Goal: Task Accomplishment & Management: Use online tool/utility

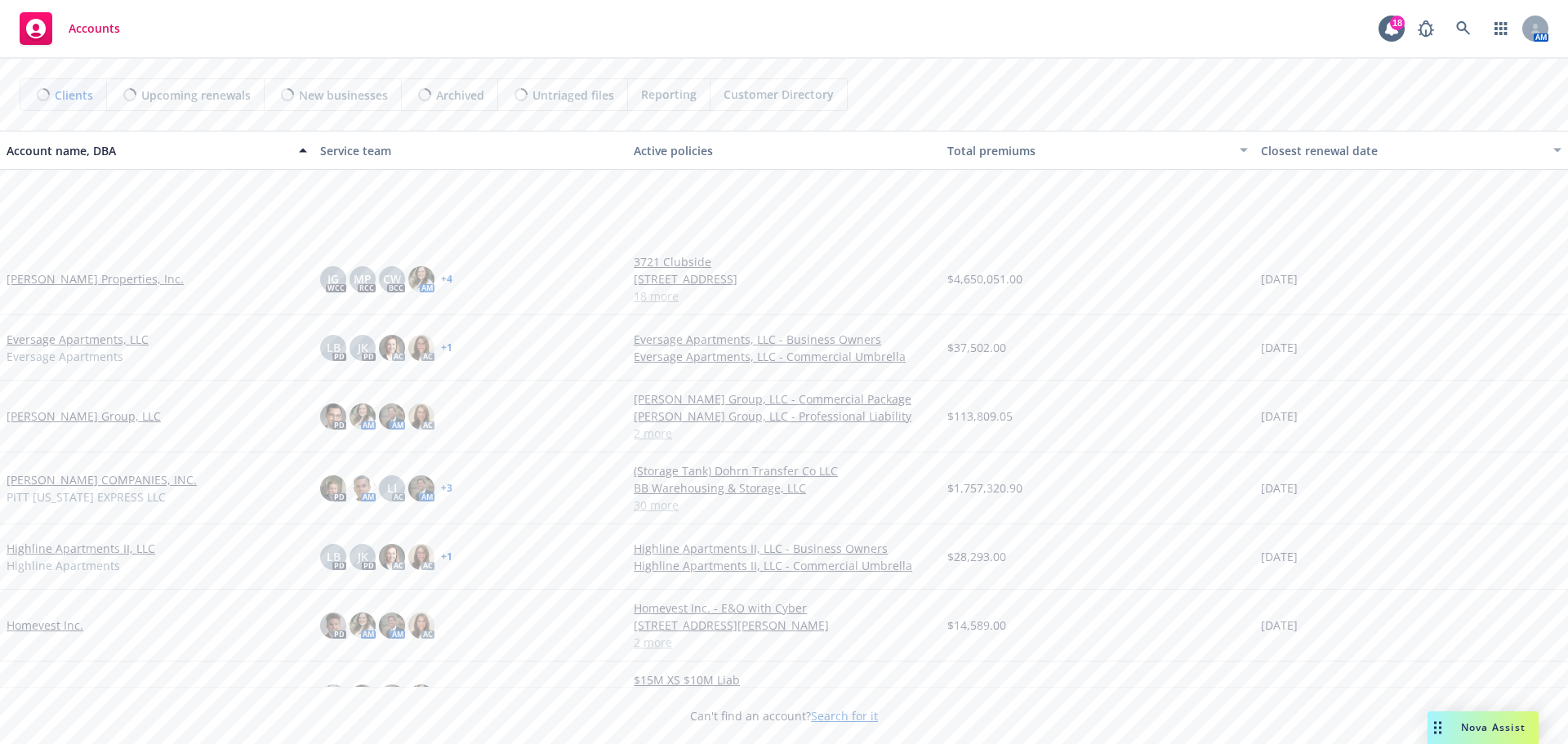
scroll to position [408, 0]
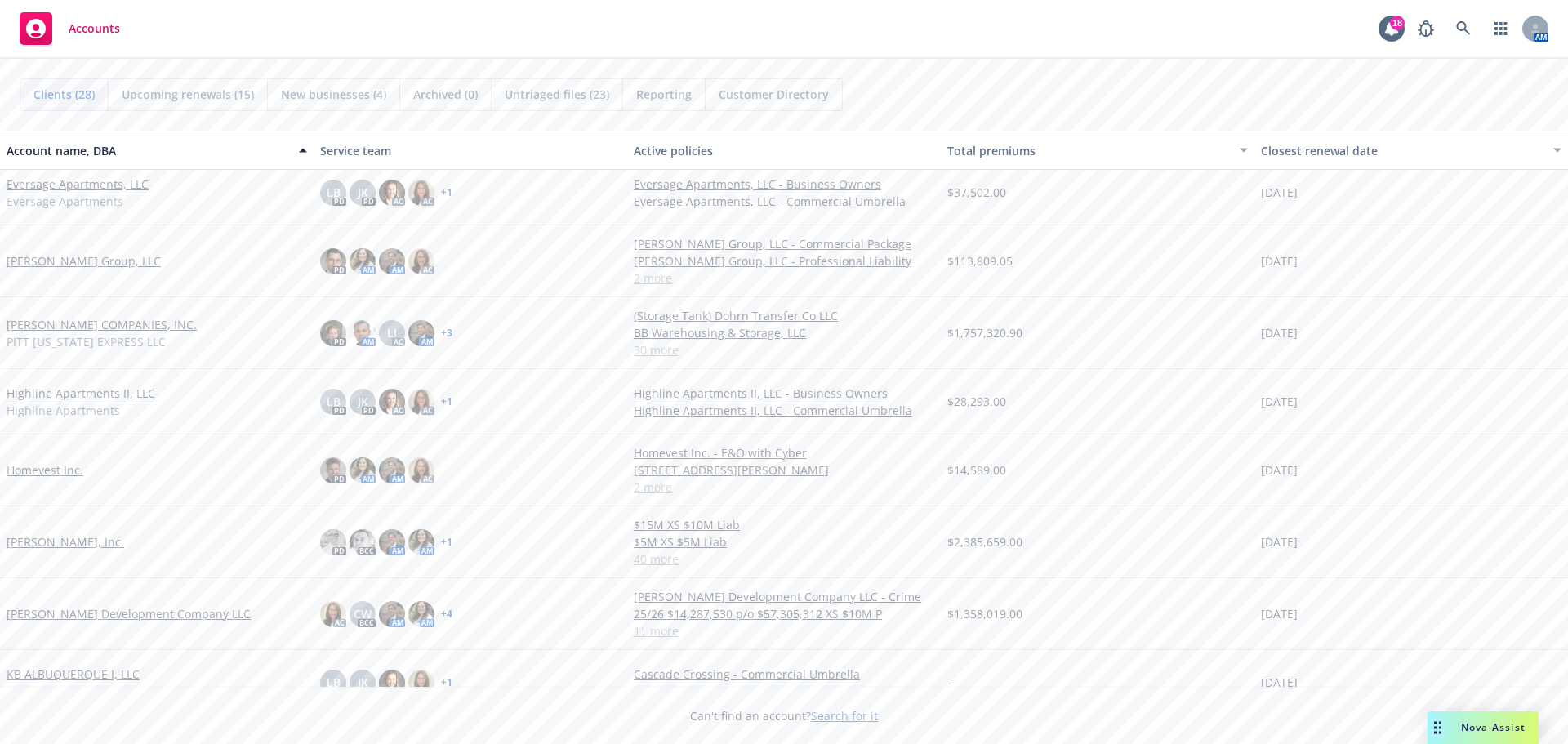
click at [82, 615] on link "Jones Development Company LLC" at bounding box center [128, 614] width 244 height 17
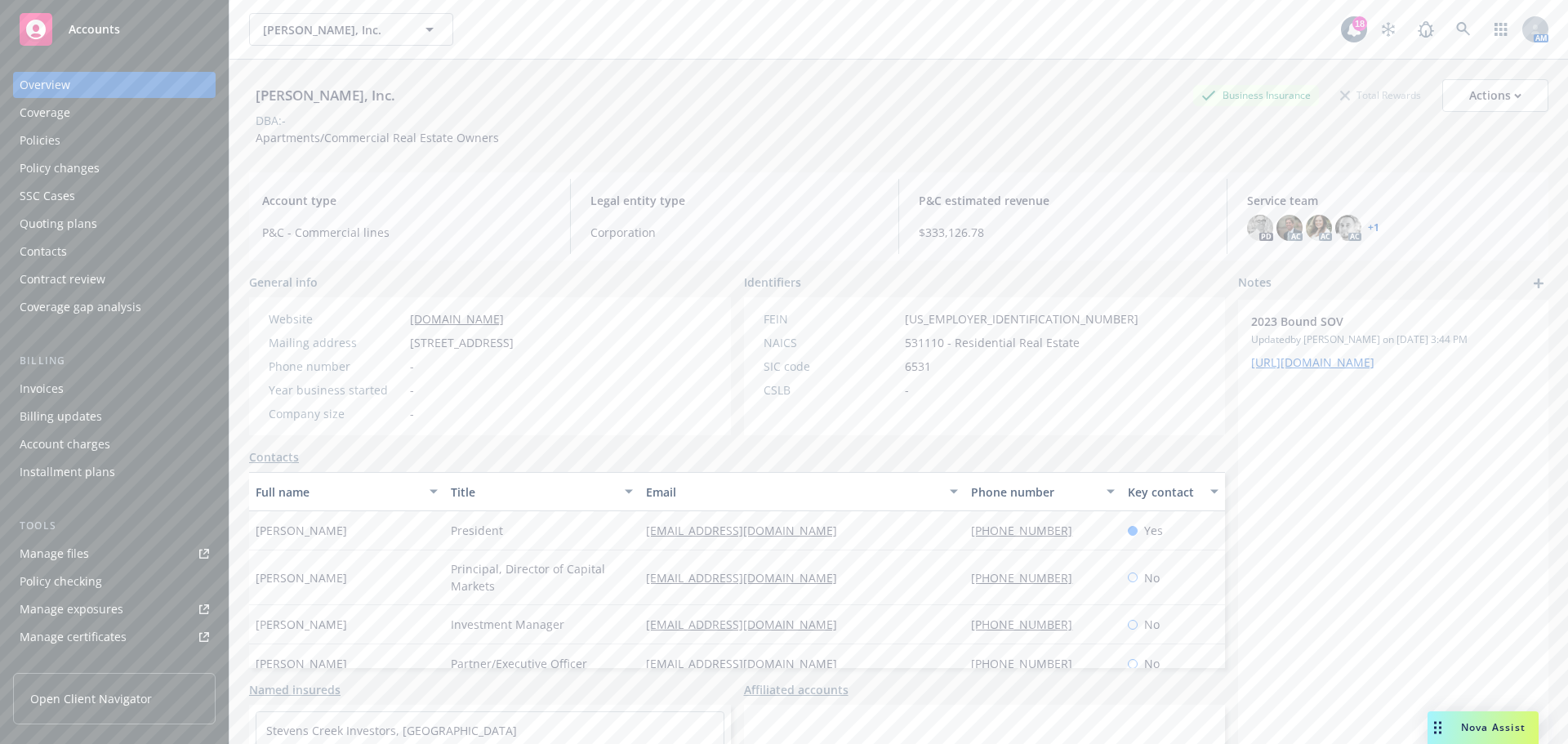
click at [81, 141] on div "Policies" at bounding box center [115, 141] width 189 height 26
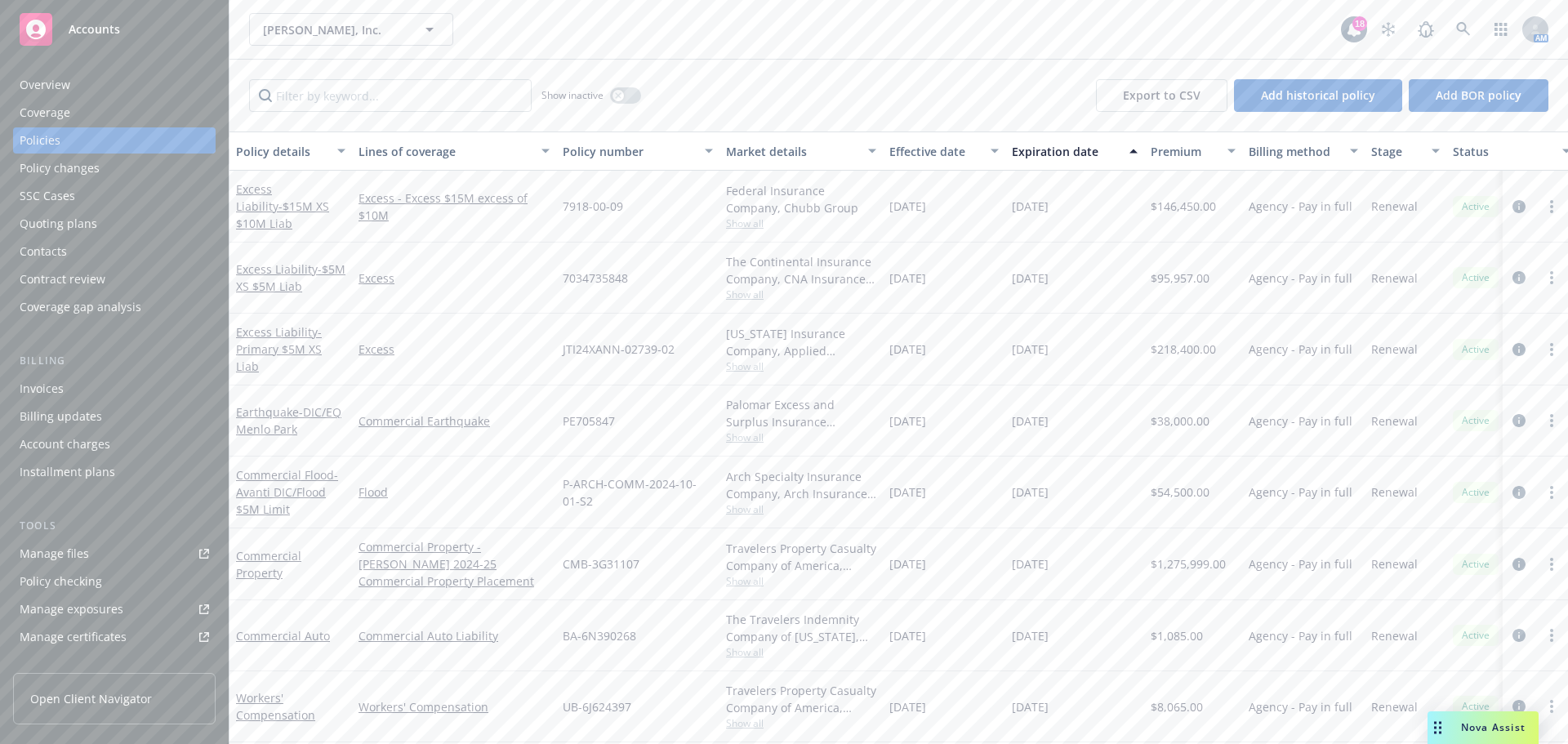
click at [81, 221] on div "Quoting plans" at bounding box center [58, 224] width 77 height 26
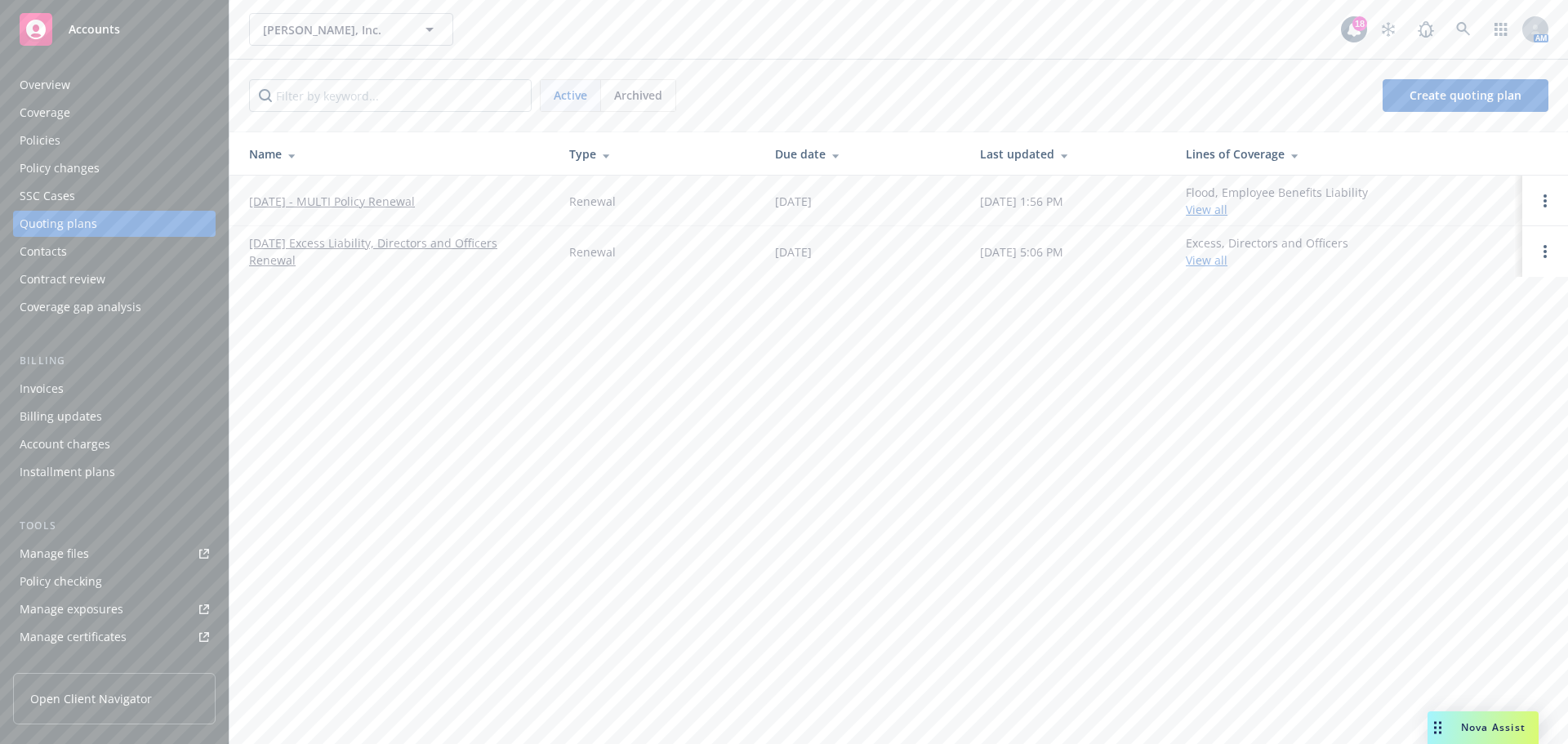
click at [347, 197] on link "[DATE] - MULTI Policy Renewal" at bounding box center [332, 201] width 166 height 17
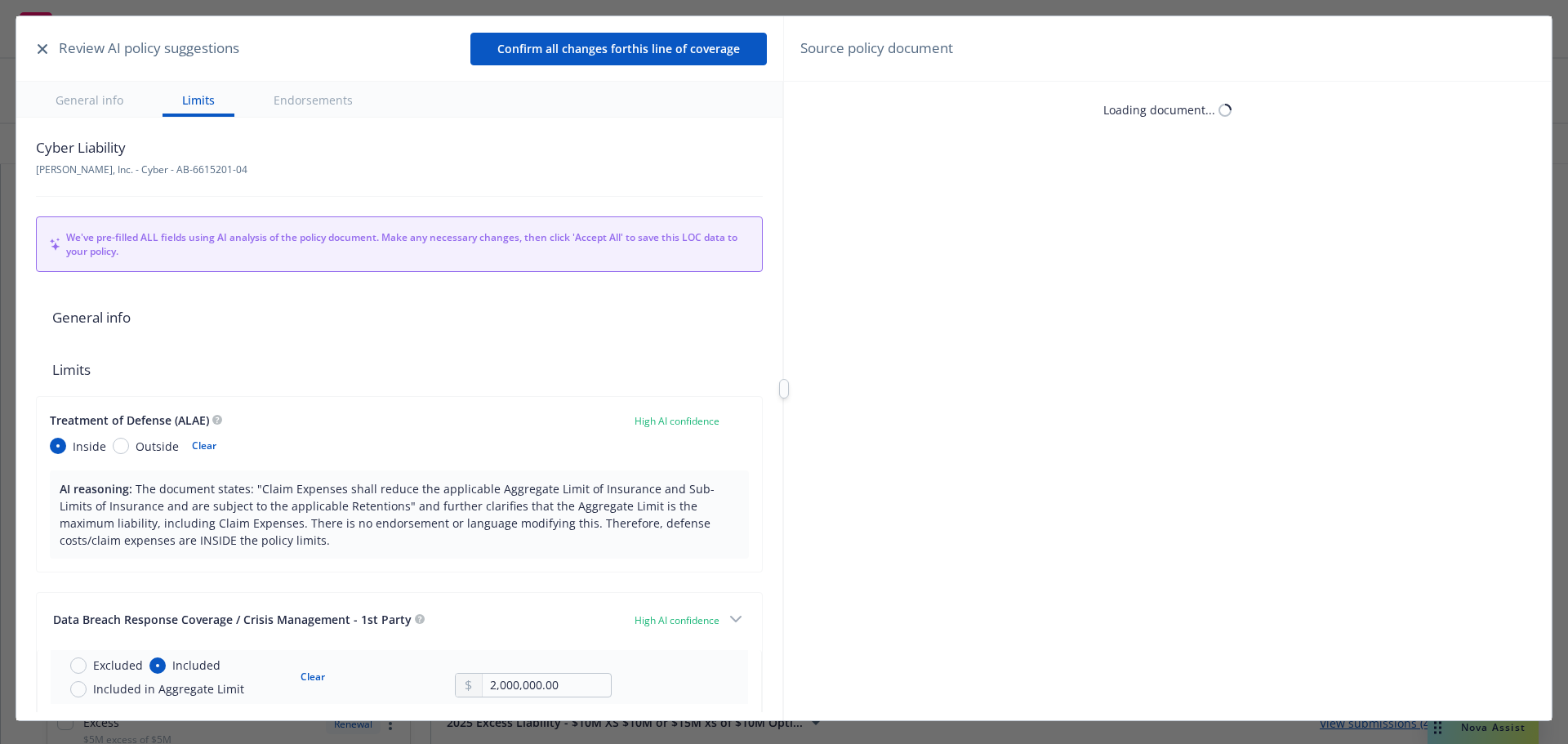
type textarea "x"
click at [45, 51] on icon "button" at bounding box center [42, 49] width 10 height 10
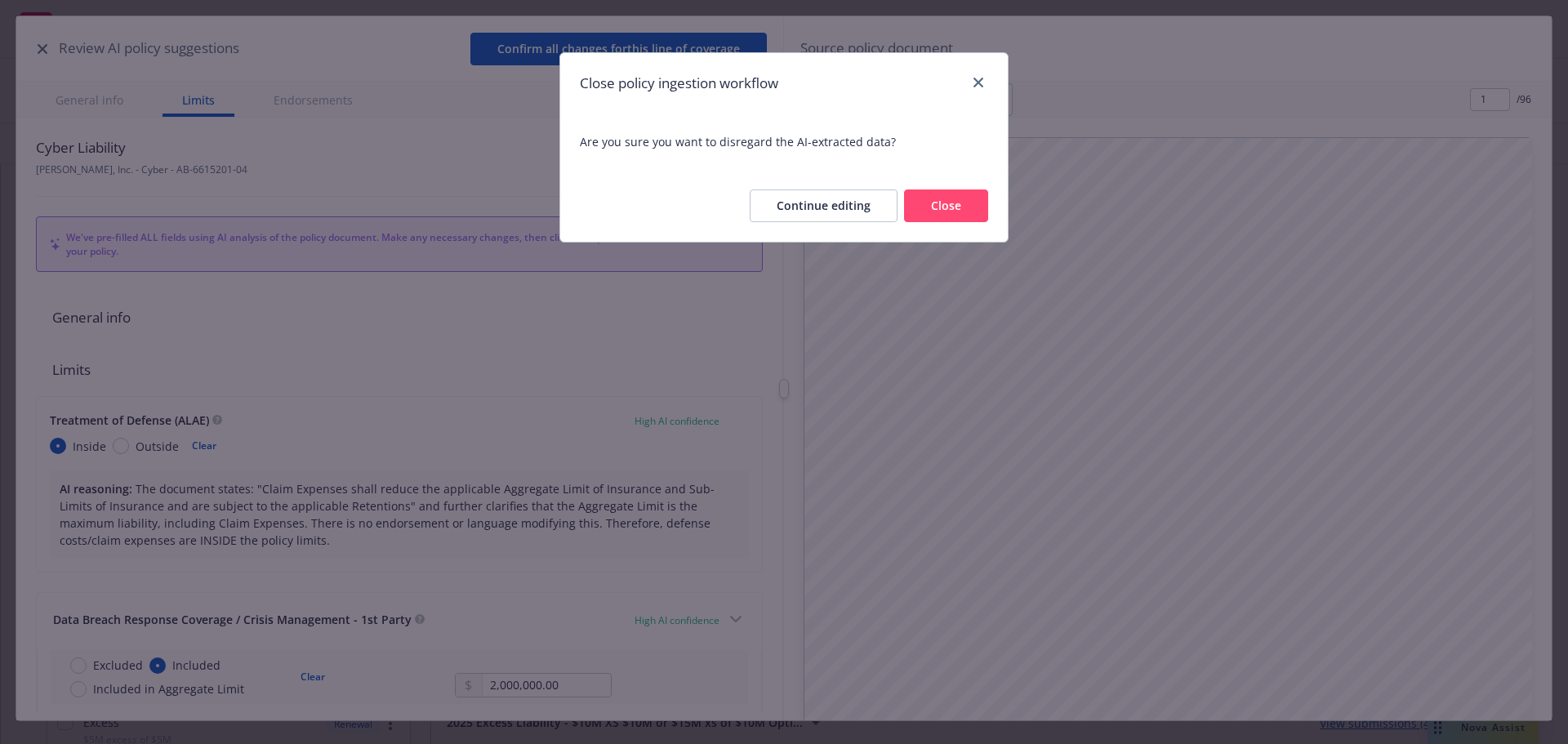
click at [972, 201] on button "Close" at bounding box center [945, 206] width 84 height 33
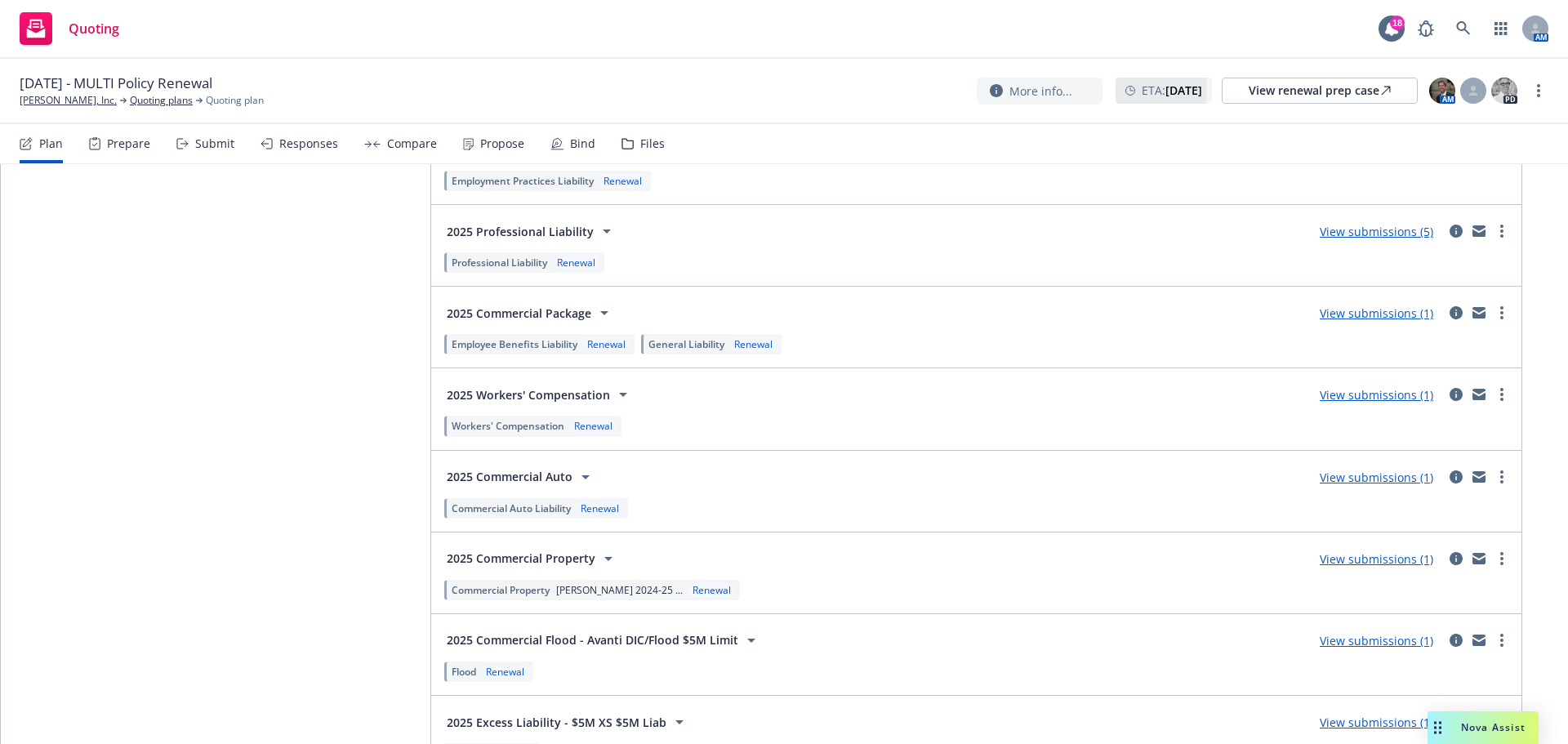
scroll to position [3184, 0]
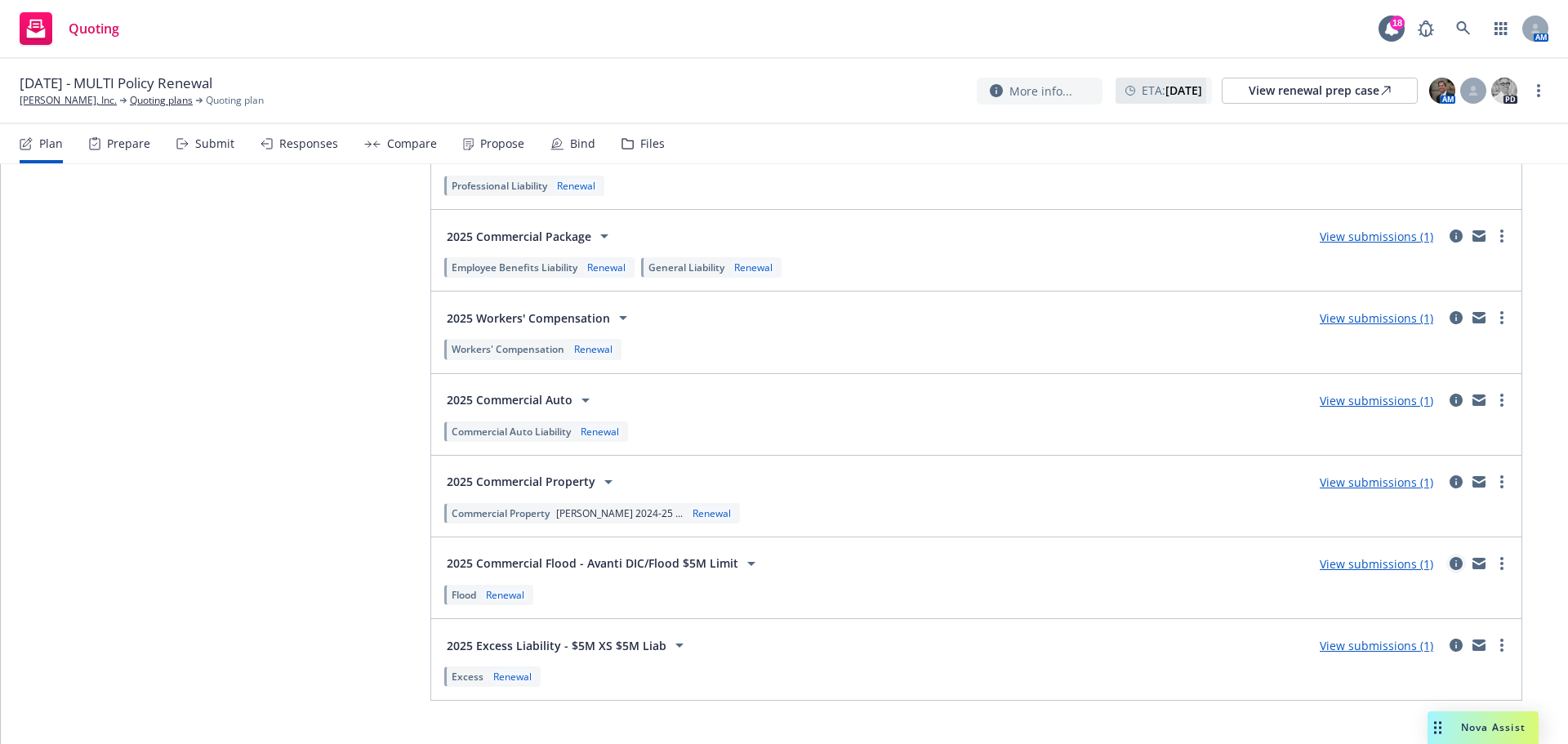
click at [1449, 565] on icon "circleInformation" at bounding box center [1455, 563] width 13 height 13
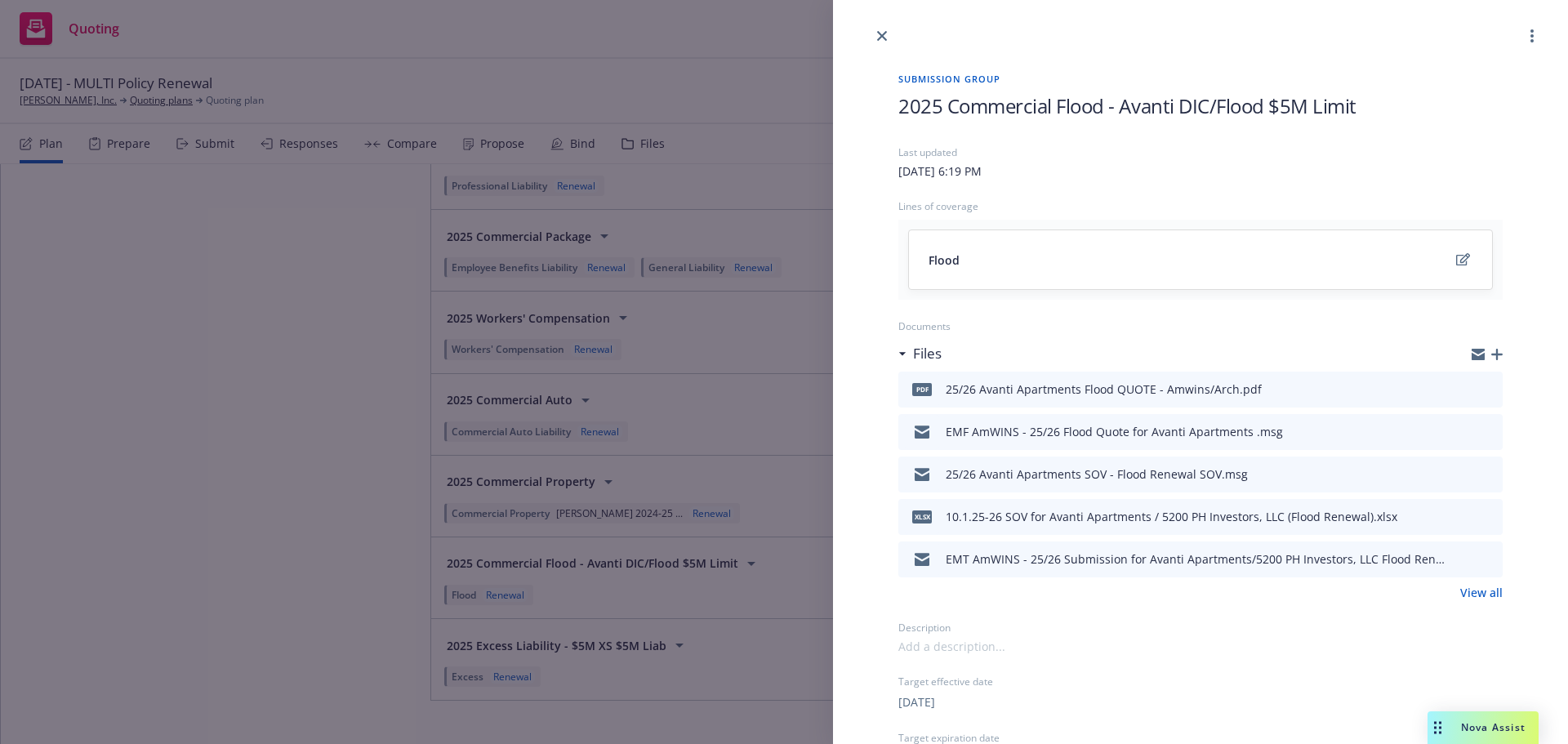
click at [1479, 430] on icon "preview file" at bounding box center [1486, 431] width 15 height 11
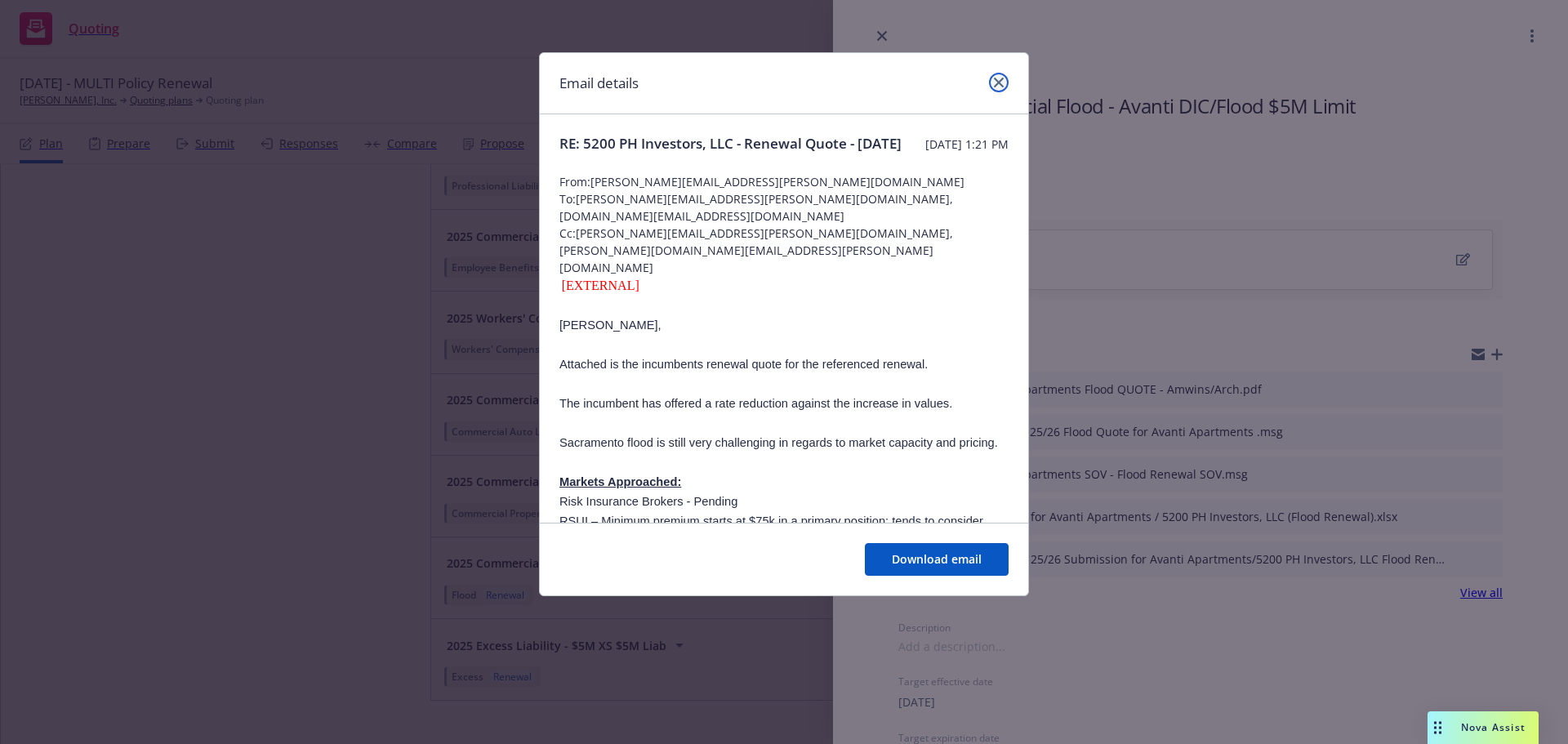
click at [1006, 77] on link "close" at bounding box center [998, 82] width 20 height 20
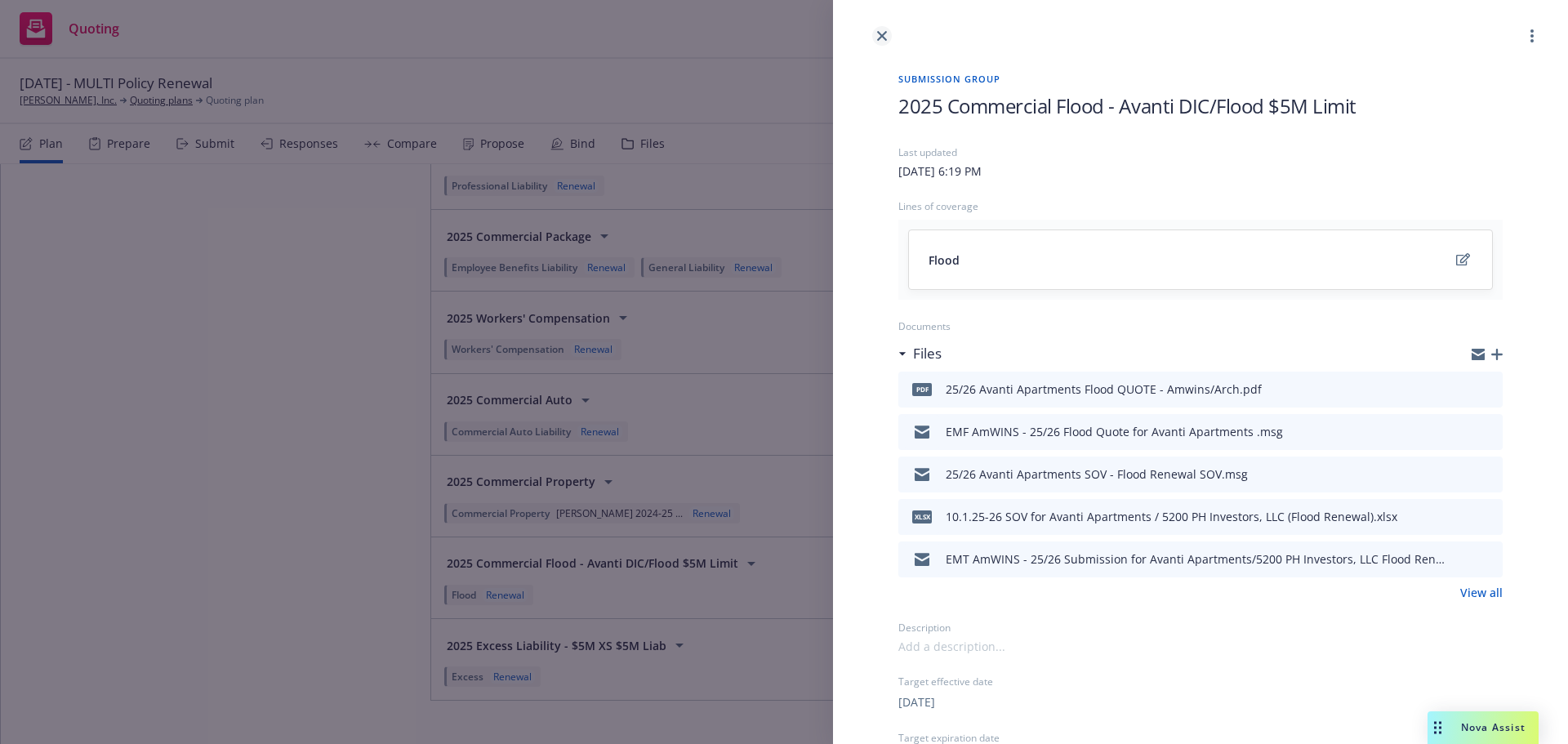
click at [878, 31] on icon "close" at bounding box center [881, 36] width 10 height 10
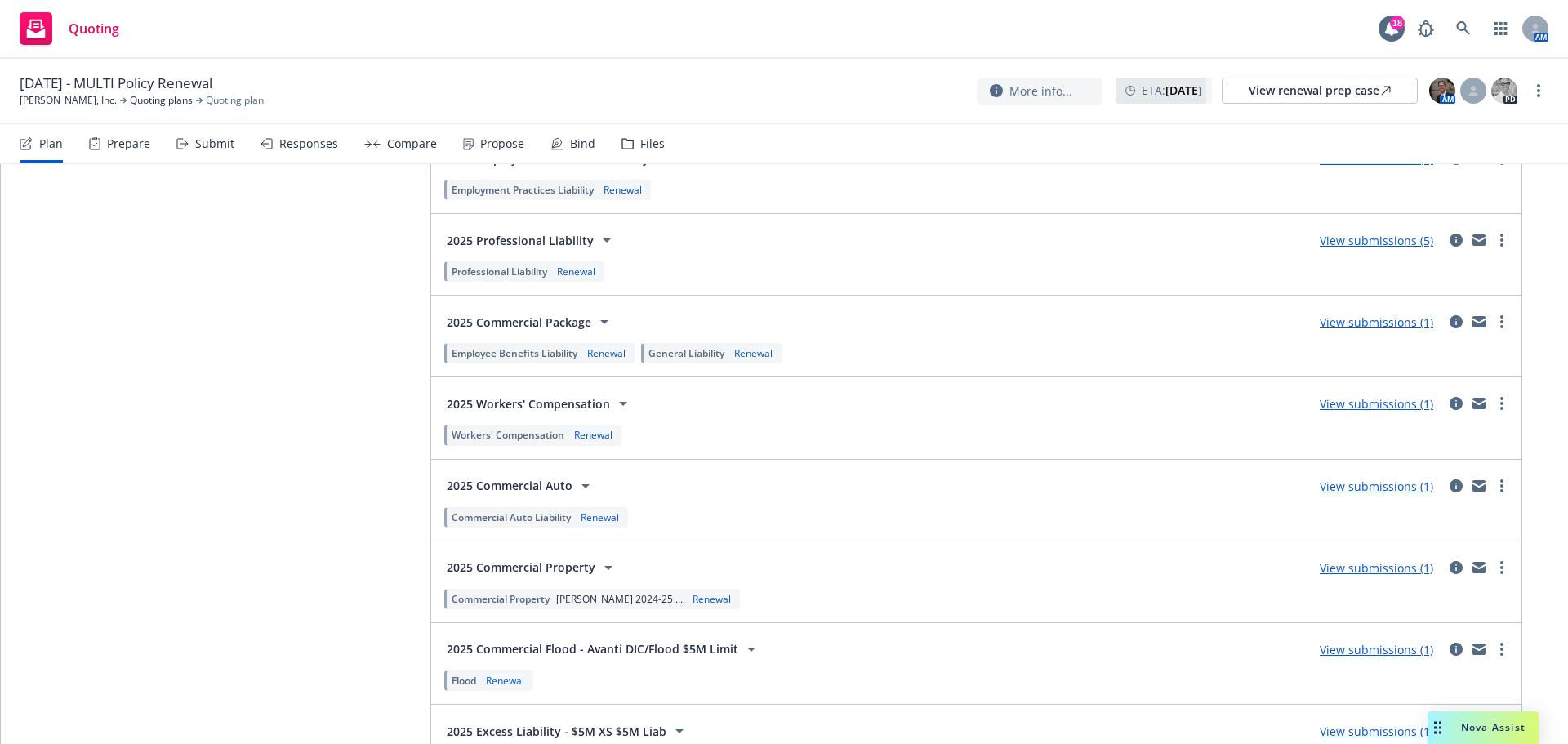
scroll to position [3103, 0]
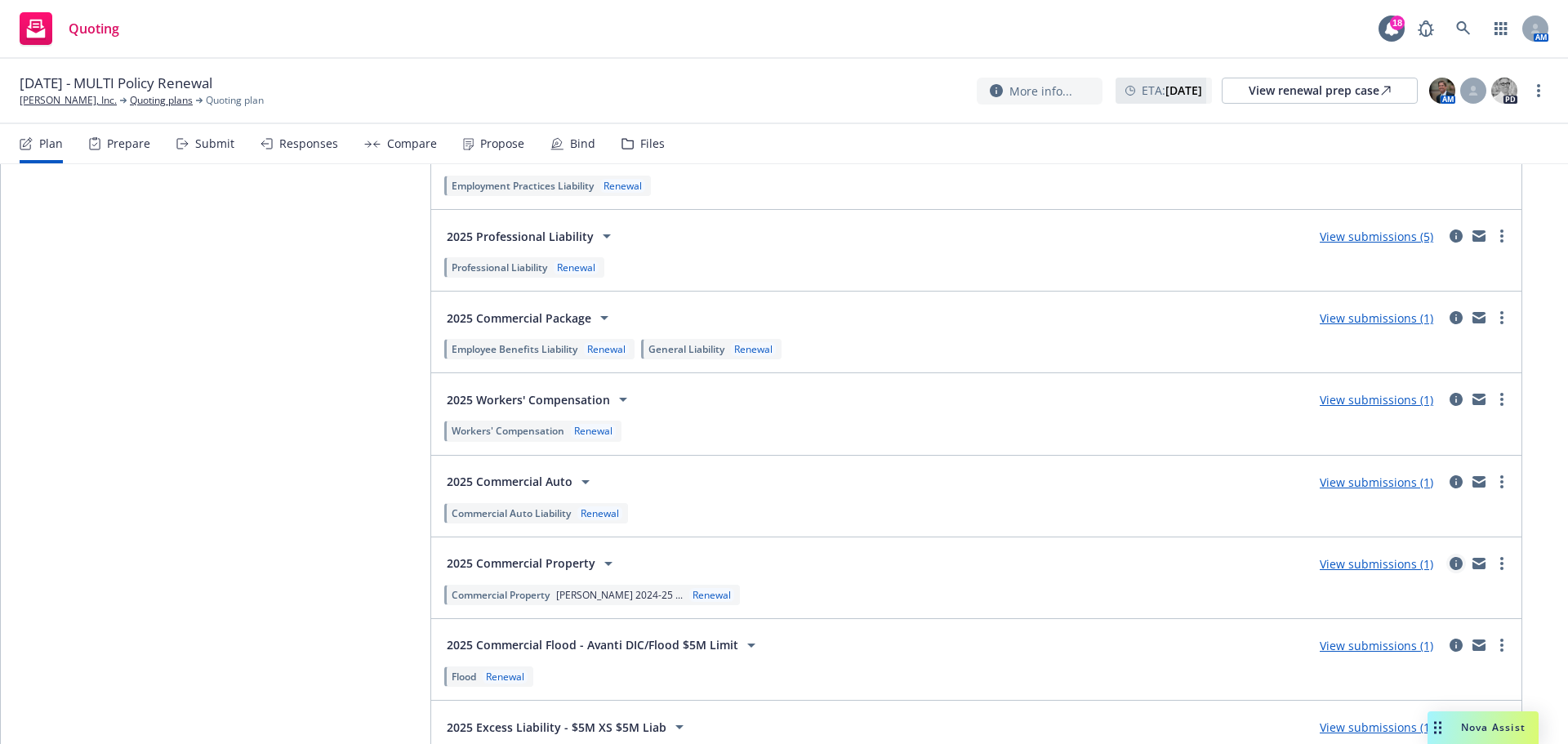
click at [1449, 566] on icon "circleInformation" at bounding box center [1455, 563] width 13 height 13
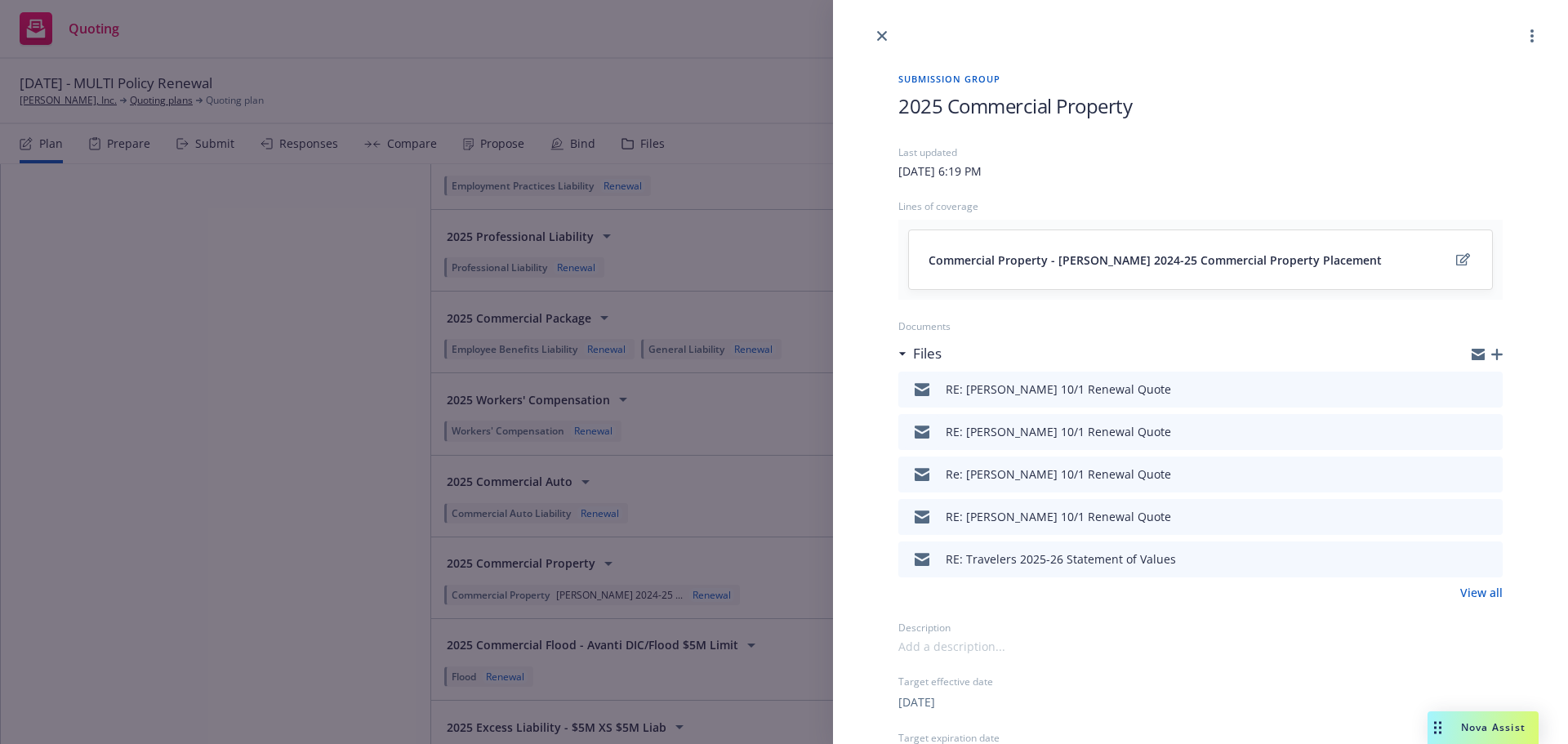
click at [1477, 594] on link "View all" at bounding box center [1481, 592] width 43 height 17
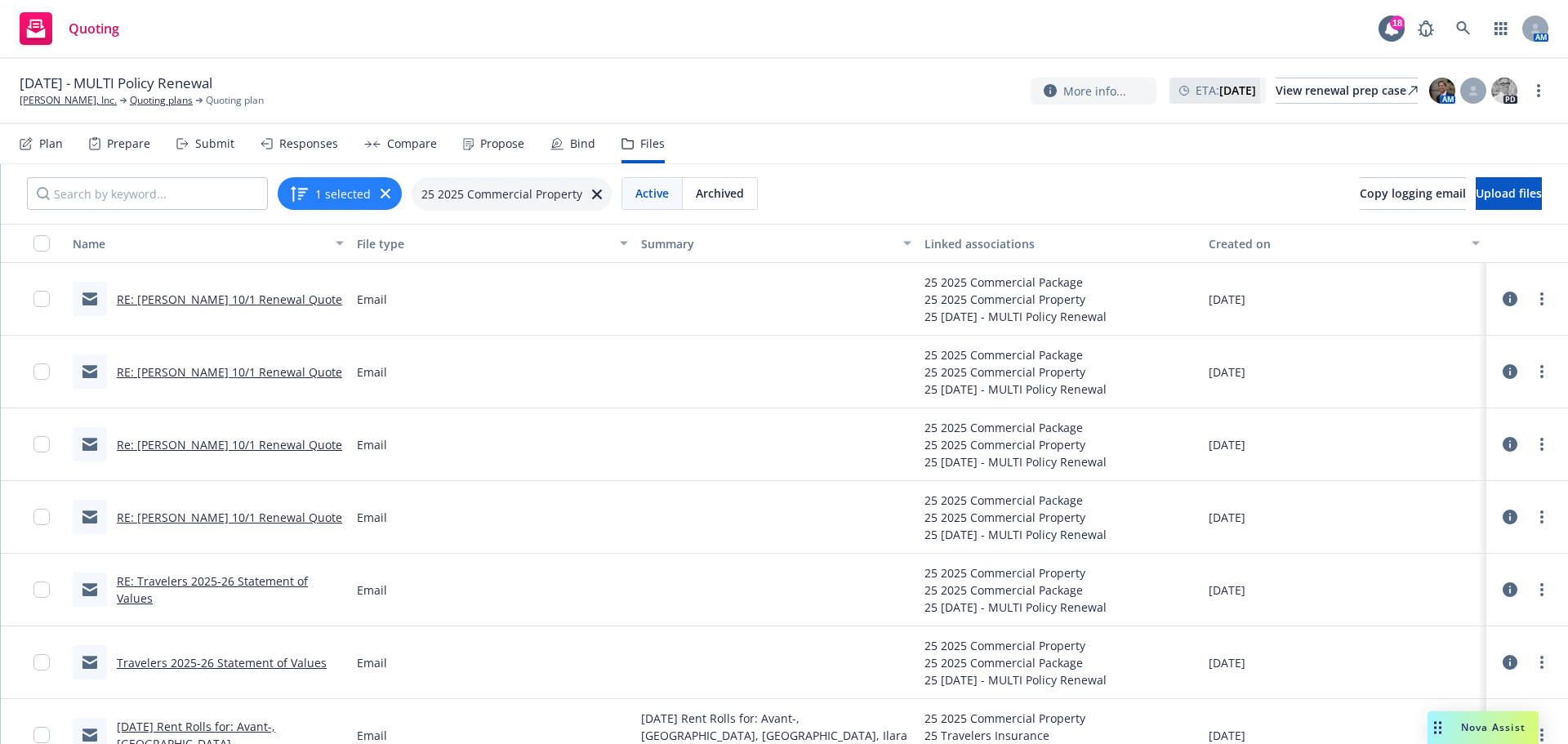
click at [196, 301] on link "RE: [PERSON_NAME] 10/1 Renewal Quote" at bounding box center [229, 300] width 226 height 16
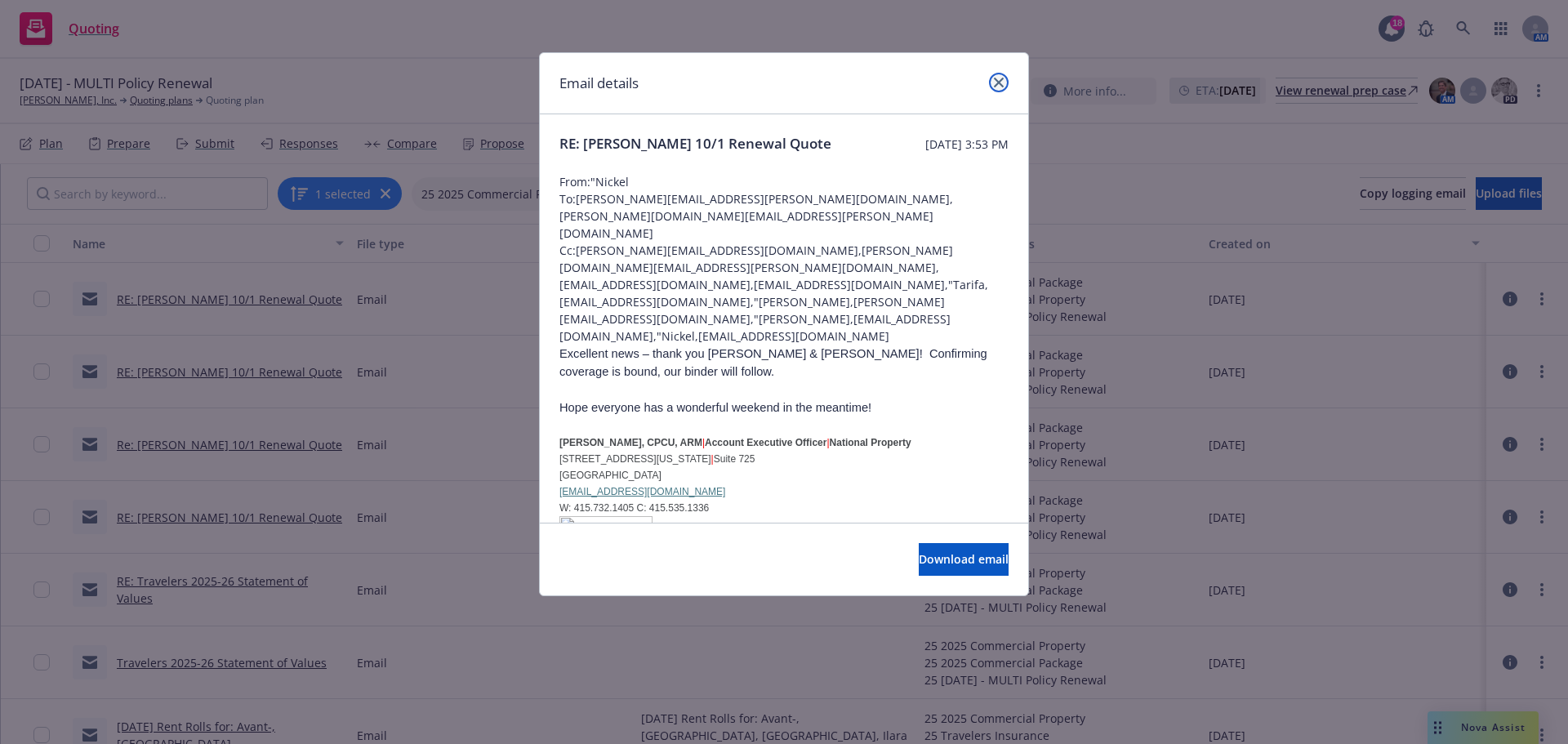
click at [1005, 85] on link "close" at bounding box center [998, 82] width 20 height 20
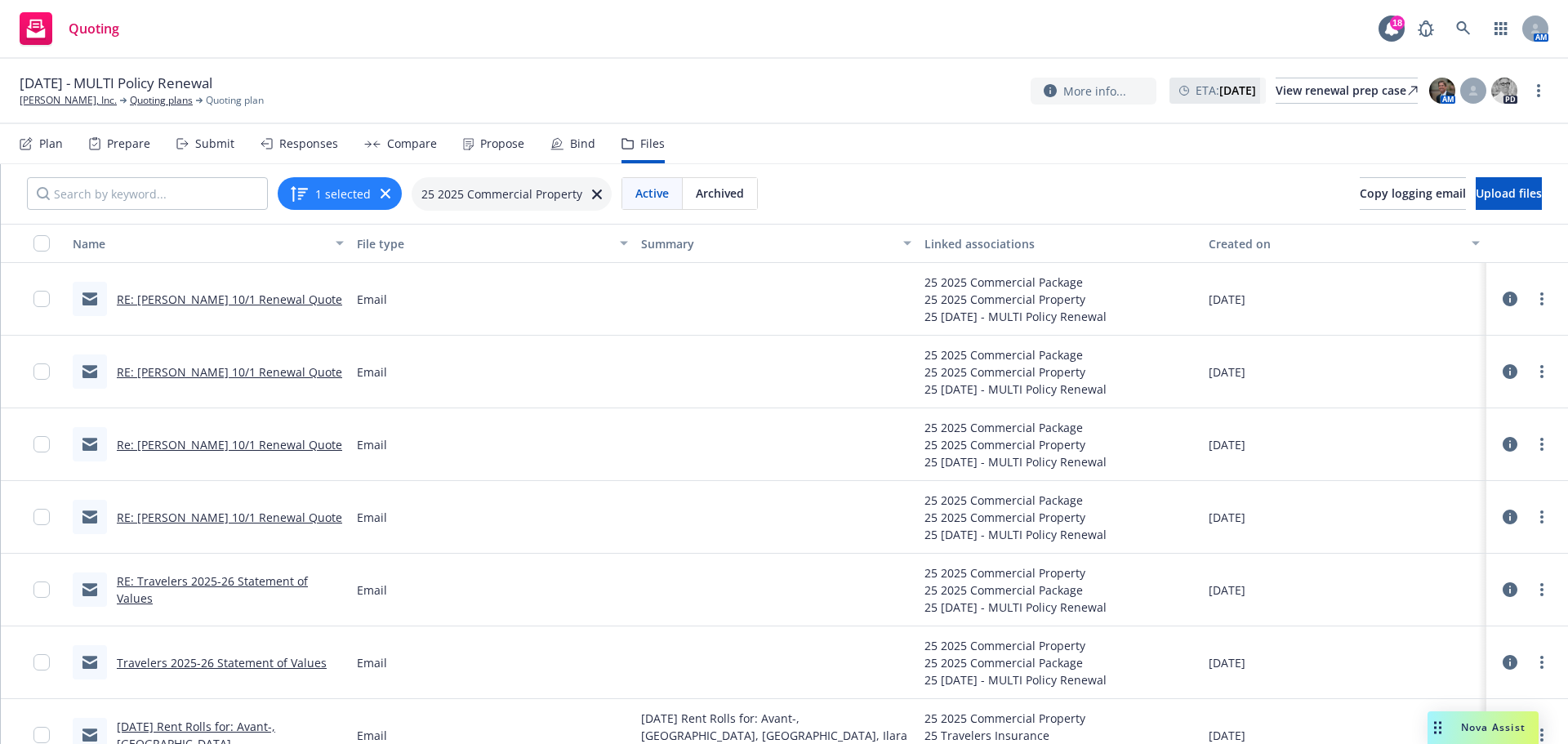
click at [192, 512] on link "RE: JB Matteson 10/1 Renewal Quote" at bounding box center [229, 517] width 226 height 16
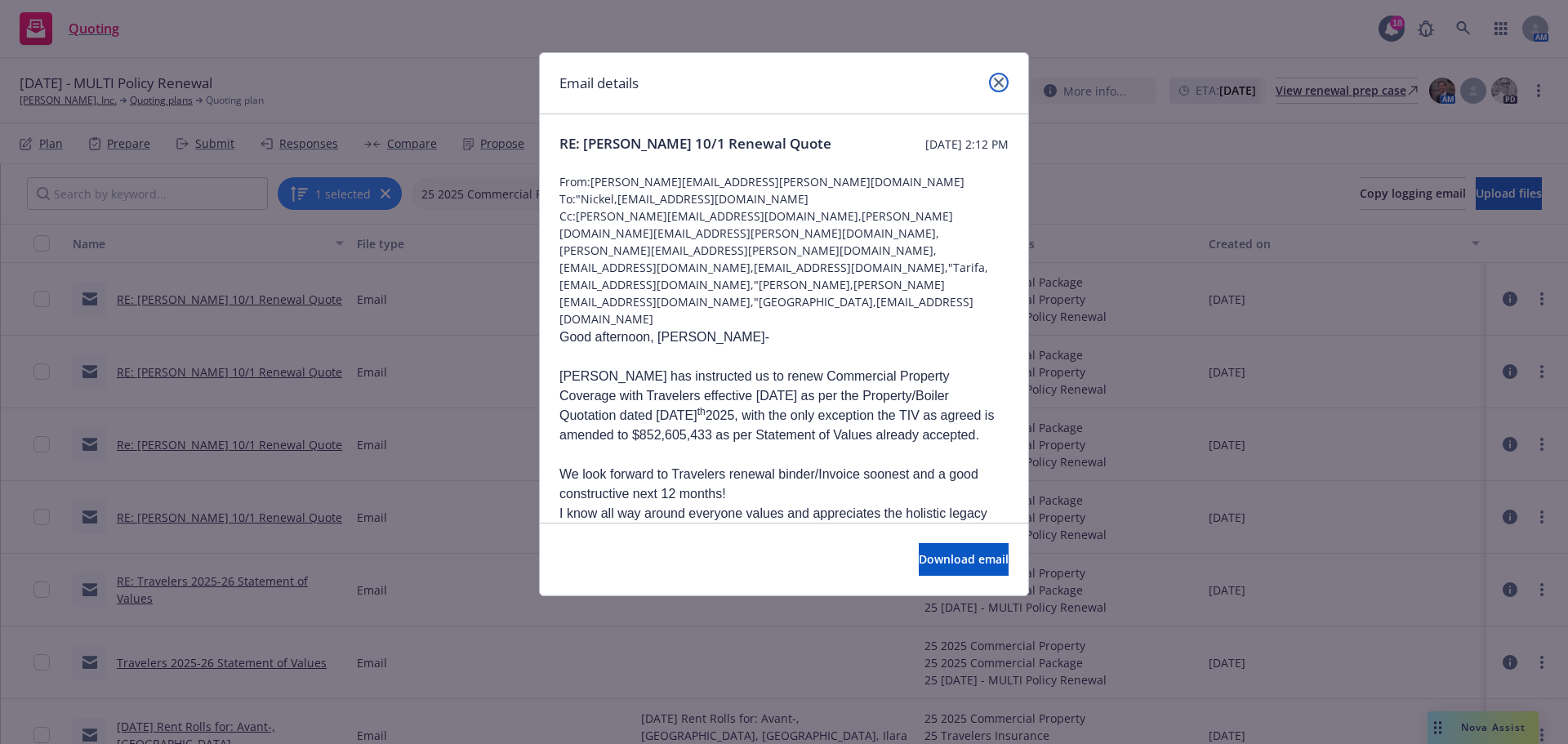
click at [992, 83] on link "close" at bounding box center [998, 82] width 20 height 20
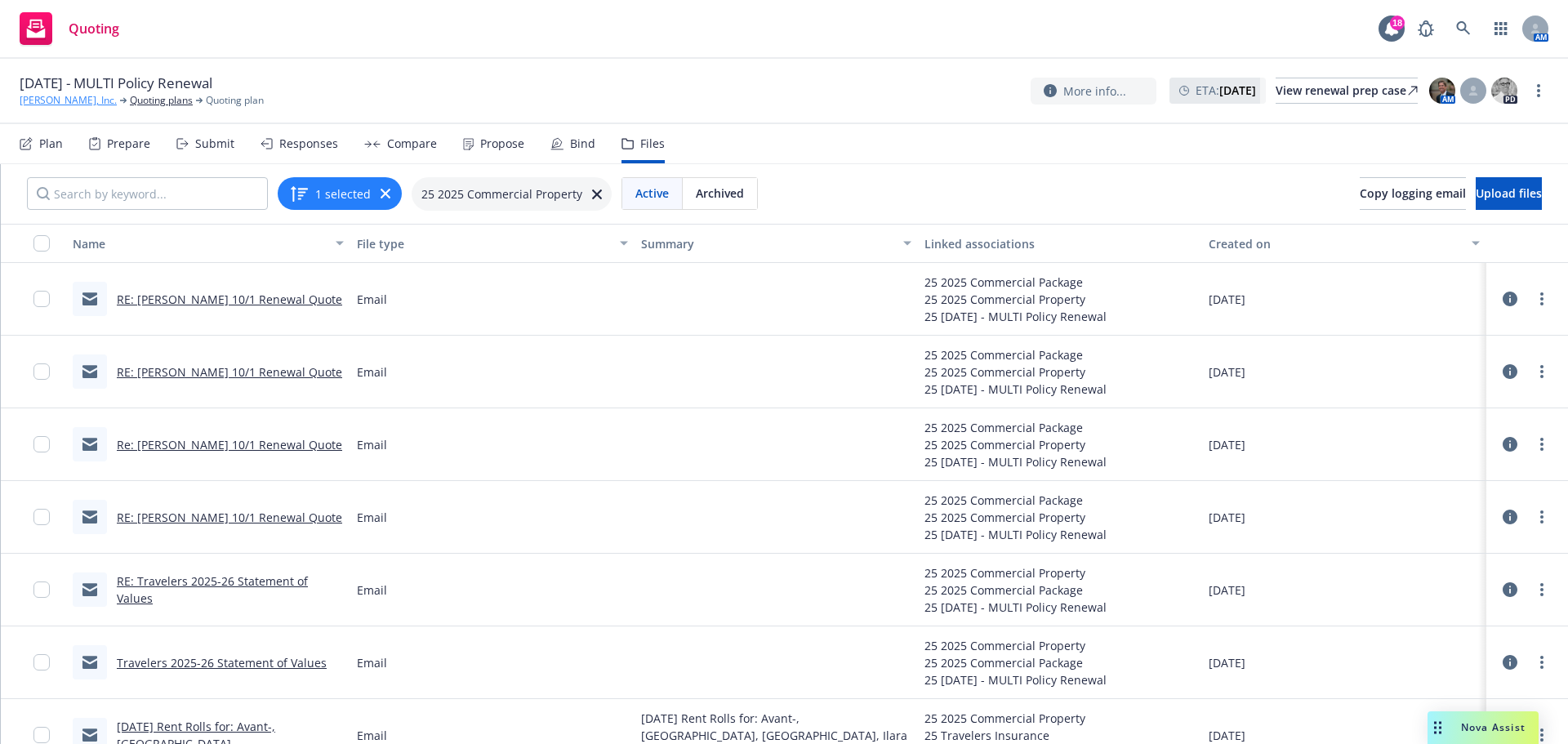
click at [62, 103] on link "[PERSON_NAME], Inc." at bounding box center [69, 100] width 97 height 15
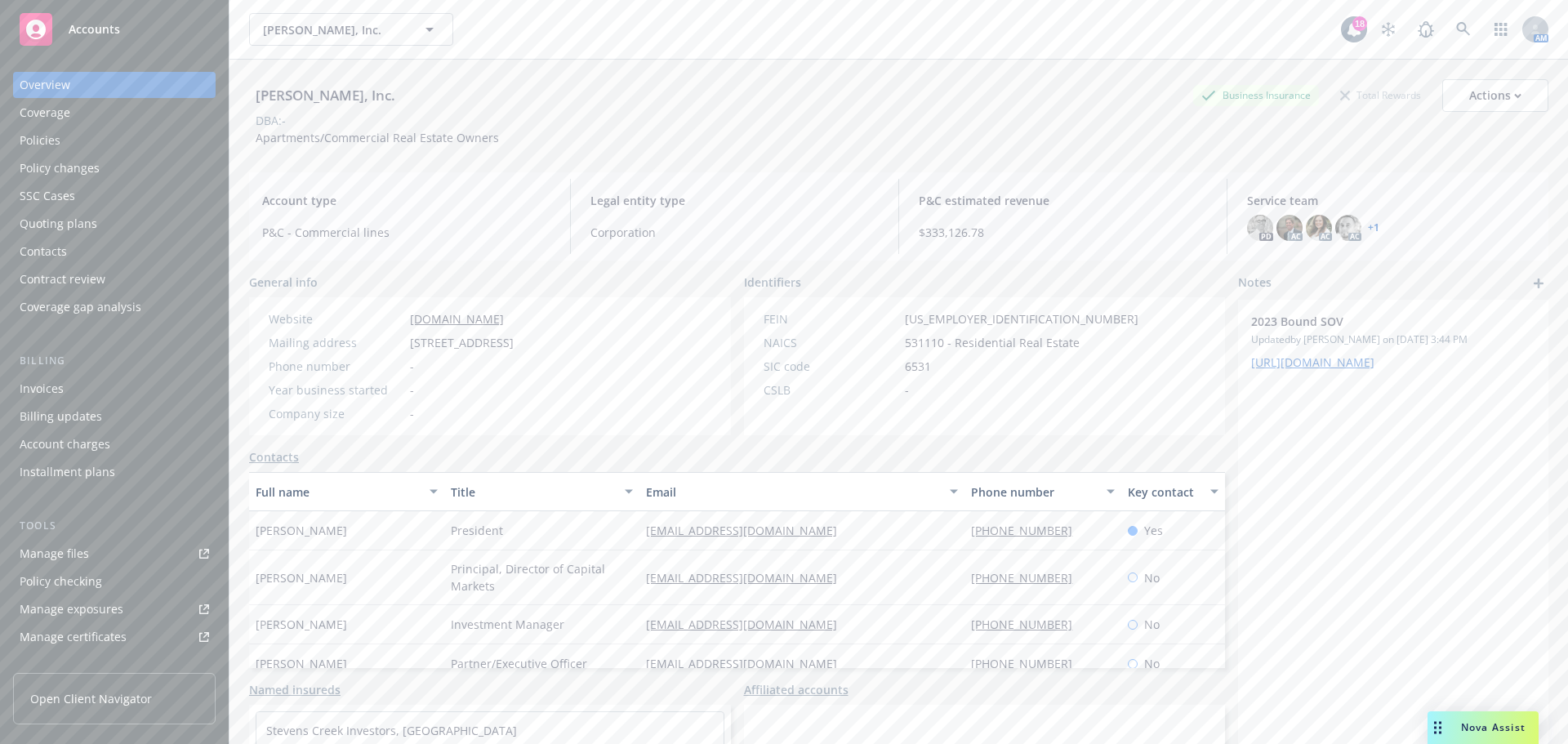
click at [62, 130] on div "Policies" at bounding box center [115, 141] width 189 height 26
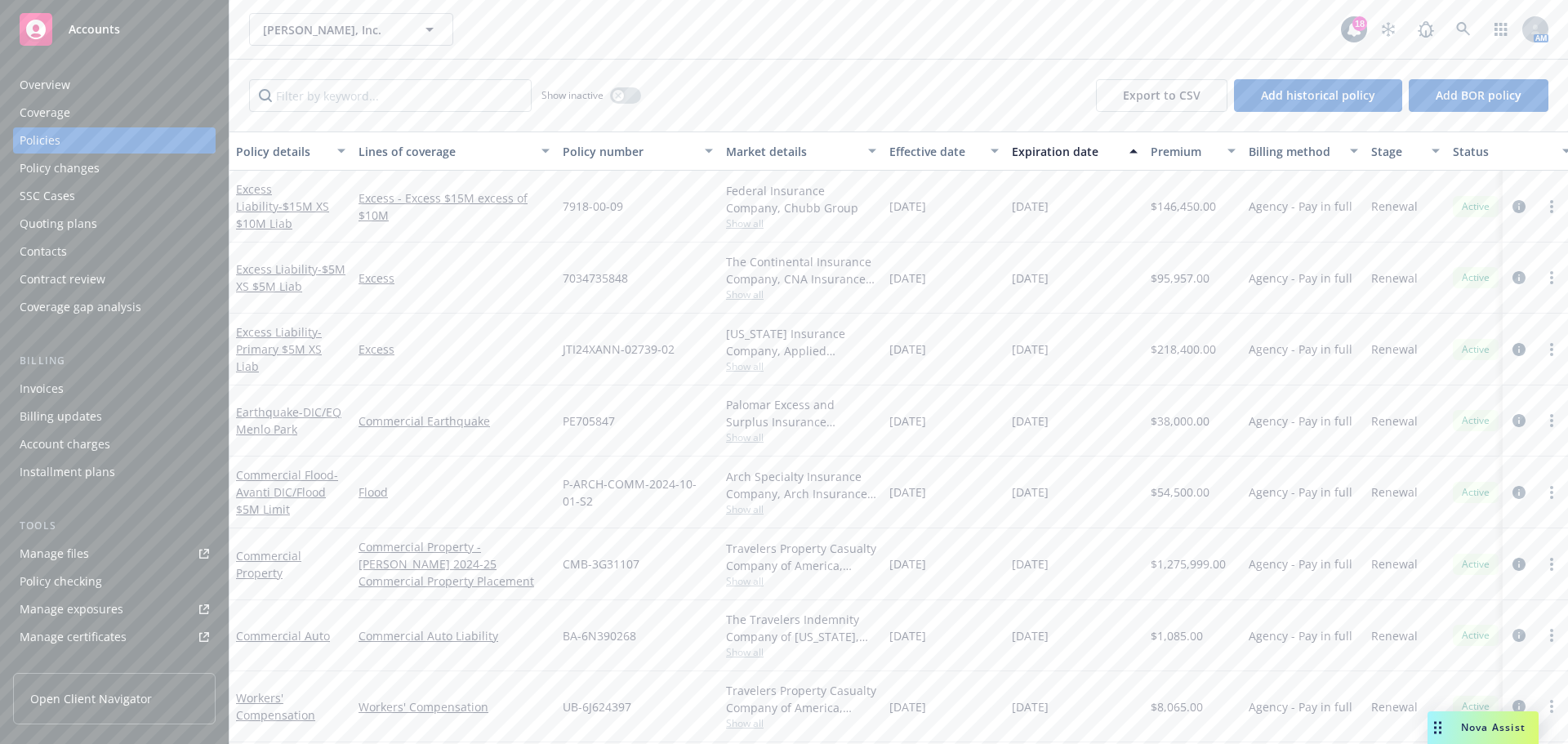
click at [52, 222] on div "Quoting plans" at bounding box center [58, 224] width 77 height 26
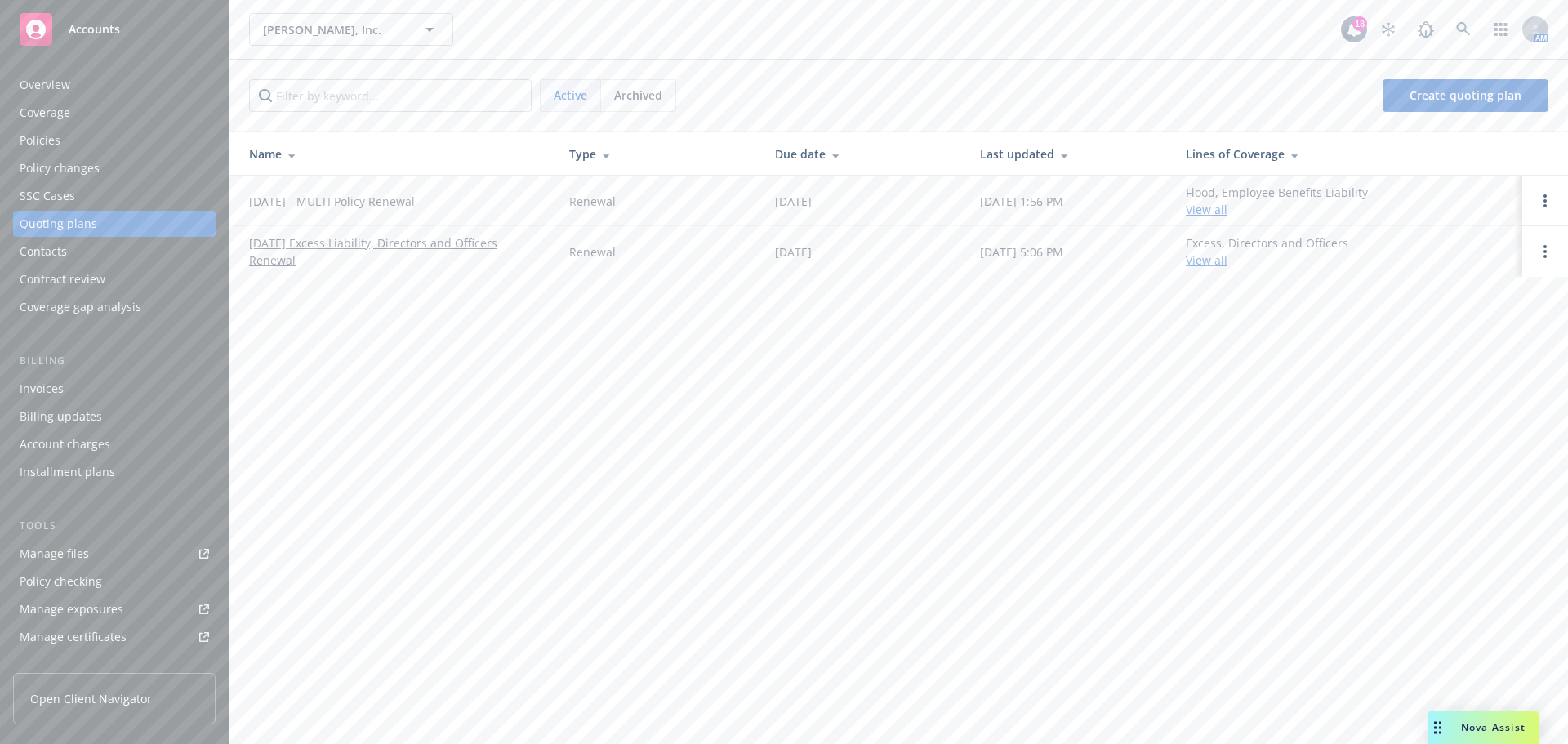
click at [359, 203] on link "[DATE] - MULTI Policy Renewal" at bounding box center [332, 201] width 166 height 17
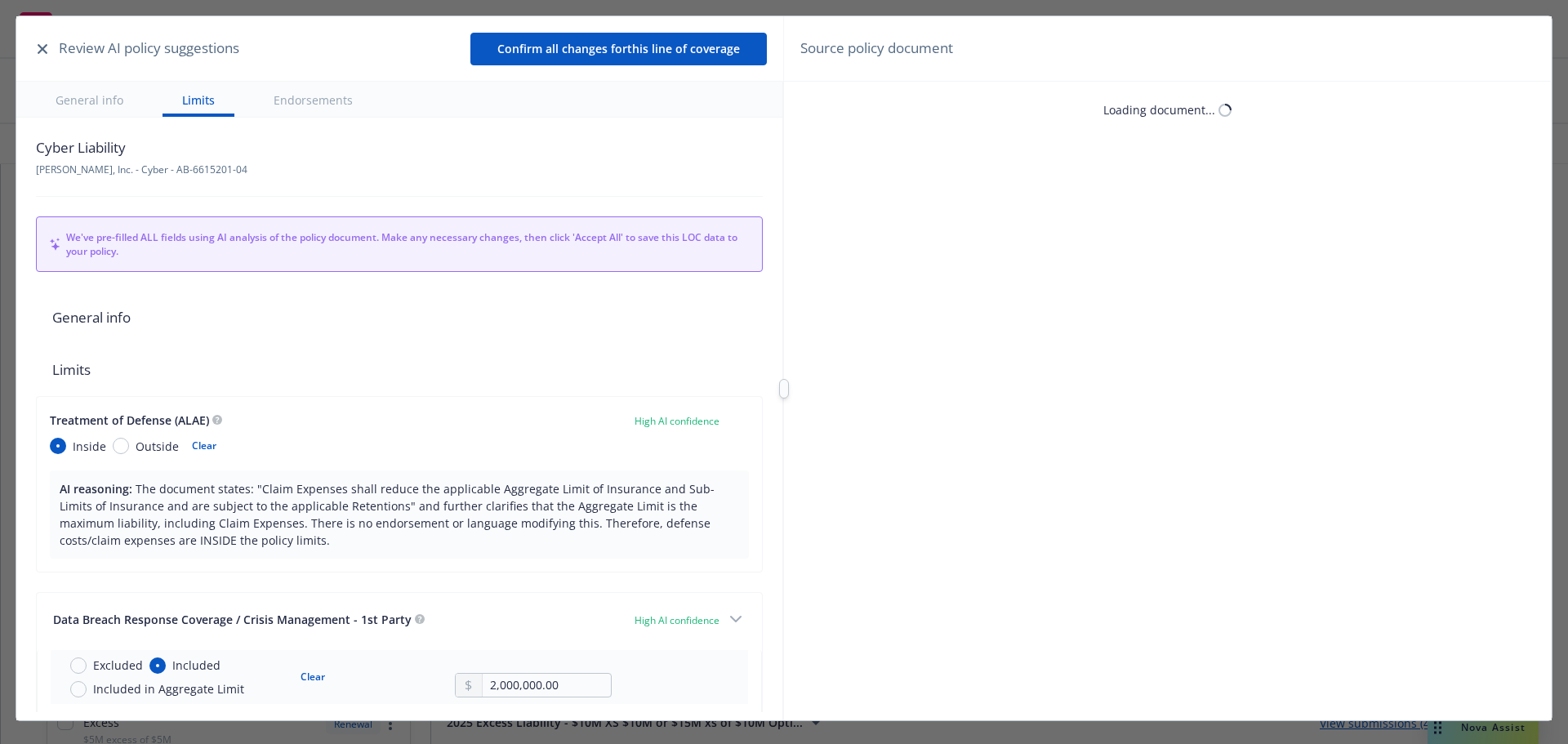
type textarea "x"
click at [42, 46] on icon "button" at bounding box center [42, 49] width 10 height 10
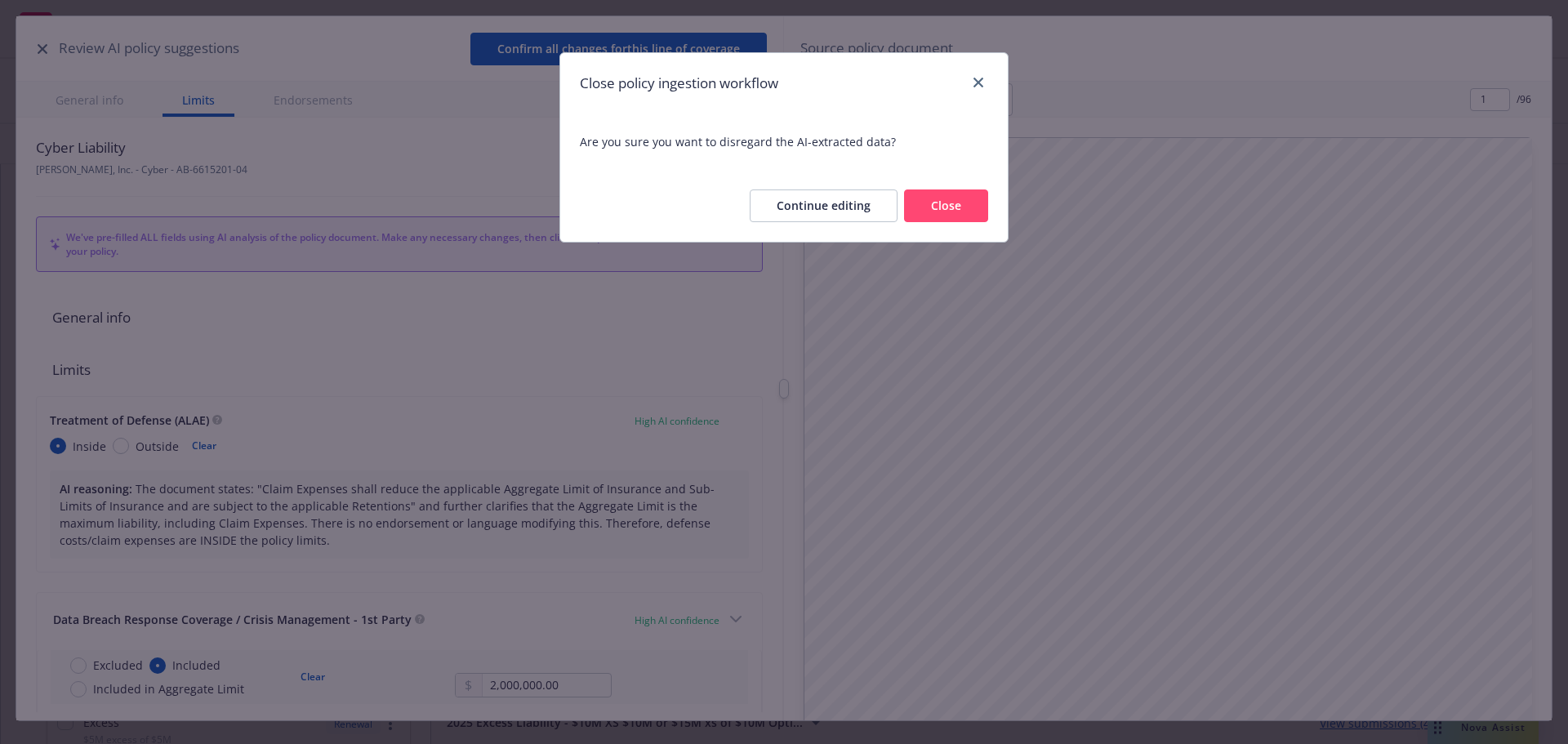
click at [968, 213] on button "Close" at bounding box center [945, 206] width 84 height 33
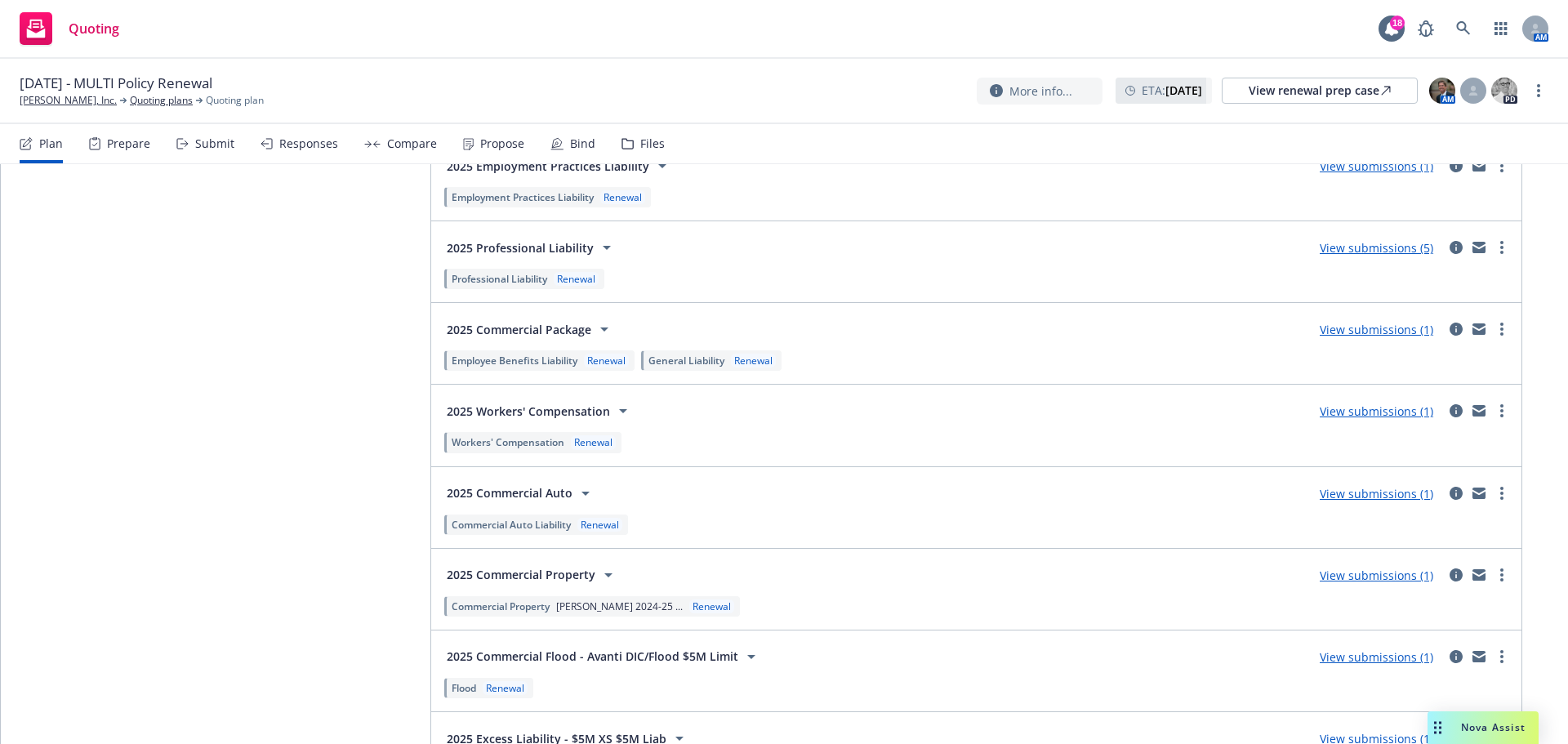
scroll to position [3131, 0]
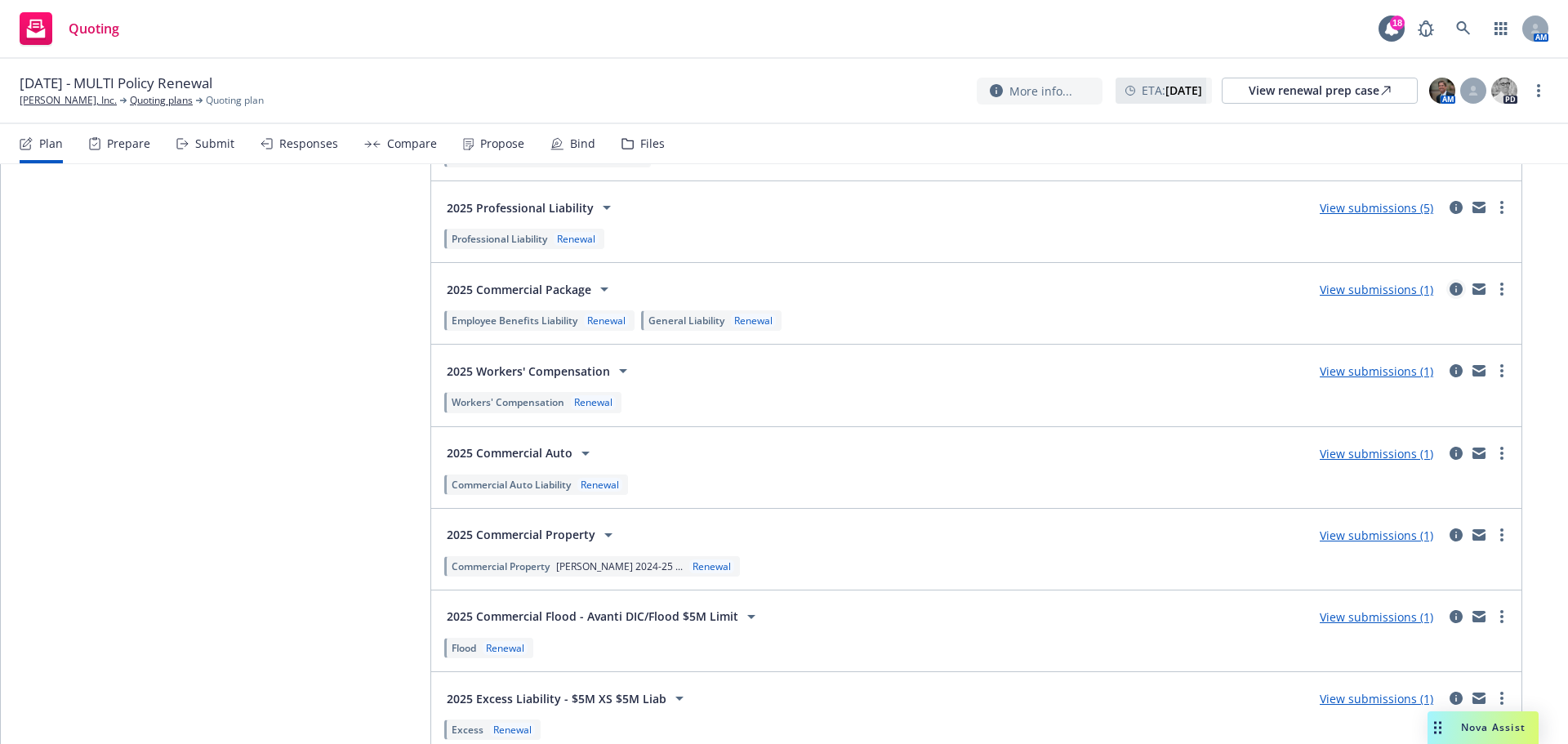
click at [1446, 281] on link "circleInformation" at bounding box center [1456, 289] width 20 height 20
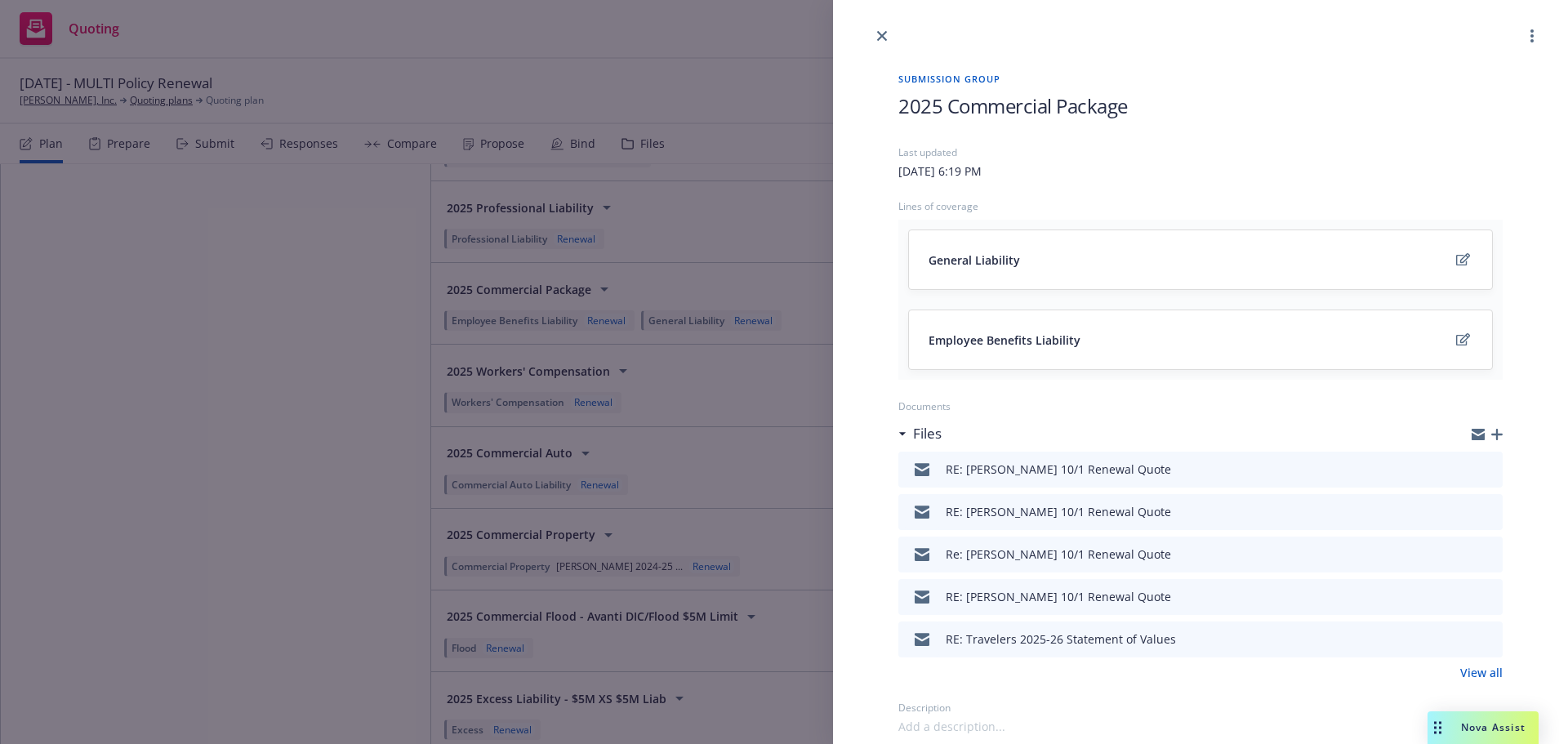
click at [1472, 673] on link "View all" at bounding box center [1481, 673] width 43 height 17
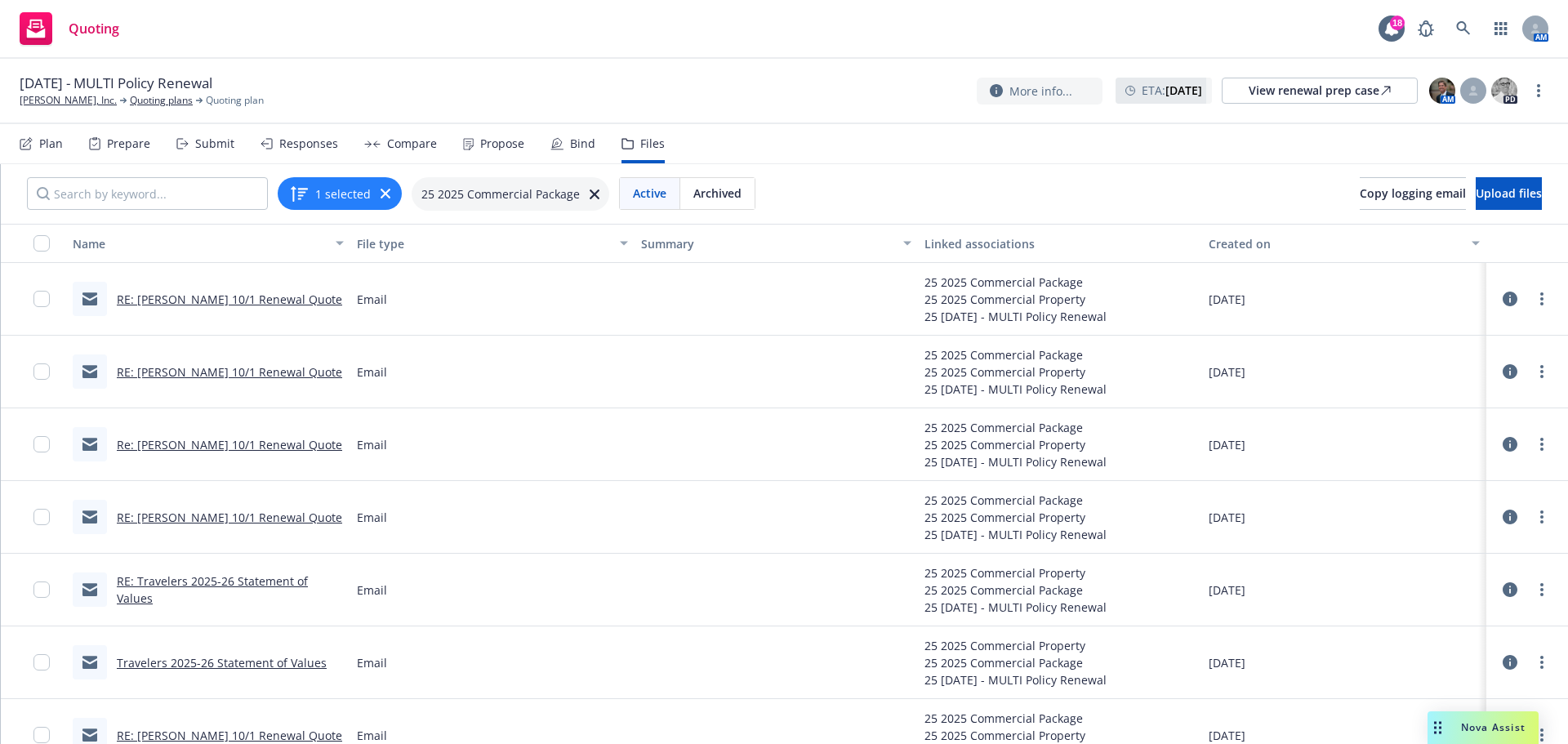
click at [195, 517] on link "RE: JB Matteson 10/1 Renewal Quote" at bounding box center [229, 517] width 226 height 16
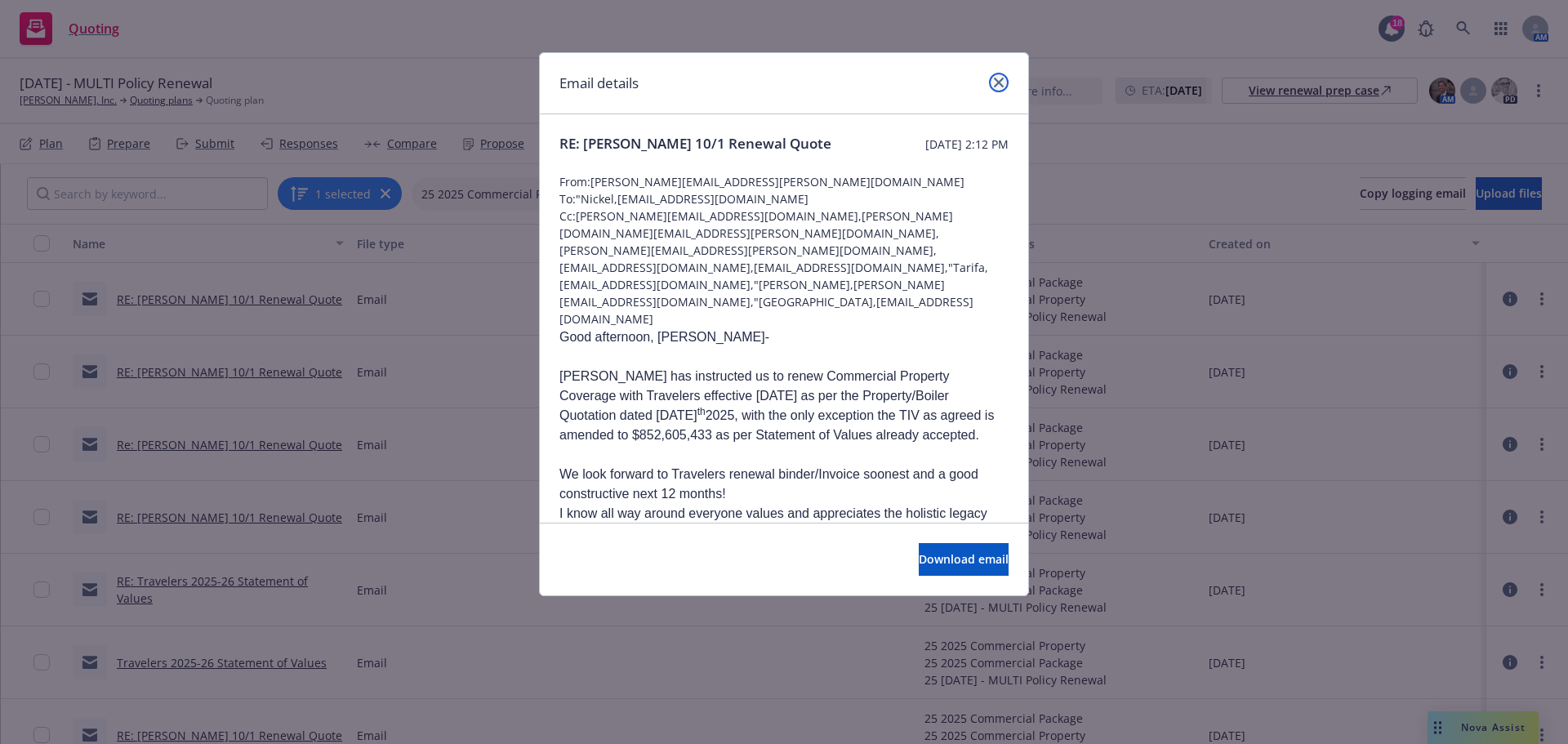
click at [1005, 80] on link "close" at bounding box center [998, 82] width 20 height 20
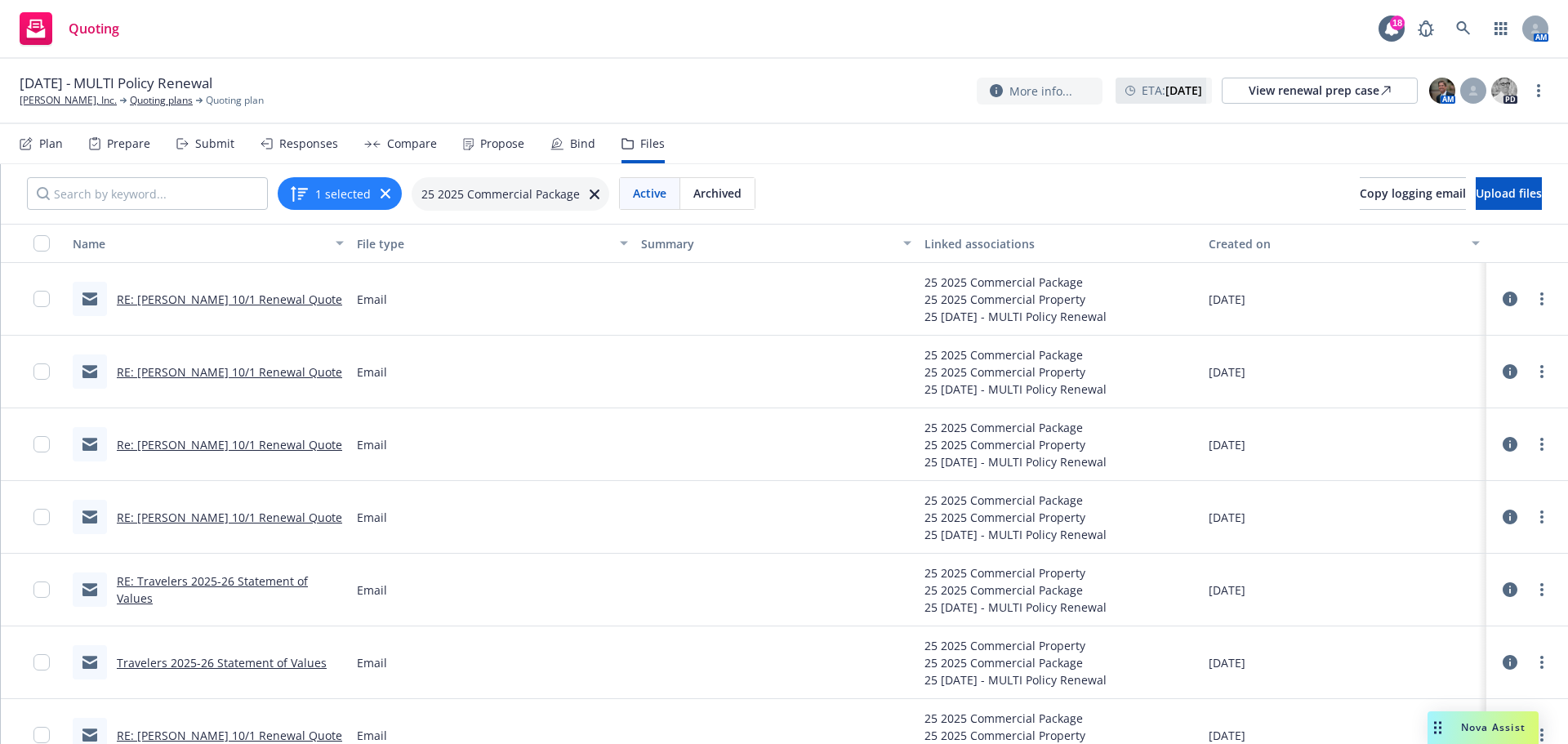
click at [229, 519] on link "RE: [PERSON_NAME] 10/1 Renewal Quote" at bounding box center [229, 517] width 226 height 16
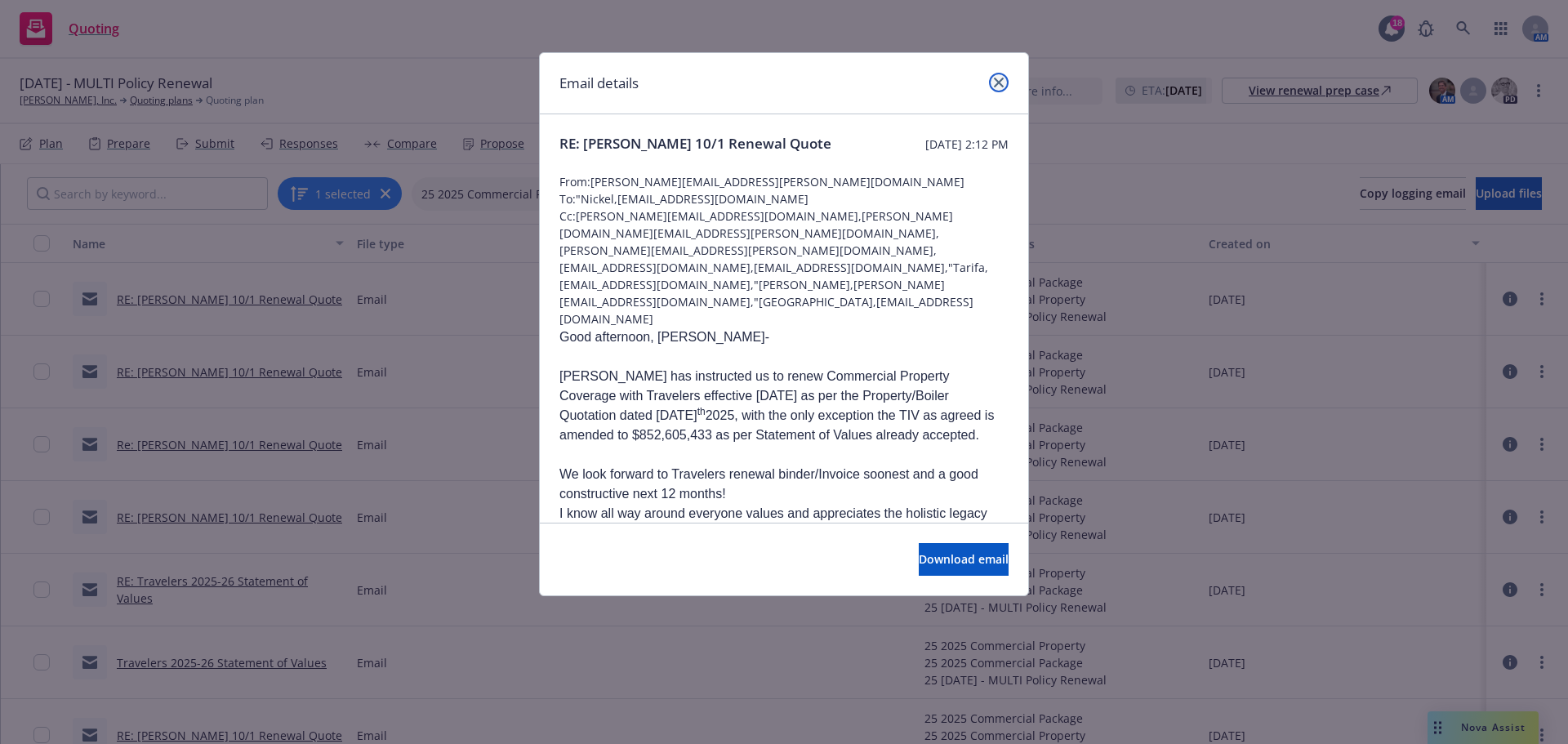
click at [1001, 84] on icon "close" at bounding box center [998, 82] width 10 height 10
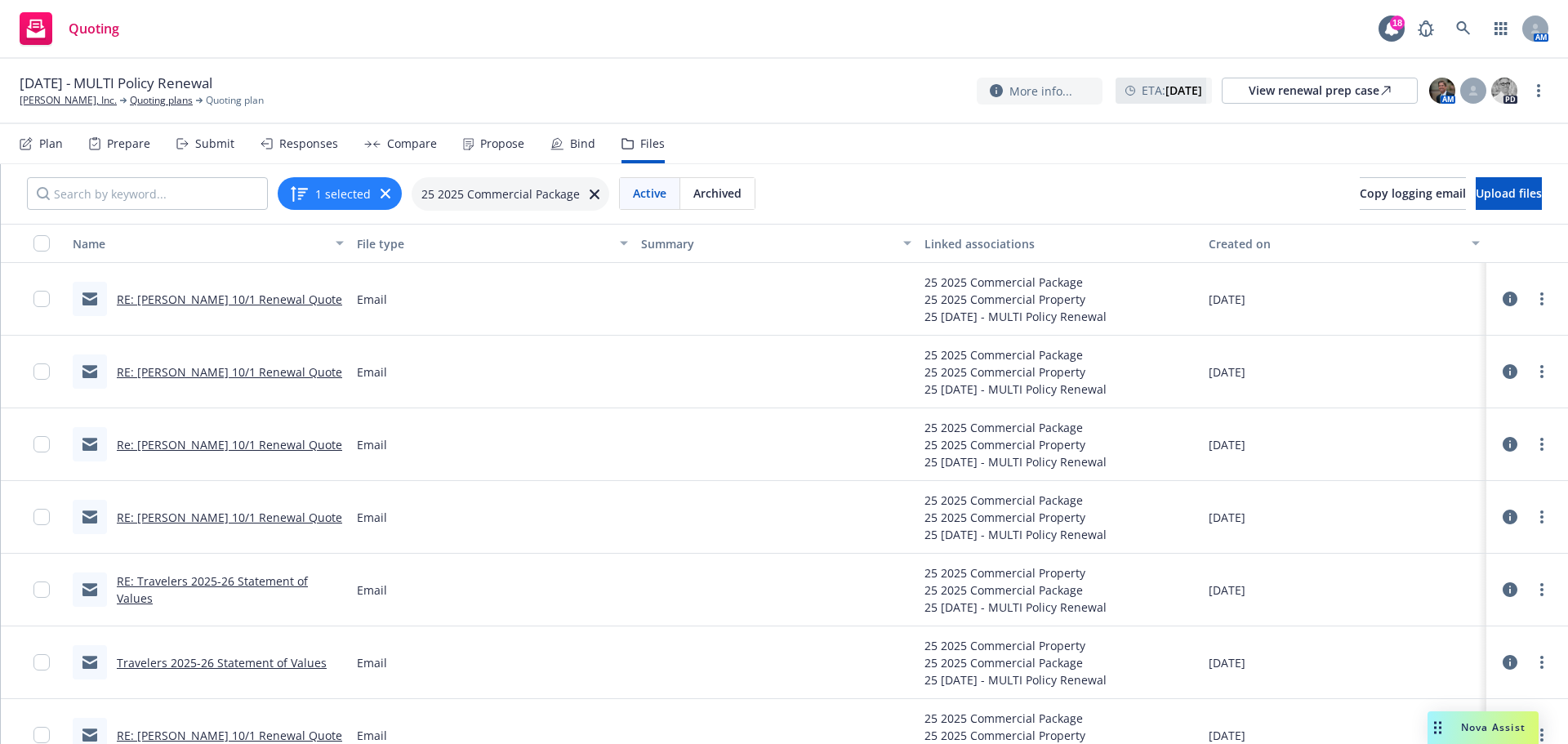
click at [232, 369] on link "RE: [PERSON_NAME] 10/1 Renewal Quote" at bounding box center [229, 372] width 226 height 16
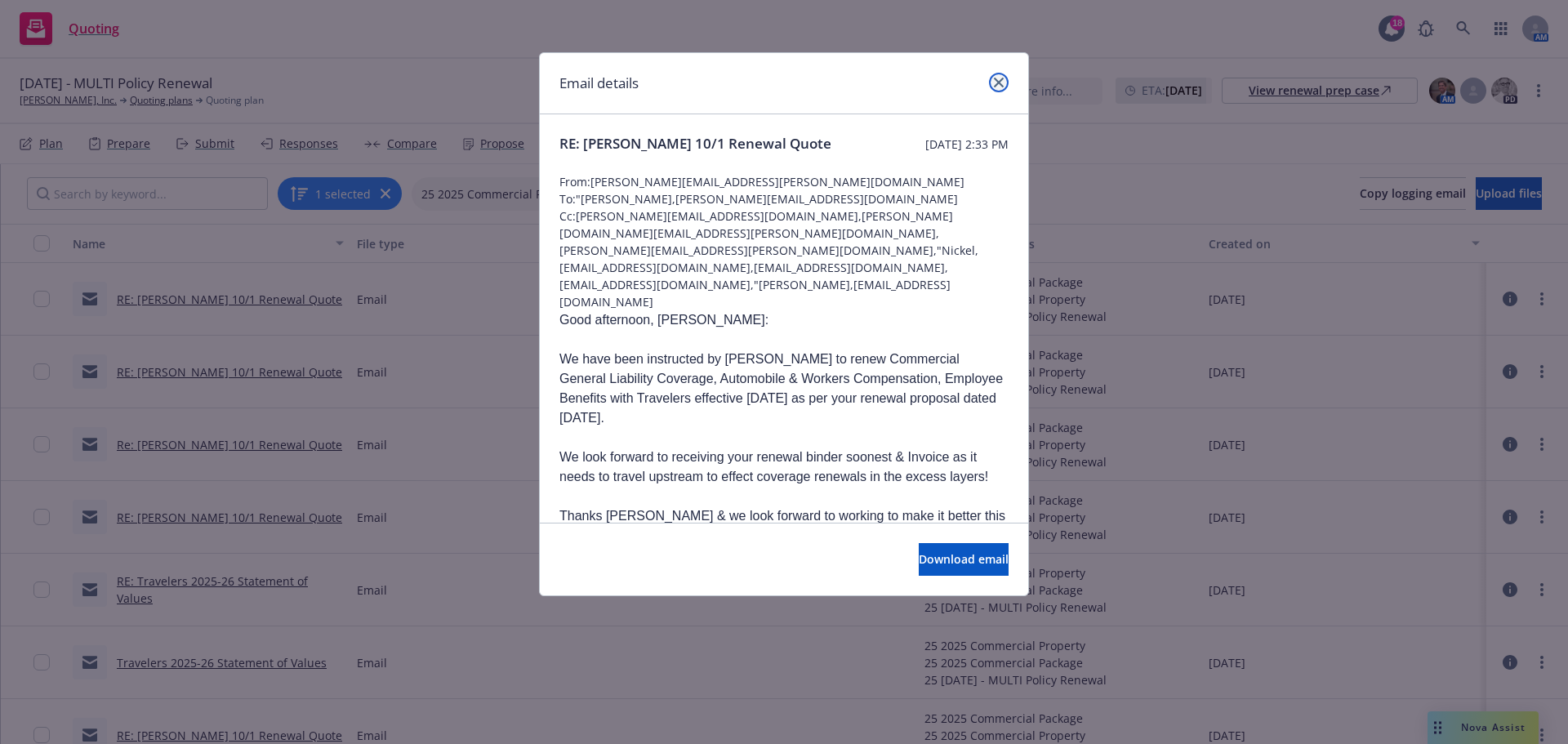
click at [998, 77] on icon "close" at bounding box center [998, 82] width 10 height 10
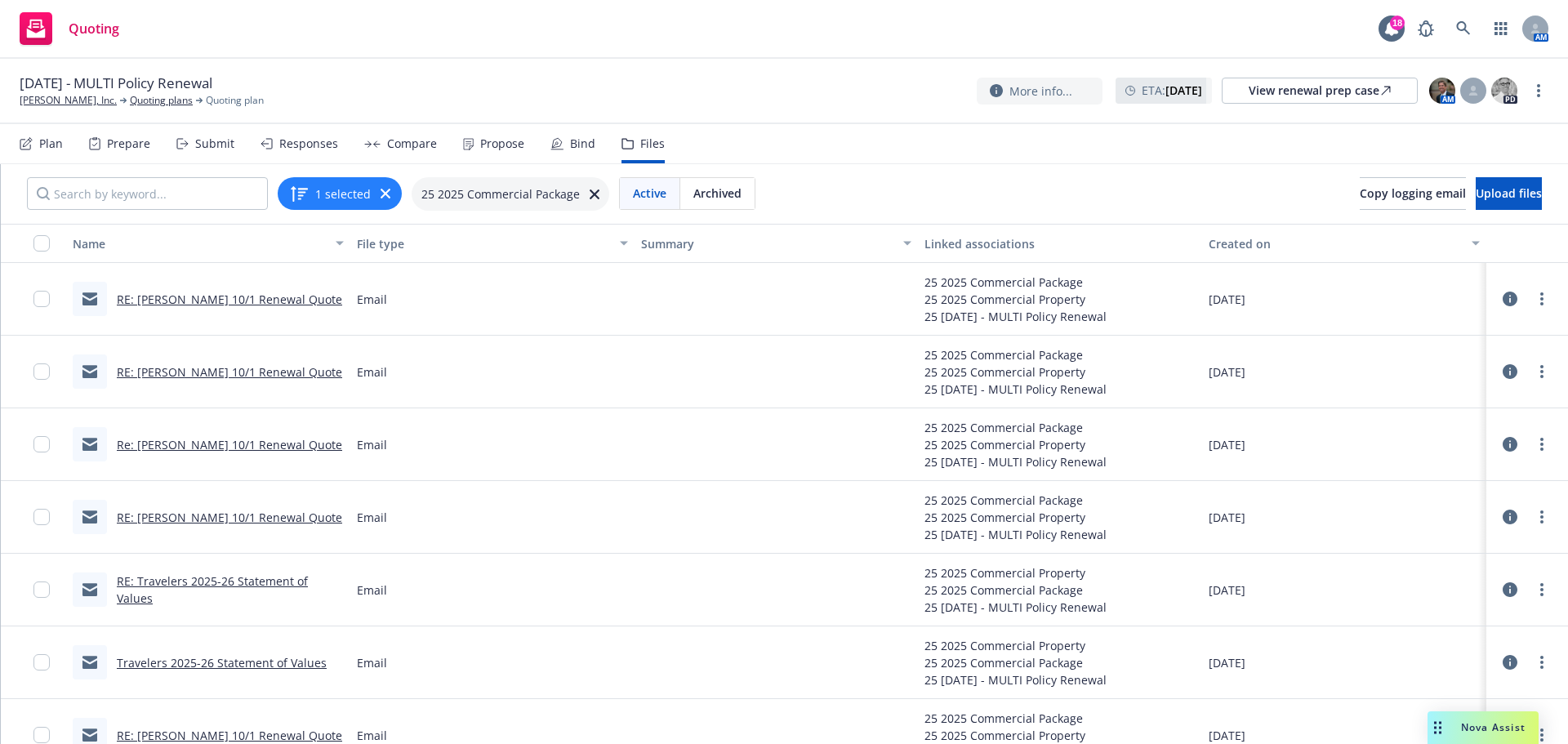
click at [252, 517] on link "RE: [PERSON_NAME] 10/1 Renewal Quote" at bounding box center [229, 517] width 226 height 16
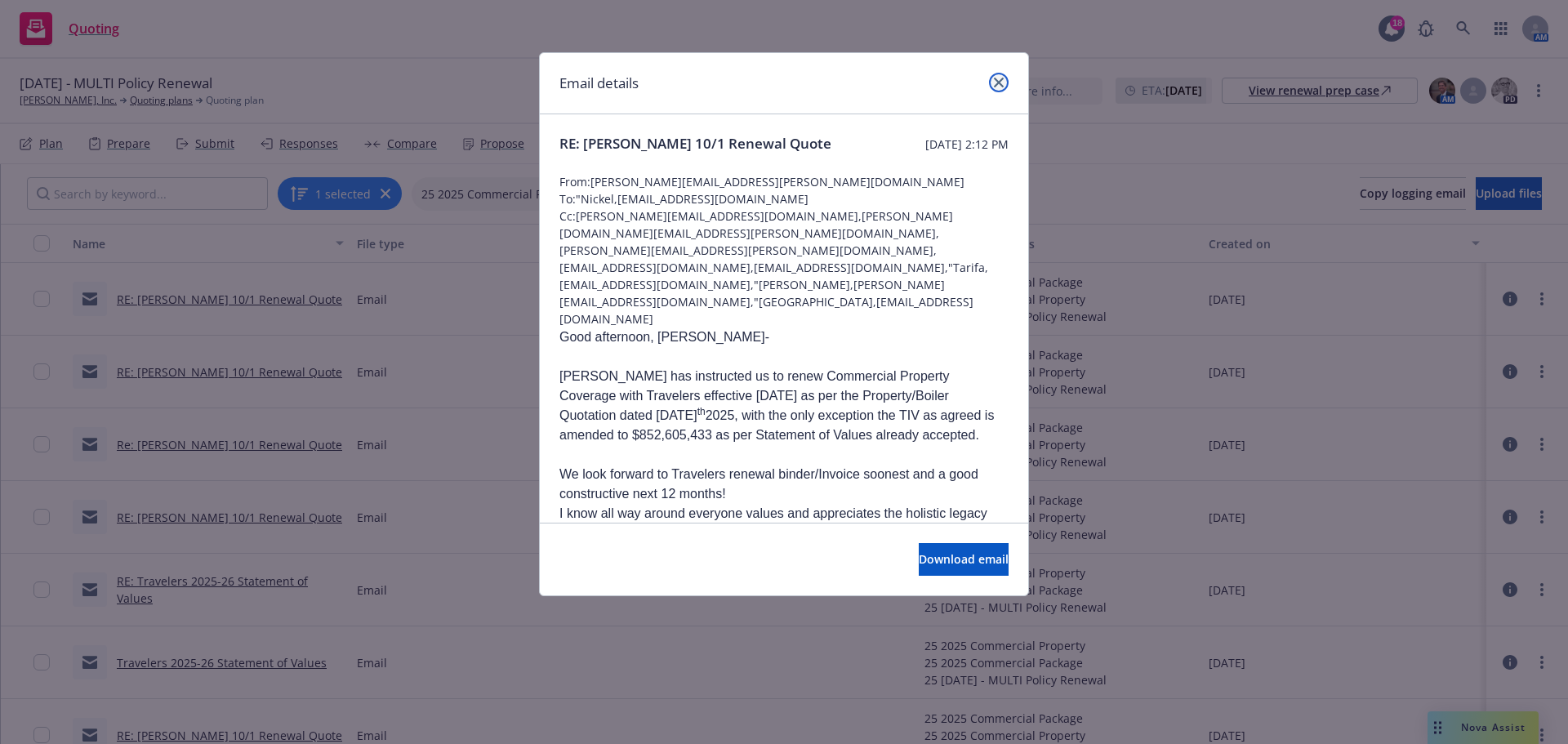
click at [1006, 79] on link "close" at bounding box center [998, 82] width 20 height 20
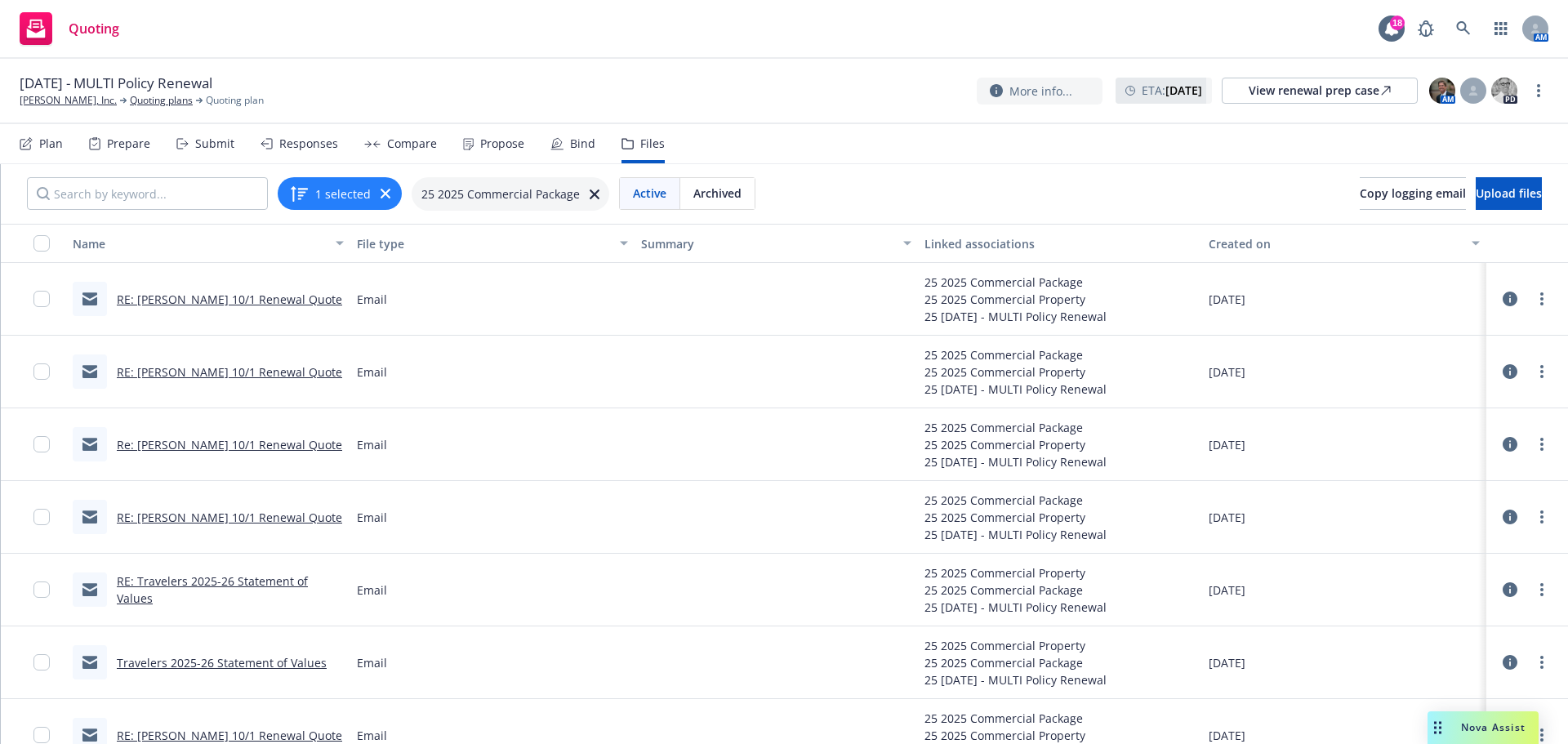
click at [201, 446] on link "Re: [PERSON_NAME] 10/1 Renewal Quote" at bounding box center [229, 444] width 226 height 16
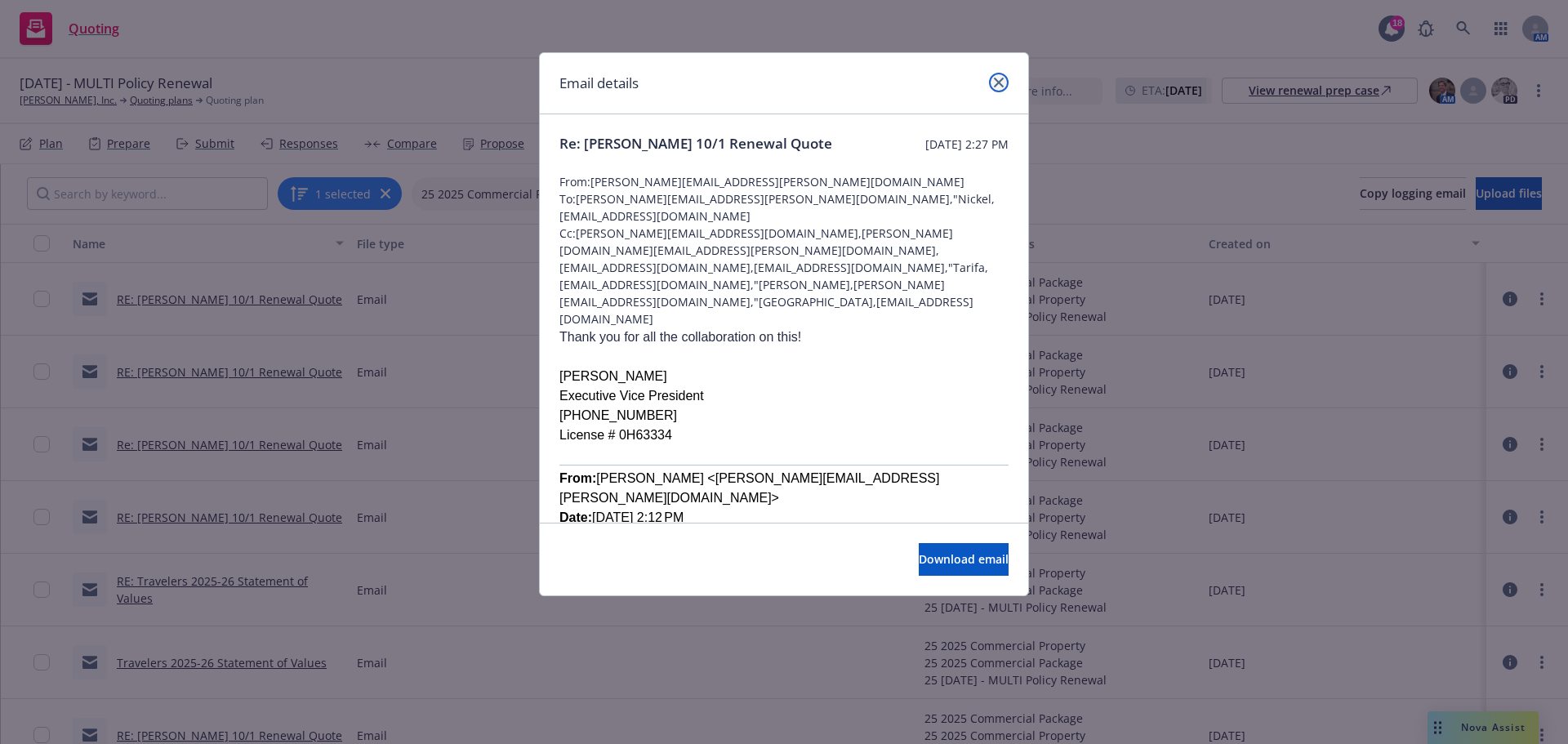
click at [995, 83] on icon "close" at bounding box center [998, 82] width 10 height 10
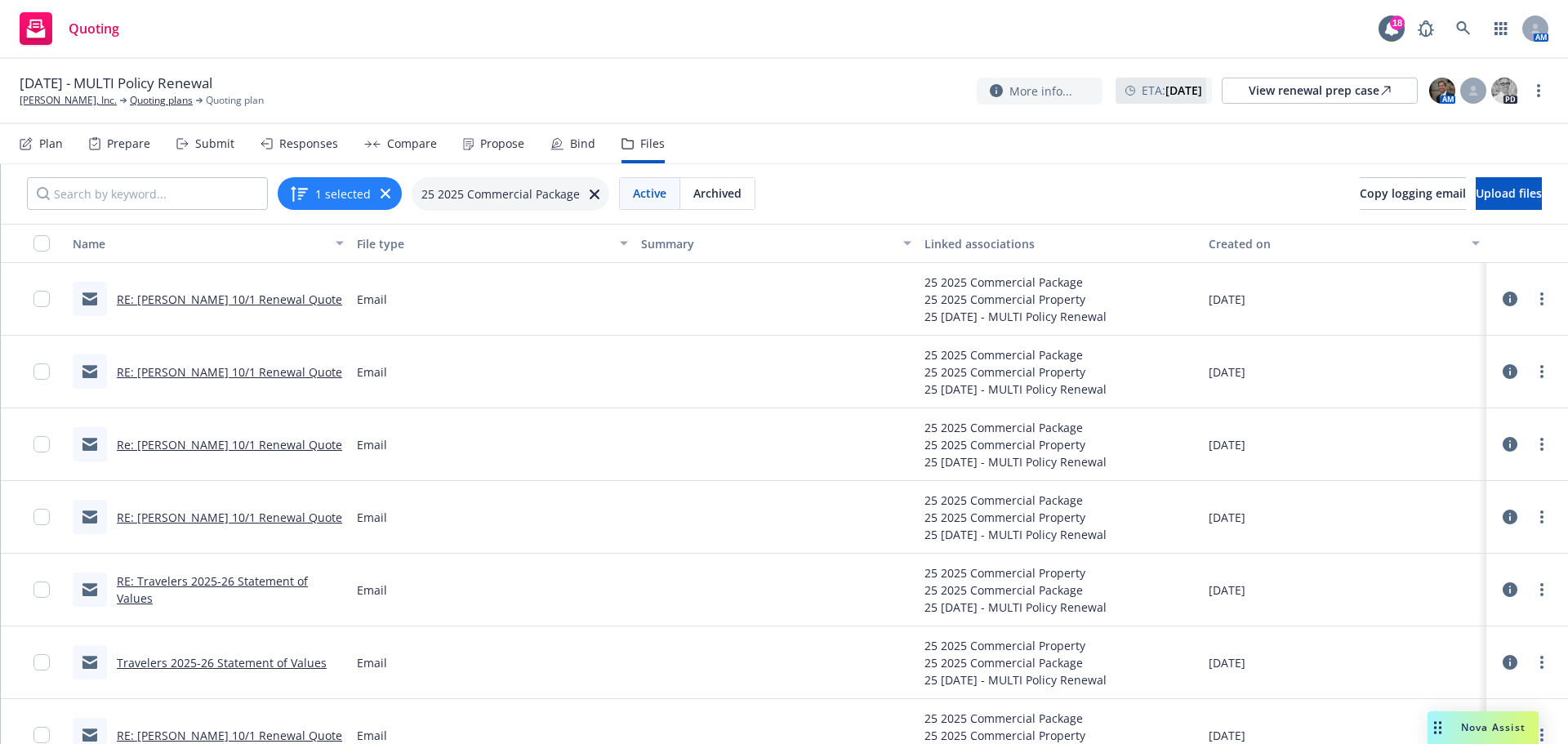
click at [237, 296] on link "RE: [PERSON_NAME] 10/1 Renewal Quote" at bounding box center [229, 300] width 226 height 16
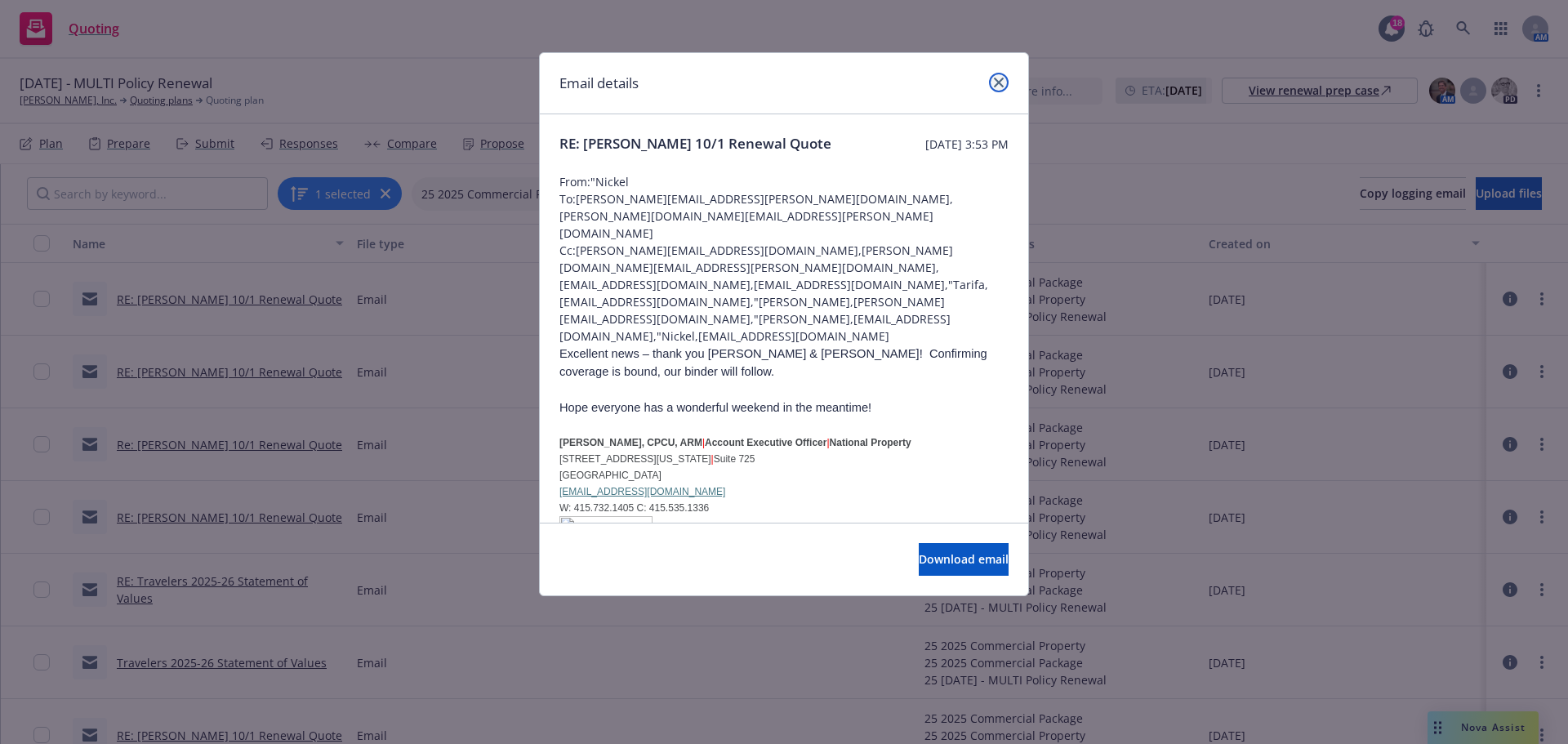
click at [992, 79] on link "close" at bounding box center [998, 82] width 20 height 20
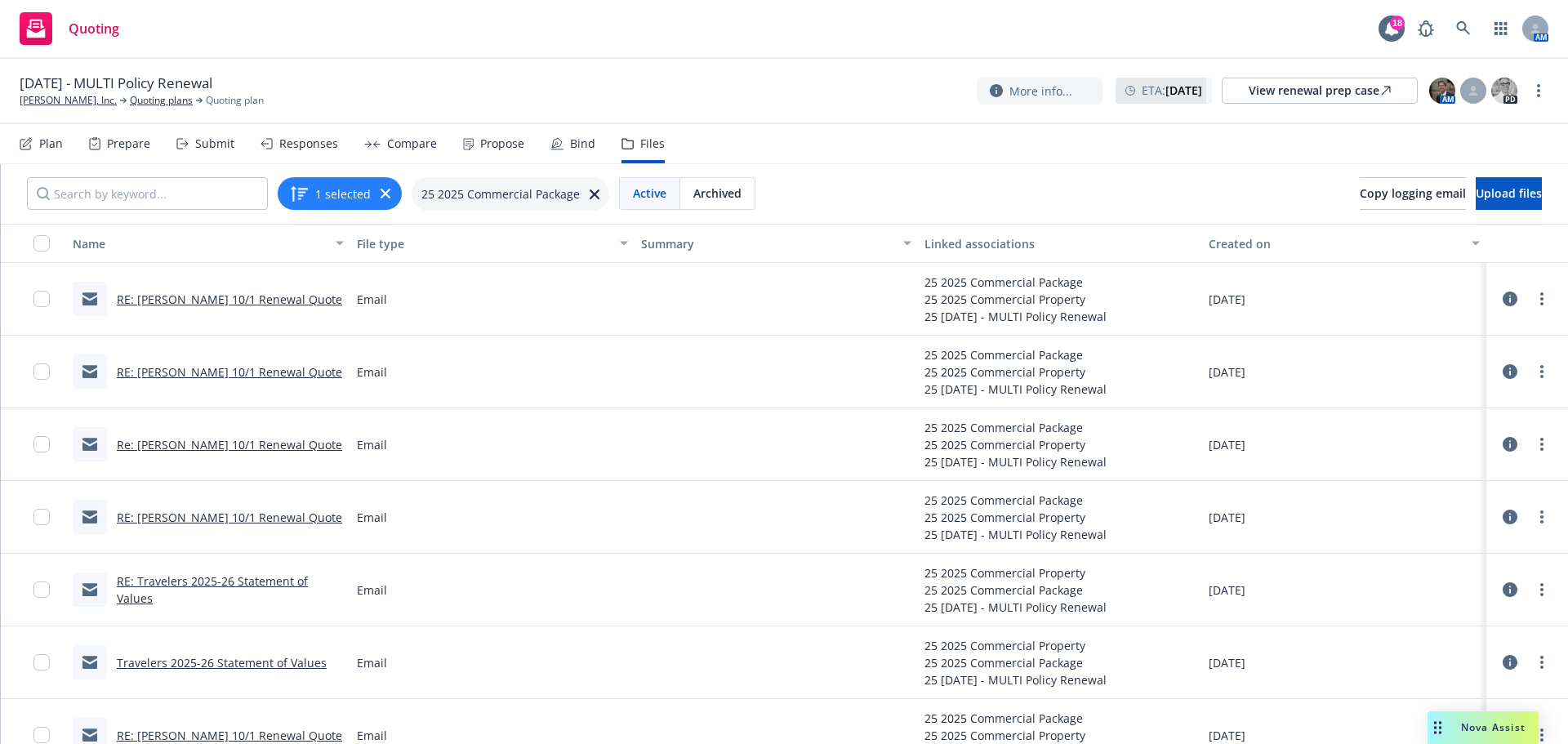
click at [286, 137] on div "Responses" at bounding box center [309, 143] width 59 height 13
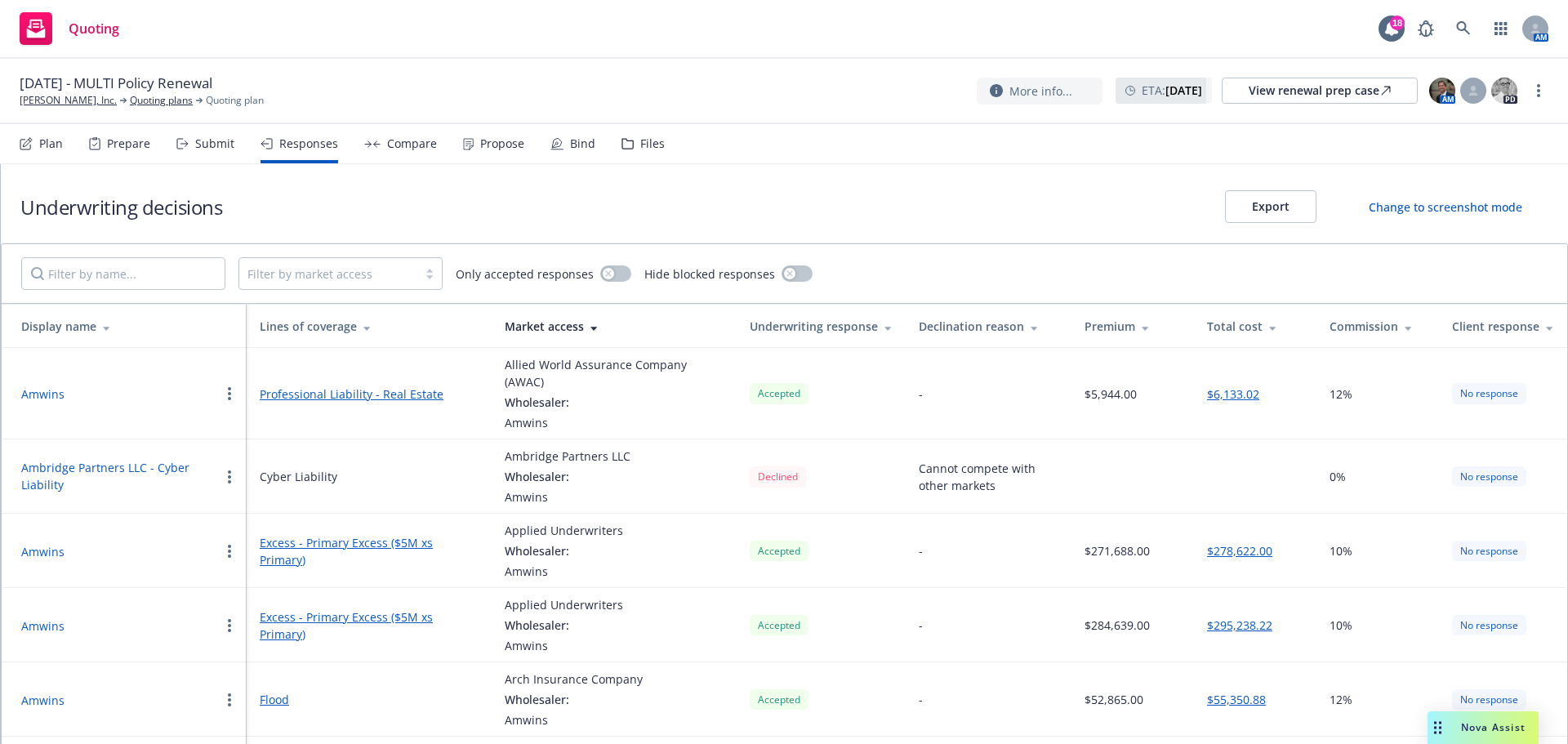
click at [578, 142] on div "Bind" at bounding box center [582, 143] width 25 height 13
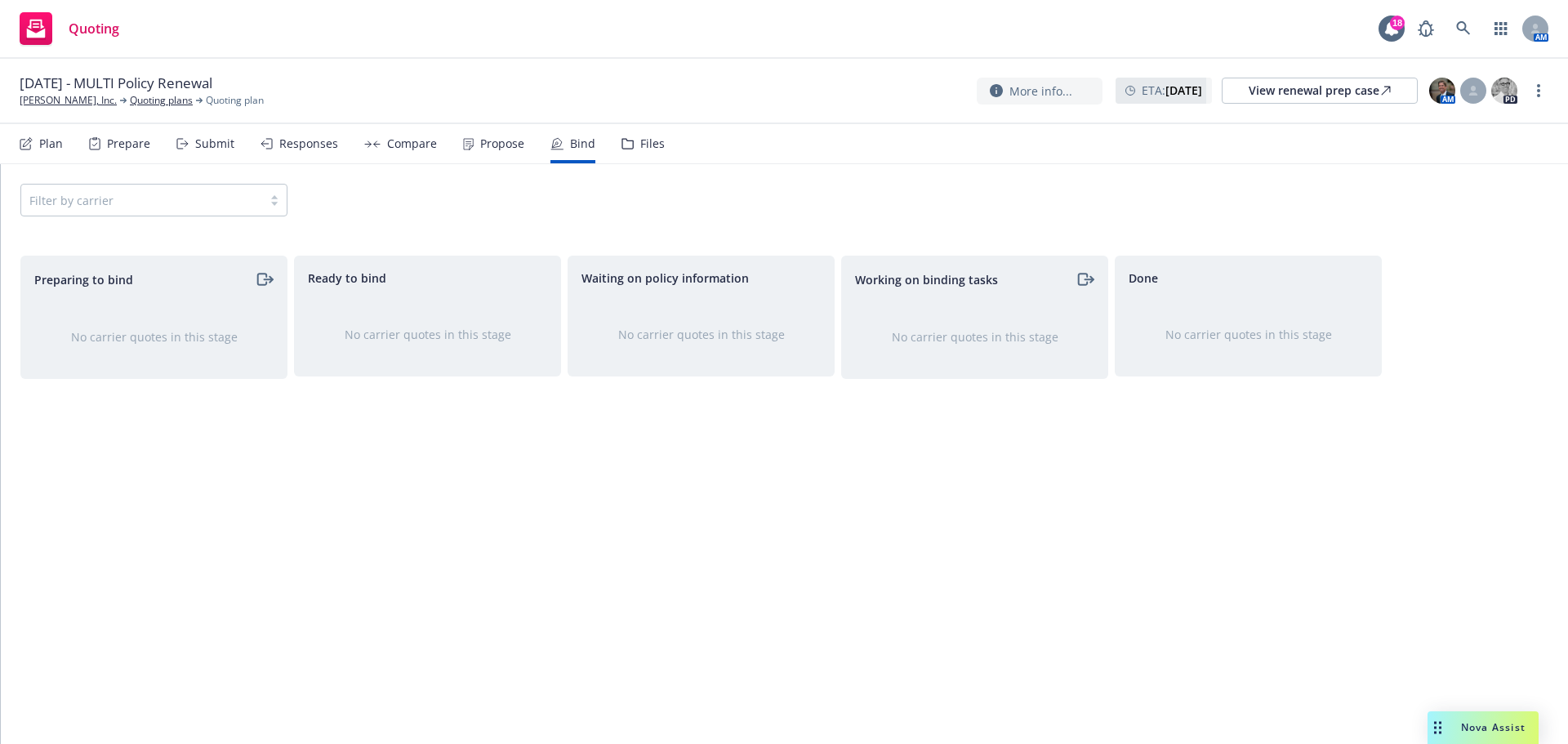
click at [649, 144] on div "Files" at bounding box center [652, 143] width 24 height 13
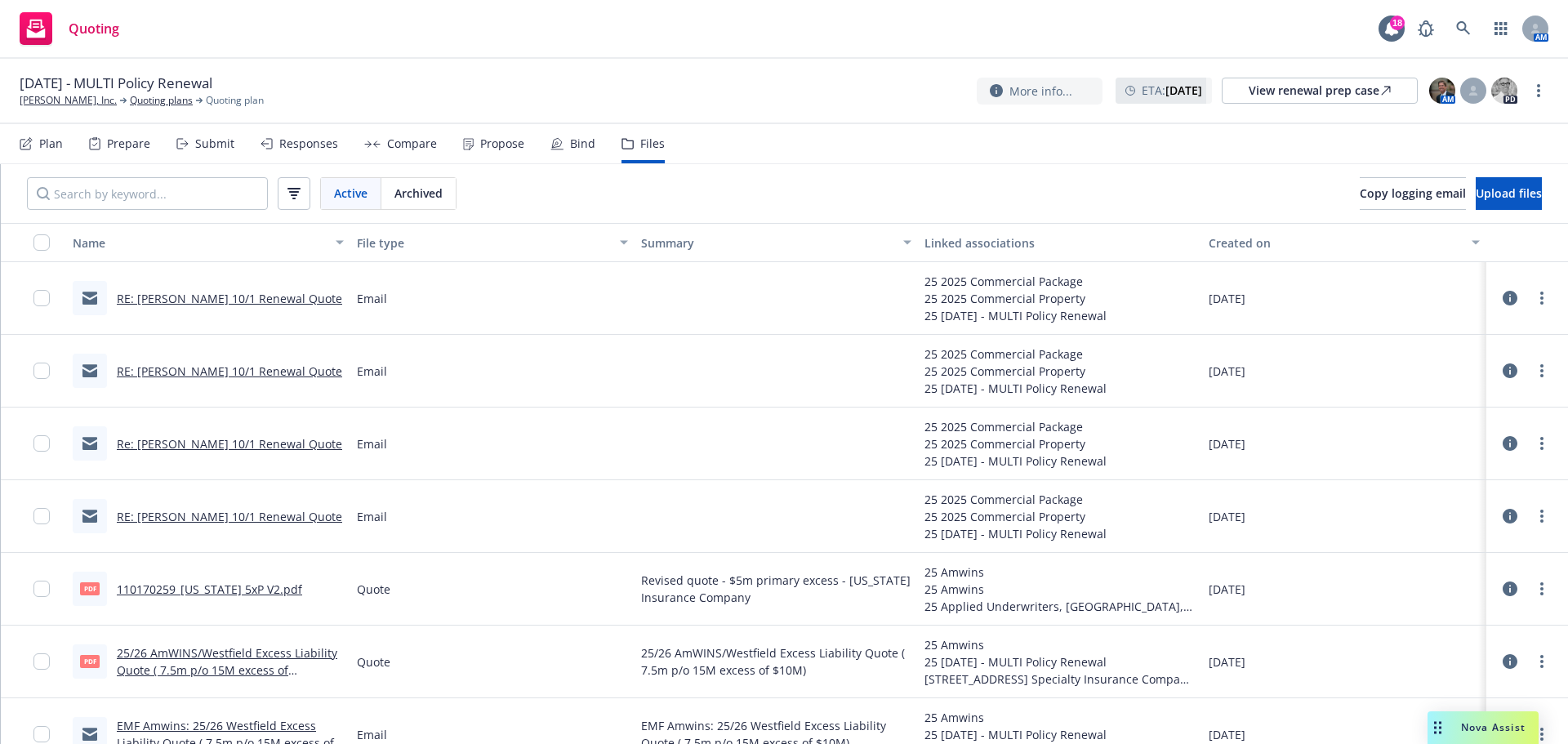
click at [254, 295] on link "RE: [PERSON_NAME] 10/1 Renewal Quote" at bounding box center [229, 299] width 226 height 16
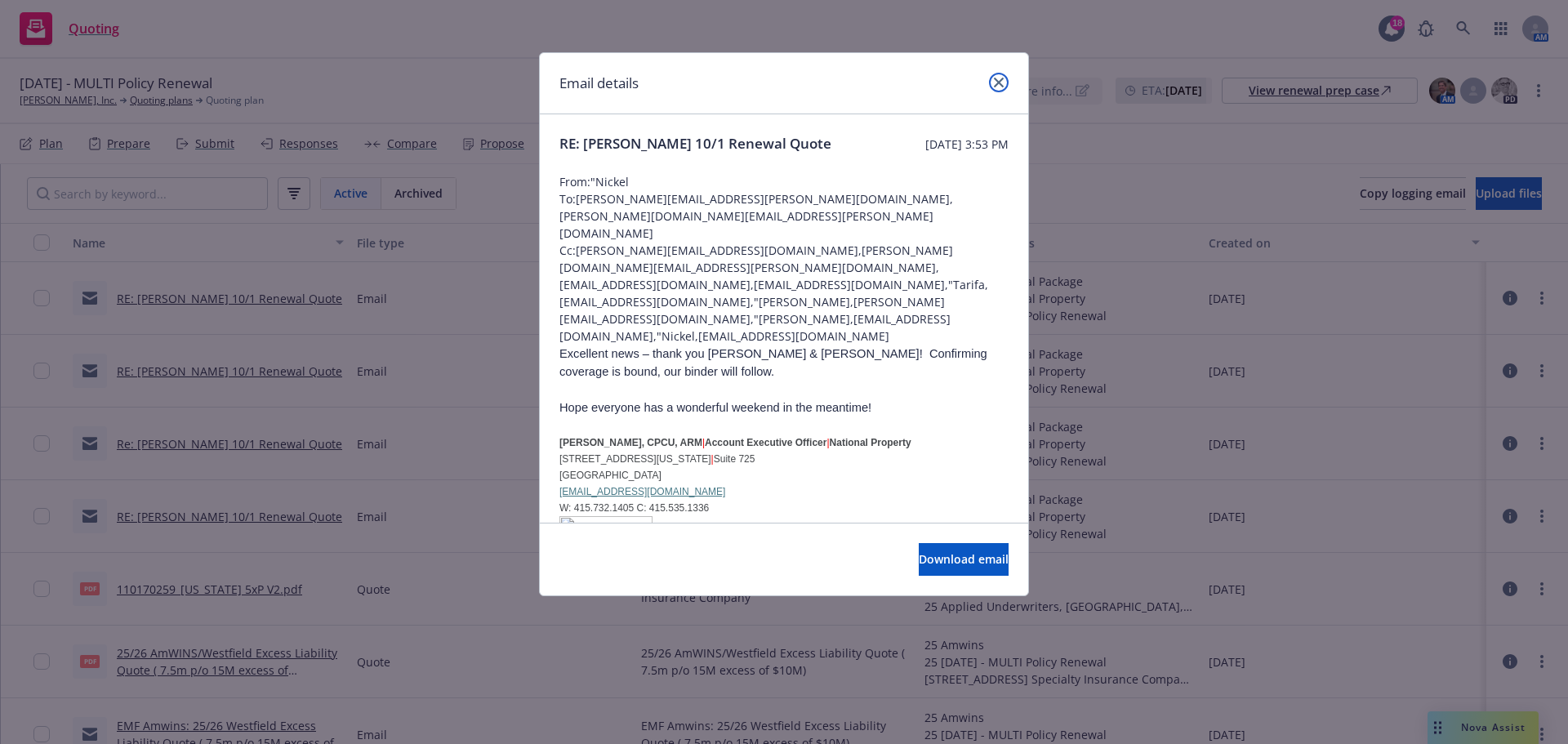
click at [995, 82] on icon "close" at bounding box center [998, 82] width 10 height 10
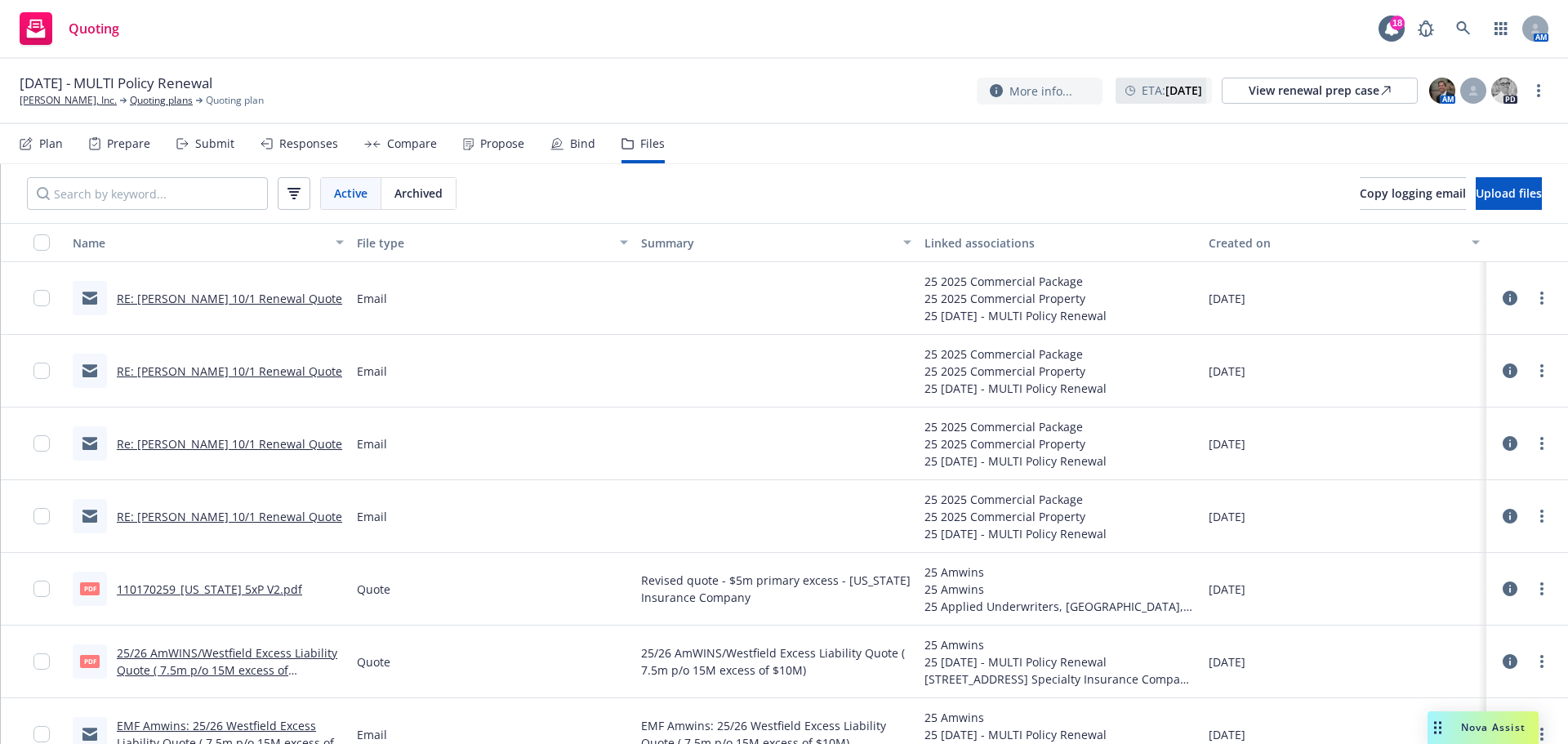
click at [186, 515] on link "RE: [PERSON_NAME] 10/1 Renewal Quote" at bounding box center [229, 517] width 226 height 16
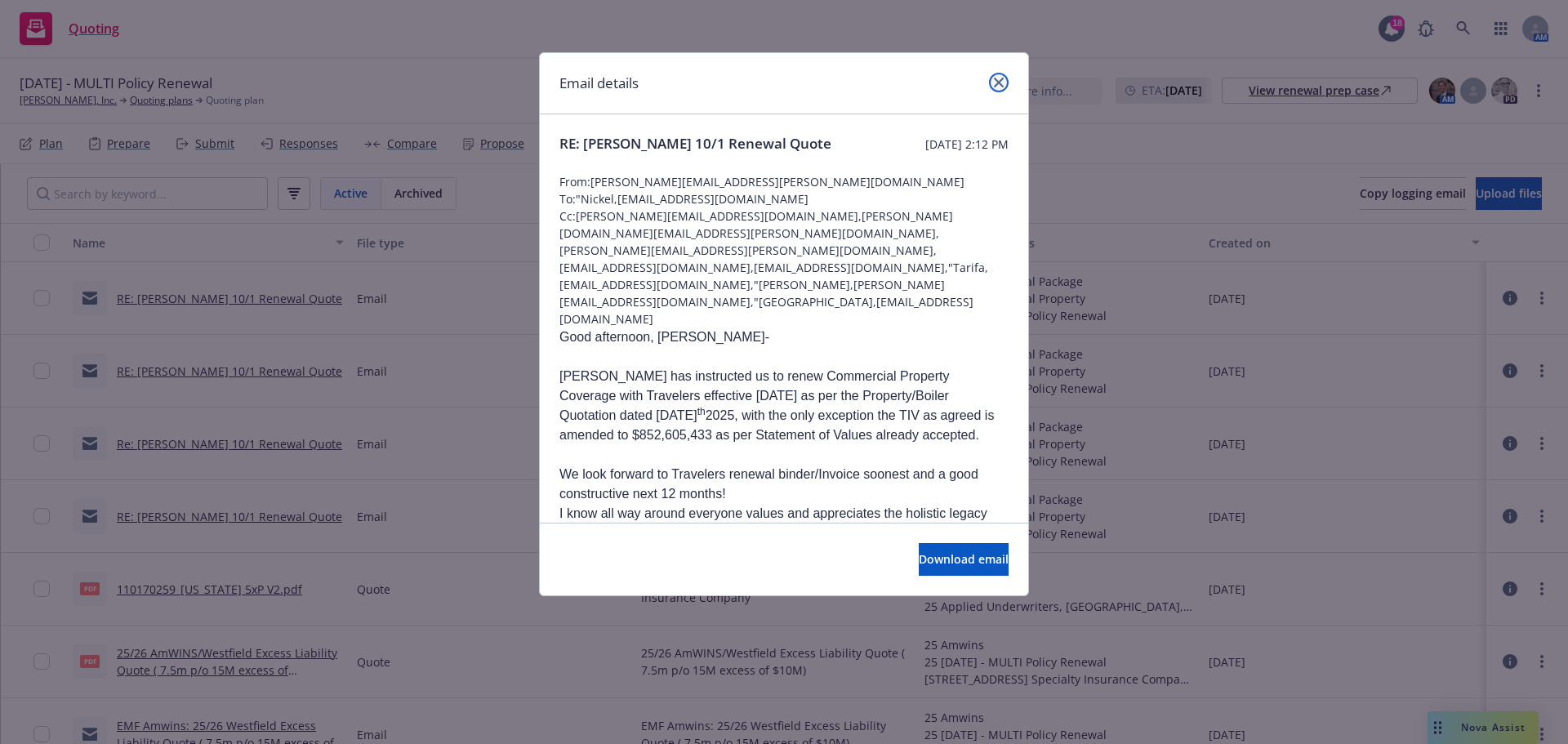
click at [998, 82] on icon "close" at bounding box center [998, 82] width 10 height 10
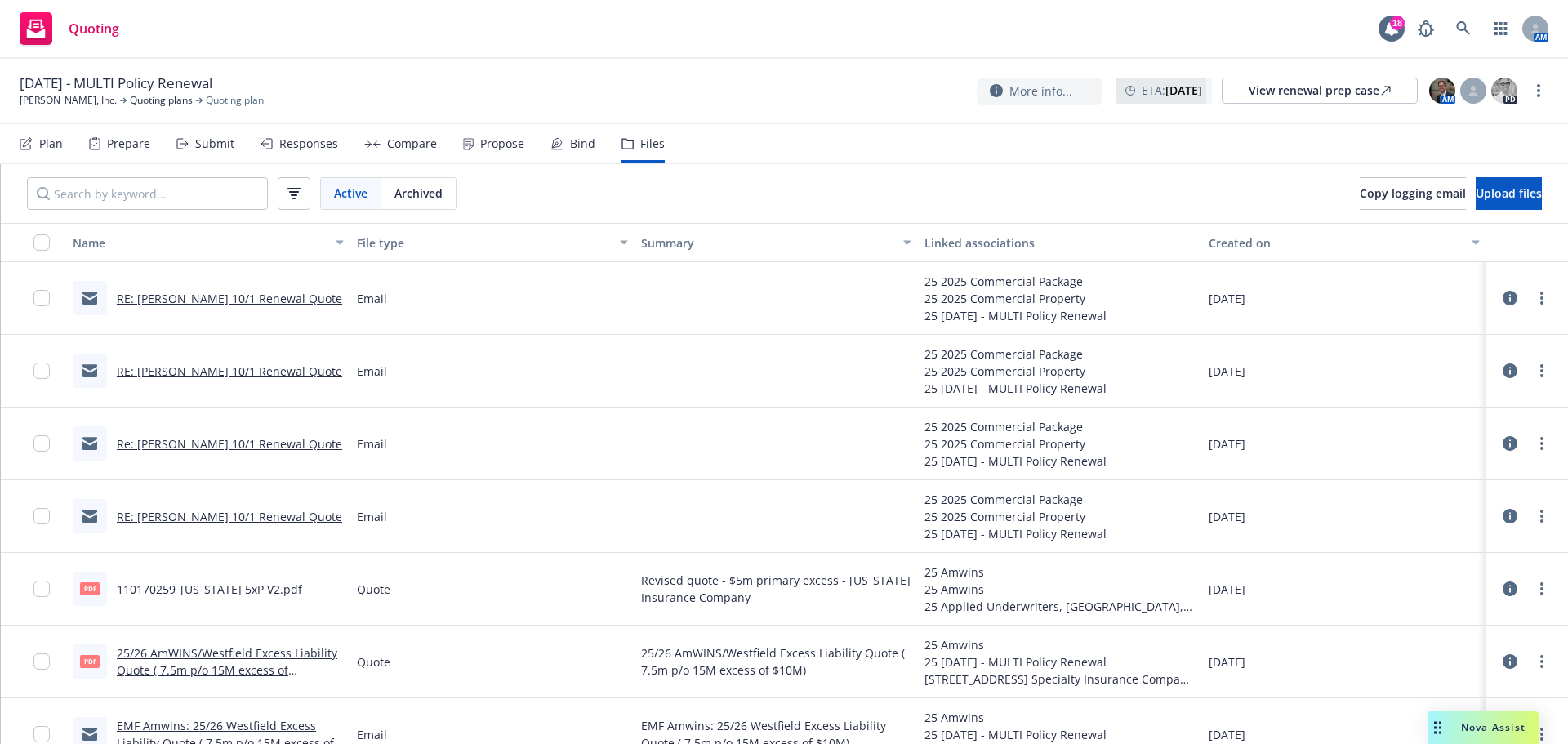
click at [174, 446] on link "Re: [PERSON_NAME] 10/1 Renewal Quote" at bounding box center [229, 444] width 226 height 16
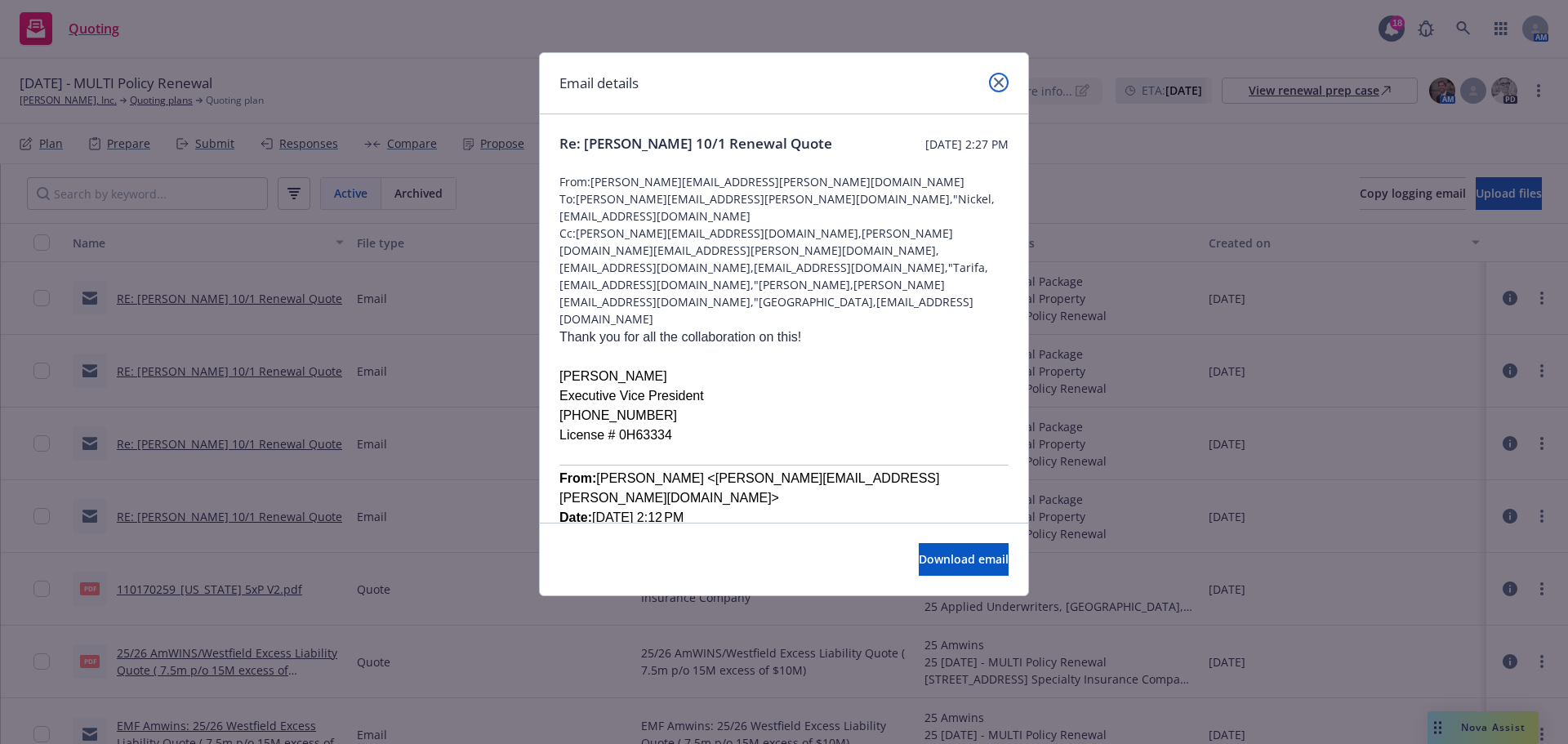
click at [992, 80] on link "close" at bounding box center [998, 82] width 20 height 20
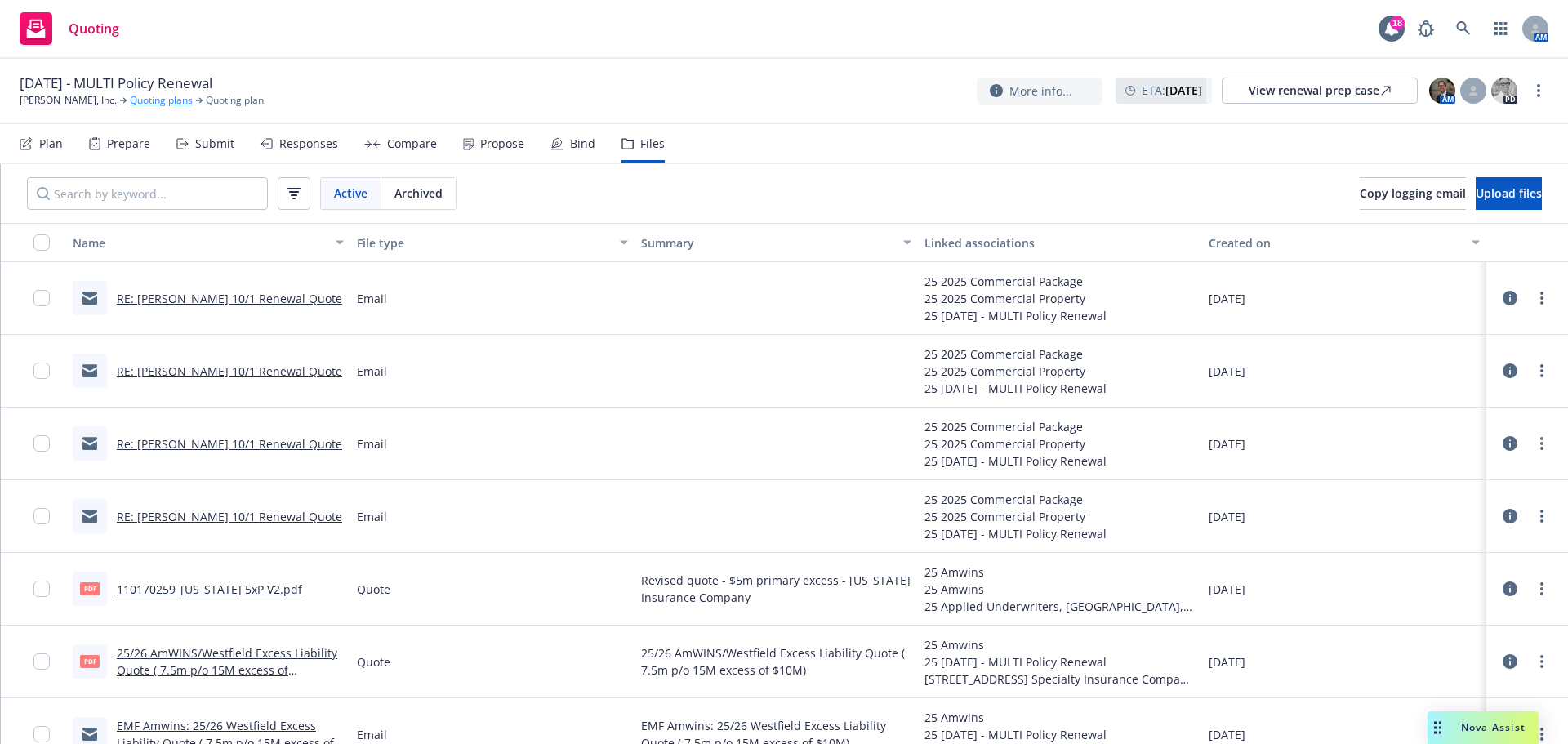
click at [136, 96] on link "Quoting plans" at bounding box center [161, 100] width 63 height 15
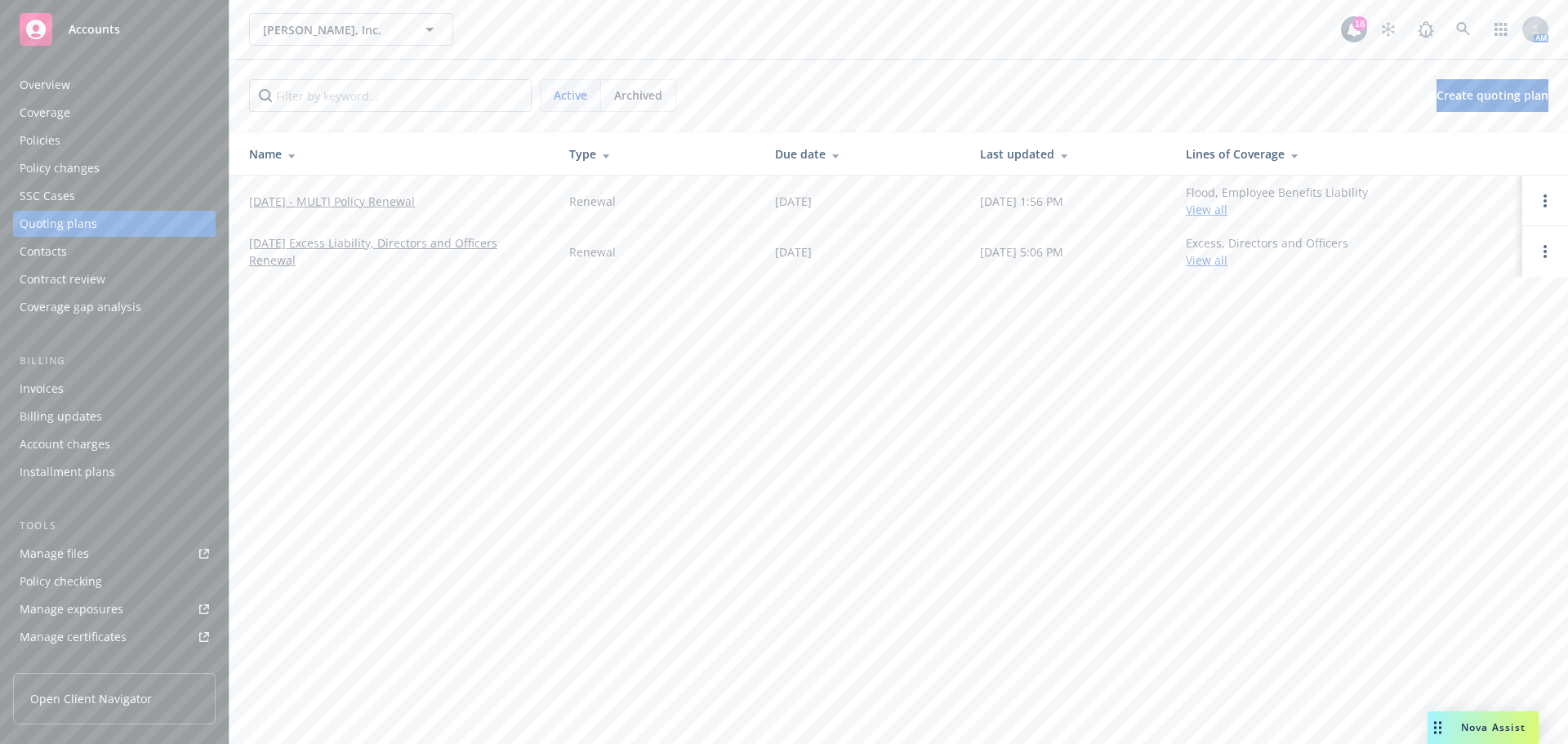
click at [371, 201] on link "[DATE] - MULTI Policy Renewal" at bounding box center [332, 201] width 166 height 17
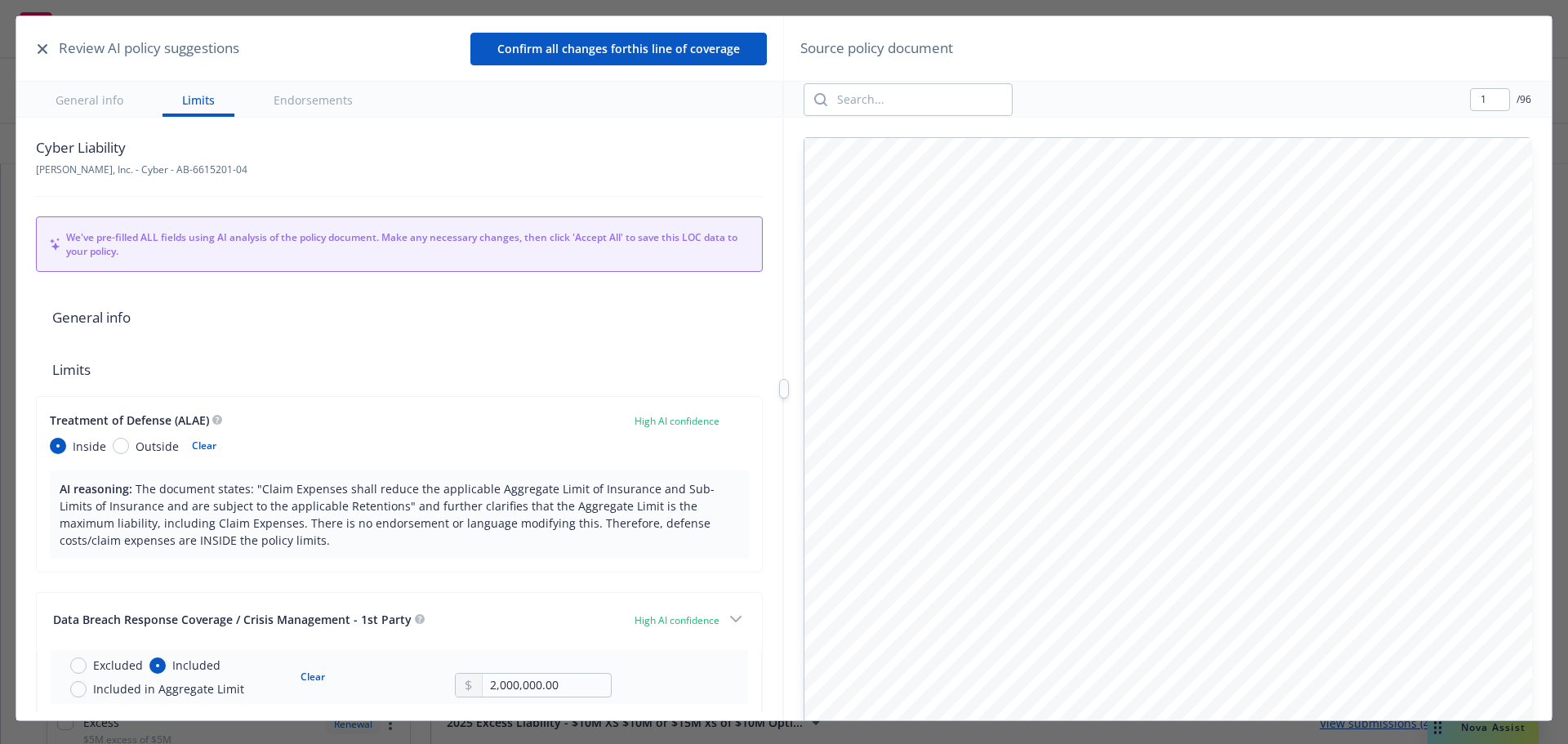
click at [37, 48] on icon "button" at bounding box center [42, 49] width 10 height 10
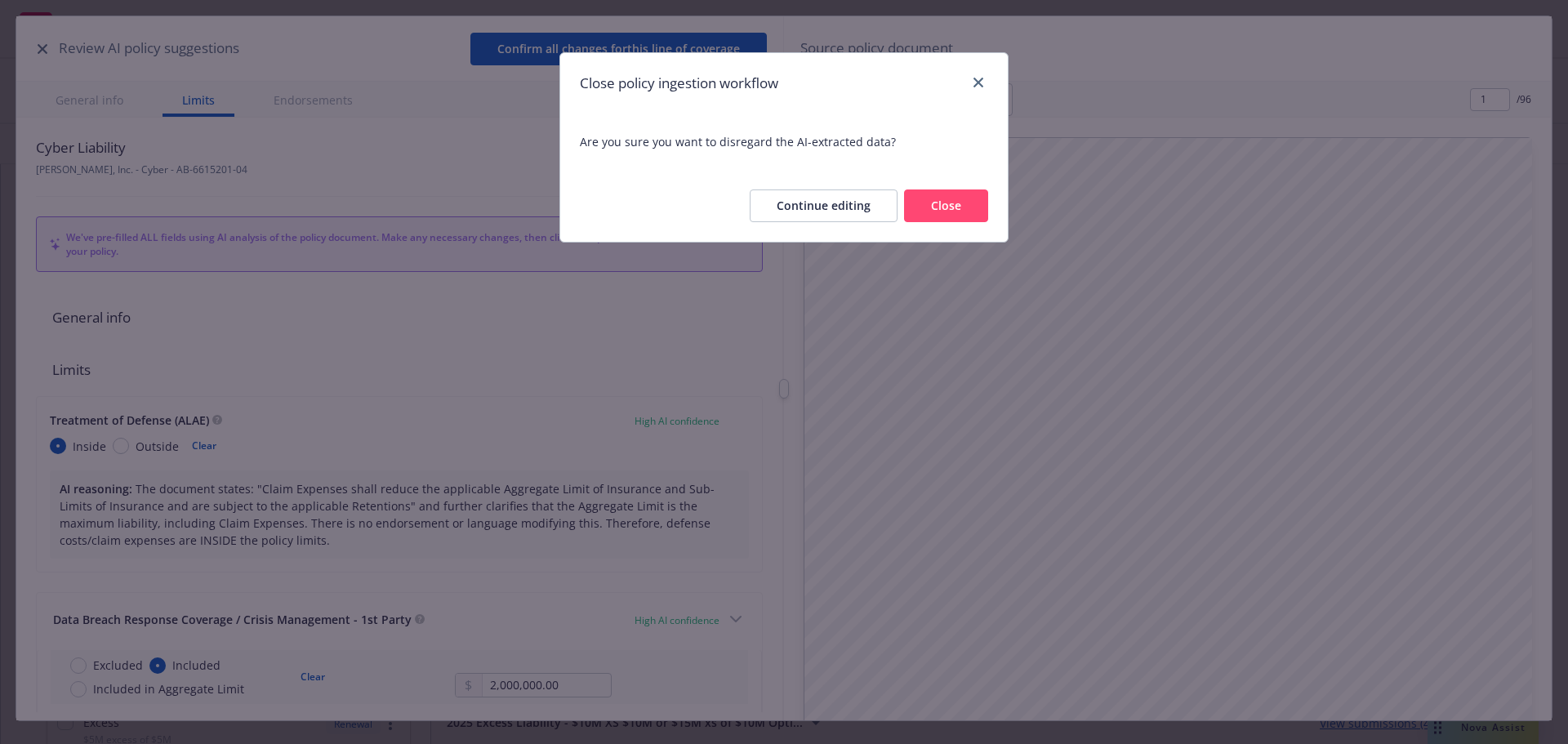
click at [986, 202] on button "Close" at bounding box center [945, 206] width 84 height 33
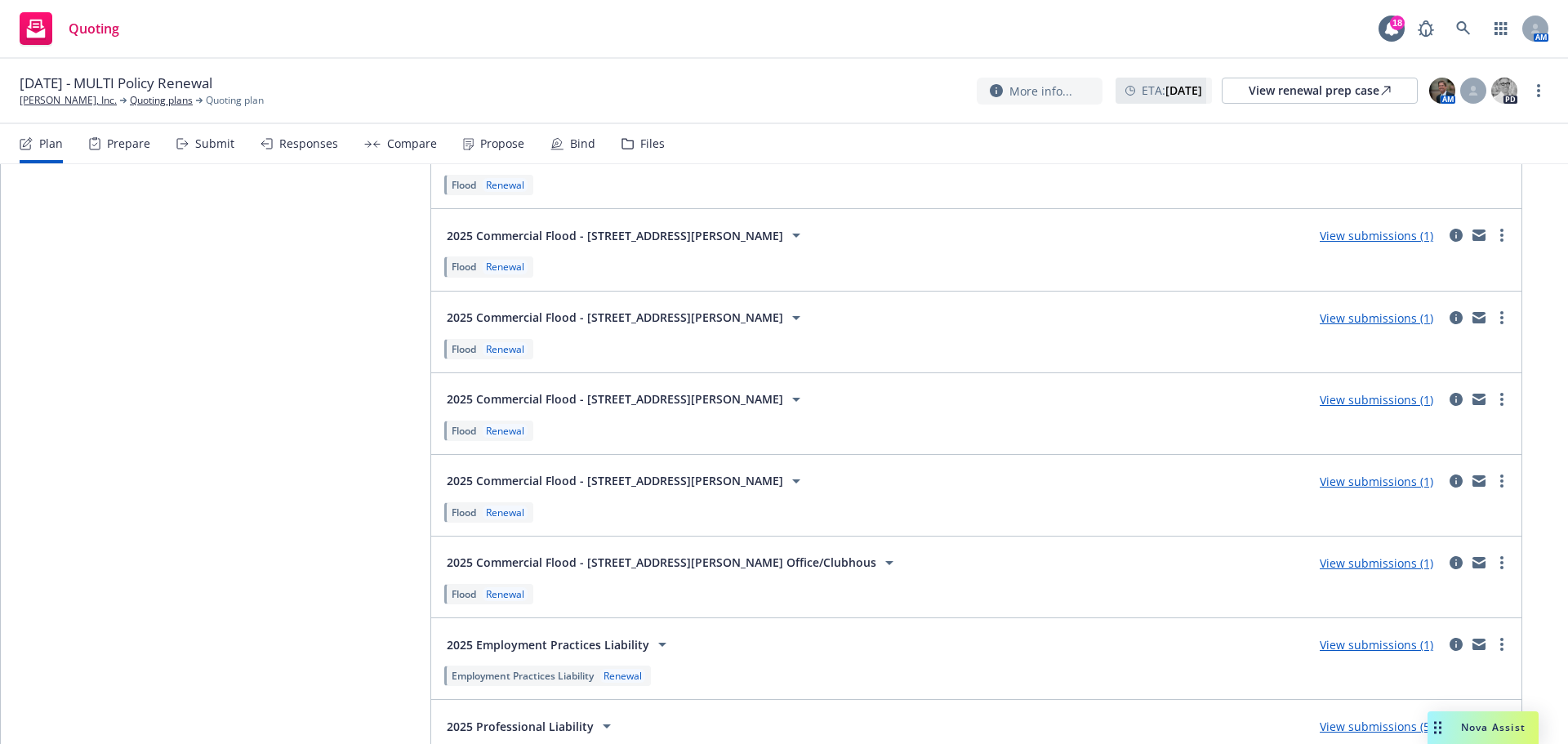
scroll to position [2940, 0]
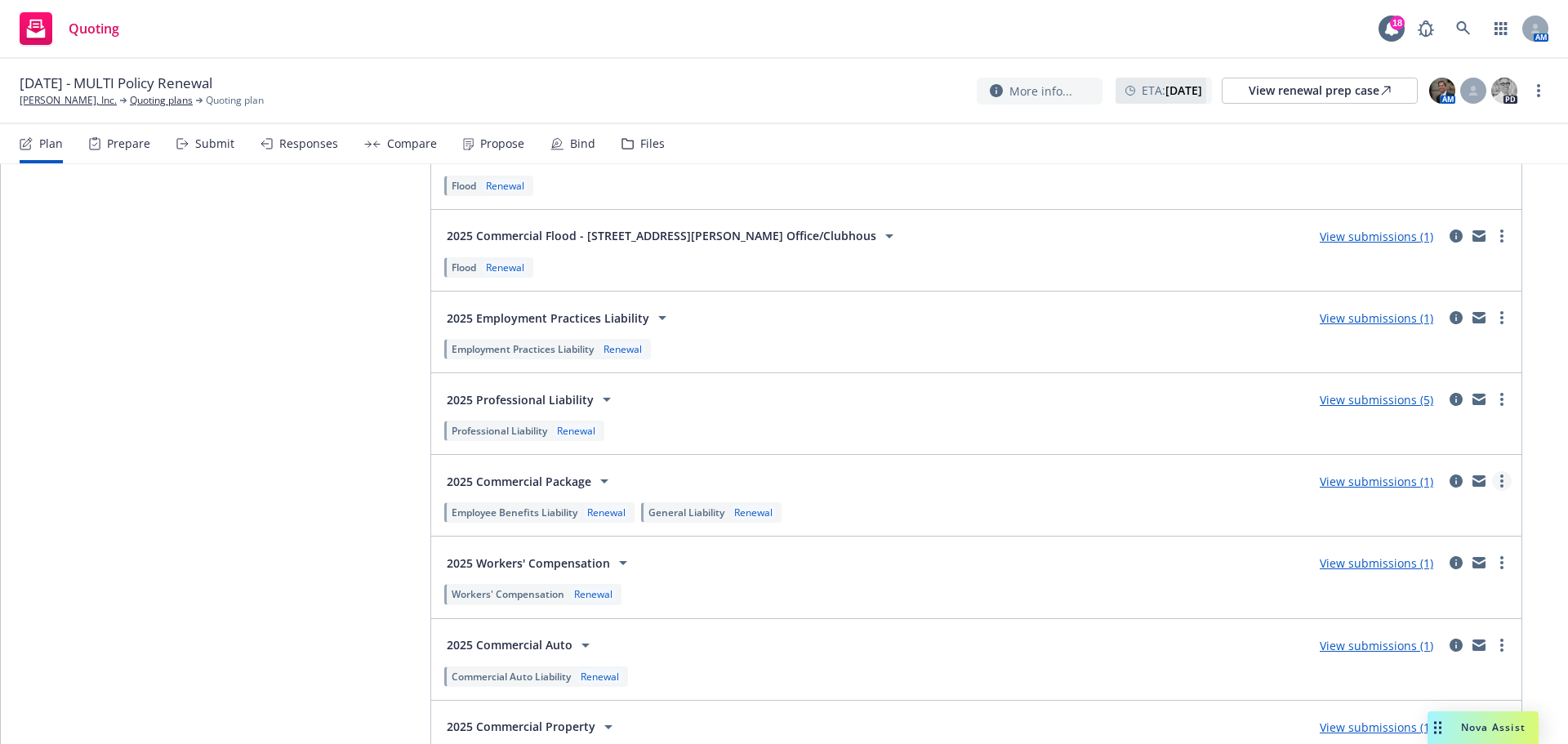
click at [1492, 482] on link "more" at bounding box center [1501, 481] width 20 height 20
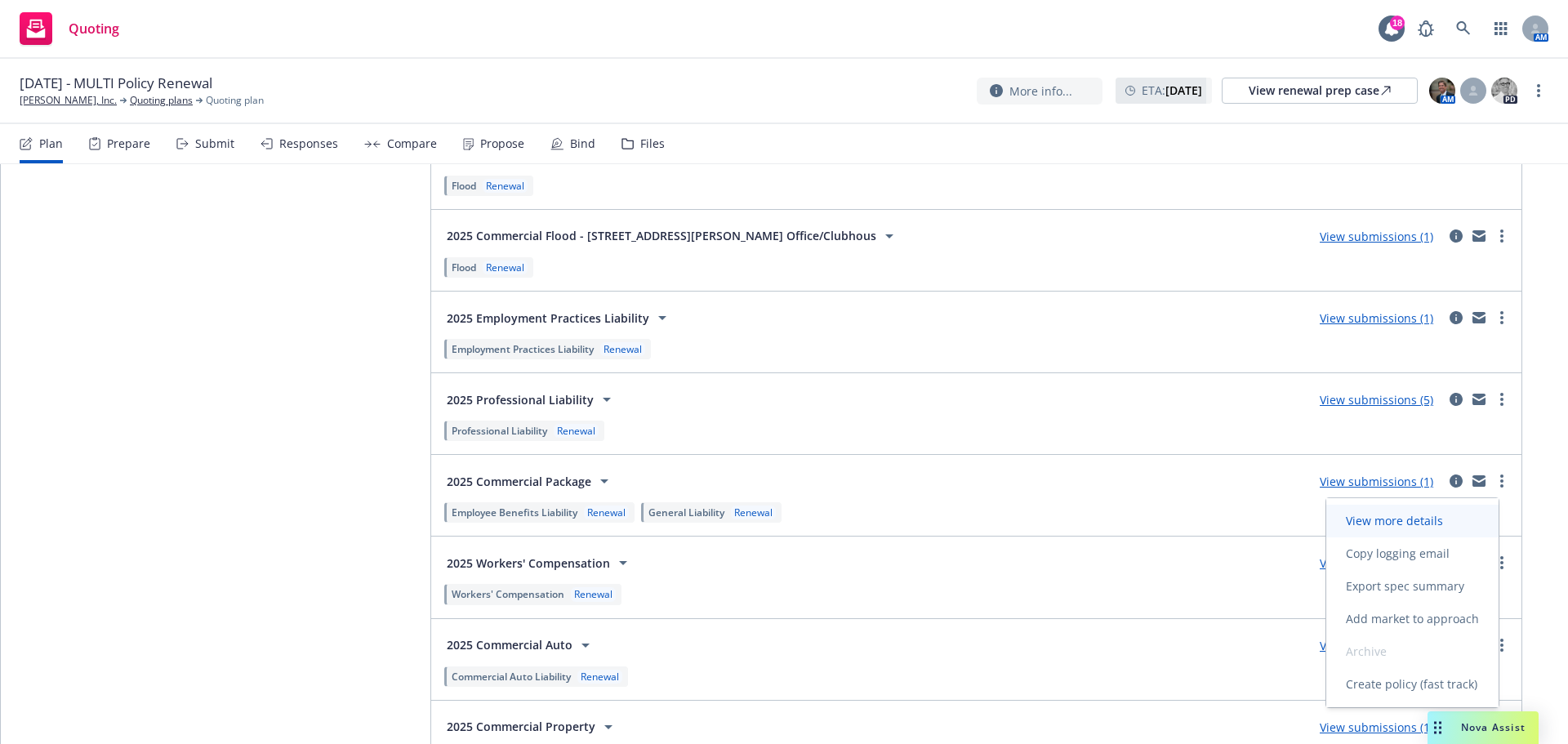
click at [1434, 519] on span "View more details" at bounding box center [1393, 521] width 136 height 16
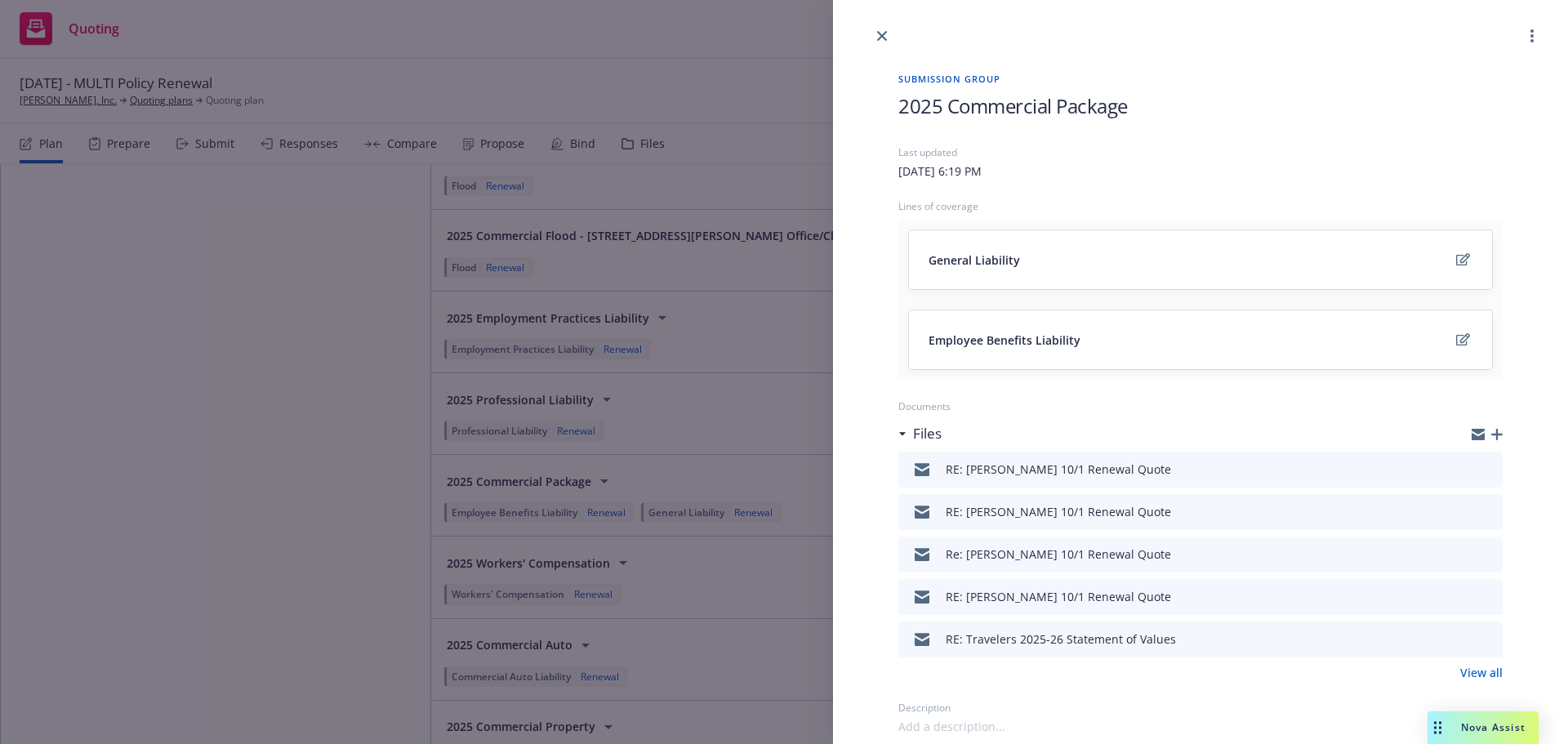
click at [1482, 471] on button "preview file" at bounding box center [1486, 468] width 18 height 15
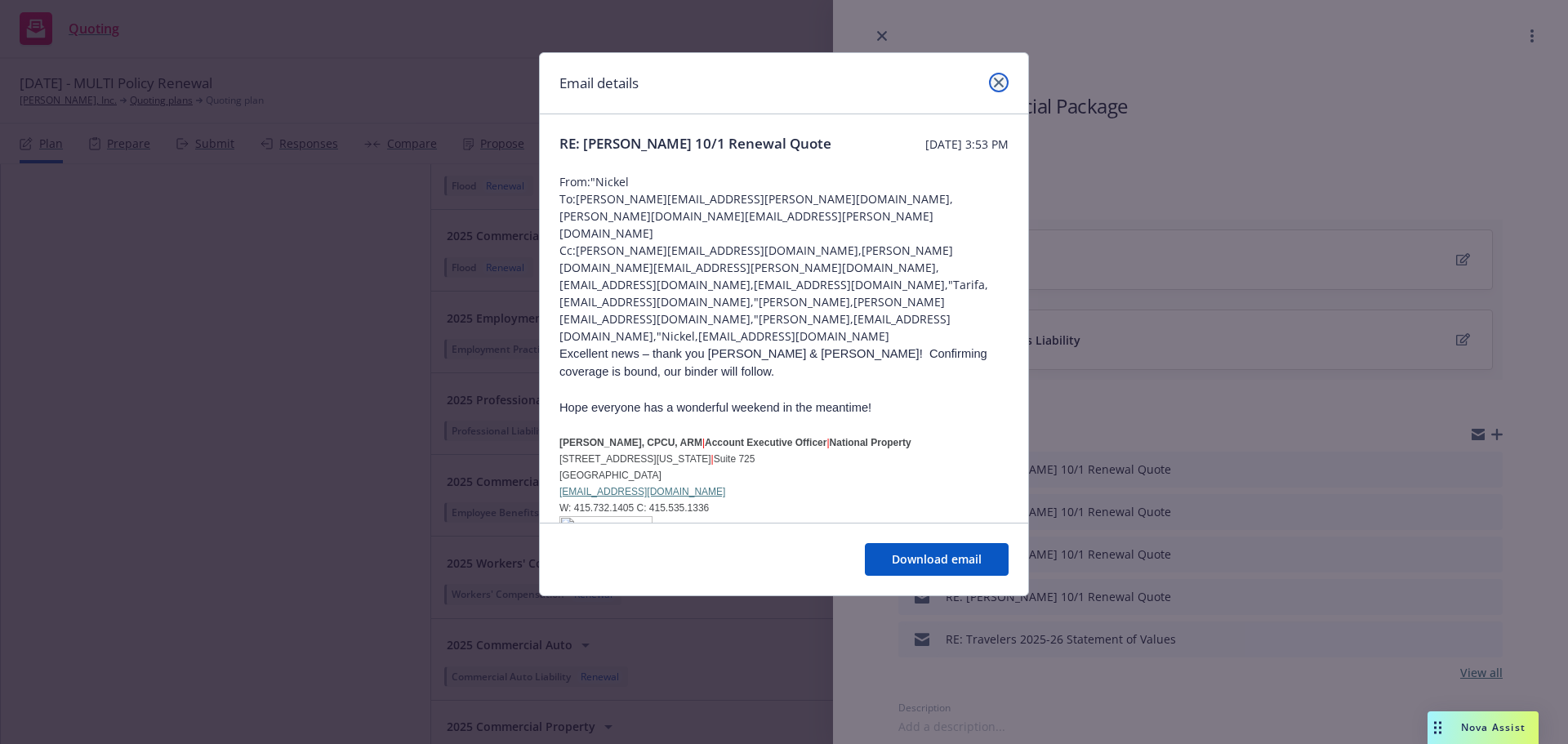
click at [1001, 81] on icon "close" at bounding box center [998, 82] width 10 height 10
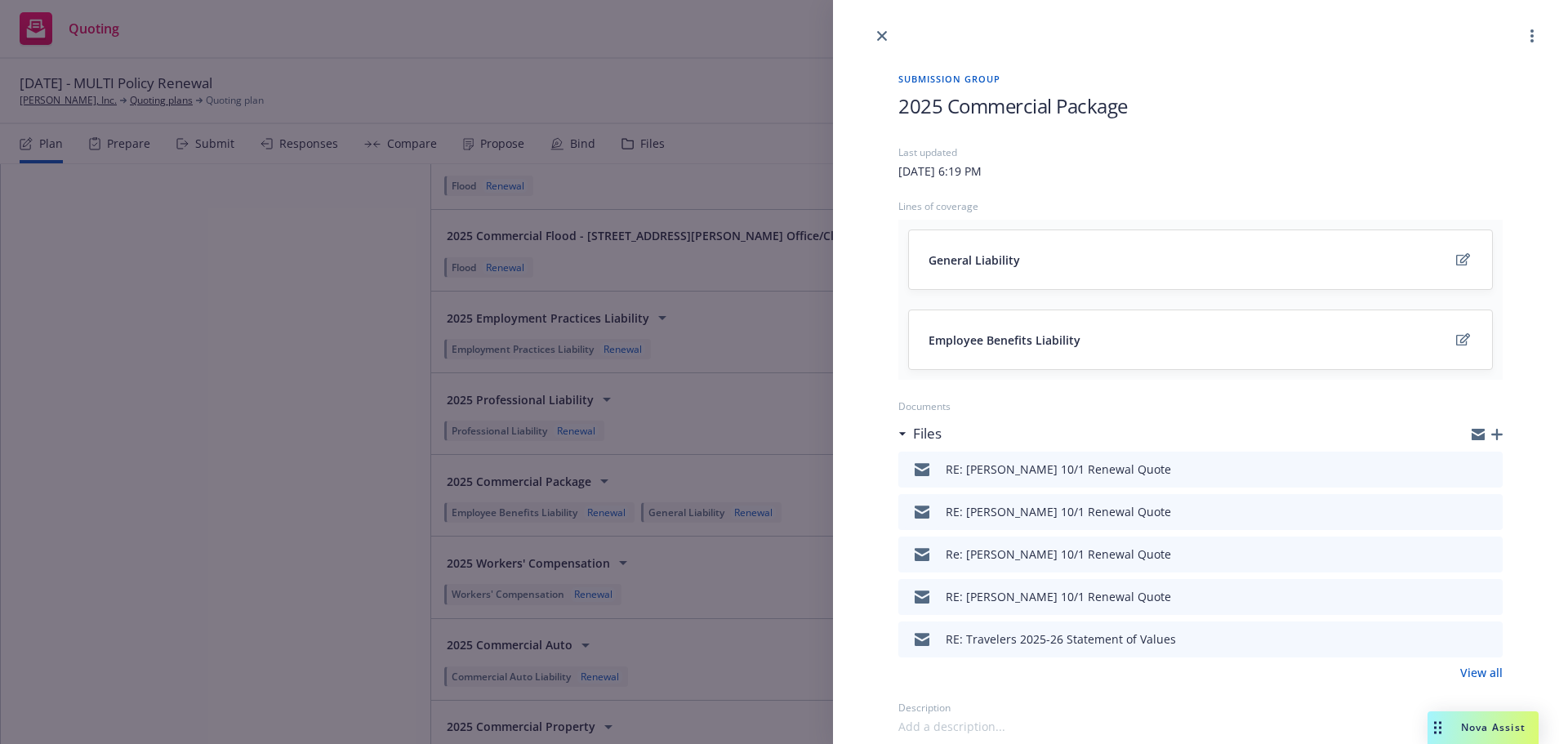
click at [1064, 508] on div "RE: [PERSON_NAME] 10/1 Renewal Quote" at bounding box center [1058, 511] width 226 height 17
click at [1479, 515] on icon "preview file" at bounding box center [1486, 510] width 15 height 11
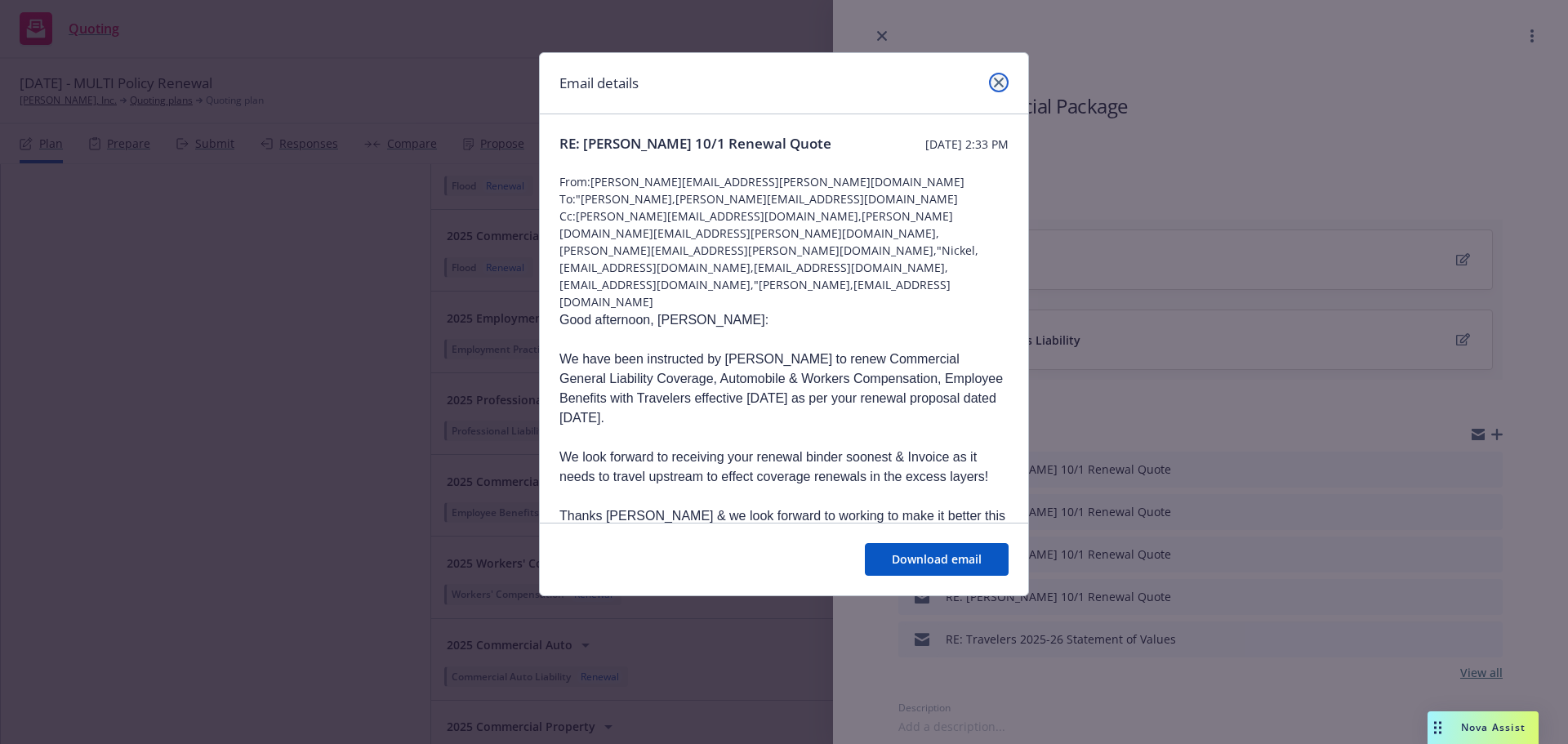
click at [995, 85] on icon "close" at bounding box center [998, 82] width 10 height 10
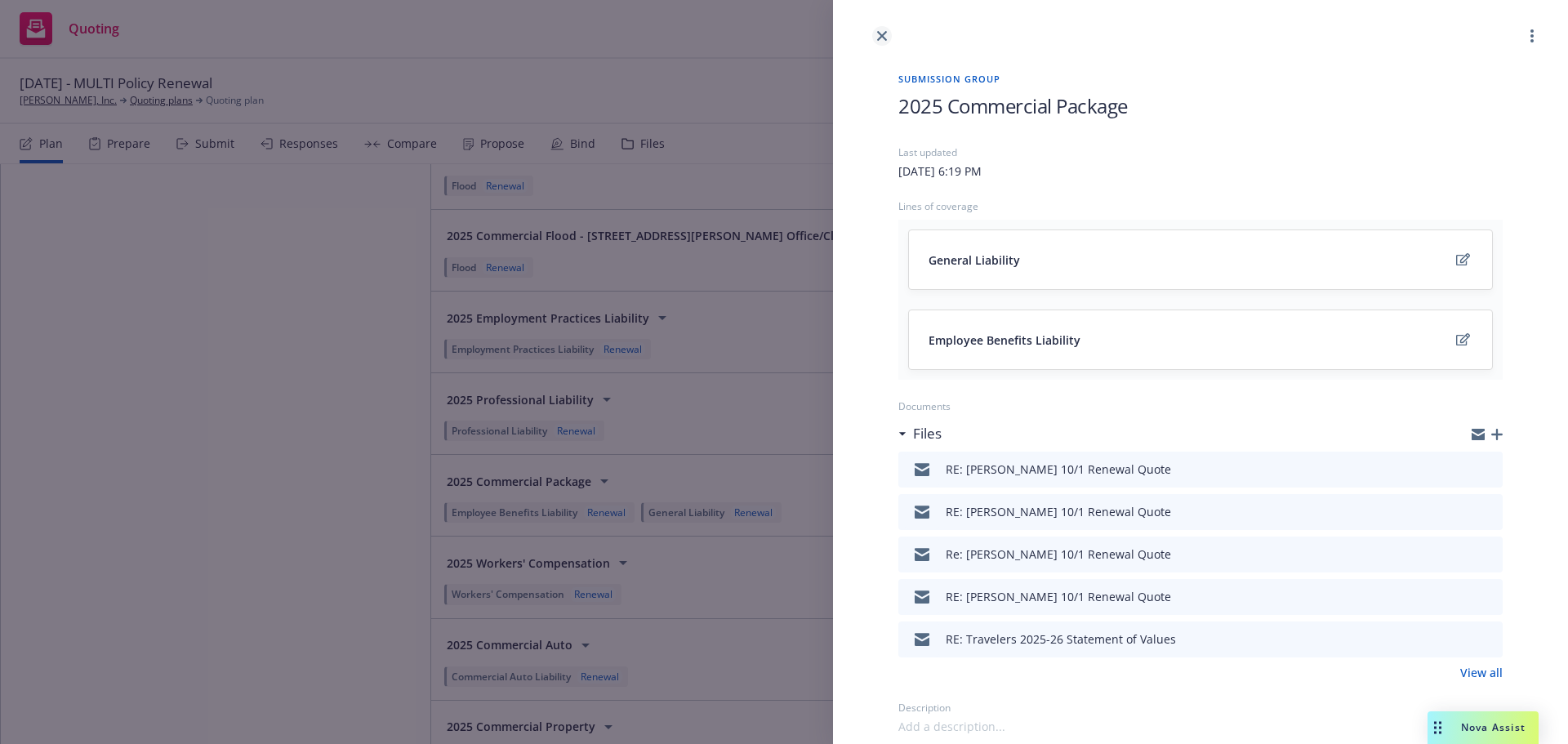
click at [880, 35] on icon "close" at bounding box center [881, 36] width 10 height 10
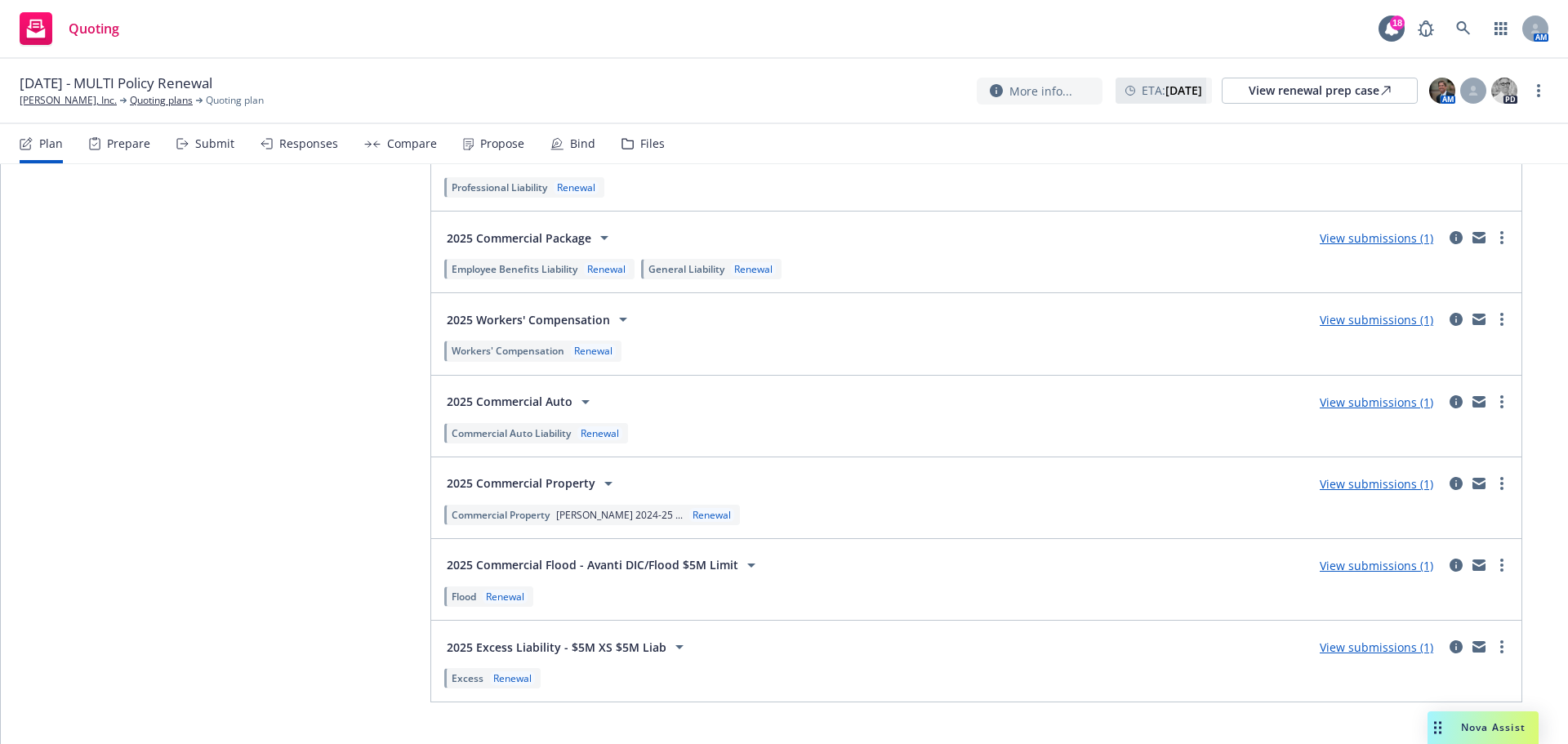
scroll to position [3184, 0]
click at [1449, 564] on icon "circleInformation" at bounding box center [1455, 563] width 13 height 13
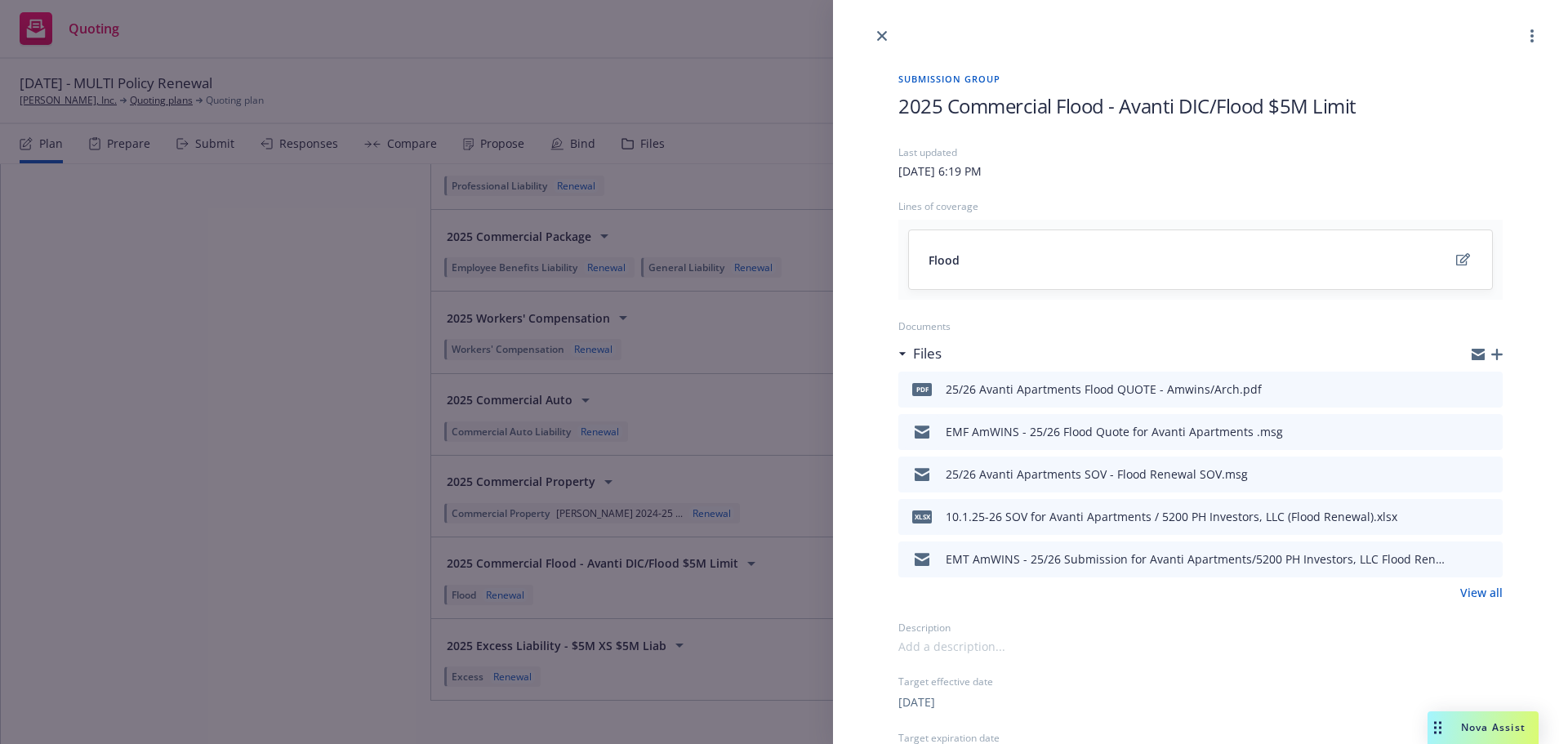
click at [1491, 351] on icon "button" at bounding box center [1496, 354] width 11 height 11
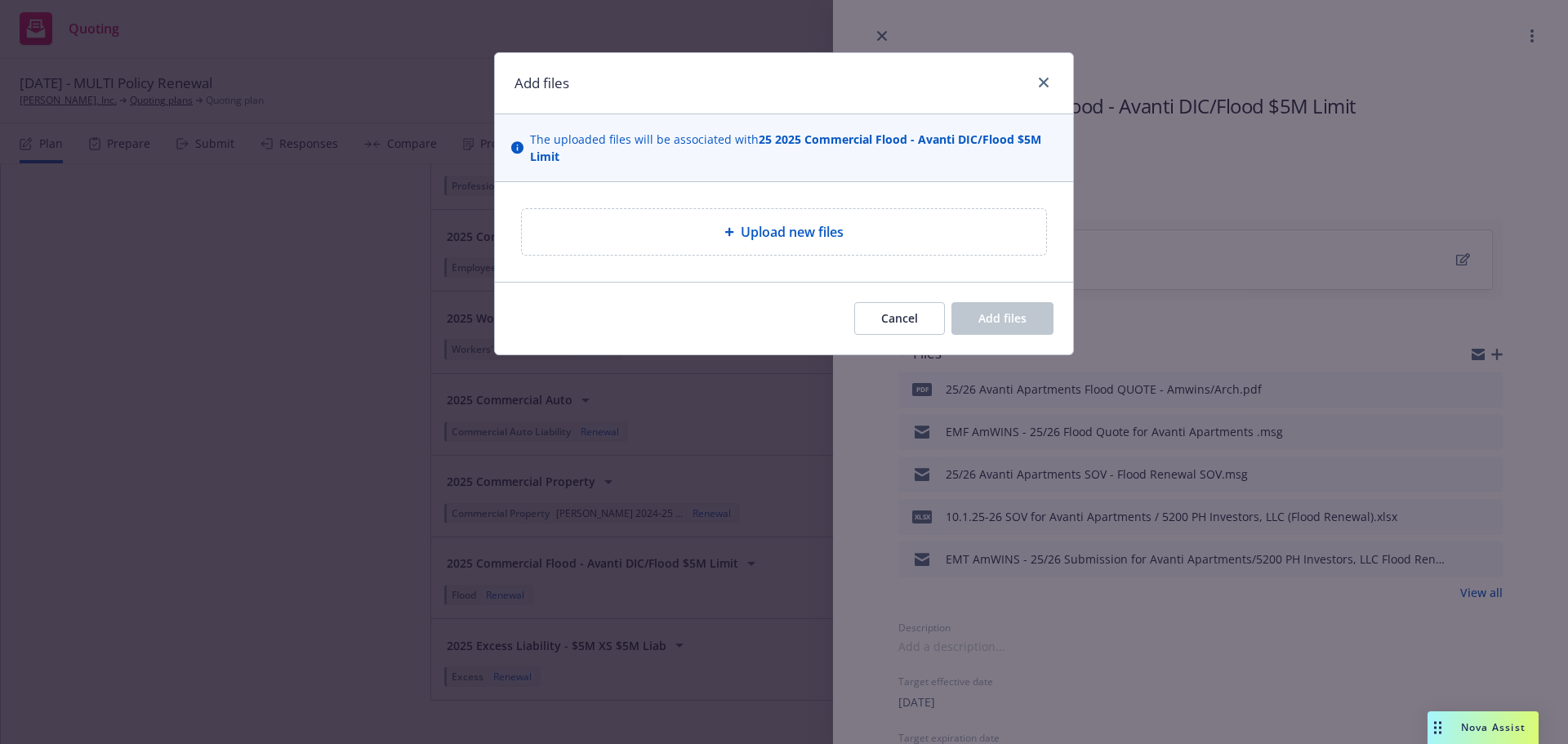
type textarea "x"
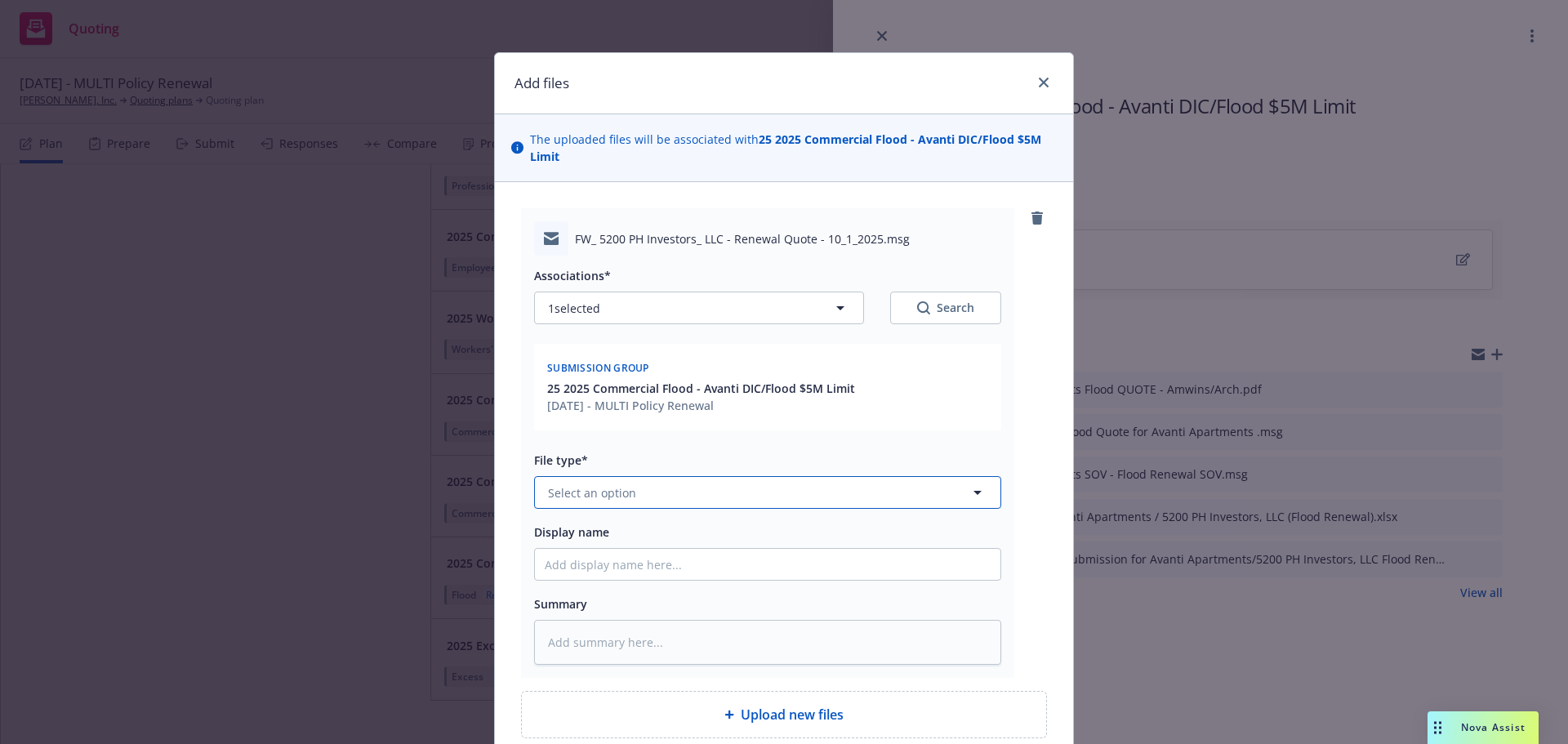
click at [977, 491] on icon "button" at bounding box center [978, 492] width 20 height 20
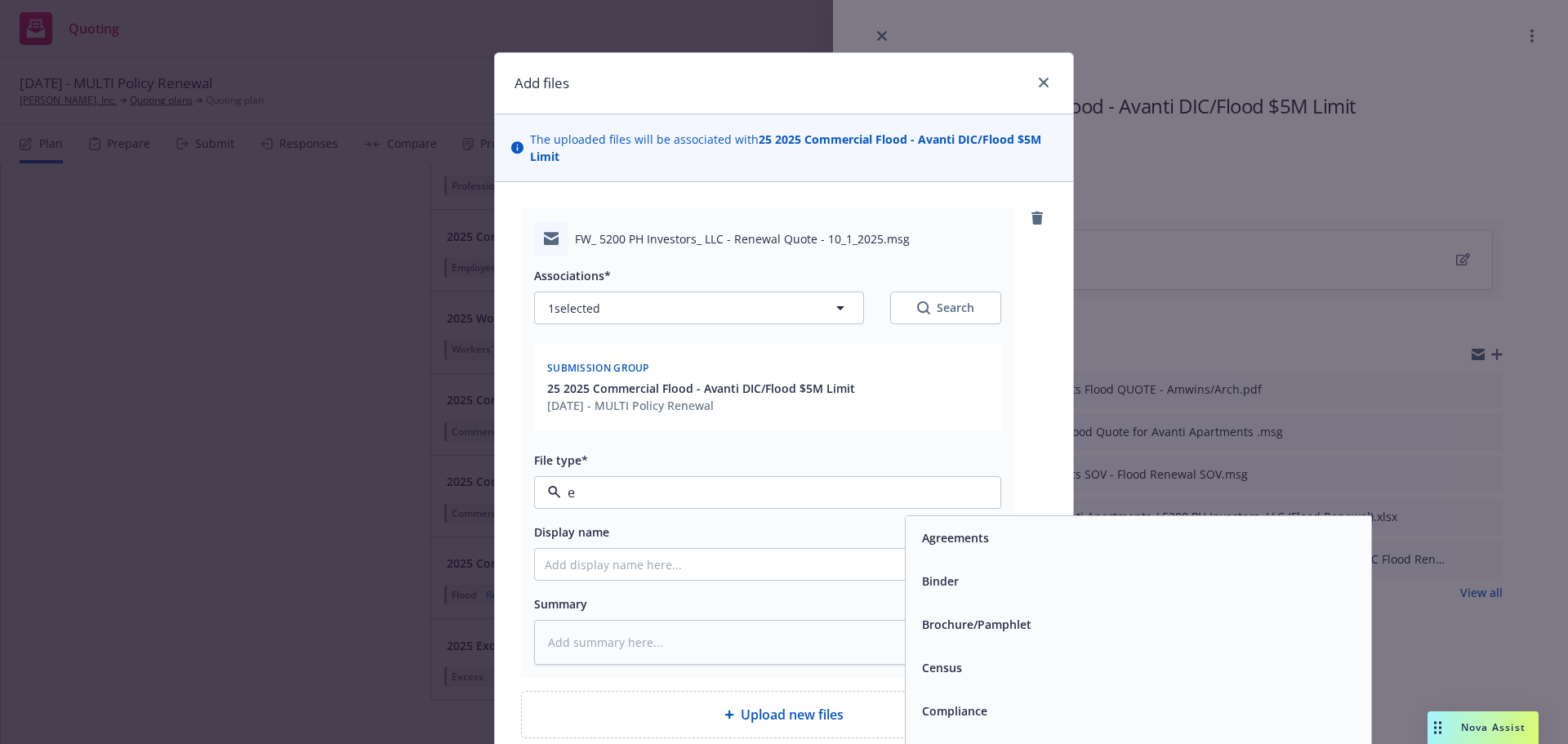
type input "em"
click at [919, 572] on div "Email" at bounding box center [935, 581] width 34 height 17
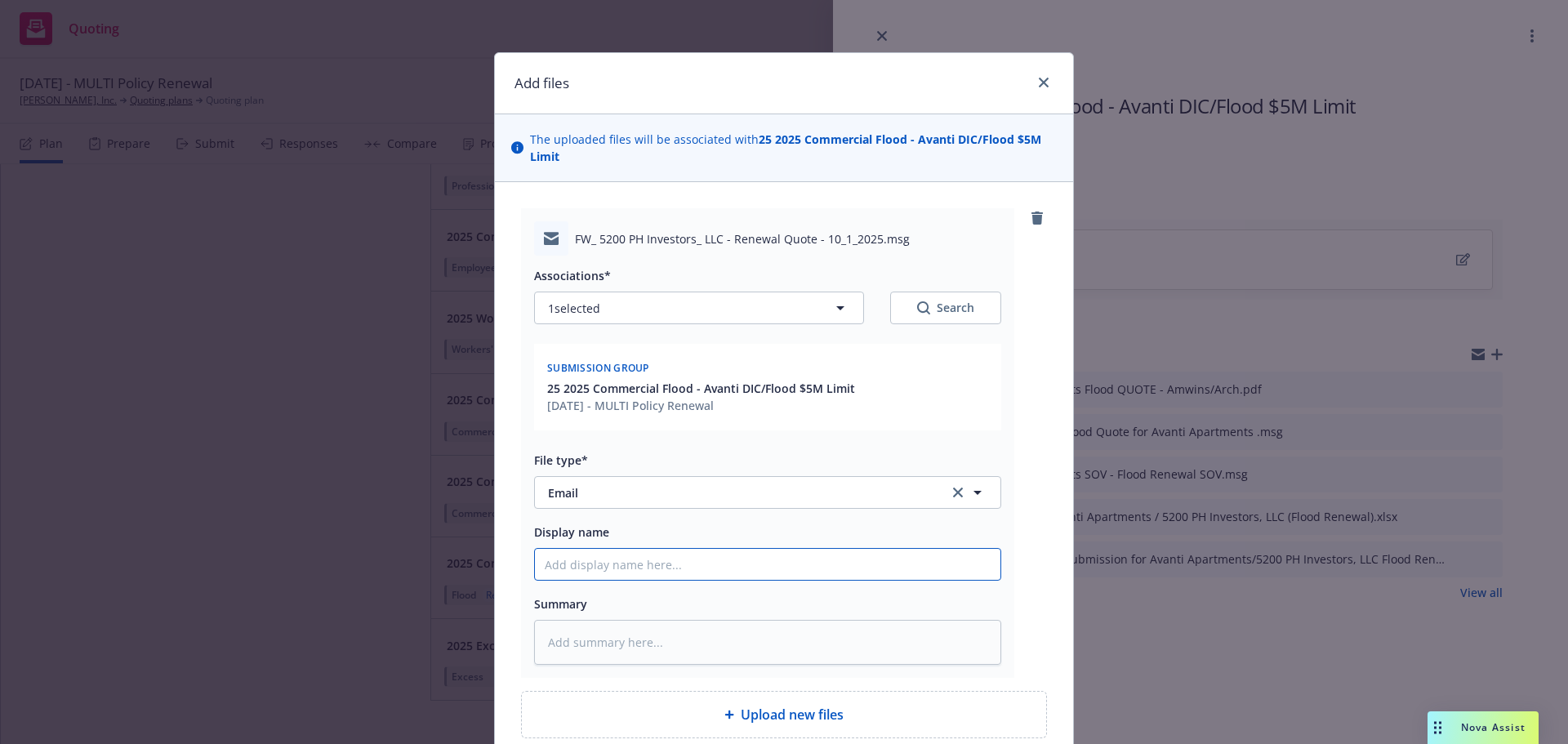
click at [678, 571] on input "Display name" at bounding box center [768, 564] width 465 height 31
click at [567, 568] on input "Display name" at bounding box center [768, 564] width 465 height 31
type textarea "x"
type input "2"
type textarea "x"
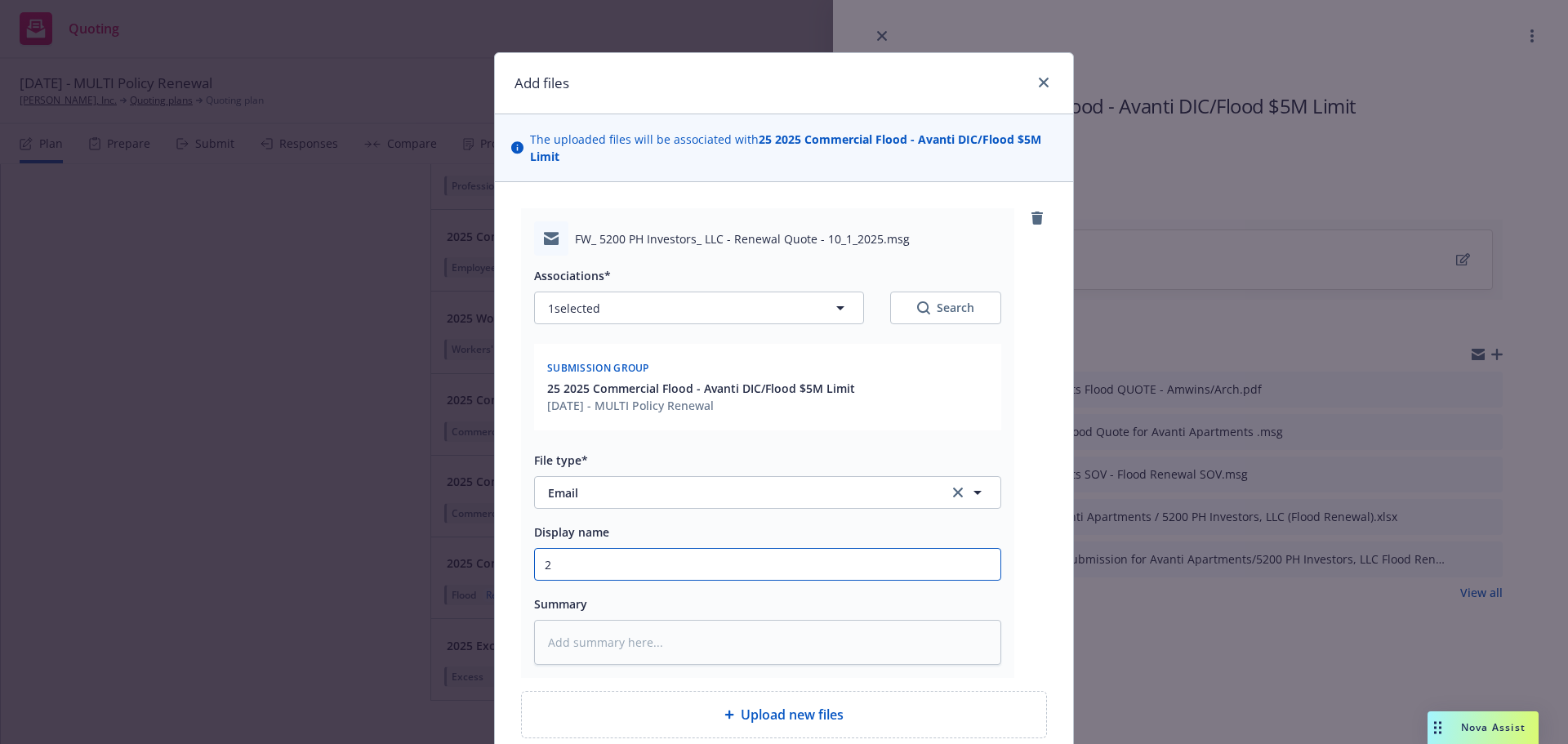
type input "25"
type textarea "x"
type input "25-"
type textarea "x"
type input "25-2"
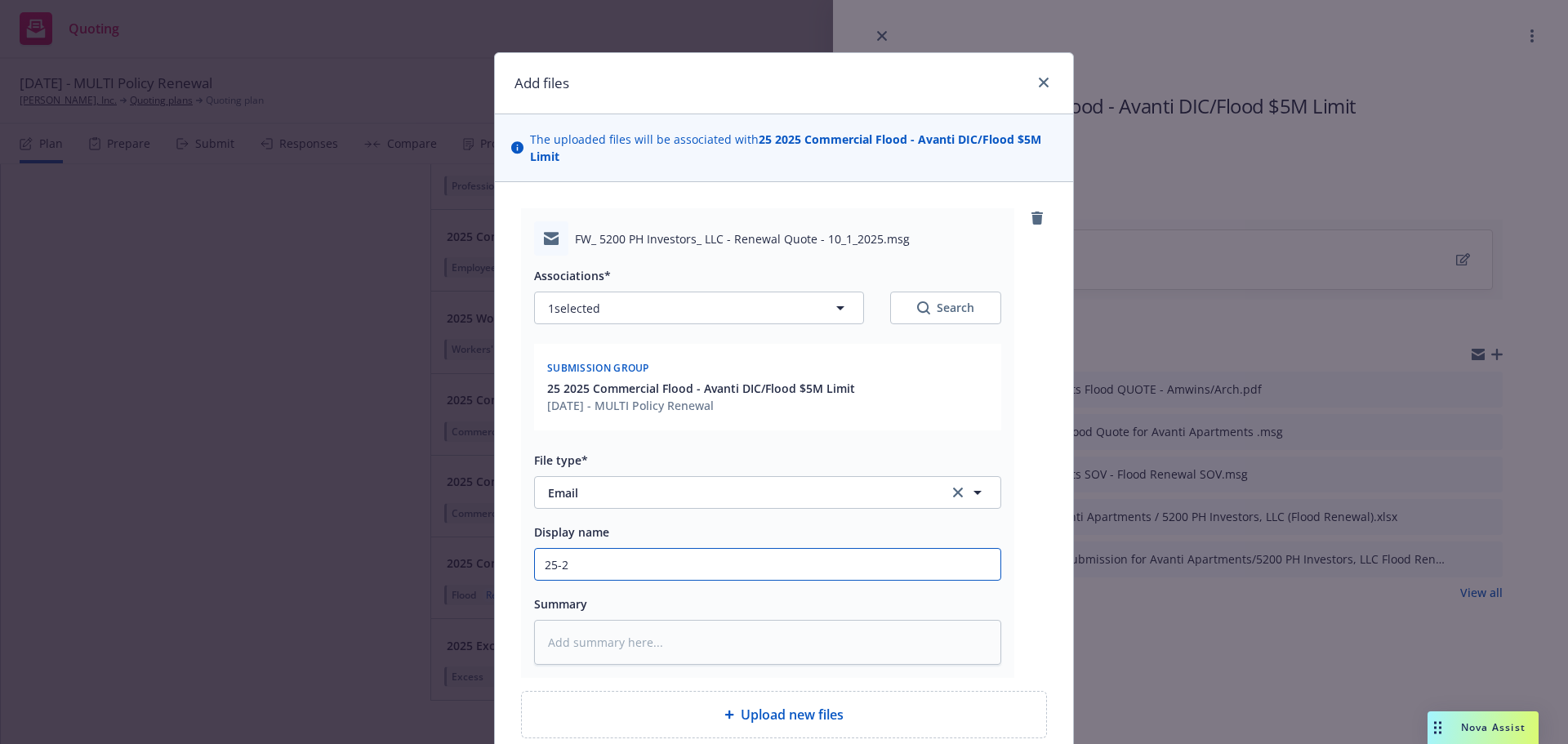
type textarea "x"
type input "25-26"
type textarea "x"
type input "25-26"
type textarea "x"
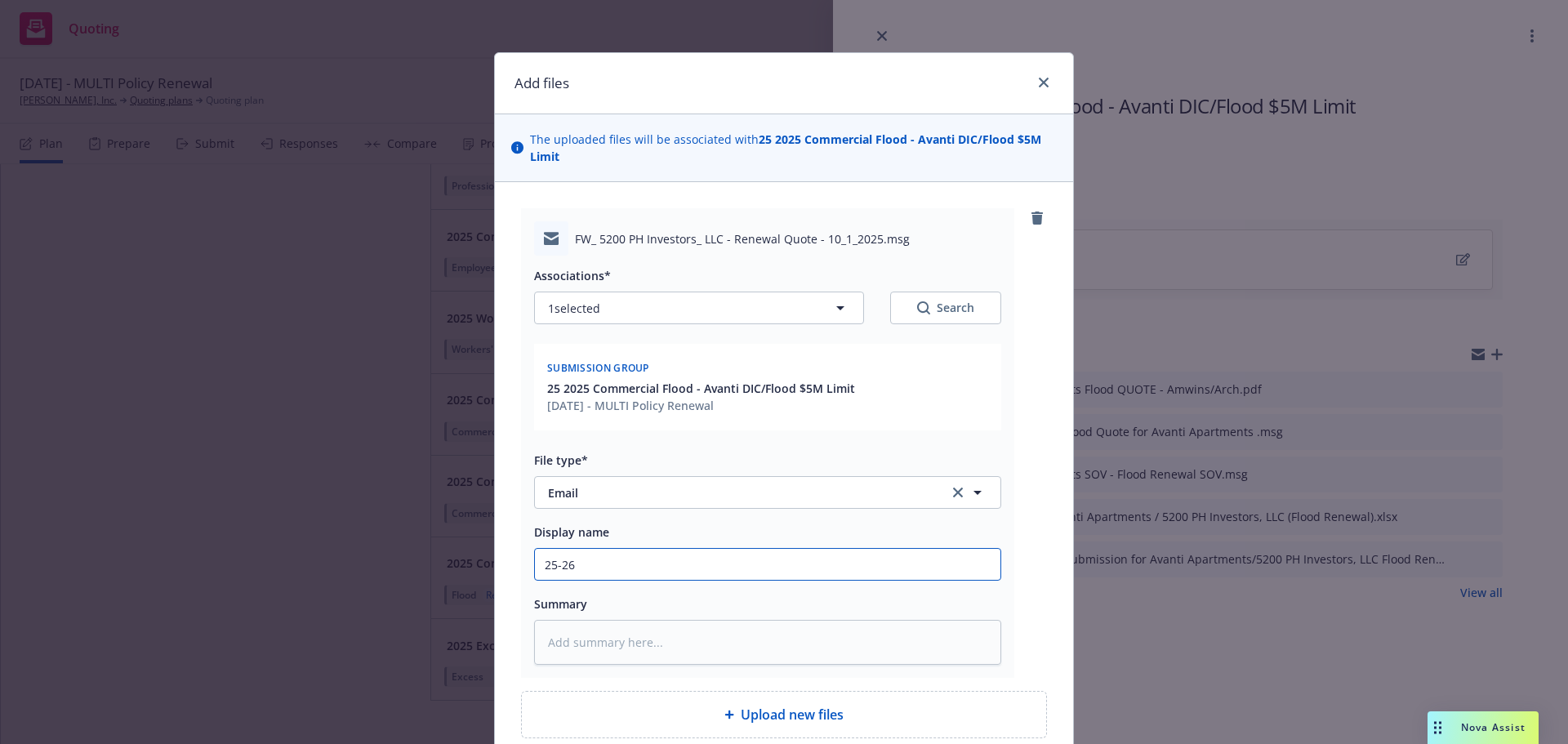
type input "25-26 A"
type textarea "x"
type input "25-26 Av"
type textarea "x"
type input "25-26 Ava"
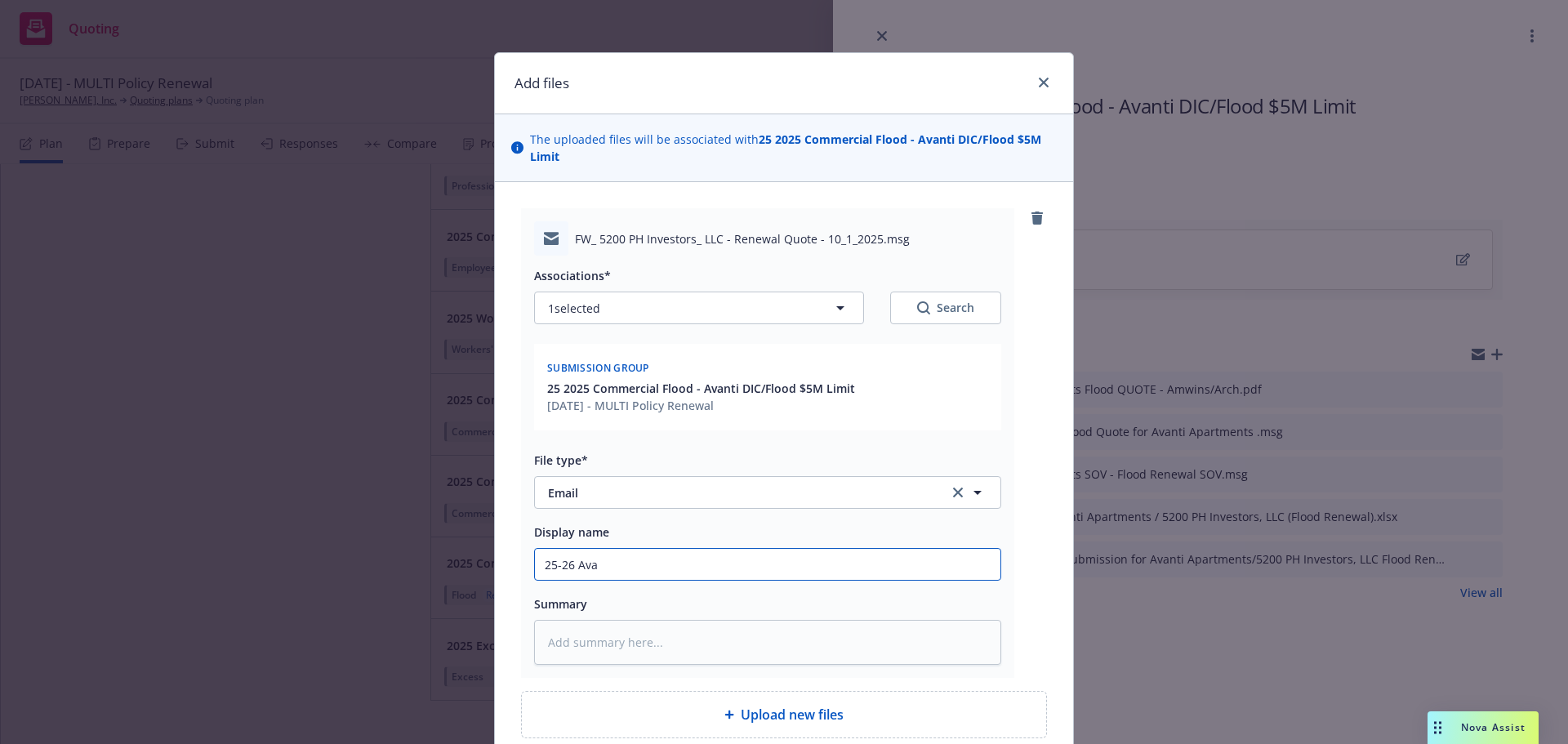
type textarea "x"
type input "25-26 Avan"
type textarea "x"
type input "25-26 Avant"
type textarea "x"
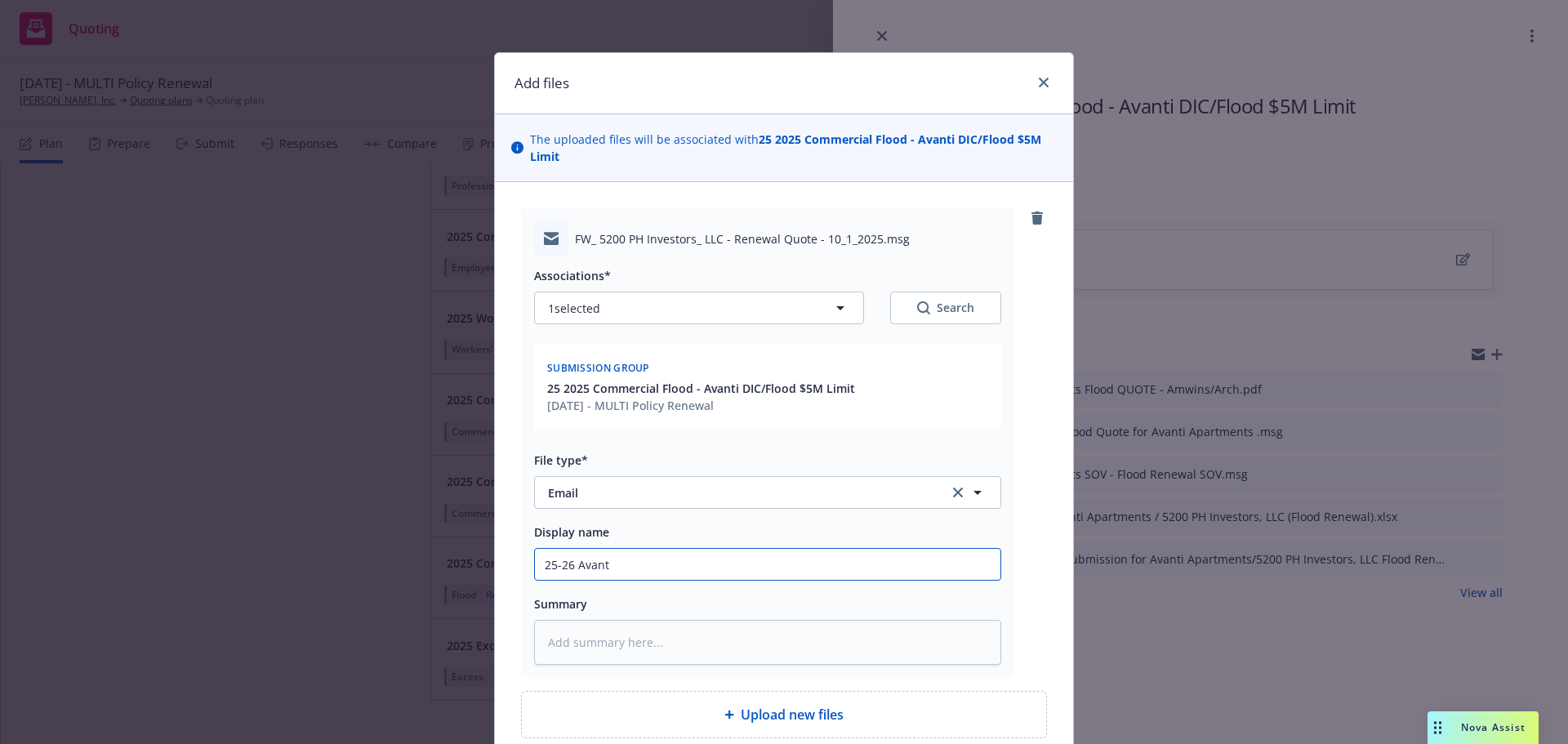
type input "25-26 Avanti"
type textarea "x"
type input "25-26 Avanti"
type textarea "x"
type input "25-26 Avanti A"
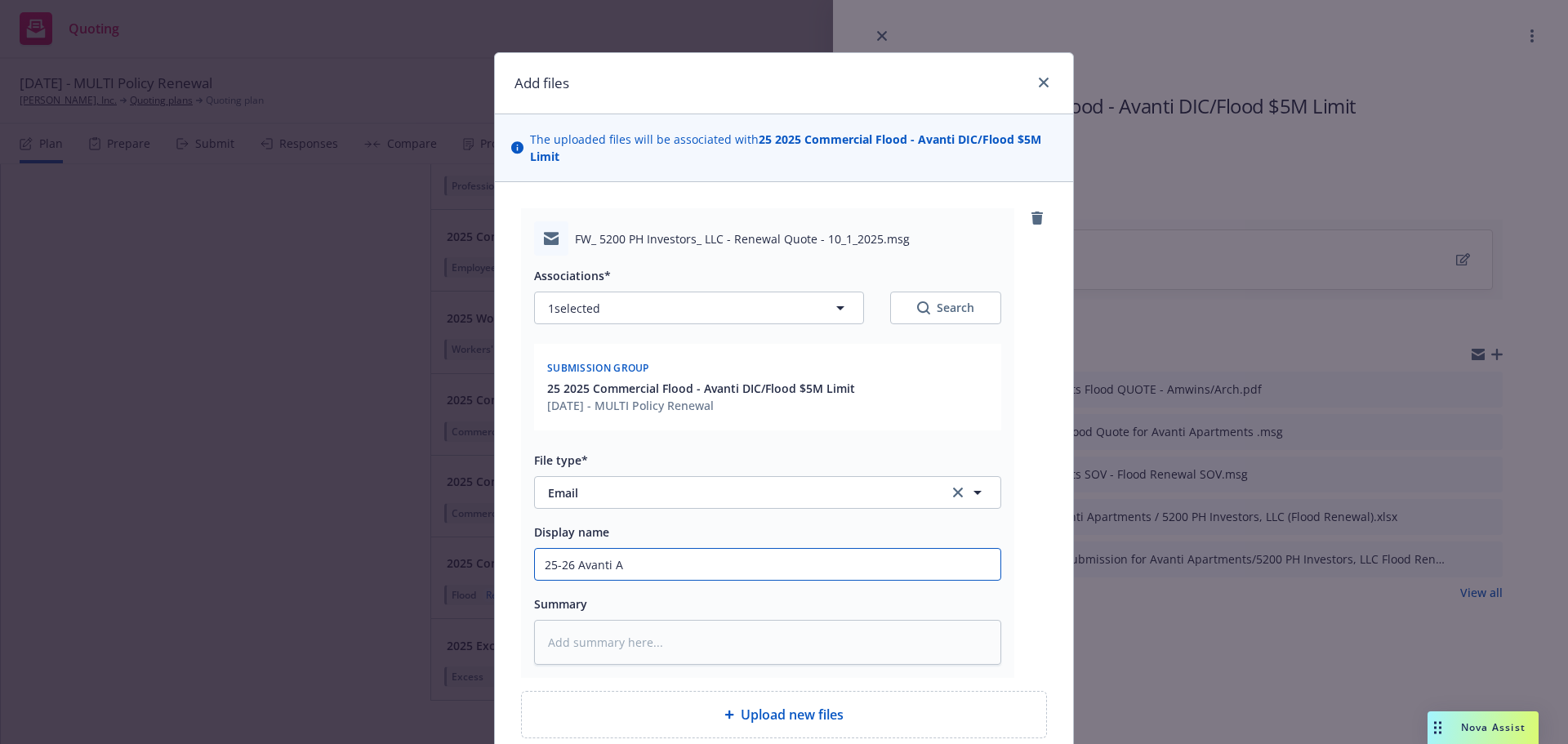
type textarea "x"
type input "25-26 Avanti Ap"
type textarea "x"
type input "25-26 Avanti Apt"
type textarea "x"
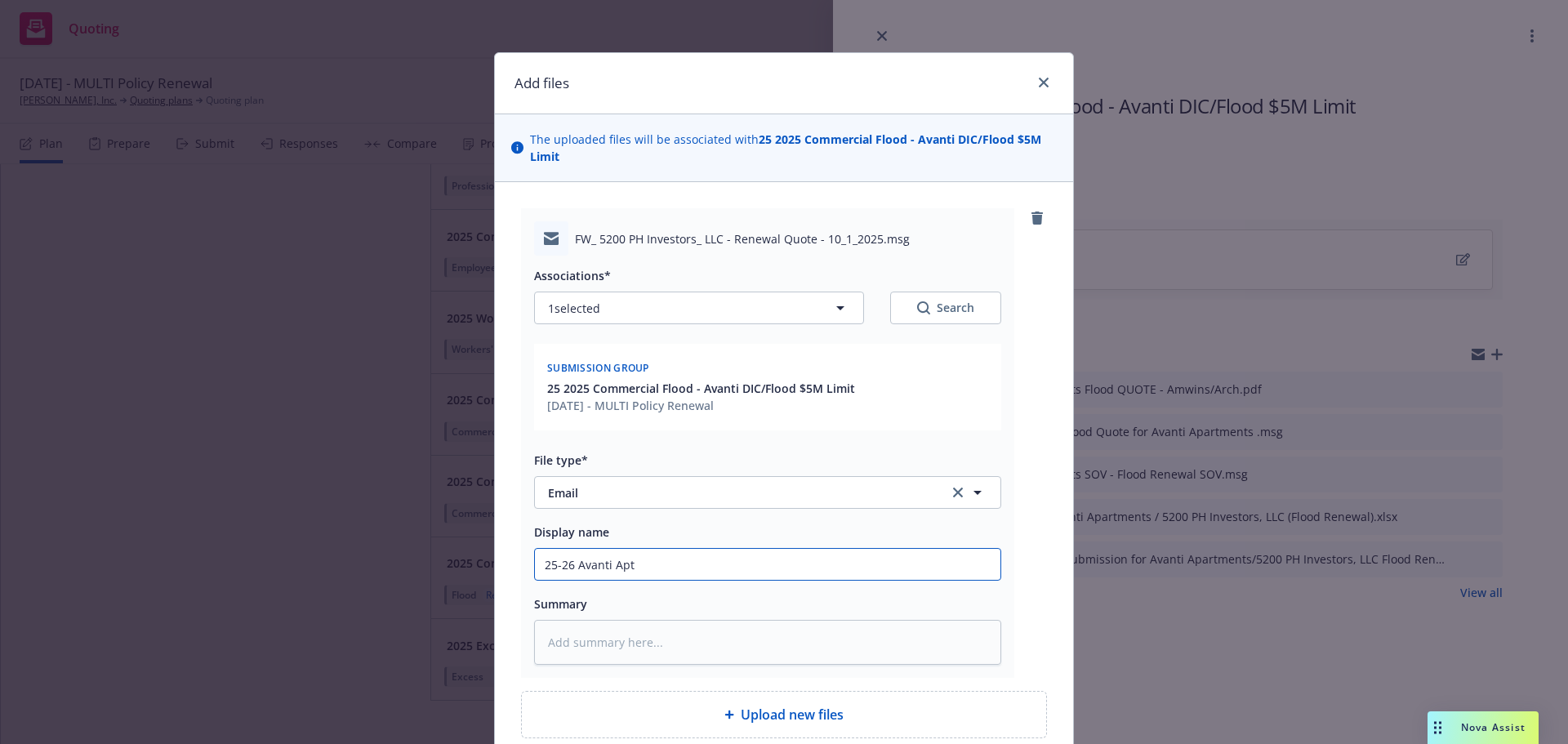
type input "25-26 Avanti Apts"
type textarea "x"
type input "25-26 Avanti Apts"
type textarea "x"
type input "25-26 Avanti Apts D"
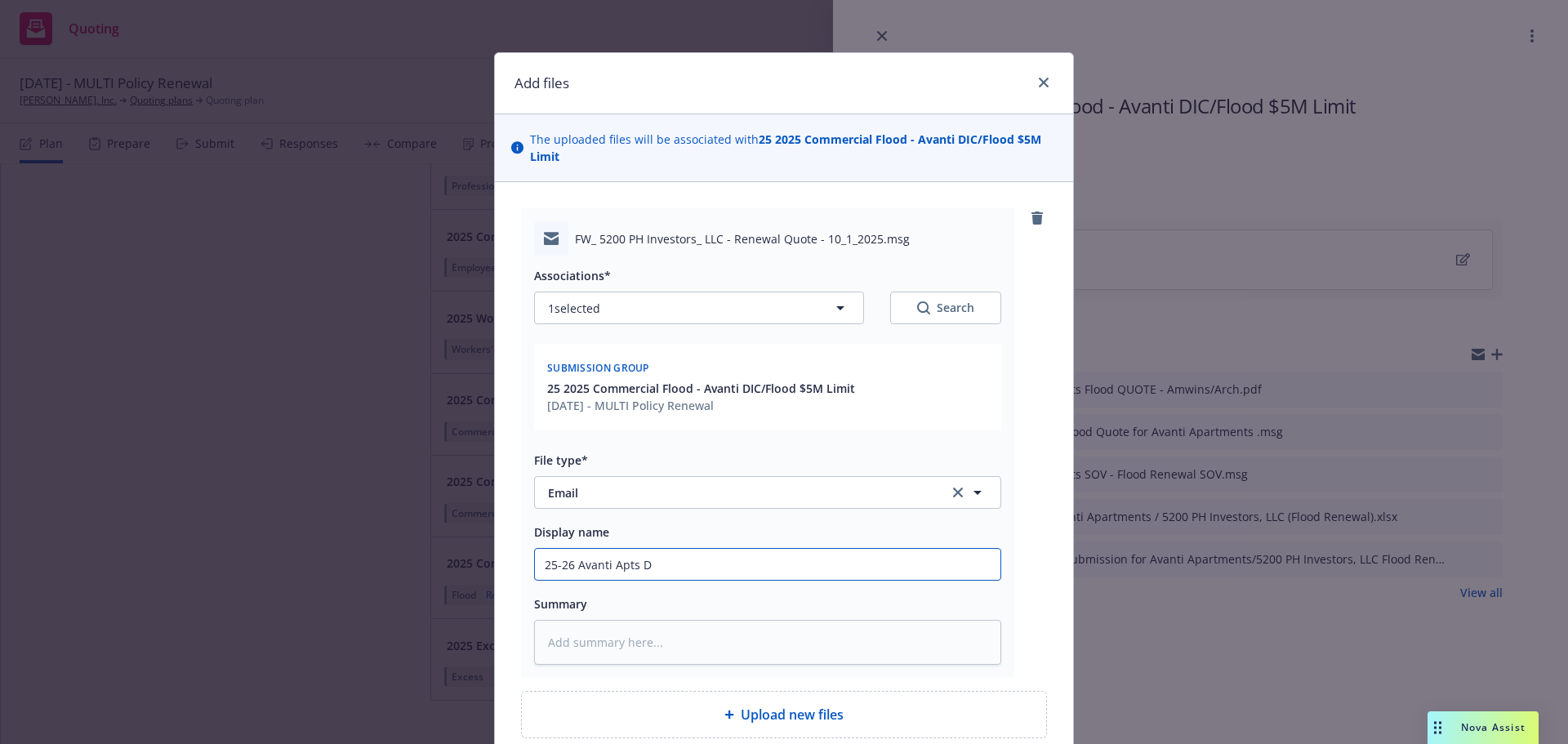
type textarea "x"
type input "25-26 Avanti Apts DI"
type textarea "x"
type input "25-26 Avanti Apts DIC"
type textarea "x"
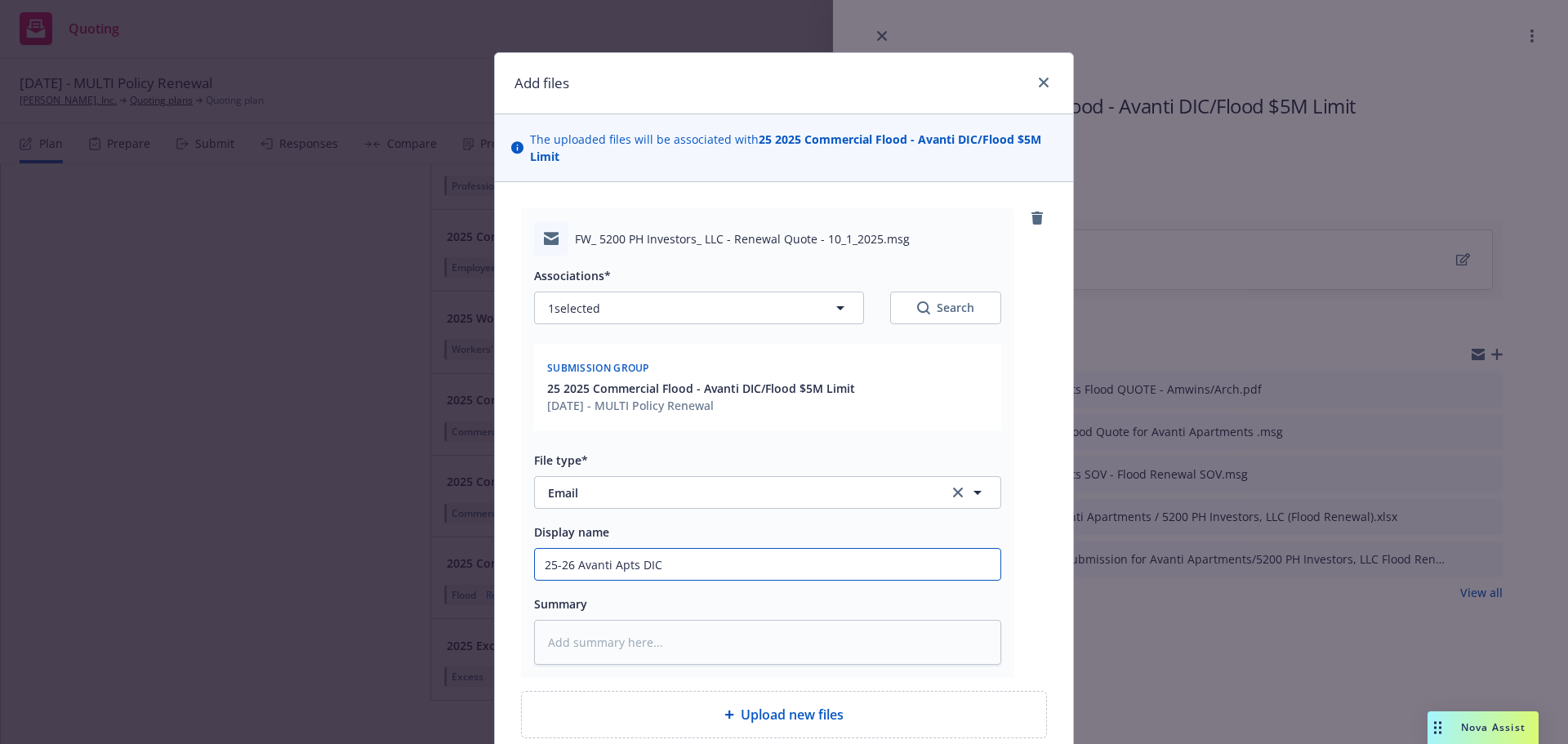
type input "25-26 Avanti Apts DIC"
type textarea "x"
type input "25-26 Avanti Apts DIC Q"
type textarea "x"
type input "25-26 Avanti Apts DIC Qu"
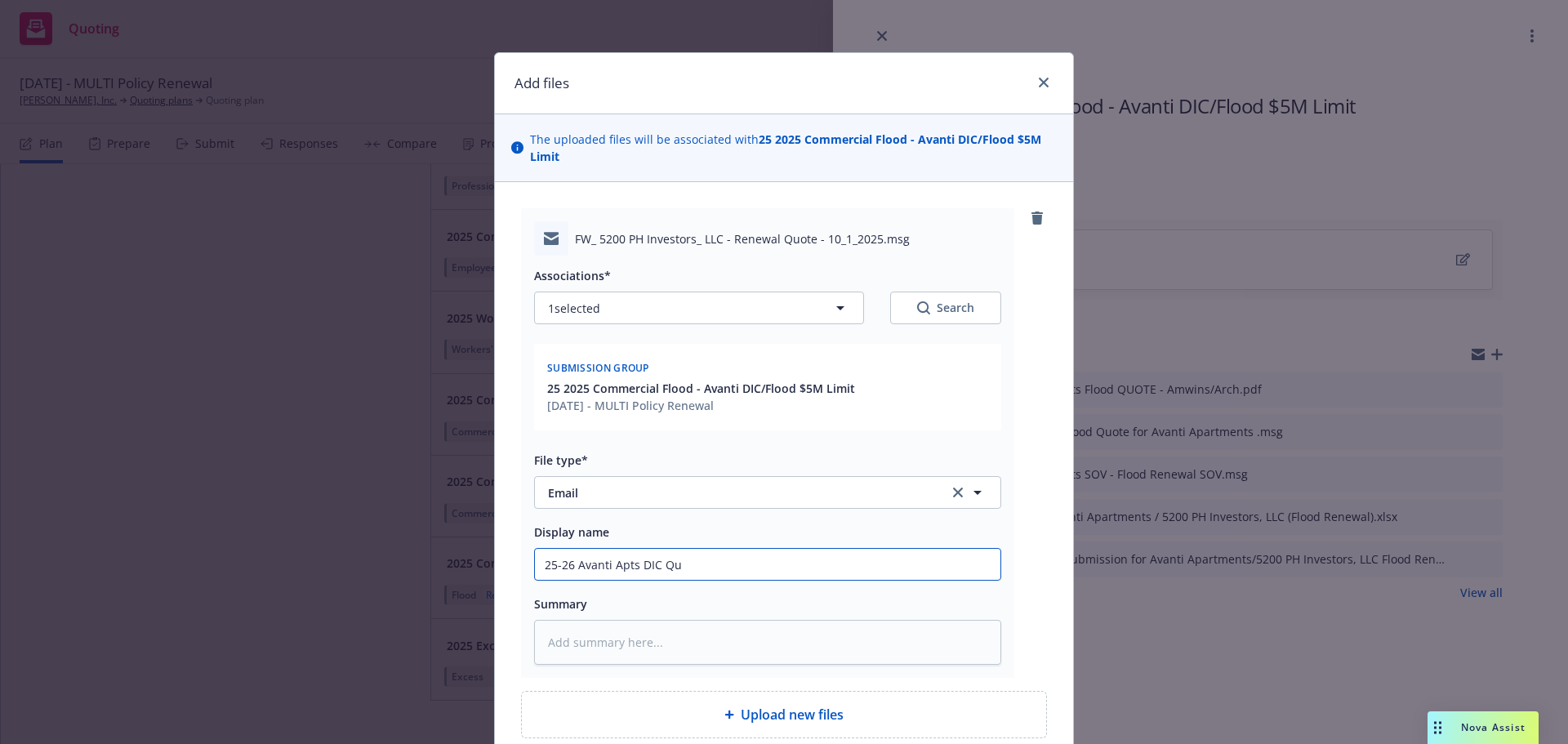
type textarea "x"
type input "25-26 Avanti Apts DIC Quo"
type textarea "x"
type input "25-26 Avanti Apts DIC Quot"
type textarea "x"
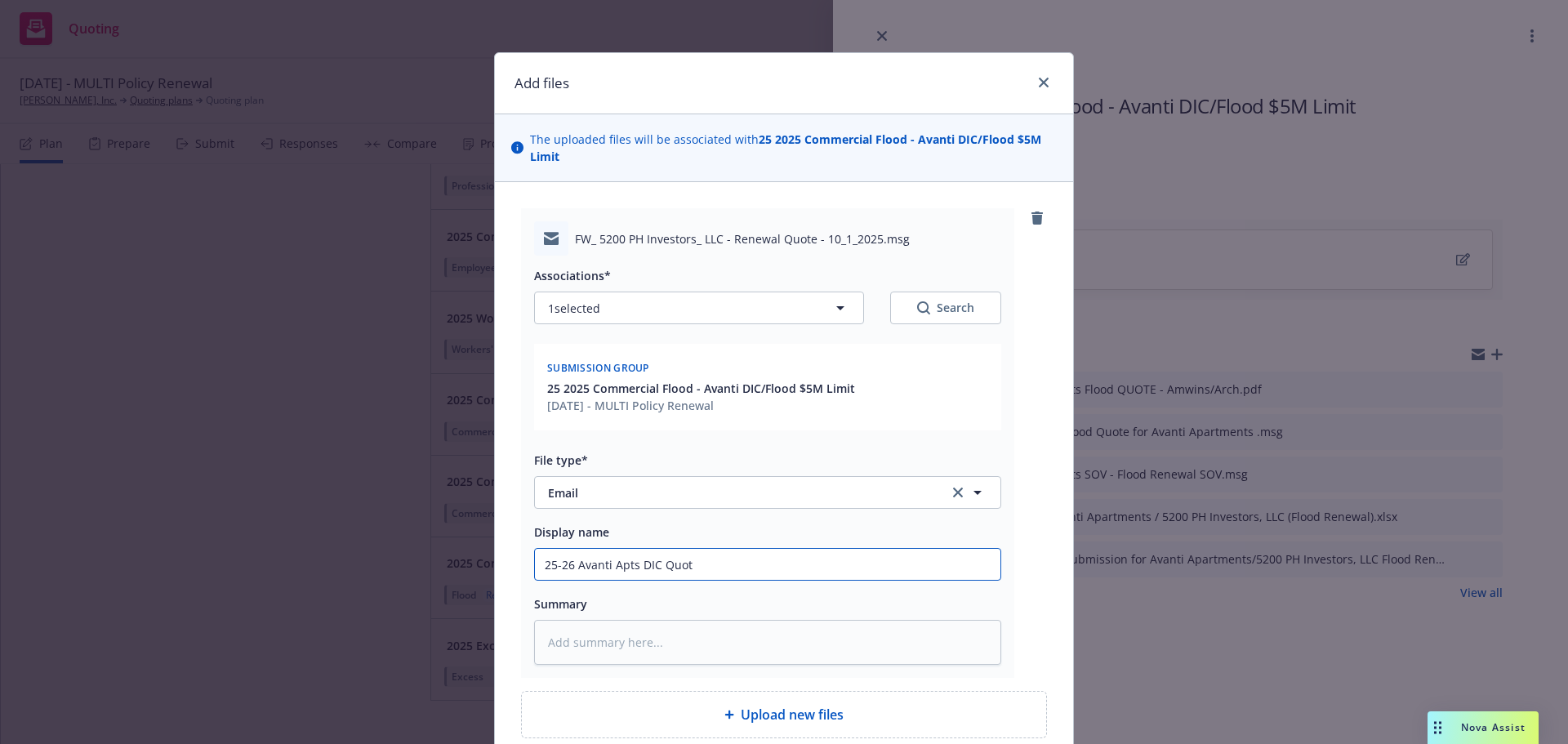
type input "25-26 Avanti Apts DIC Quote"
type textarea "x"
type input "25-26 Avanti Apts DIC Quote"
type textarea "x"
type input "25-26 Avanti Apts DIC Quote B"
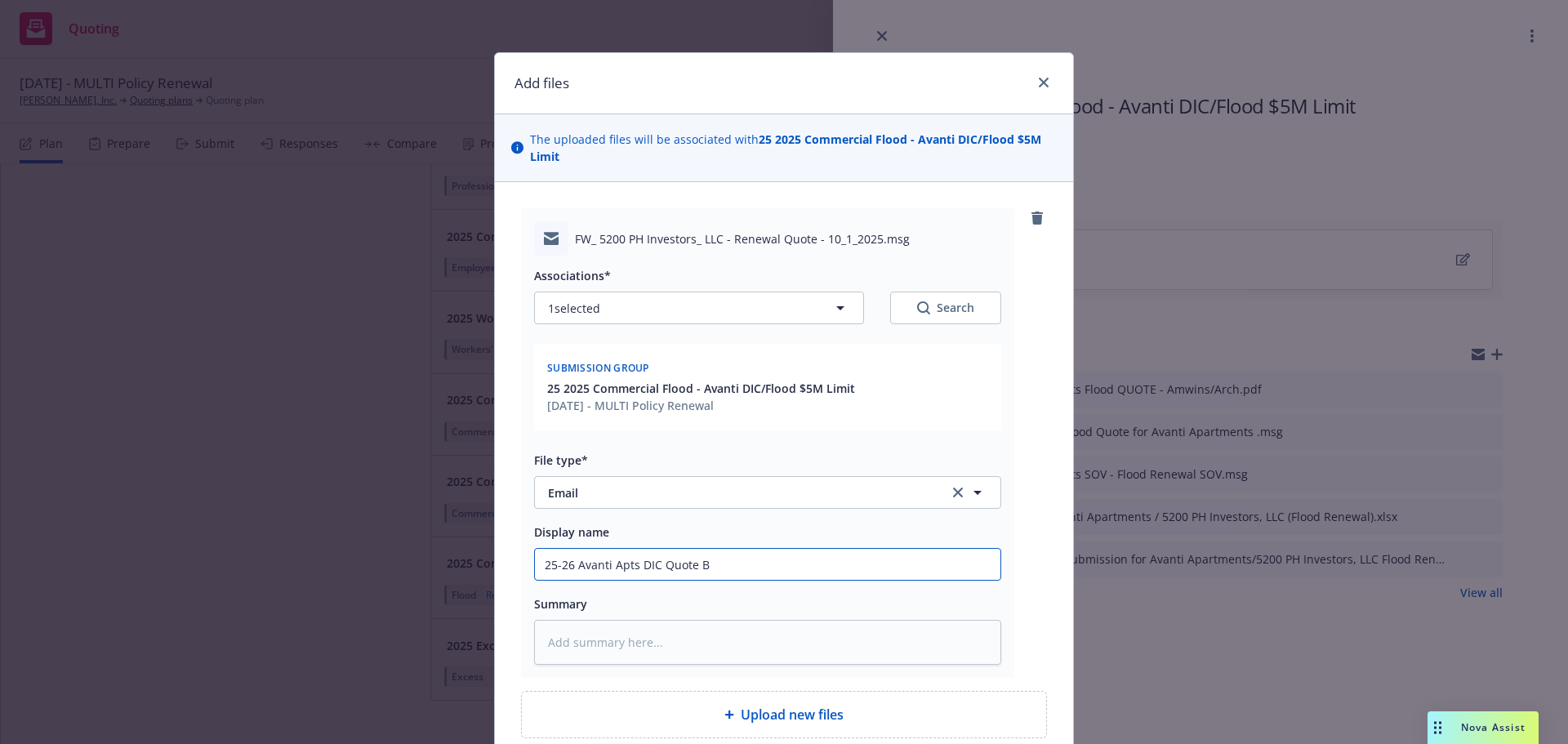
type textarea "x"
type input "25-26 Avanti Apts DIC Quote Bi"
type textarea "x"
type input "25-26 Avanti Apts DIC Quote Bin"
type textarea "x"
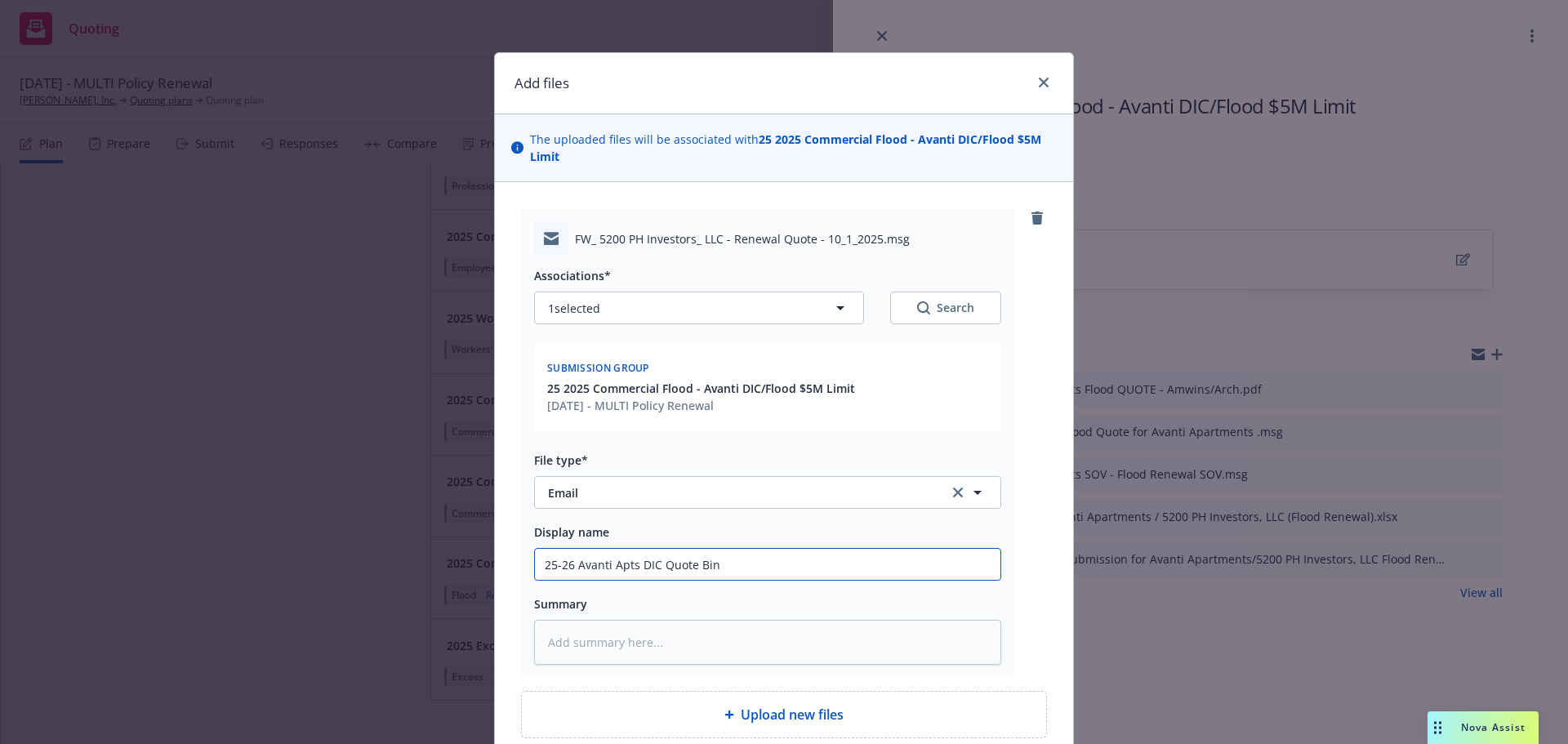
type input "25-26 Avanti Apts DIC Quote Bind"
type textarea "x"
type input "25-26 Avanti Apts DIC Quote Bind"
type textarea "x"
type input "25-26 Avanti Apts DIC Quote Bind O"
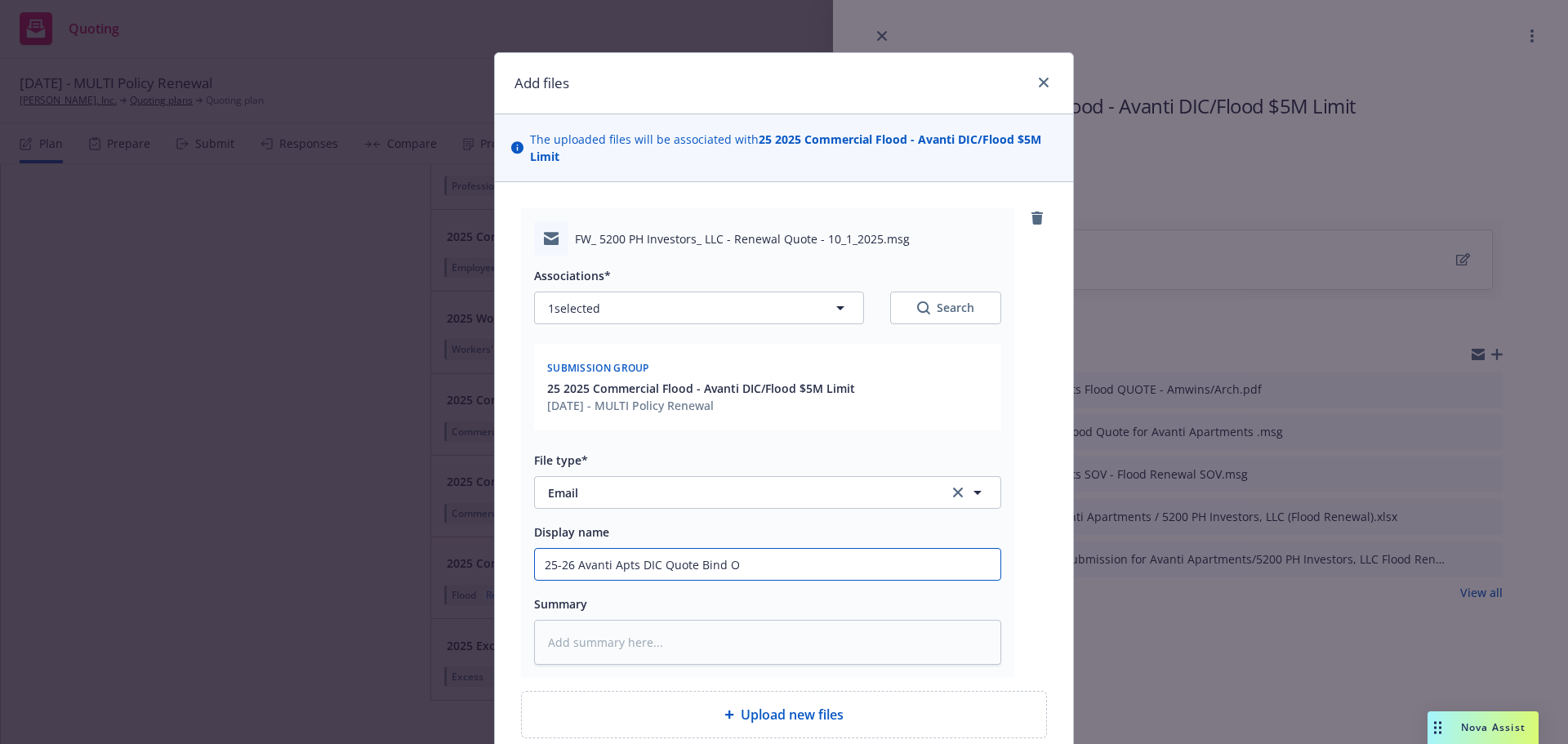
type textarea "x"
type input "25-26 Avanti Apts DIC Quote Bind Or"
type textarea "x"
type input "25-26 Avanti Apts DIC Quote Bind Ord"
type textarea "x"
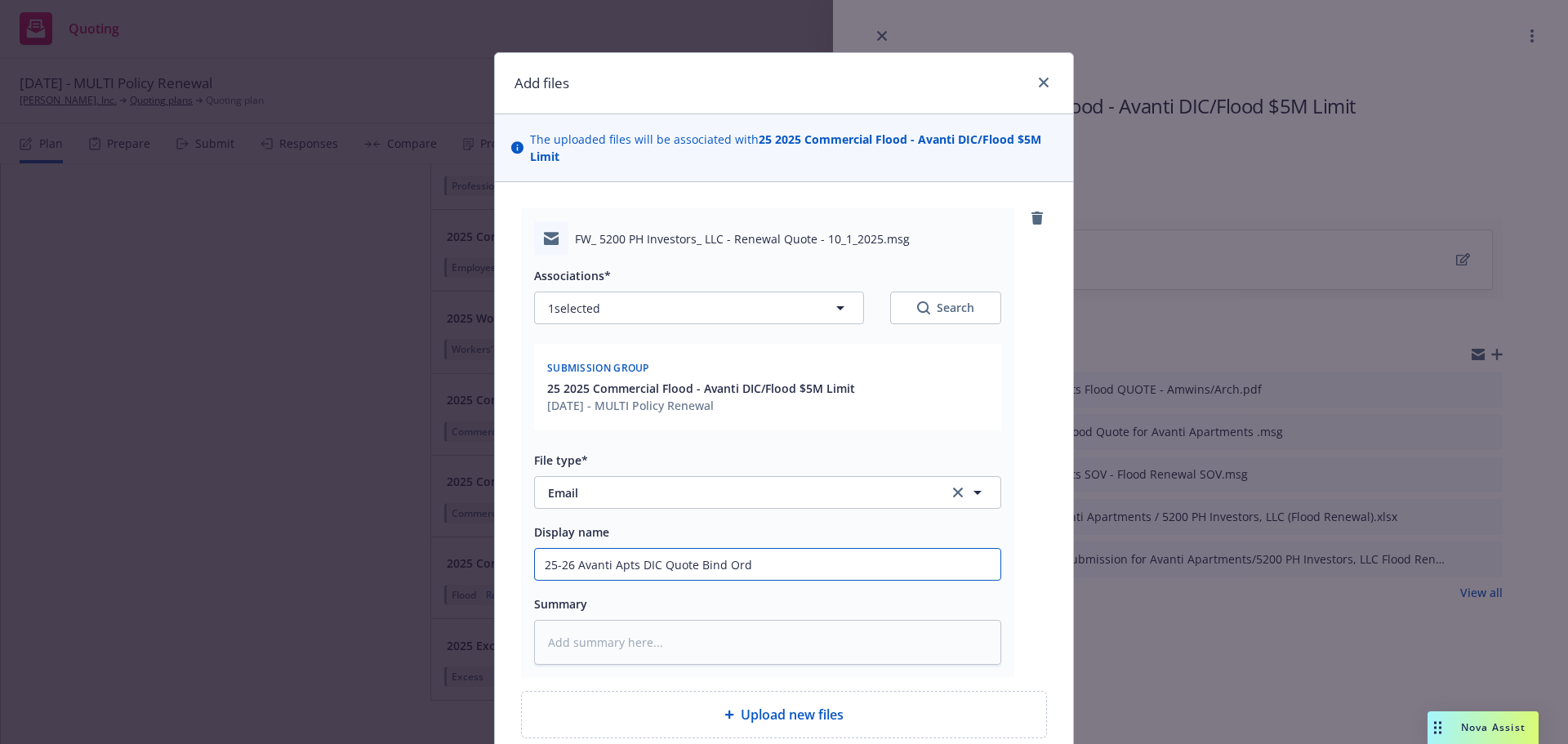
type input "25-26 Avanti Apts DIC Quote Bind Orde"
type textarea "x"
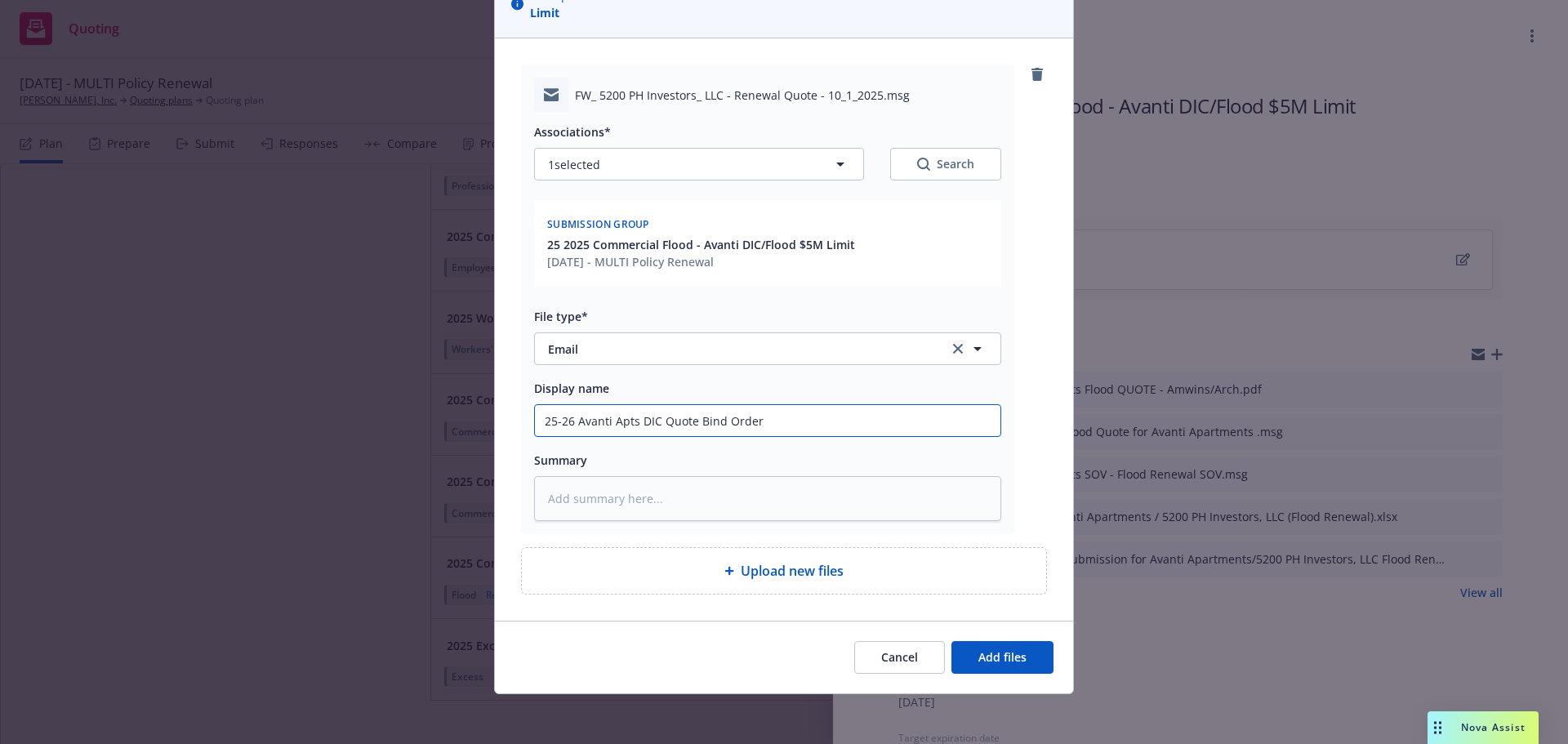
scroll to position [146, 0]
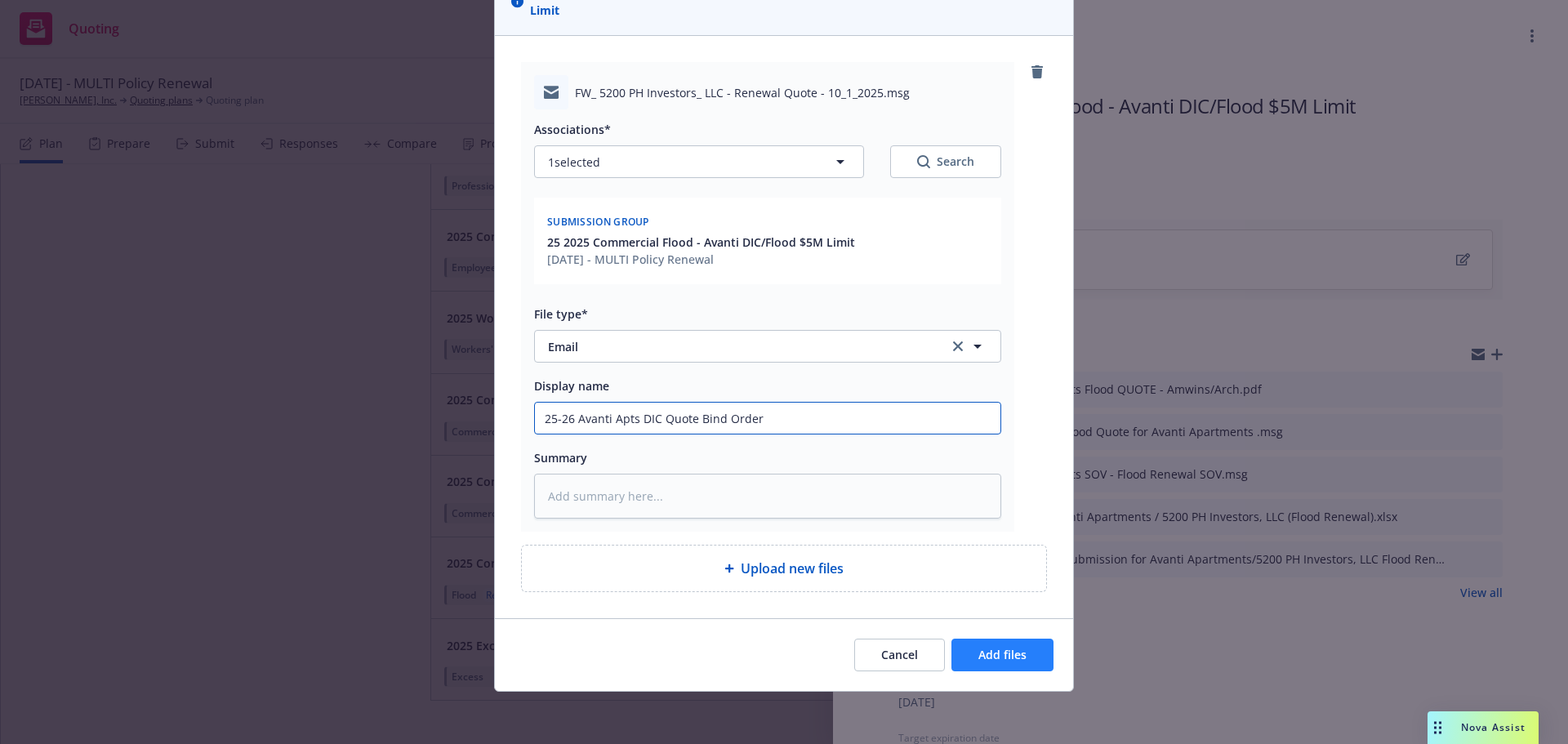
type input "25-26 Avanti Apts DIC Quote Bind Order"
click at [1006, 661] on span "Add files" at bounding box center [1002, 655] width 48 height 16
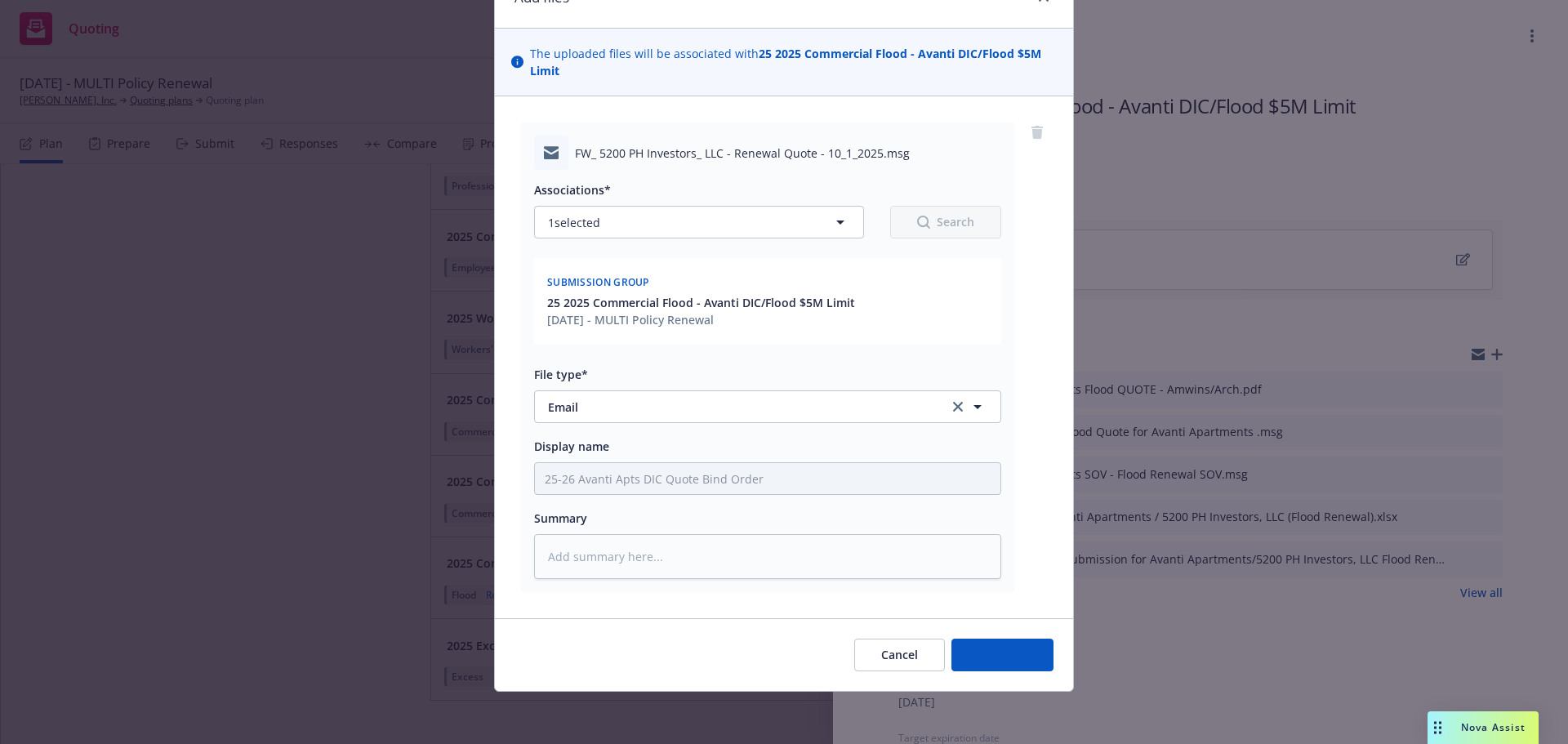
scroll to position [86, 0]
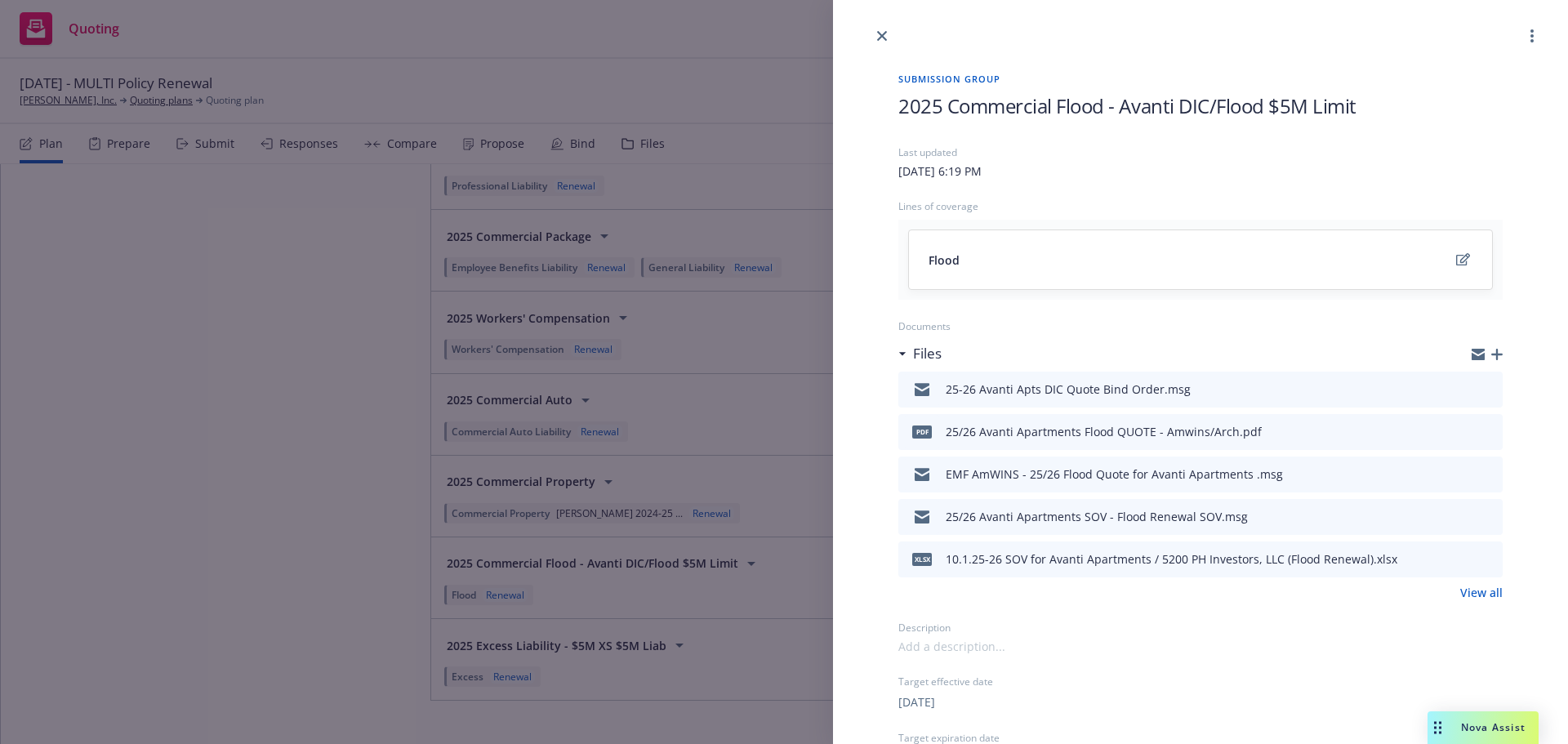
drag, startPoint x: 879, startPoint y: 34, endPoint x: 844, endPoint y: 58, distance: 42.4
click at [879, 34] on icon "close" at bounding box center [881, 36] width 10 height 10
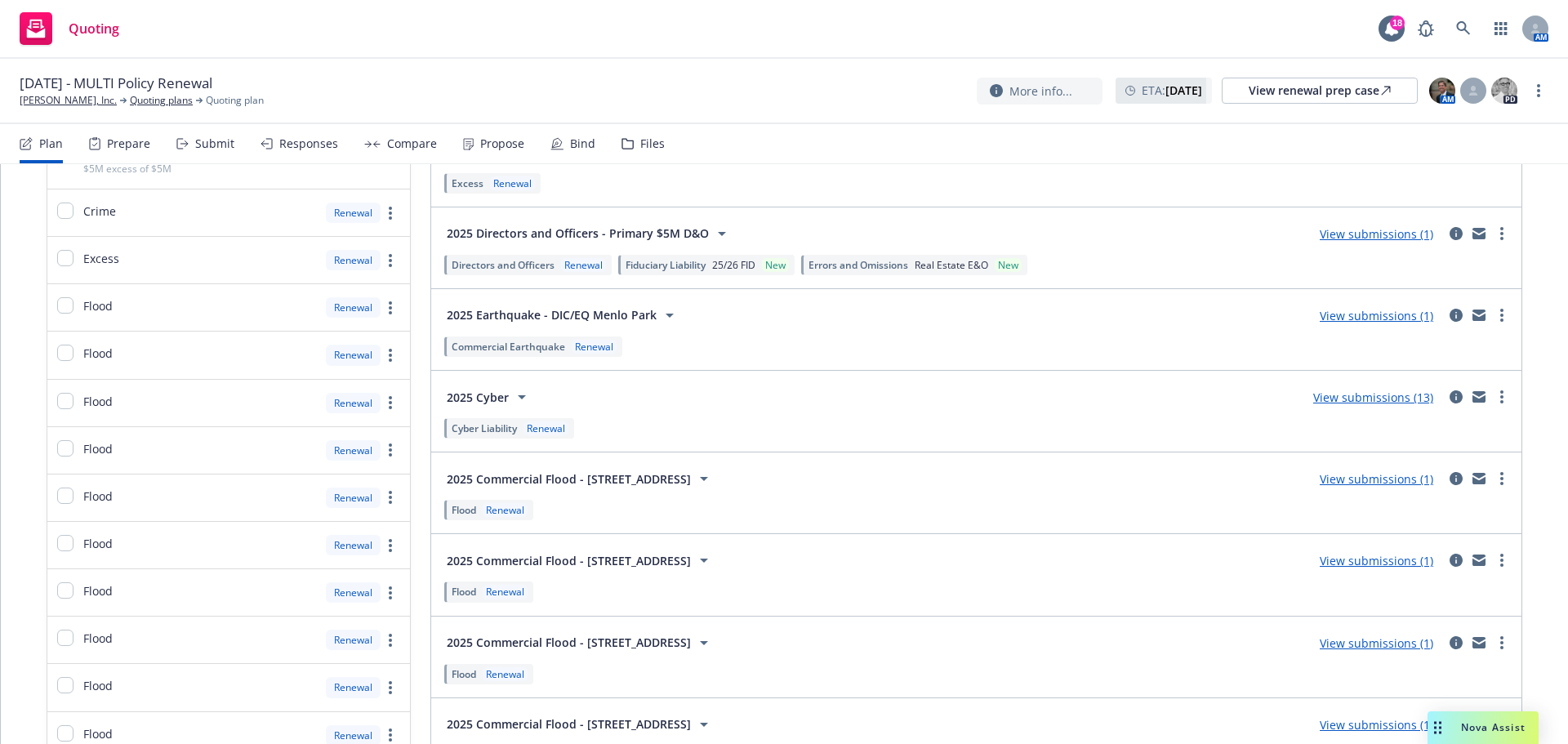
scroll to position [490, 0]
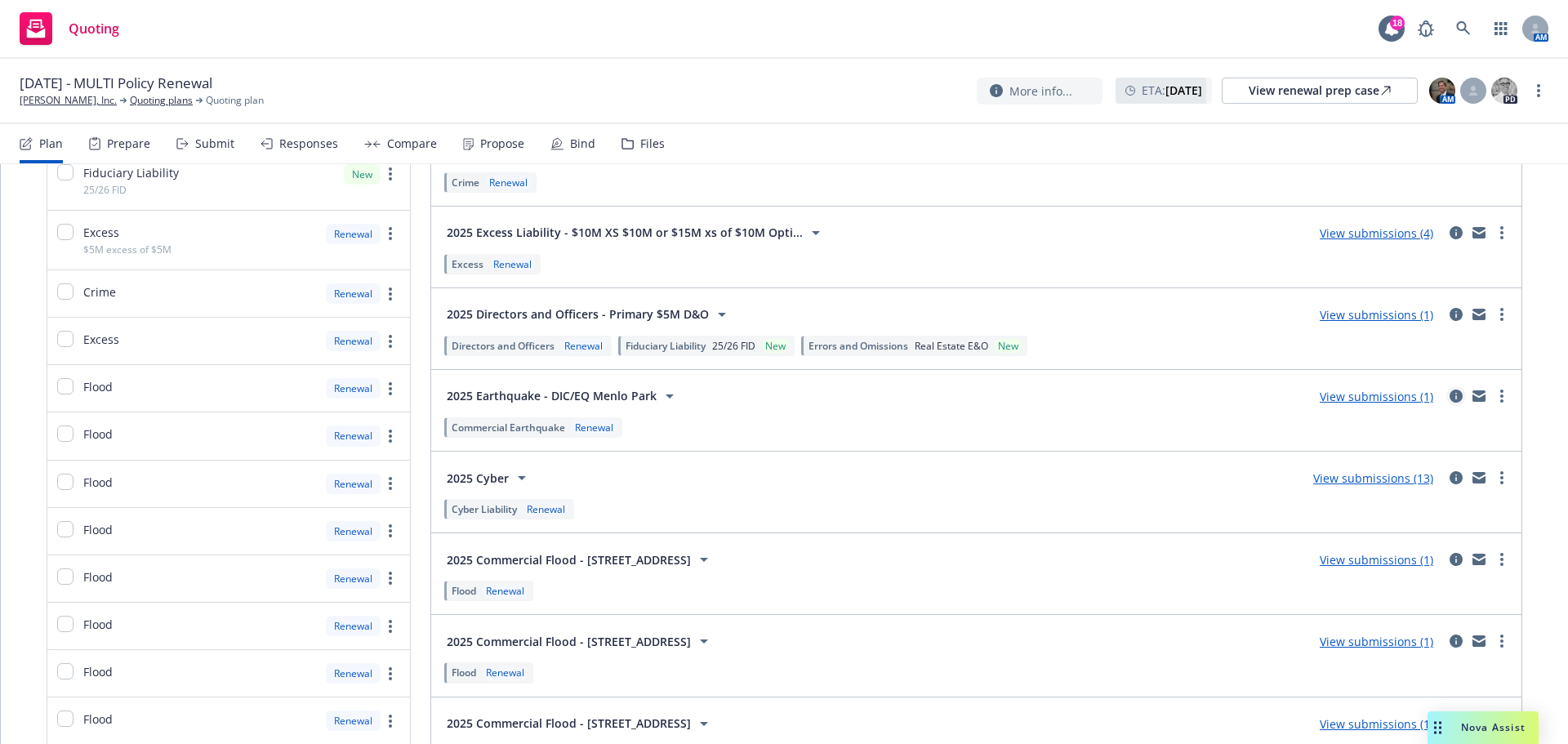
click at [1449, 398] on icon "circleInformation" at bounding box center [1455, 396] width 13 height 13
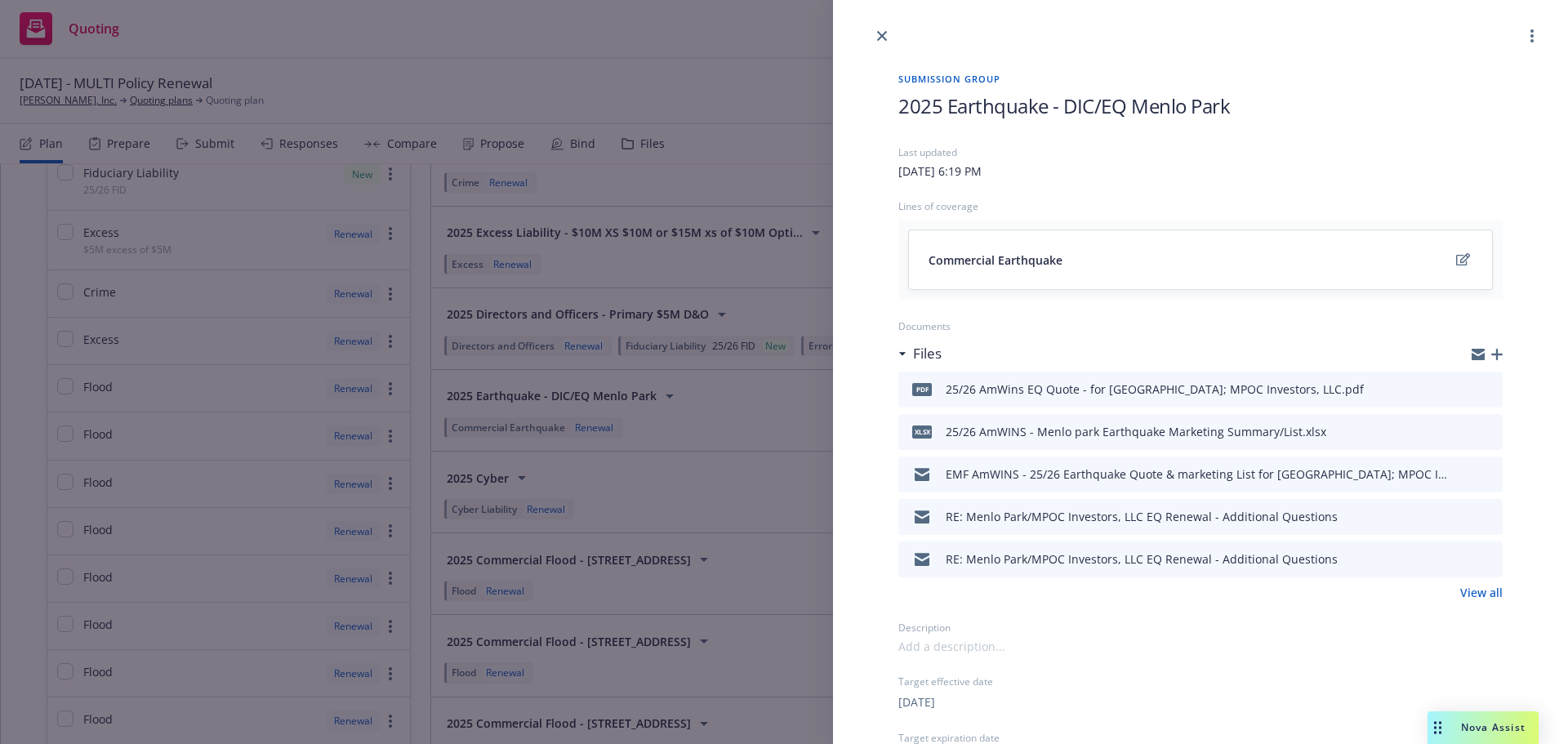
click at [1491, 356] on icon "button" at bounding box center [1496, 354] width 11 height 11
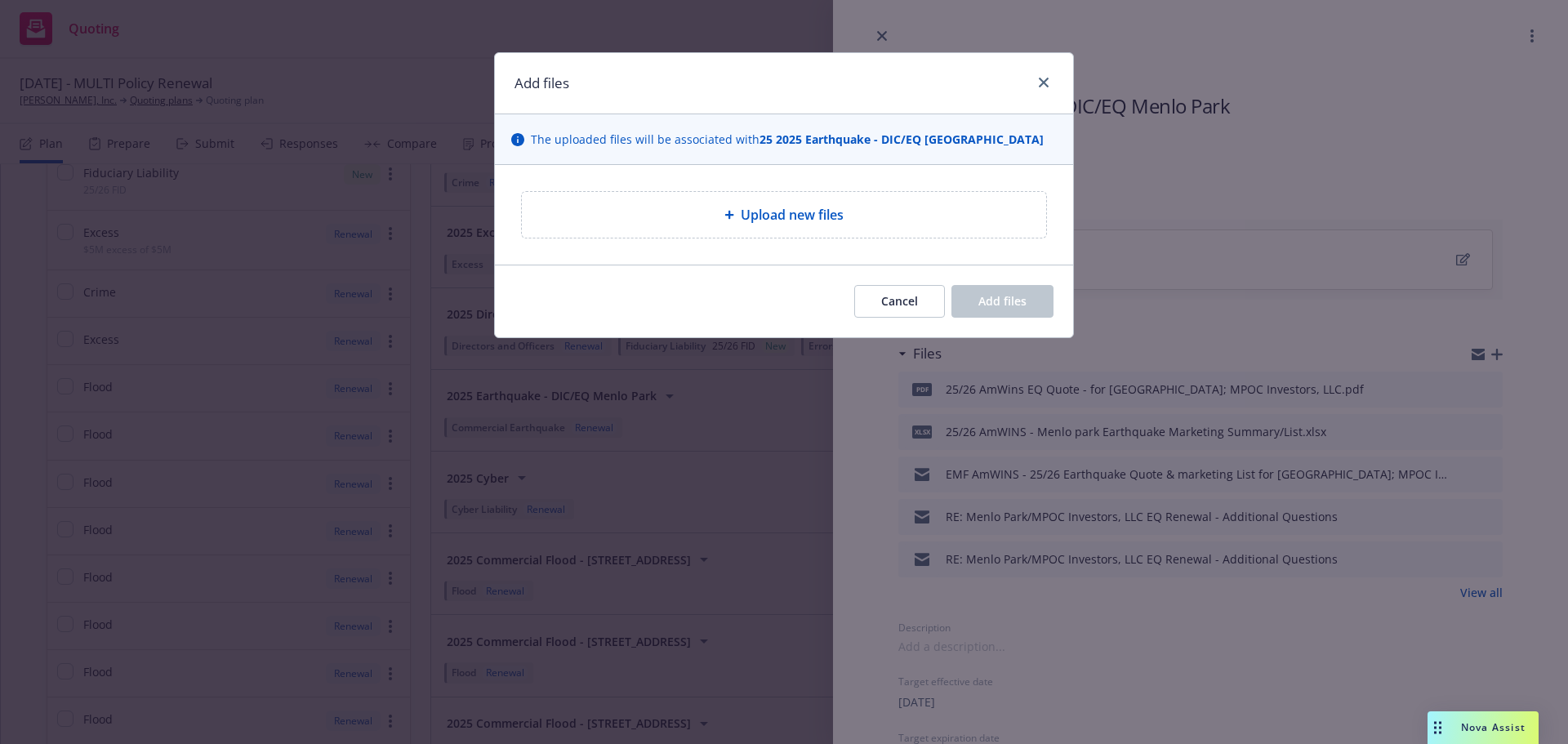
type textarea "x"
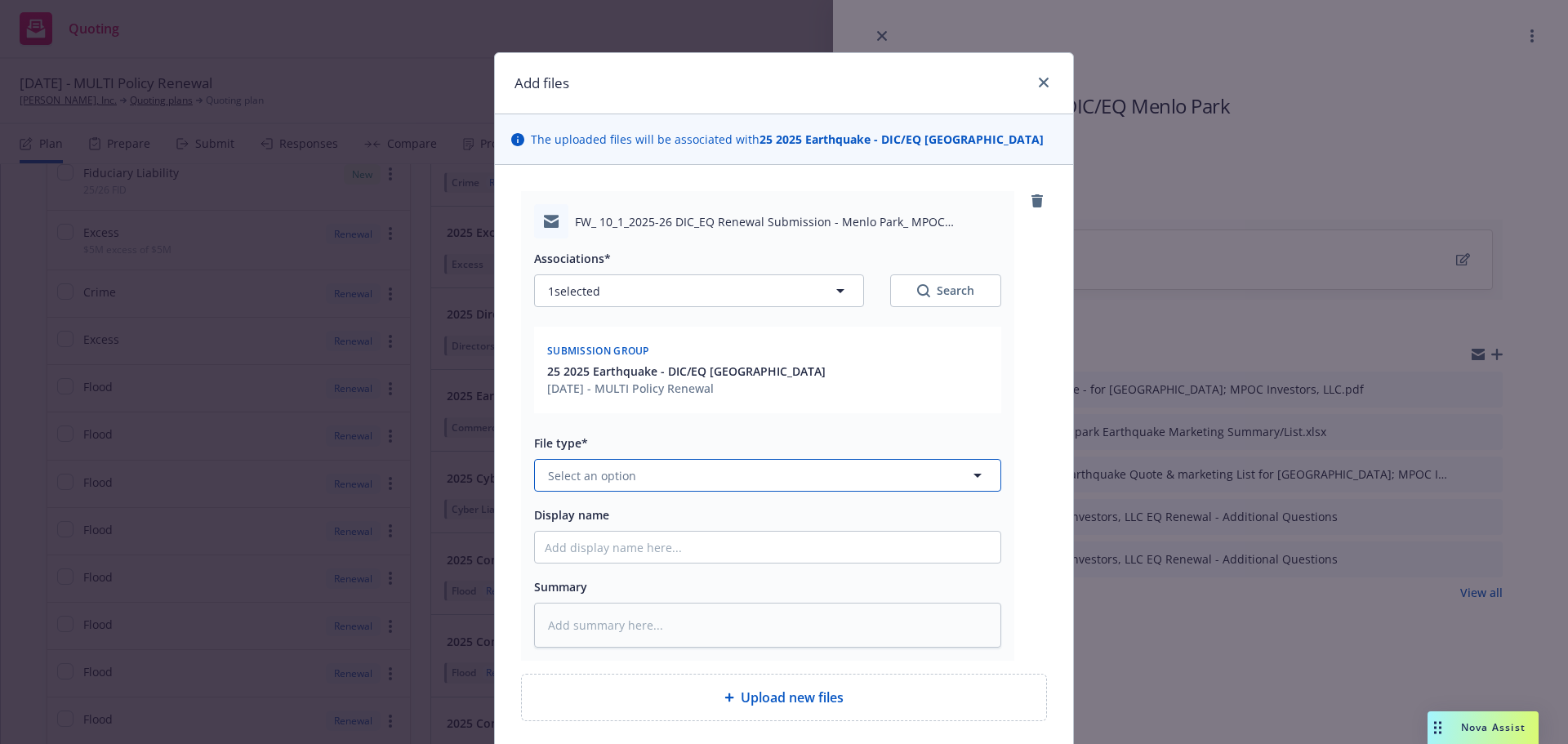
click at [671, 470] on button "Select an option" at bounding box center [768, 476] width 467 height 33
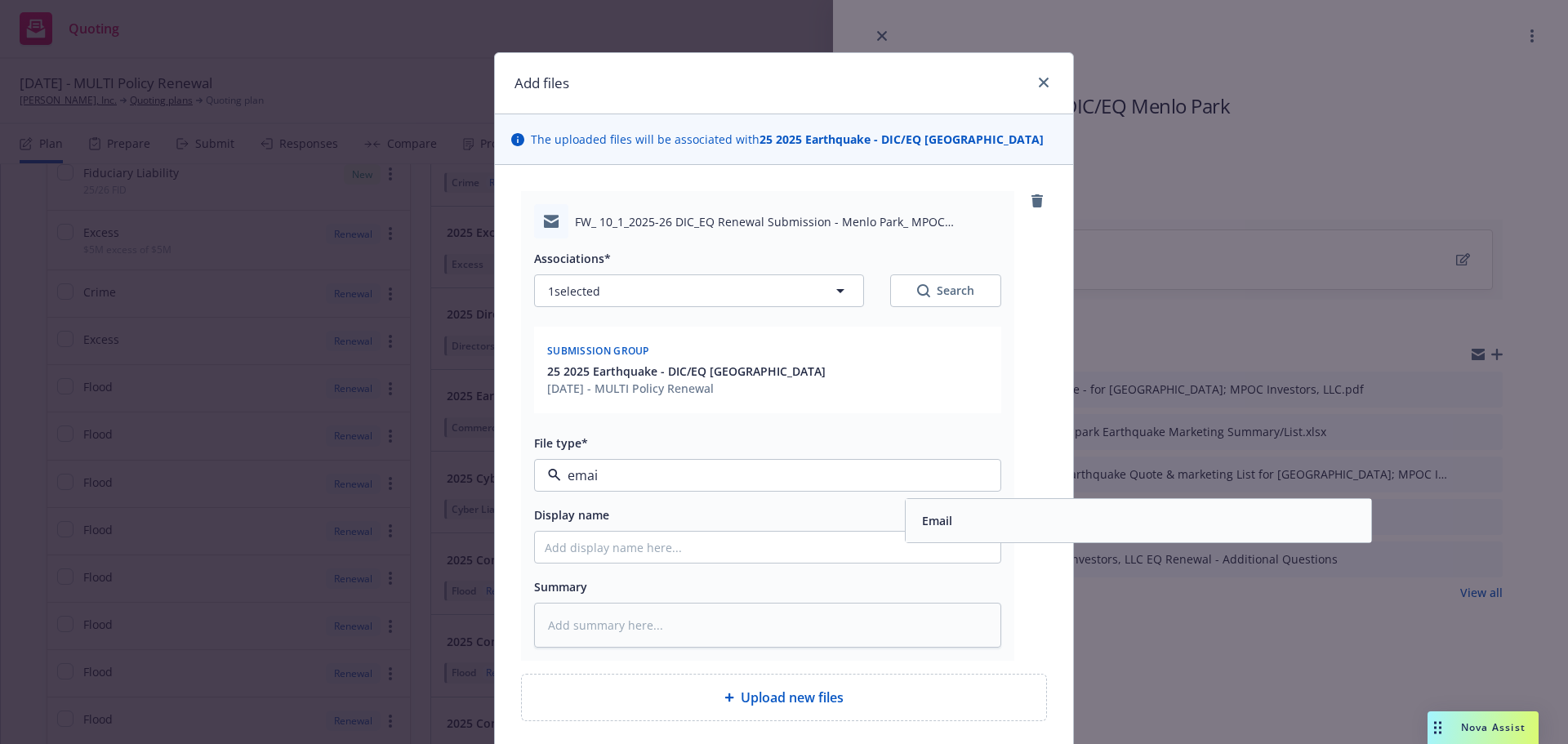
type input "email"
click at [952, 530] on div "Email" at bounding box center [1138, 520] width 446 height 23
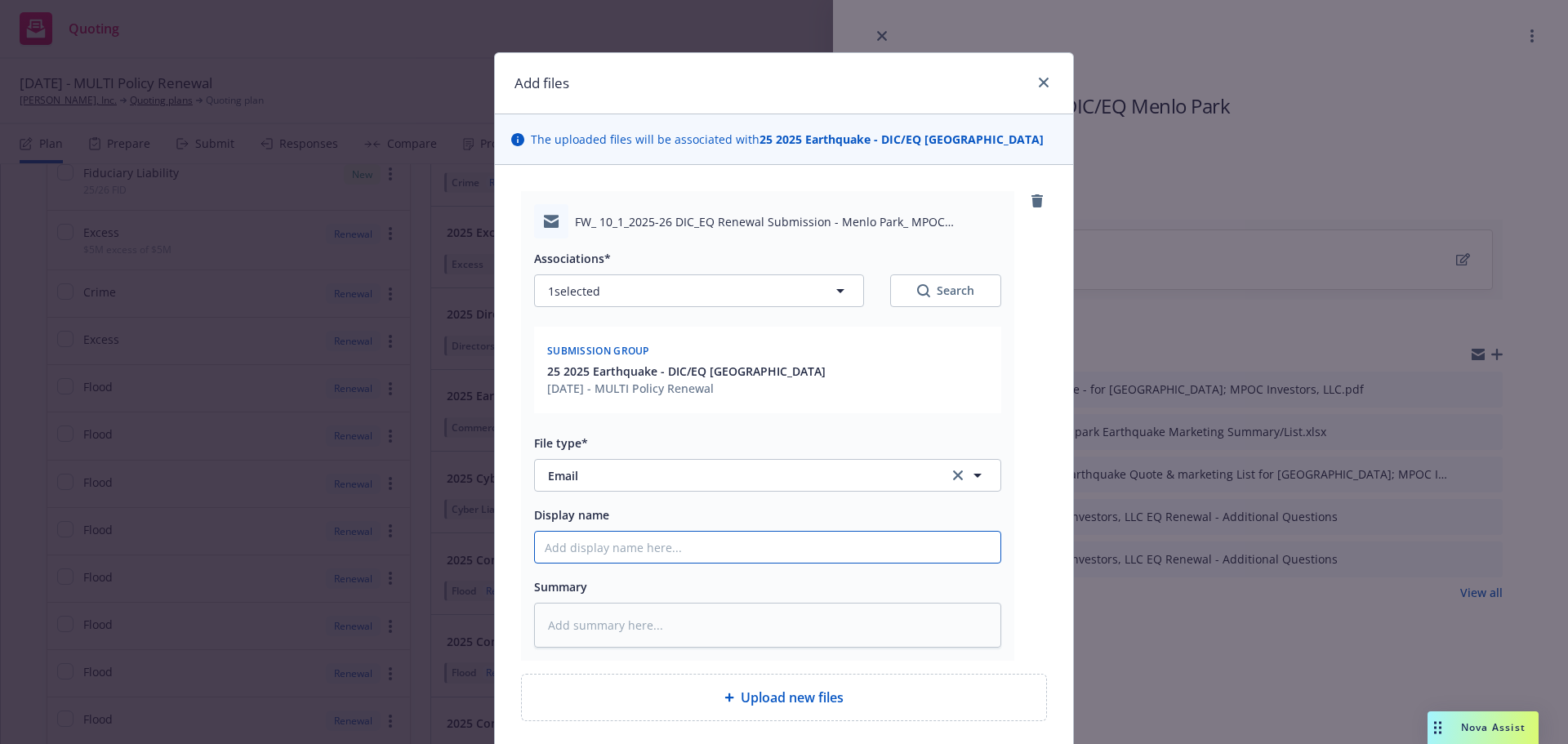
click at [673, 550] on input "Display name" at bounding box center [768, 547] width 465 height 31
type textarea "x"
type input "2"
type textarea "x"
type input "25"
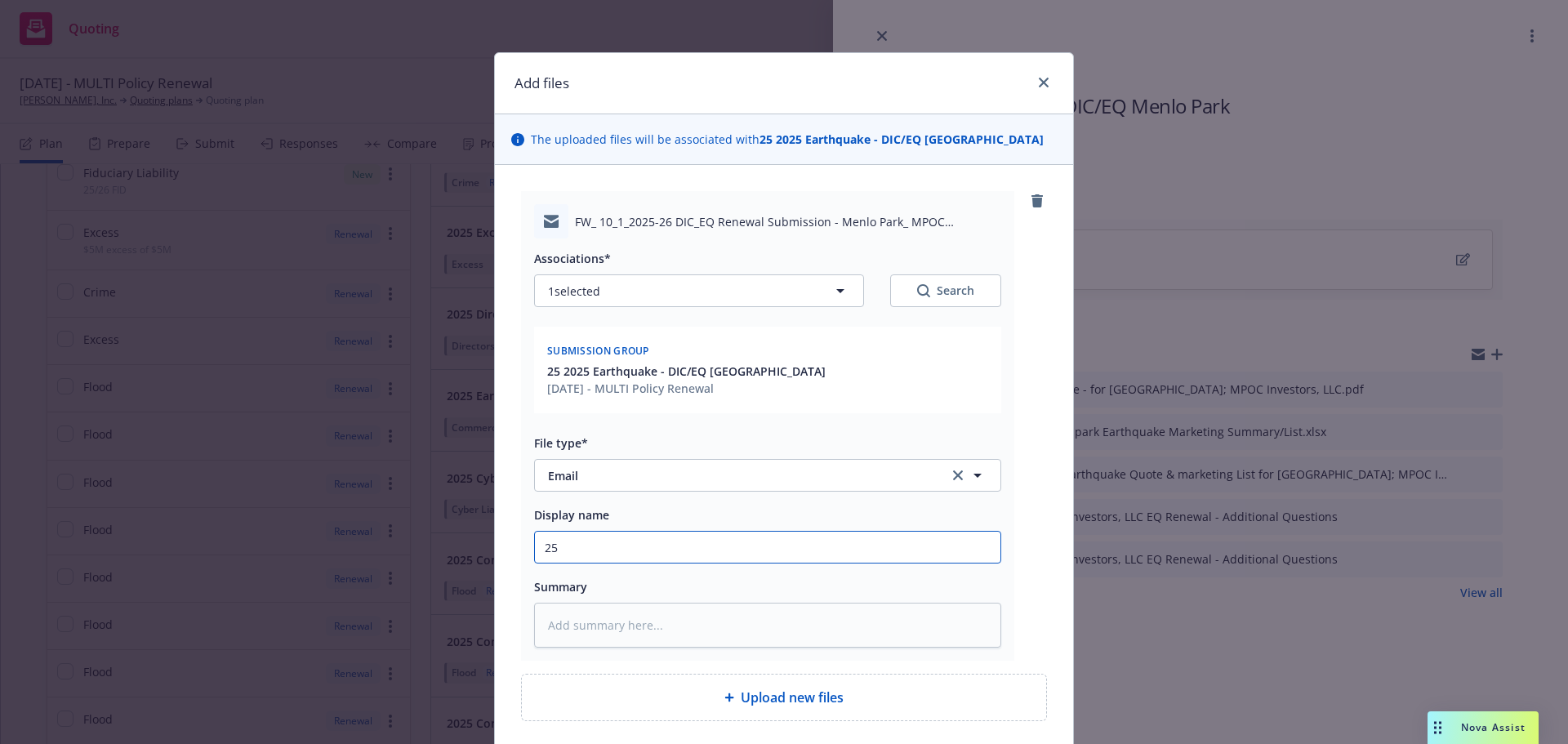
type textarea "x"
type input "25/"
type textarea "x"
type input "25/2"
type textarea "x"
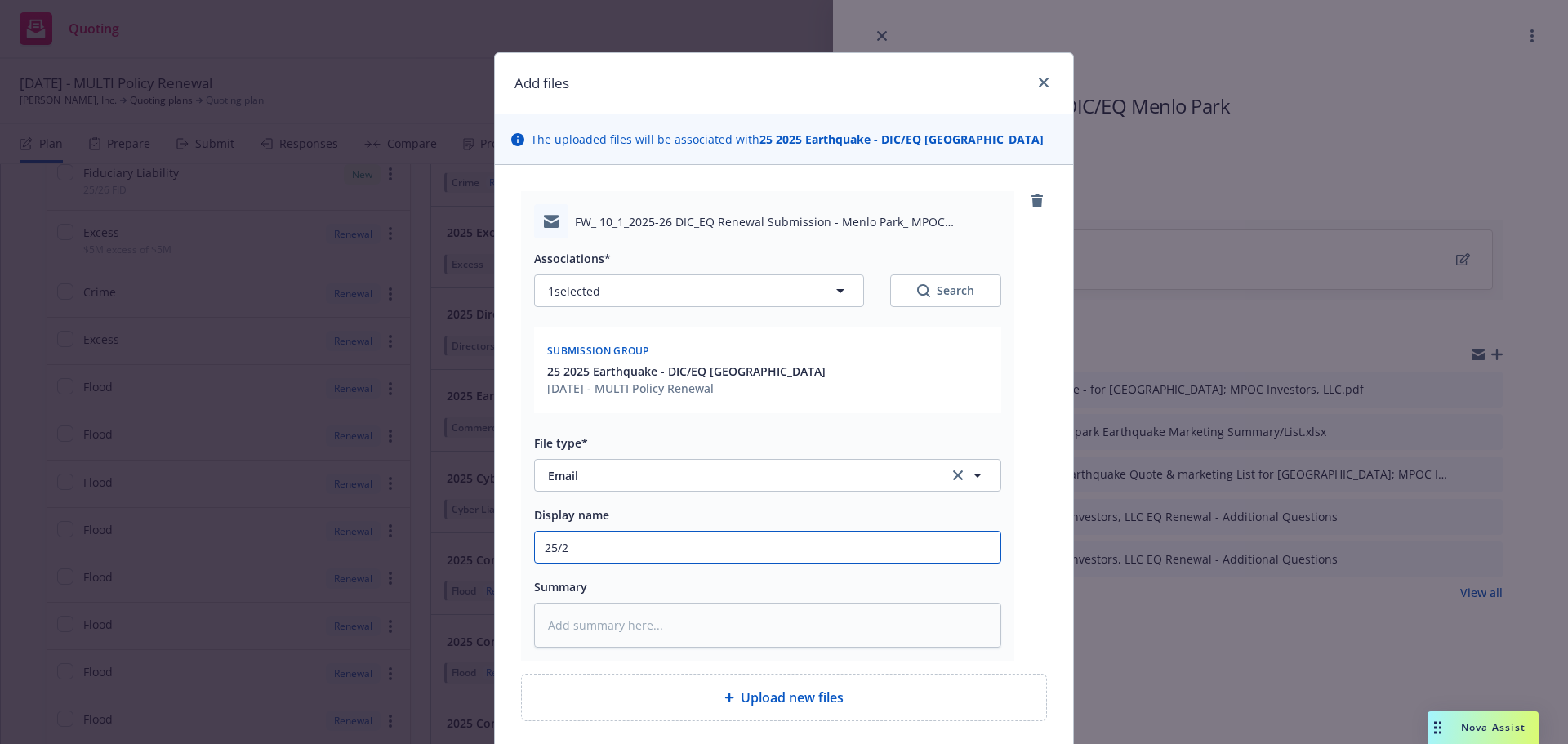
type input "25/26"
type textarea "x"
type input "25/26"
type textarea "x"
type input "25/26 R"
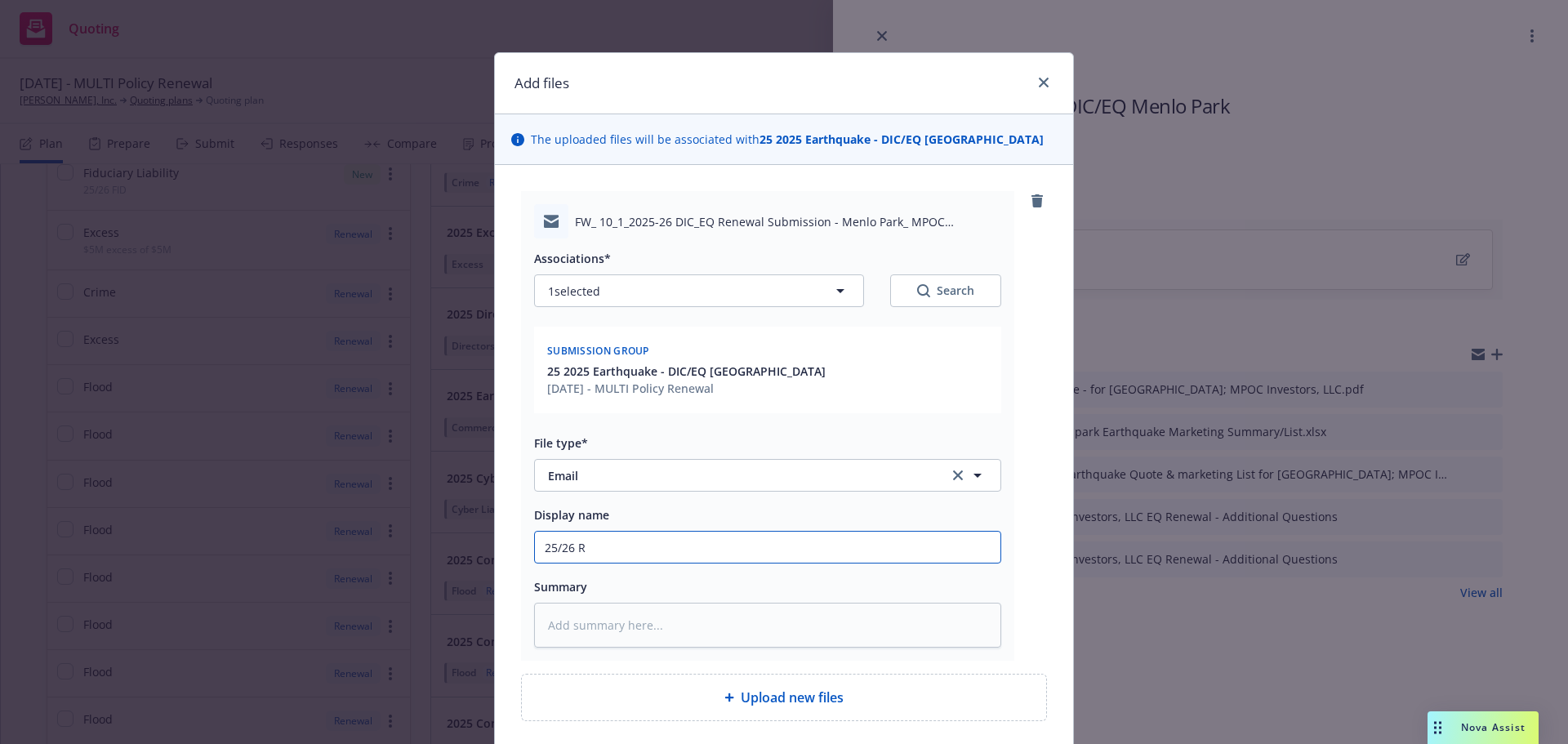
type textarea "x"
type input "25/26 Re"
type textarea "x"
type input "25/26 Ren"
type textarea "x"
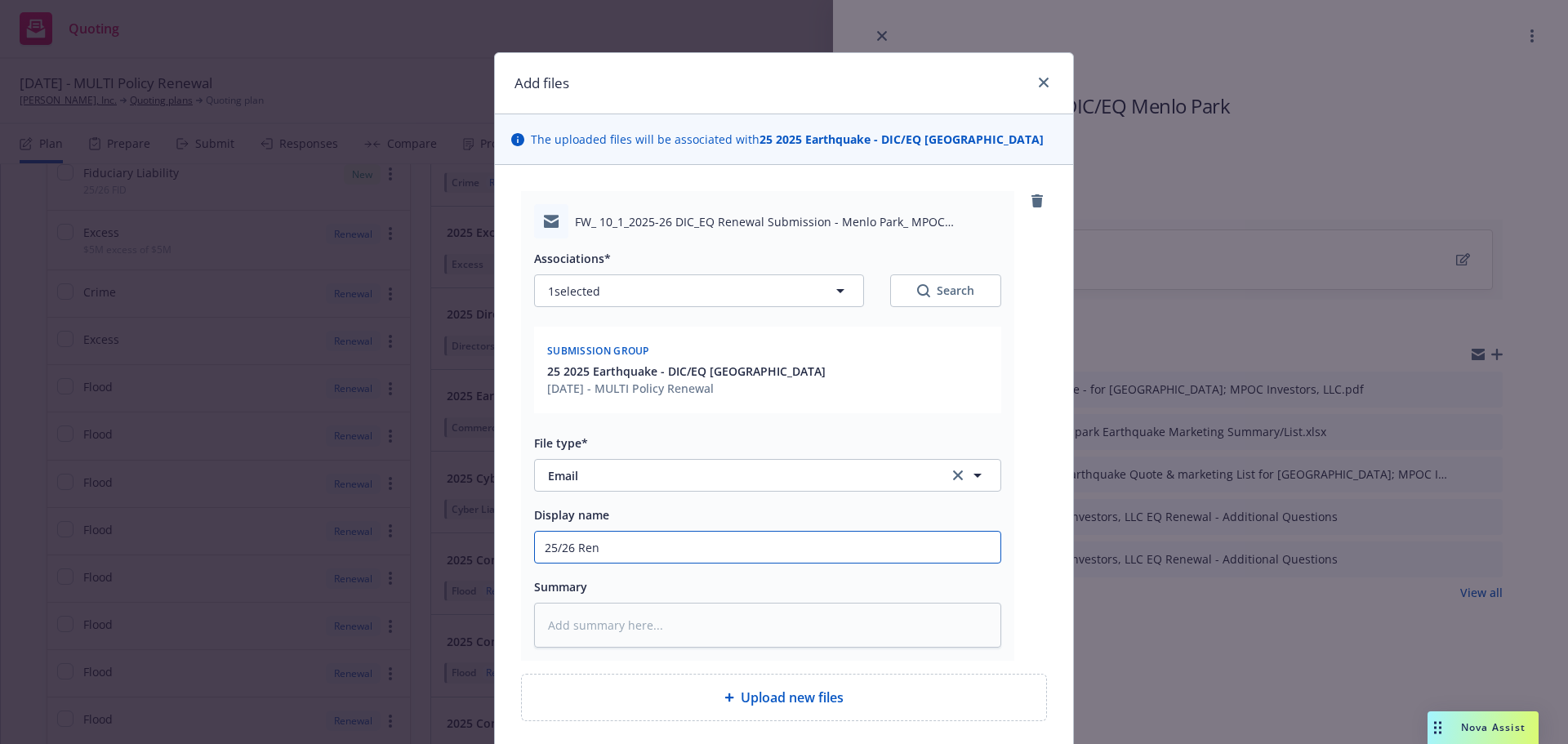
type input "25/26 Re"
type textarea "x"
type input "25/26 R"
type textarea "x"
type input "25/26"
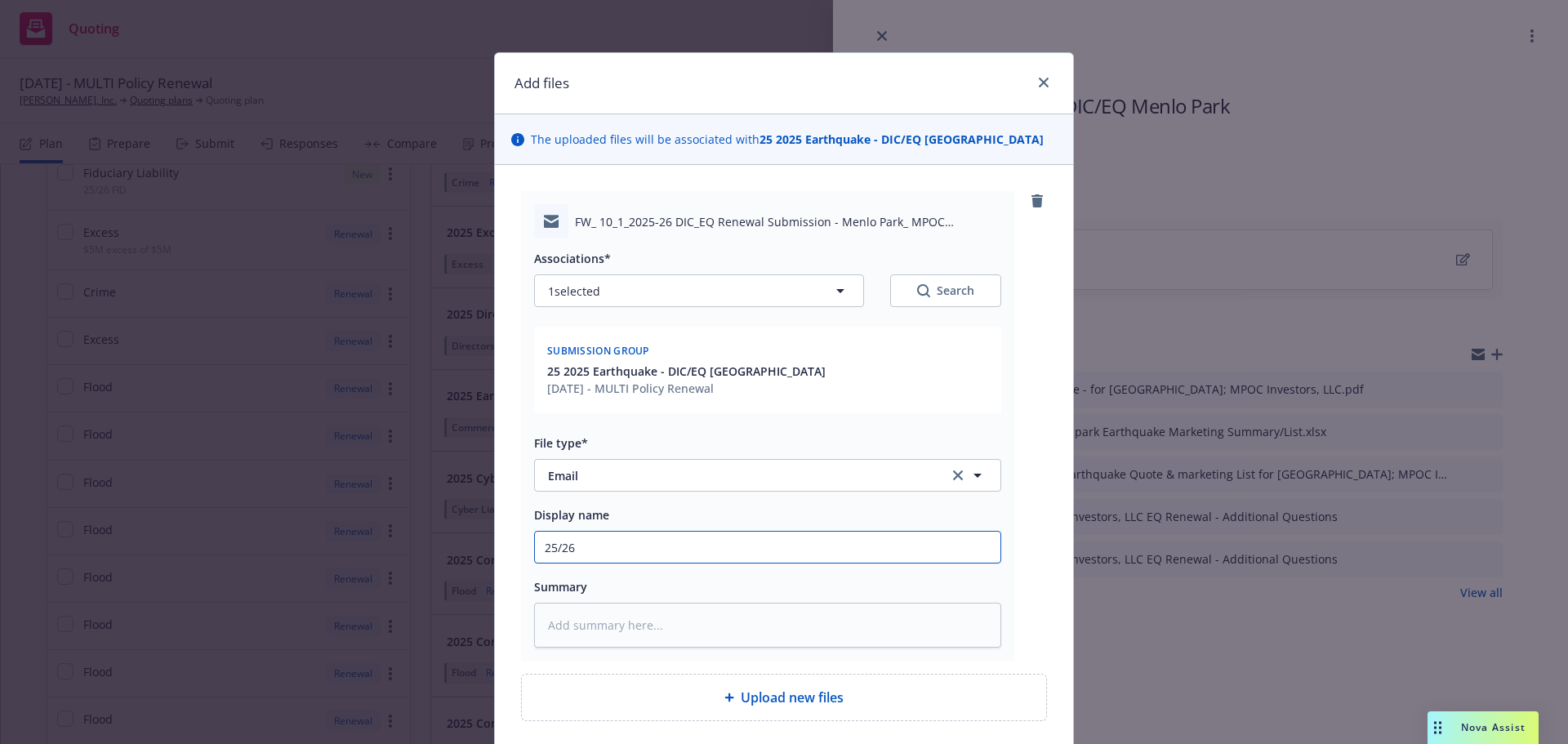
type textarea "x"
type input "25/26 M"
type textarea "x"
type input "25/26 Me"
type textarea "x"
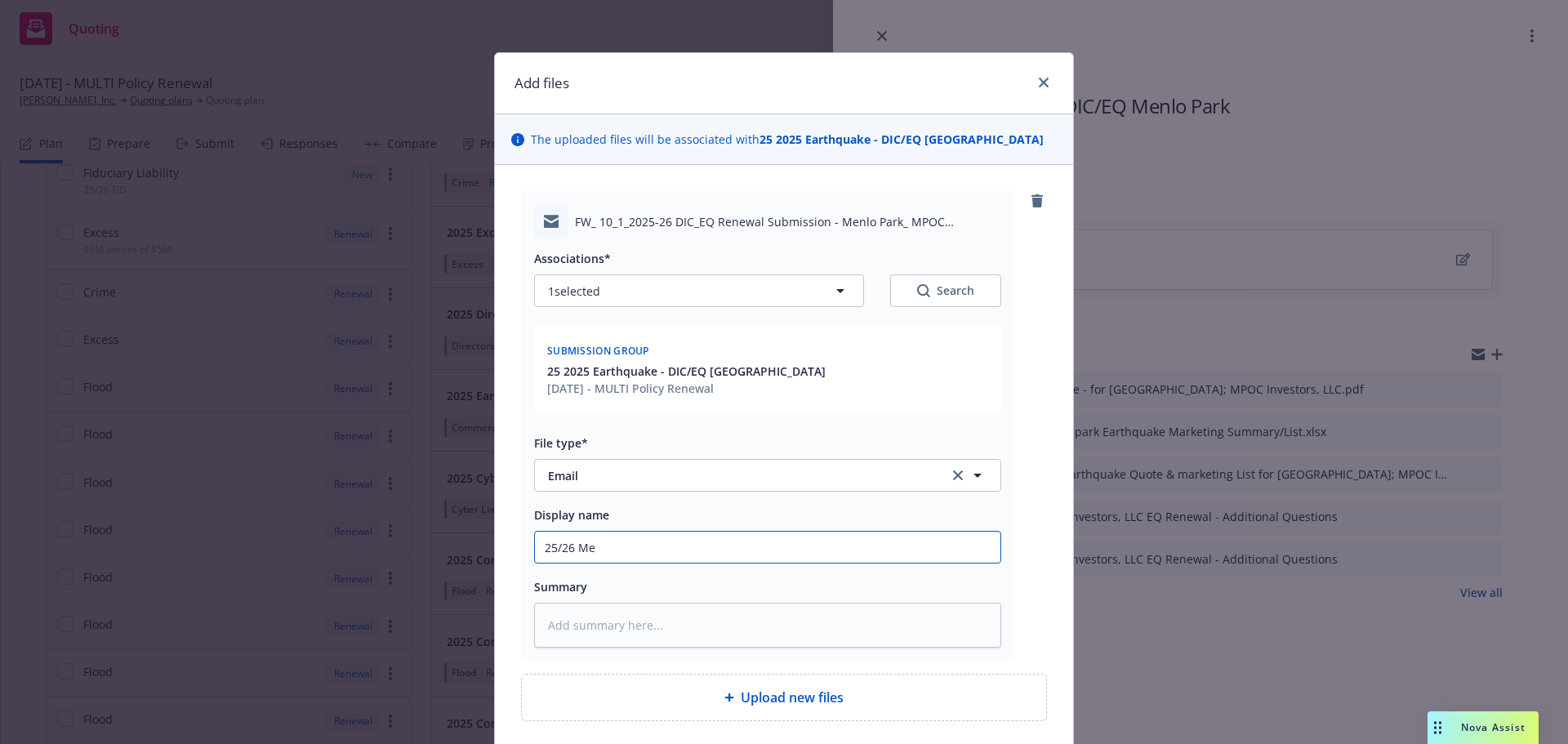
type input "25/26 Men"
type textarea "x"
type input "25/26 Menl"
type textarea "x"
type input "25/26 Menlo"
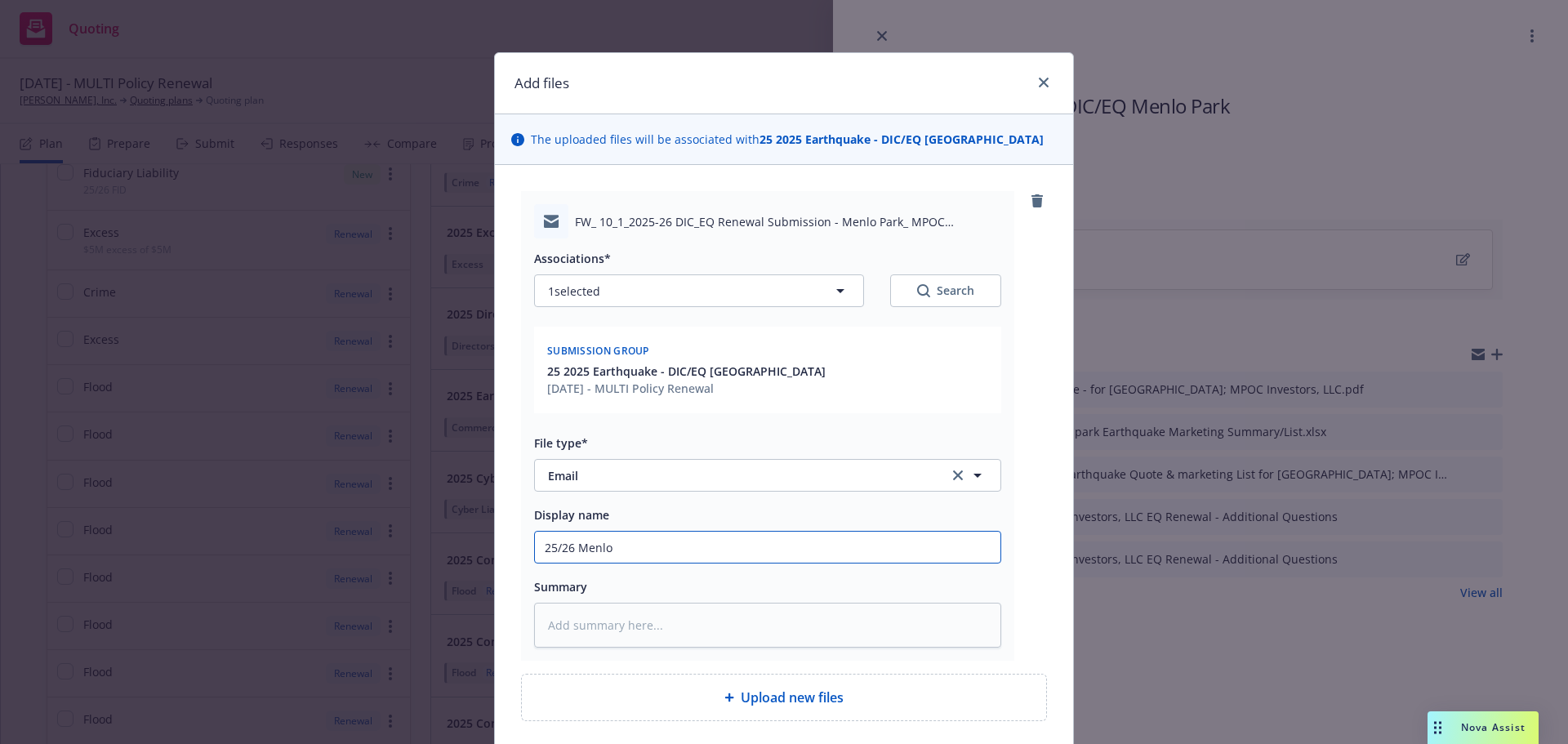
type textarea "x"
type input "25/26 Menlo"
type textarea "x"
type input "25/26 Menlo p"
type textarea "x"
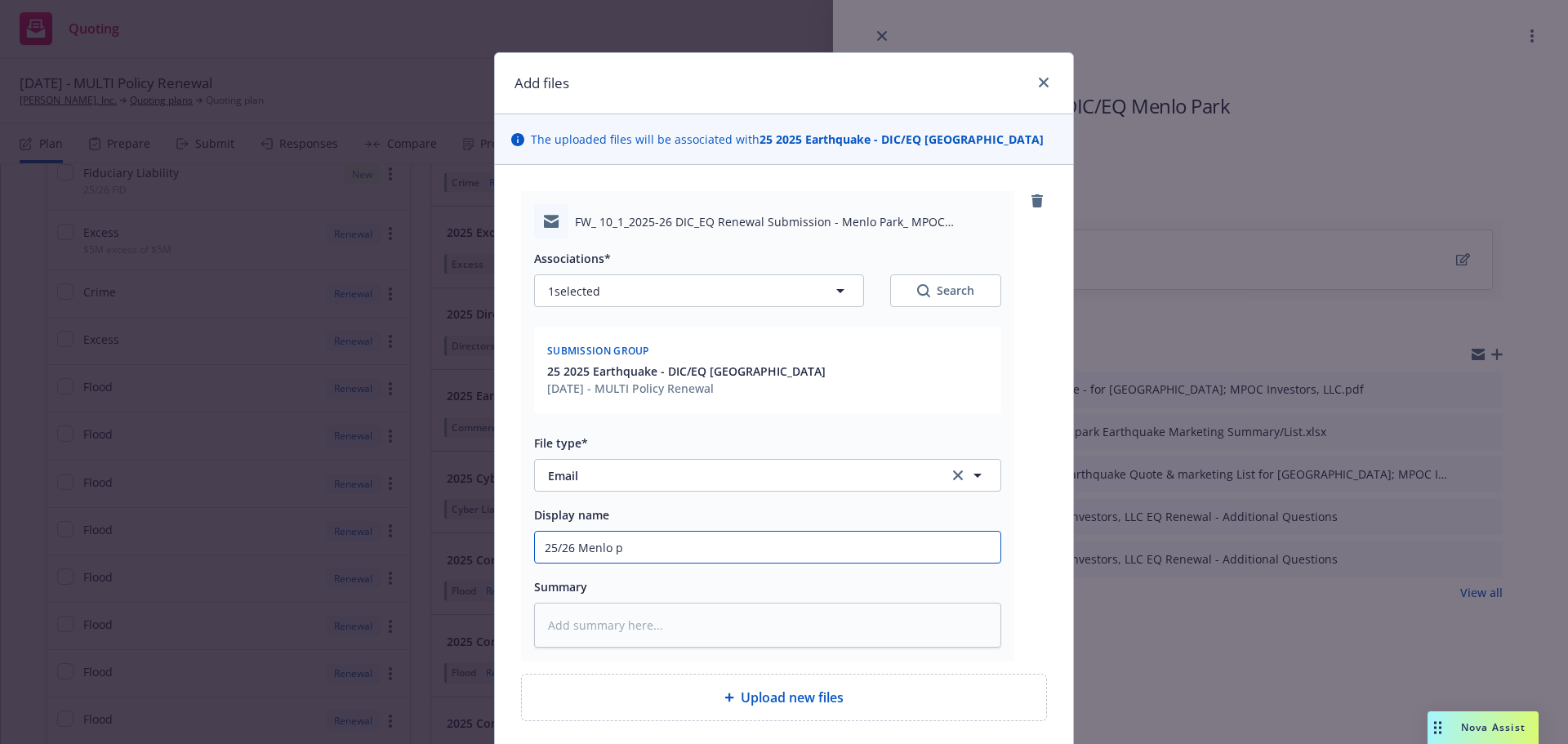
type input "25/26 Menlo pa"
type textarea "x"
type input "25/26 Menlo par"
type textarea "x"
type input "25/26 [GEOGRAPHIC_DATA]"
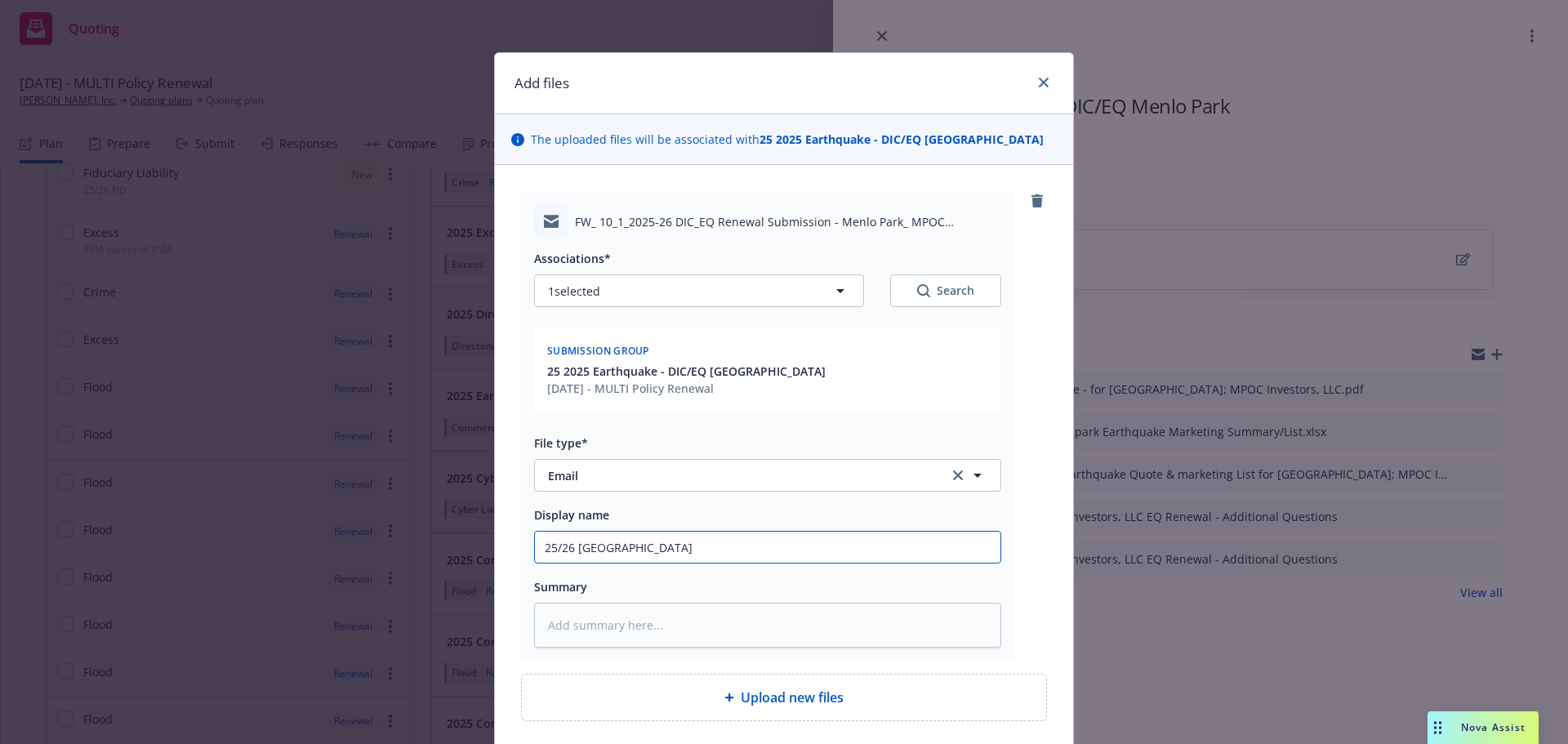
type textarea "x"
type input "25/26 [GEOGRAPHIC_DATA]"
type textarea "x"
type input "25/26 Menlo park D"
type textarea "x"
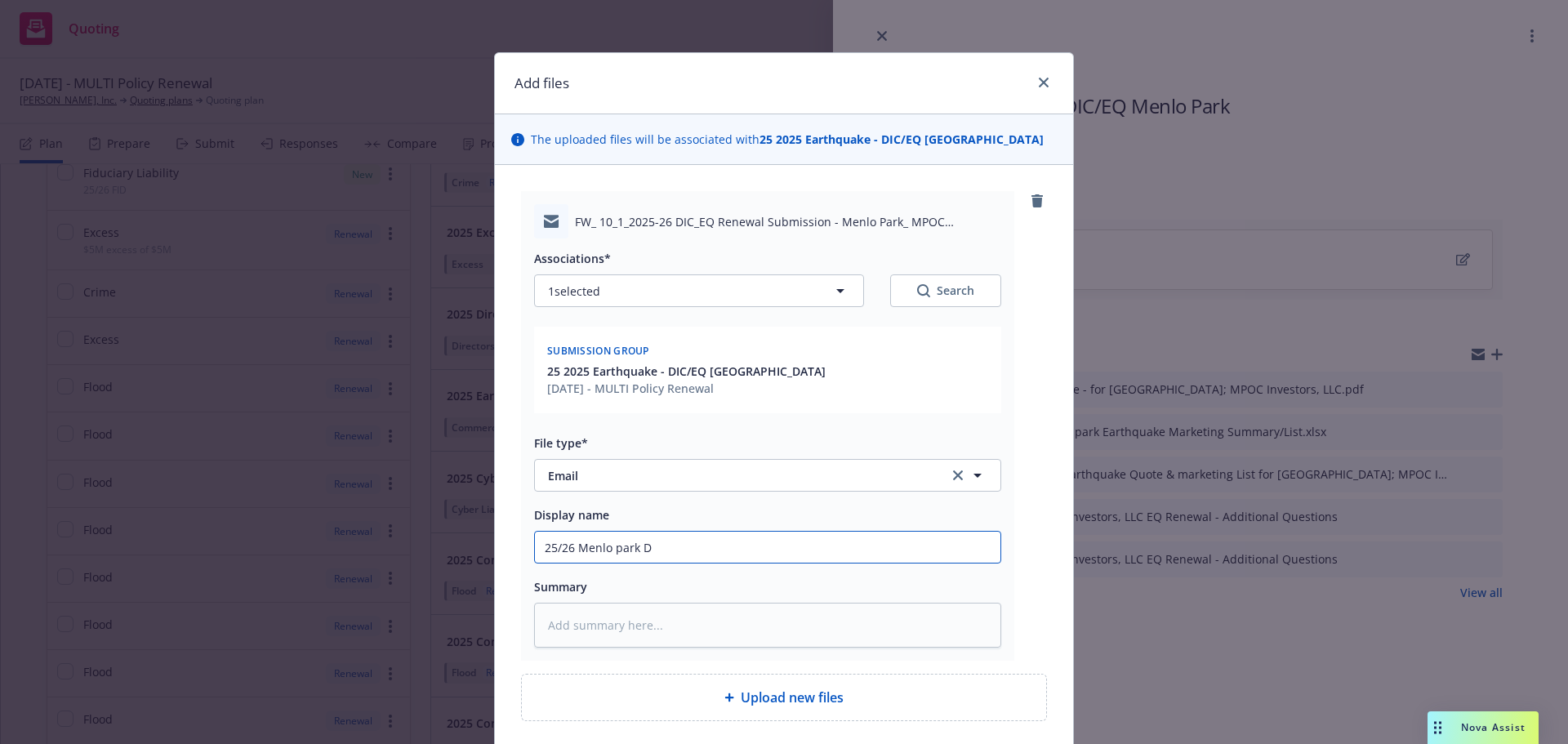
type input "25/26 [GEOGRAPHIC_DATA] DI"
type textarea "x"
type input "25/26 Menlo park DIC"
type textarea "x"
type input "25/26 Menlo park DIC"
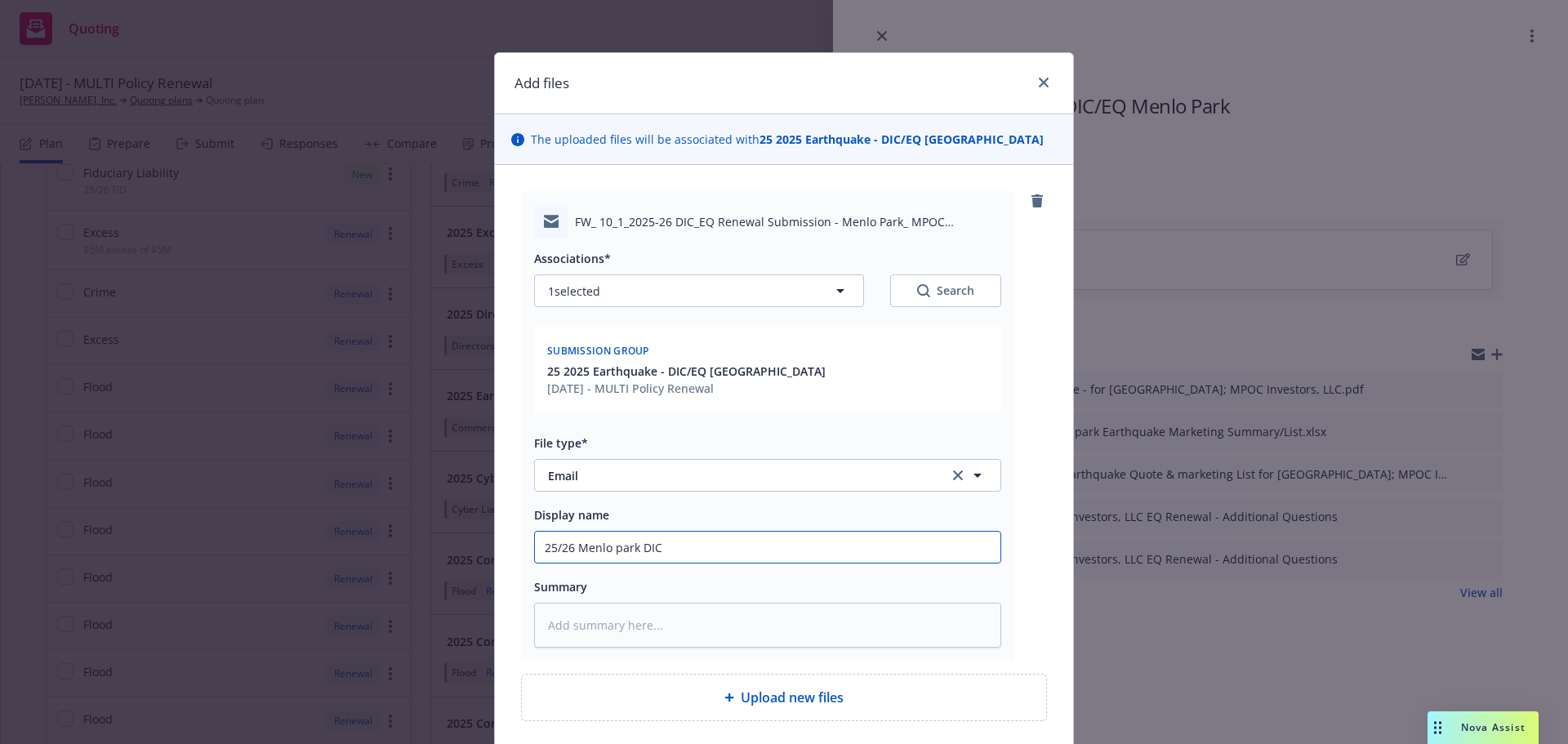
type textarea "x"
type input "25/26 Menlo park DIC O"
type textarea "x"
type input "25/26 Menlo park DIC Or"
type textarea "x"
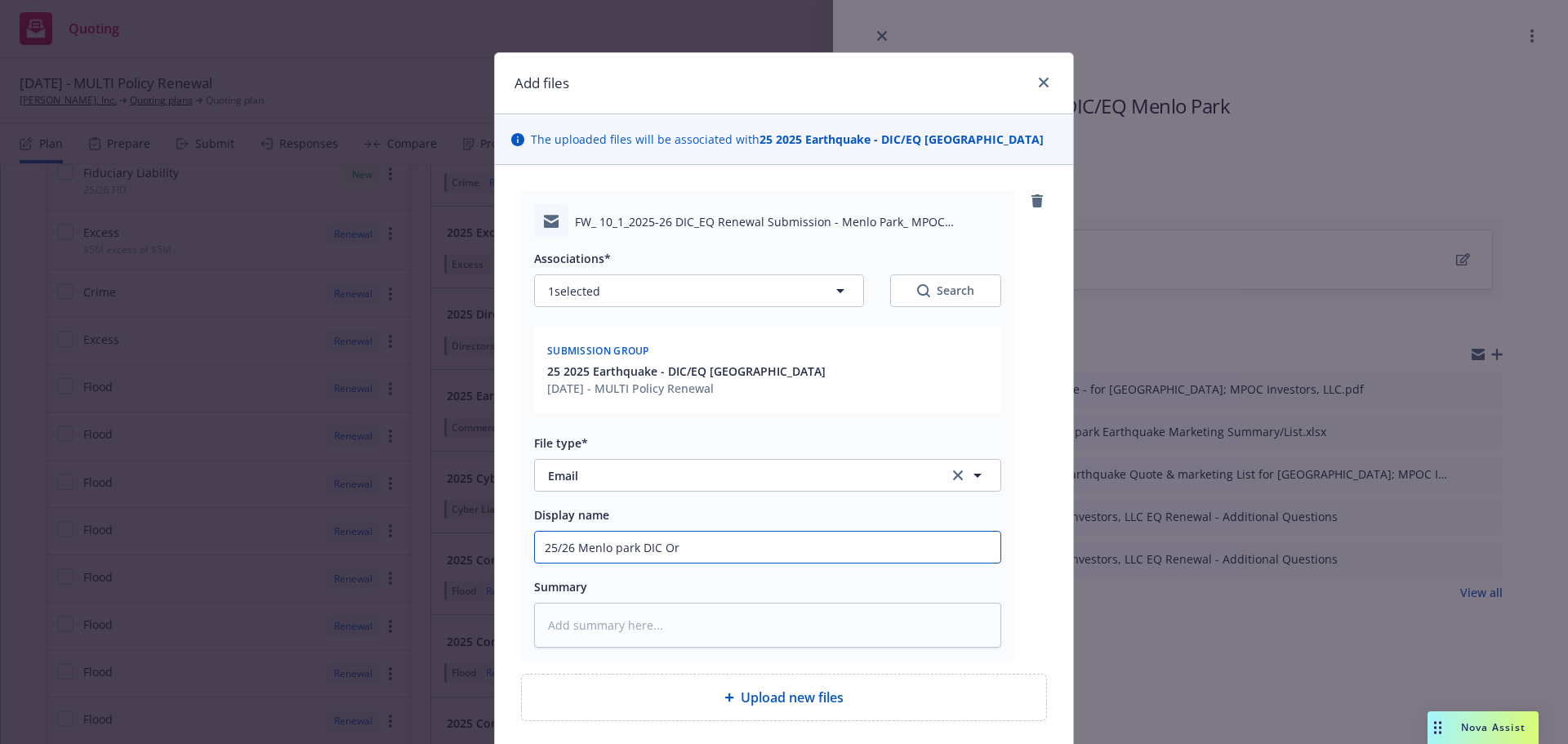
type input "25/26 Menlo park DIC Ord"
type textarea "x"
type input "25/26 Menlo park DIC Orde"
type textarea "x"
type input "25/26 Menlo park DIC Order"
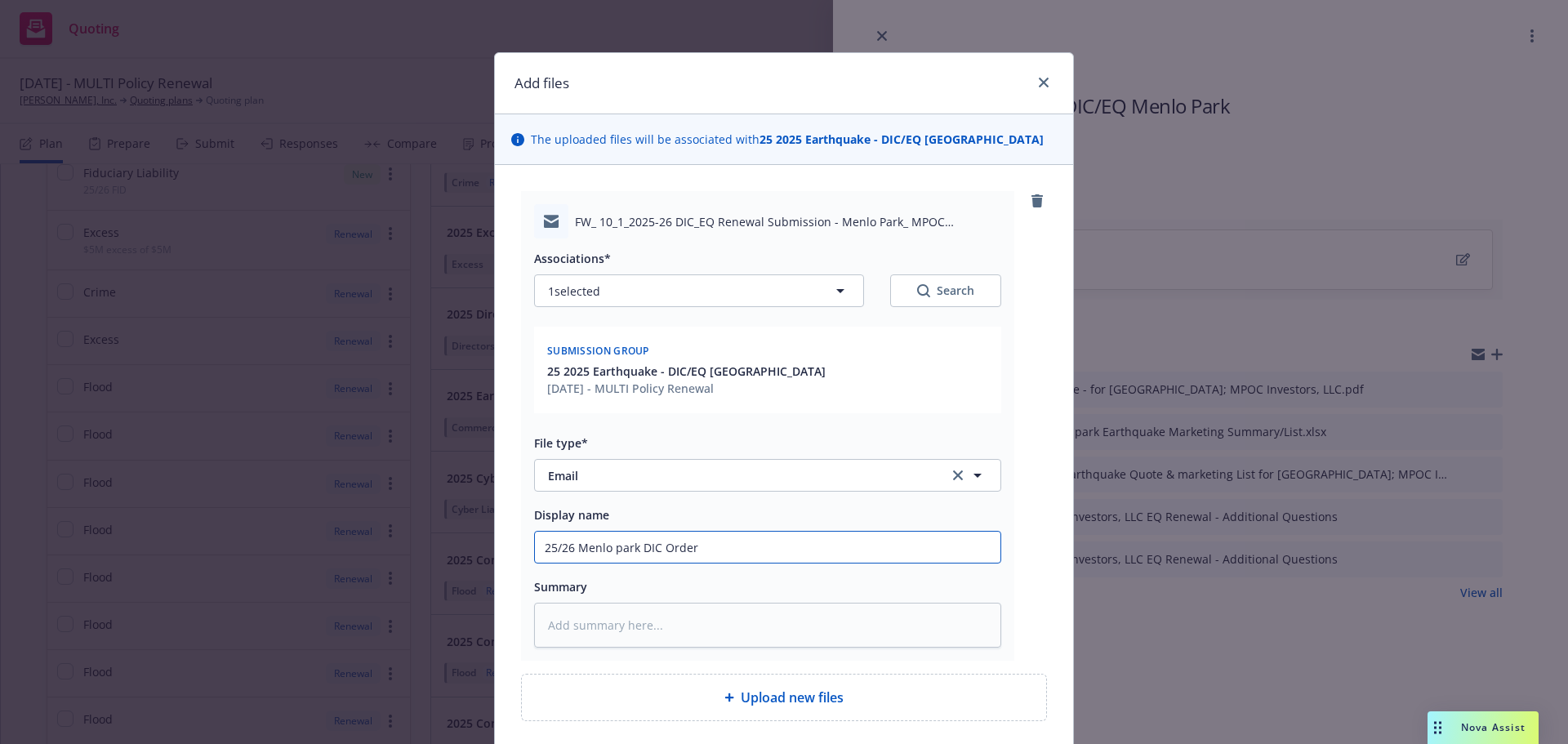
type textarea "x"
type input "25/26 Menlo park DIC Order"
type textarea "x"
type input "25/26 Menlo park DIC Order t"
type textarea "x"
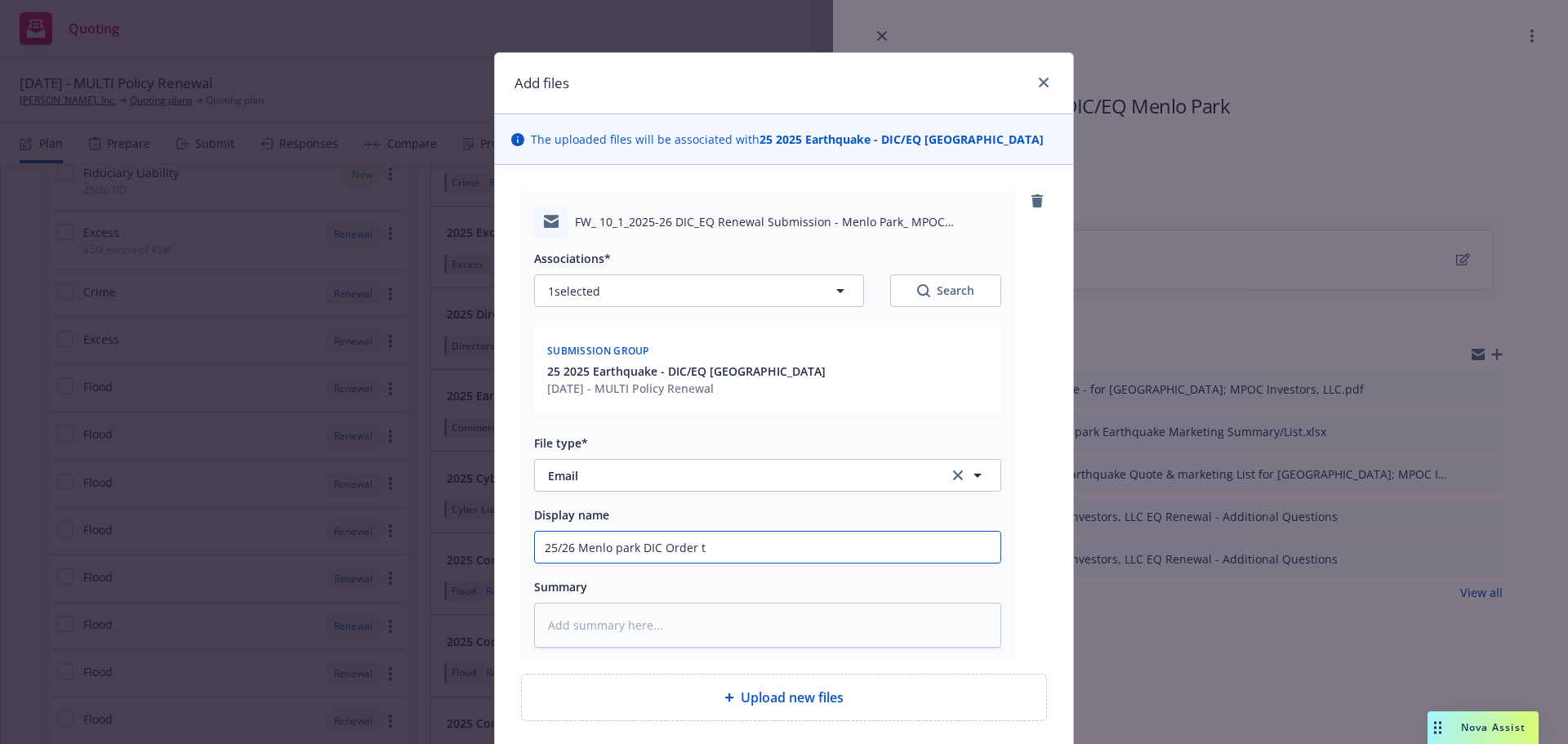
type input "25/26 Menlo park DIC Order to"
type textarea "x"
type input "25/26 Menlo park DIC Order to"
type textarea "x"
type input "25/26 Menlo park DIC Order to B"
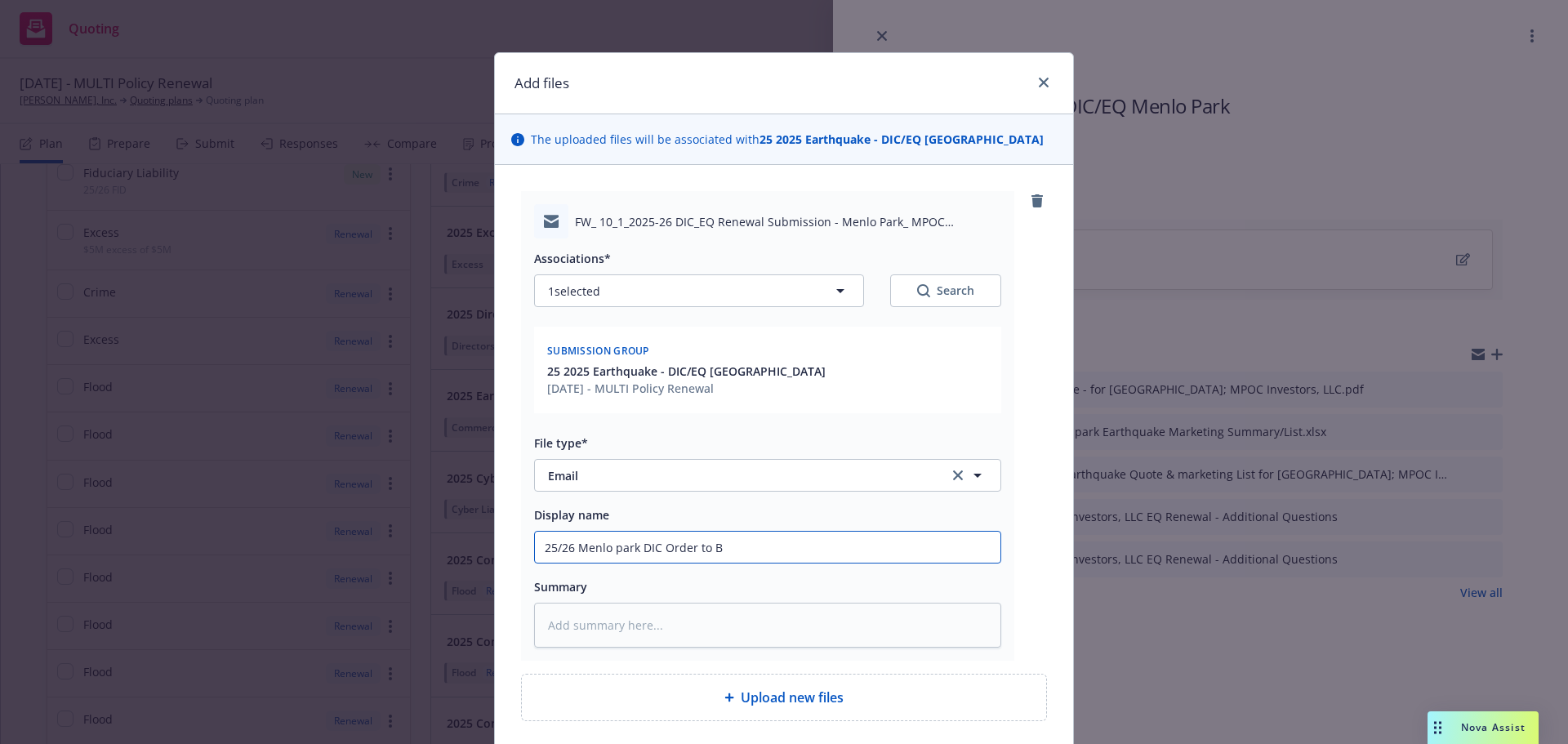
type textarea "x"
type input "25/26 Menlo park DIC Order to Bo"
type textarea "x"
type input "25/26 Menlo park DIC Order to Boi"
type textarea "x"
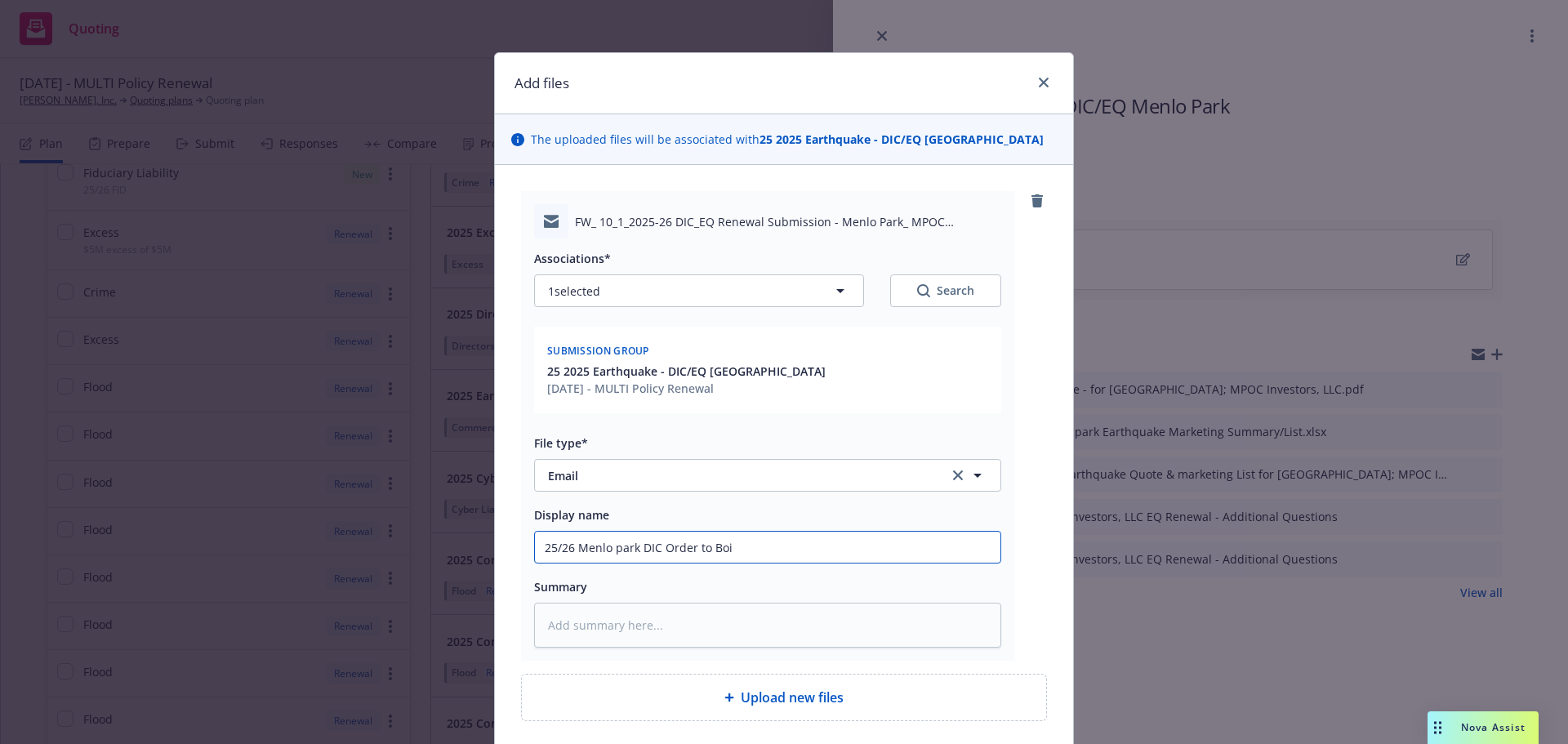
type input "25/26 Menlo park DIC Order to Bo"
type textarea "x"
type input "25/26 Menlo park DIC Order to Boi"
type textarea "x"
type input "25/26 Menlo park DIC Order to Boin"
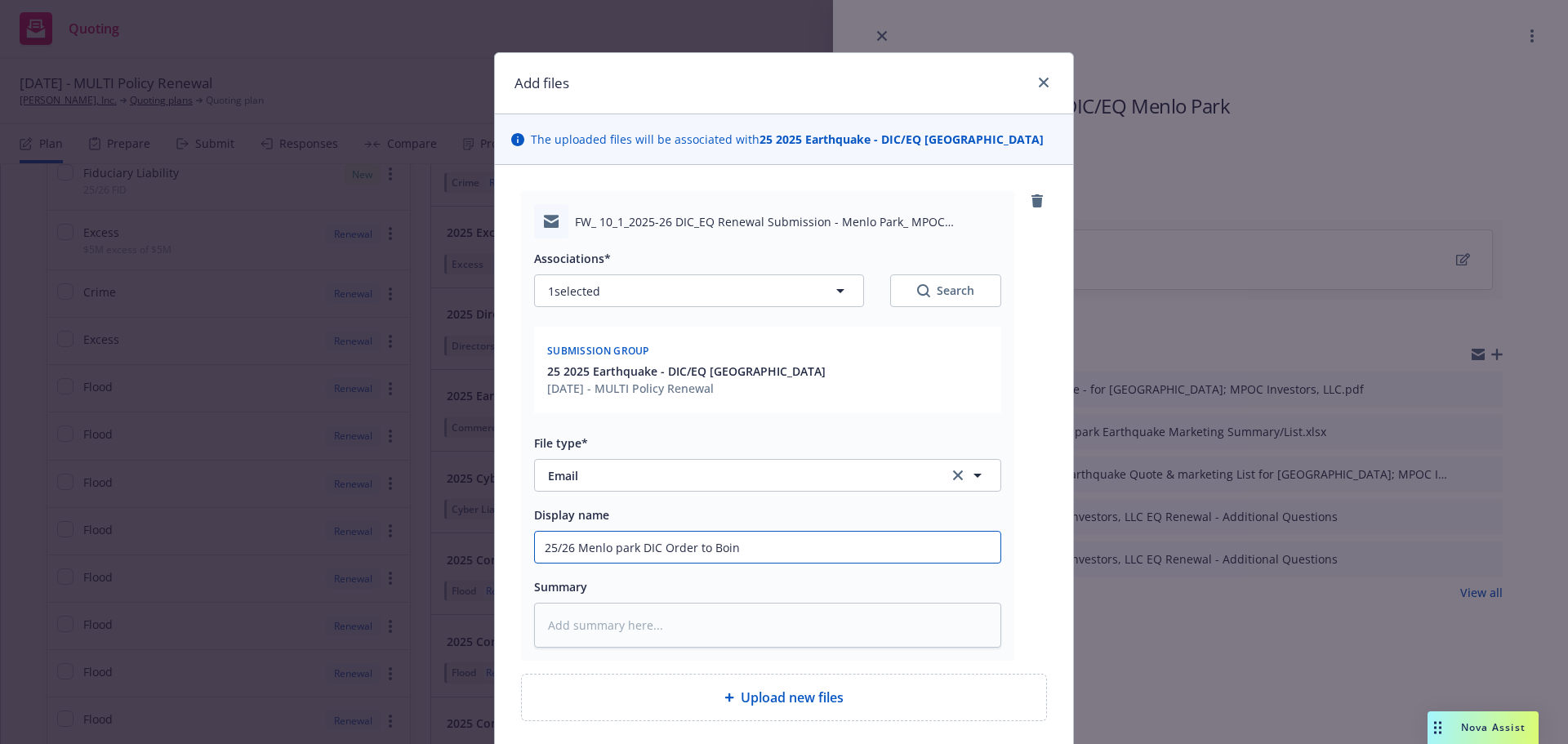
type textarea "x"
type input "25/26 Menlo park DIC Order to Boind"
type textarea "x"
type input "25/26 Menlo park DIC Order to Boin"
type textarea "x"
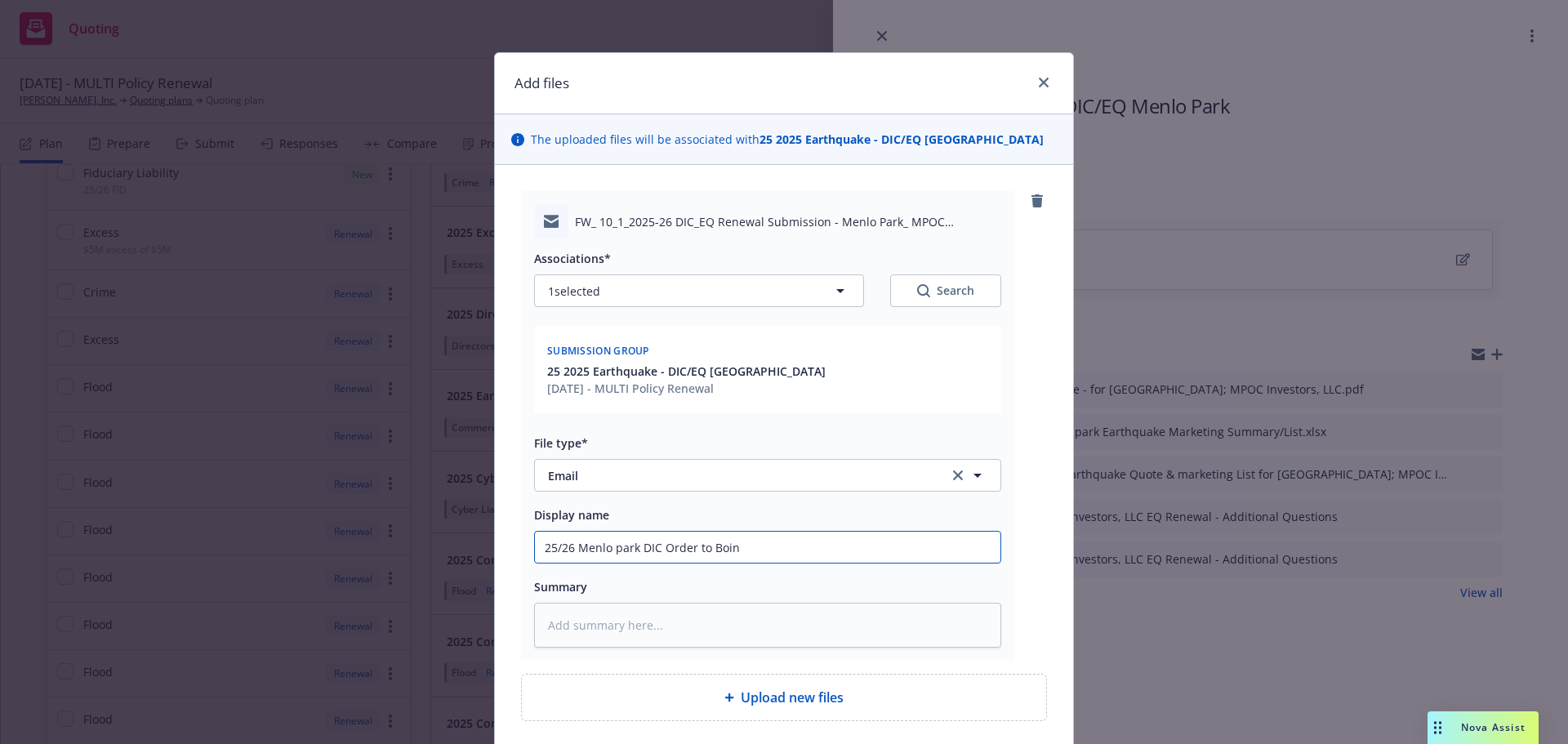
type input "25/26 Menlo park DIC Order to Boi"
type textarea "x"
type input "25/26 Menlo park DIC Order to Bo"
type textarea "x"
type input "25/26 Menlo park DIC Order to B"
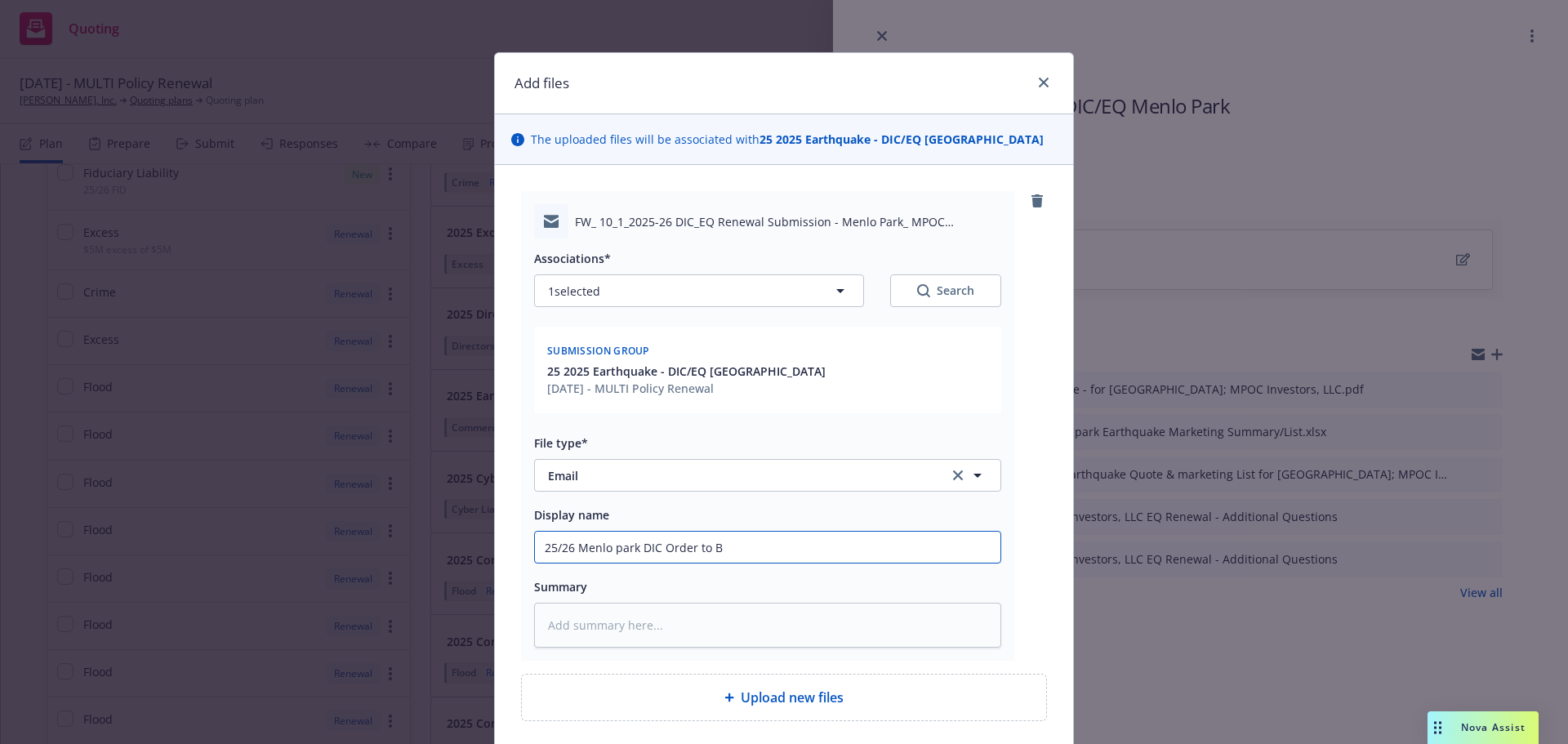
type textarea "x"
type input "25/26 Menlo park DIC Order to Bi"
type textarea "x"
type input "25/26 Menlo park DIC Order to Bin"
type textarea "x"
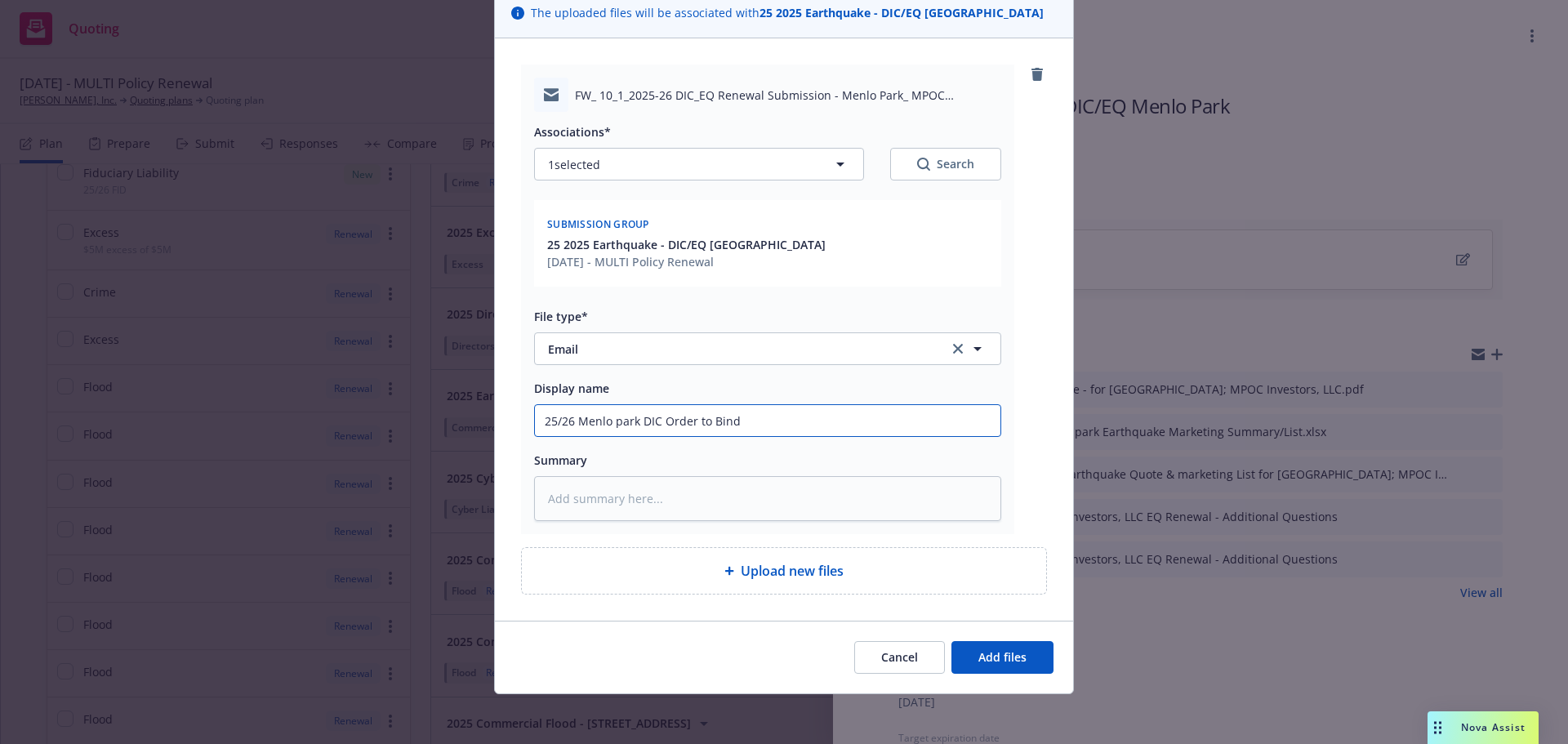
scroll to position [129, 0]
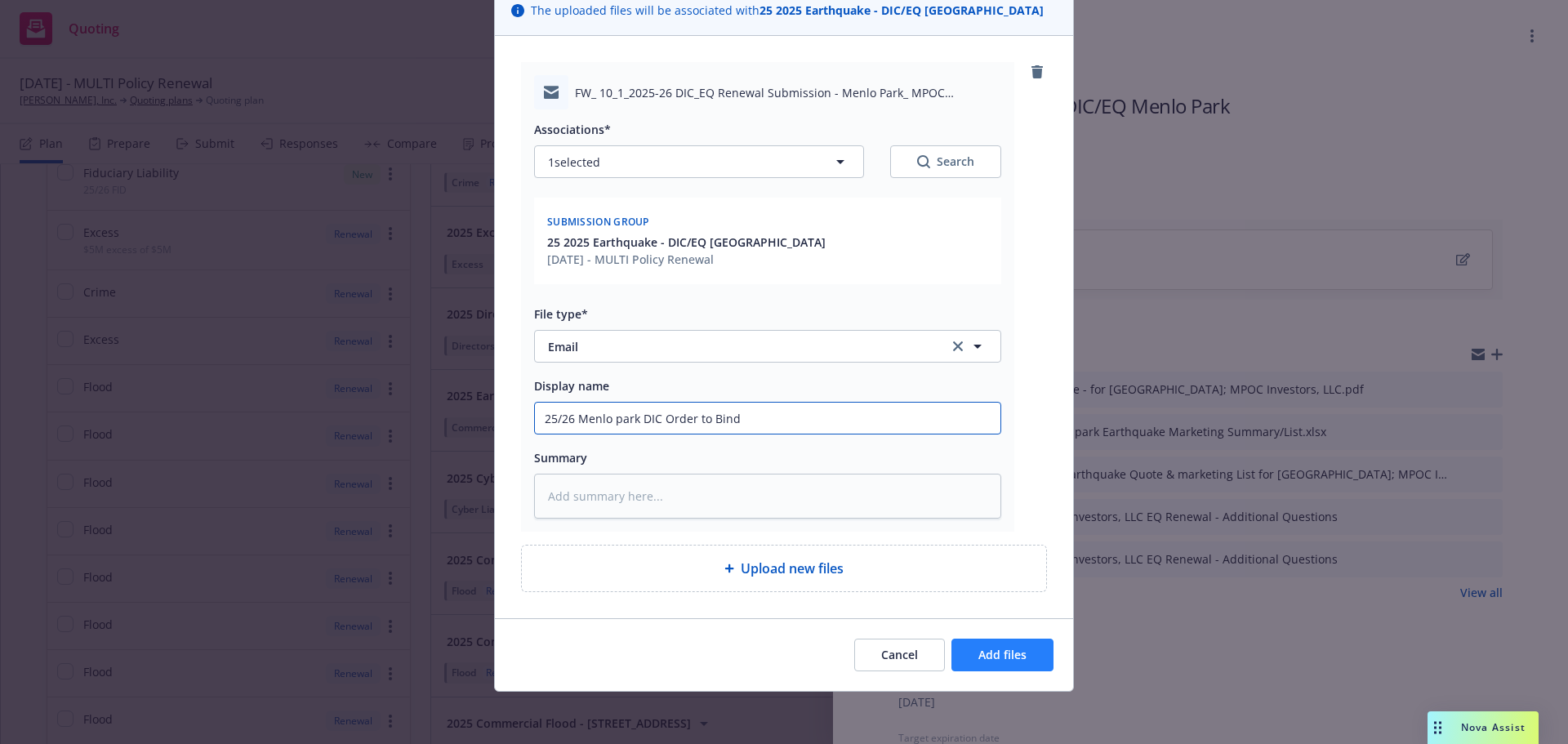
type input "25/26 Menlo park DIC Order to Bind"
click at [982, 655] on span "Add files" at bounding box center [1002, 655] width 48 height 16
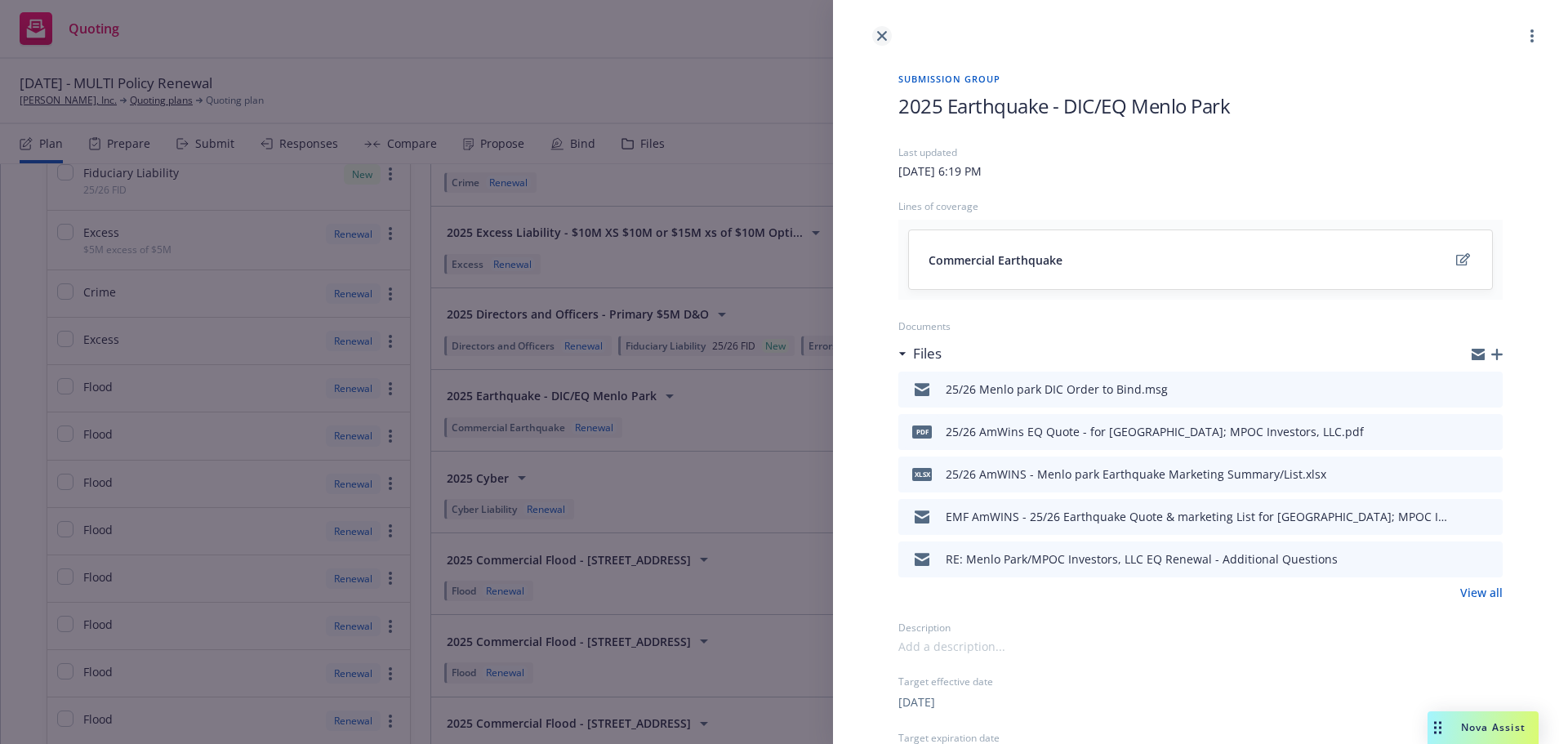
click at [884, 34] on icon "close" at bounding box center [881, 36] width 10 height 10
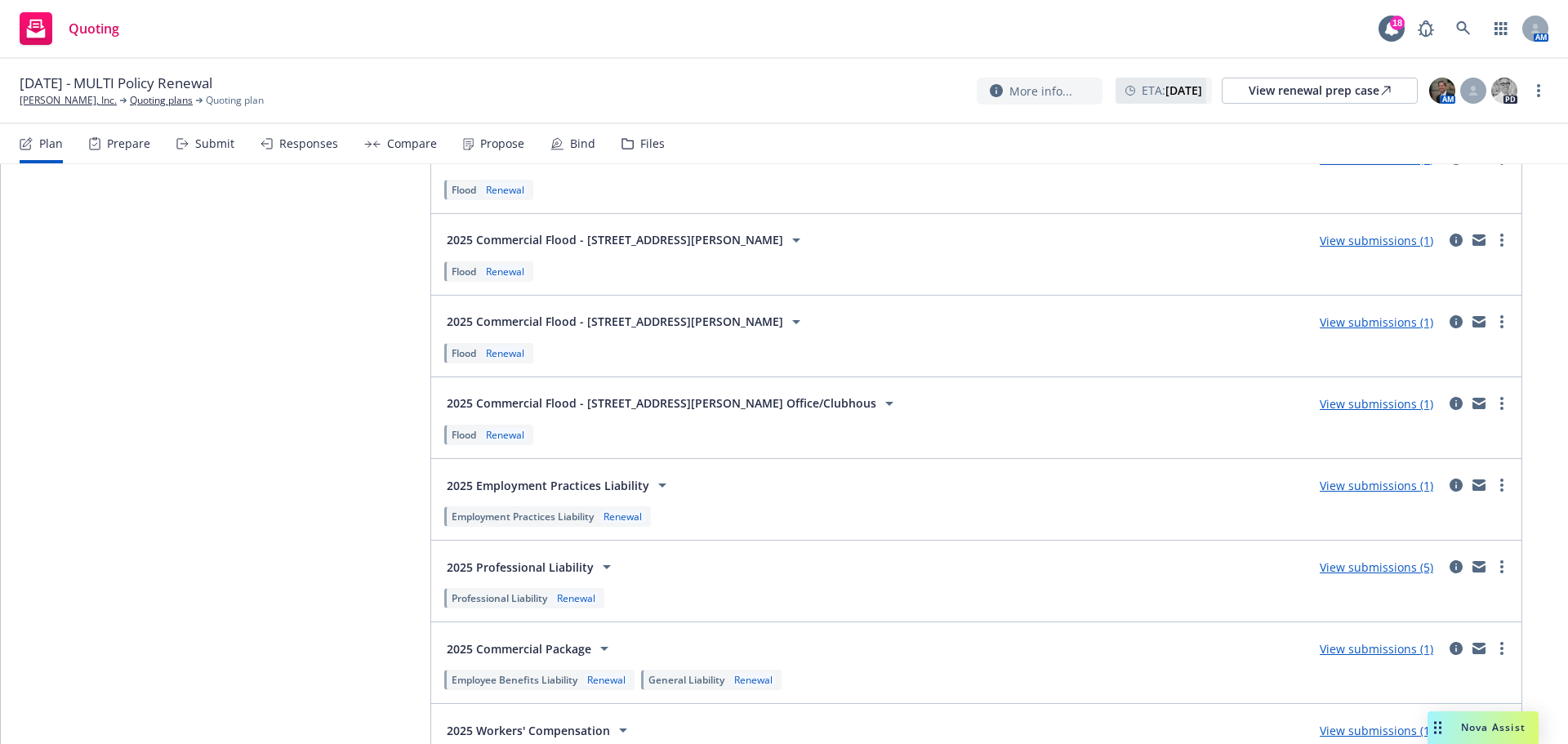
scroll to position [2776, 0]
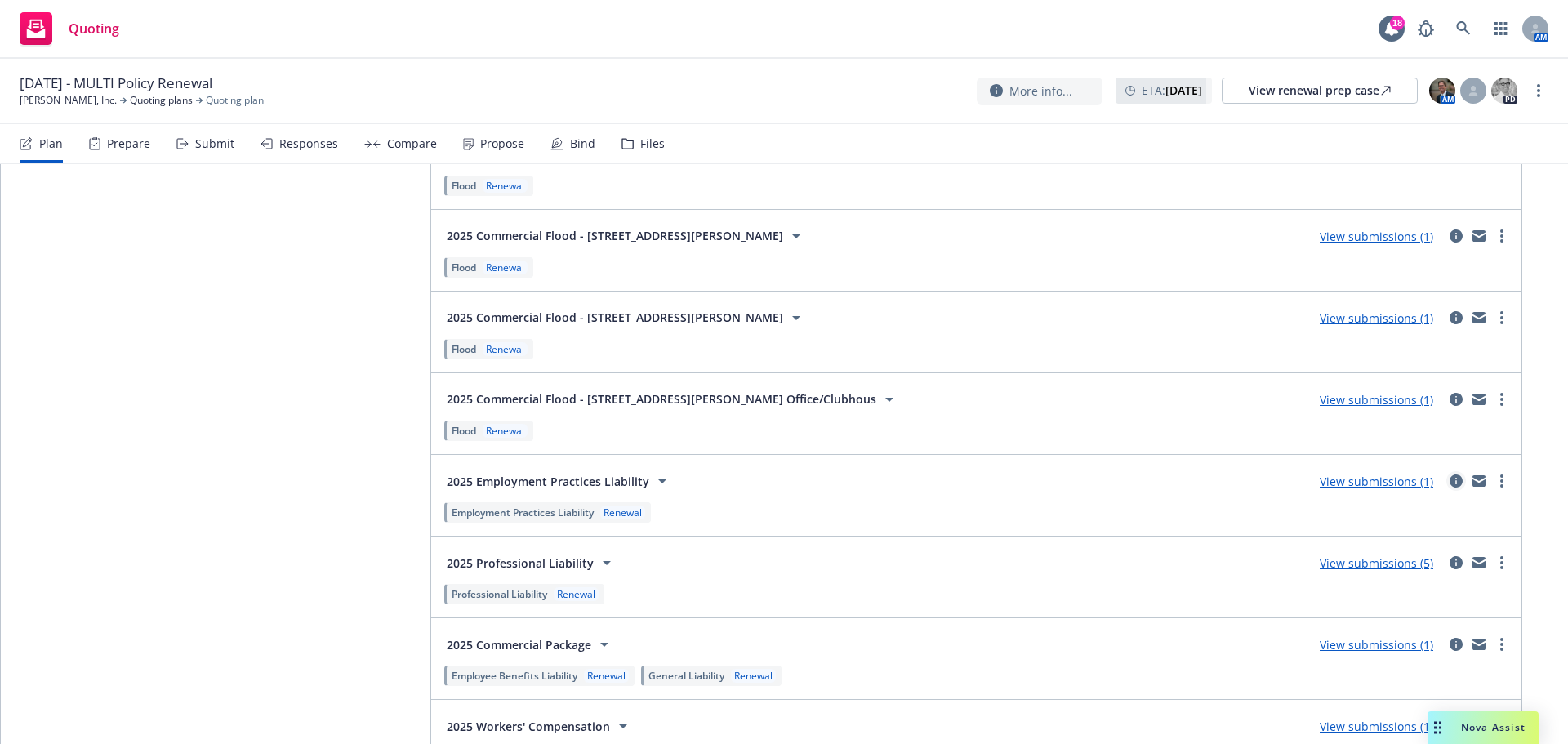
click at [1449, 481] on icon "circleInformation" at bounding box center [1455, 480] width 13 height 13
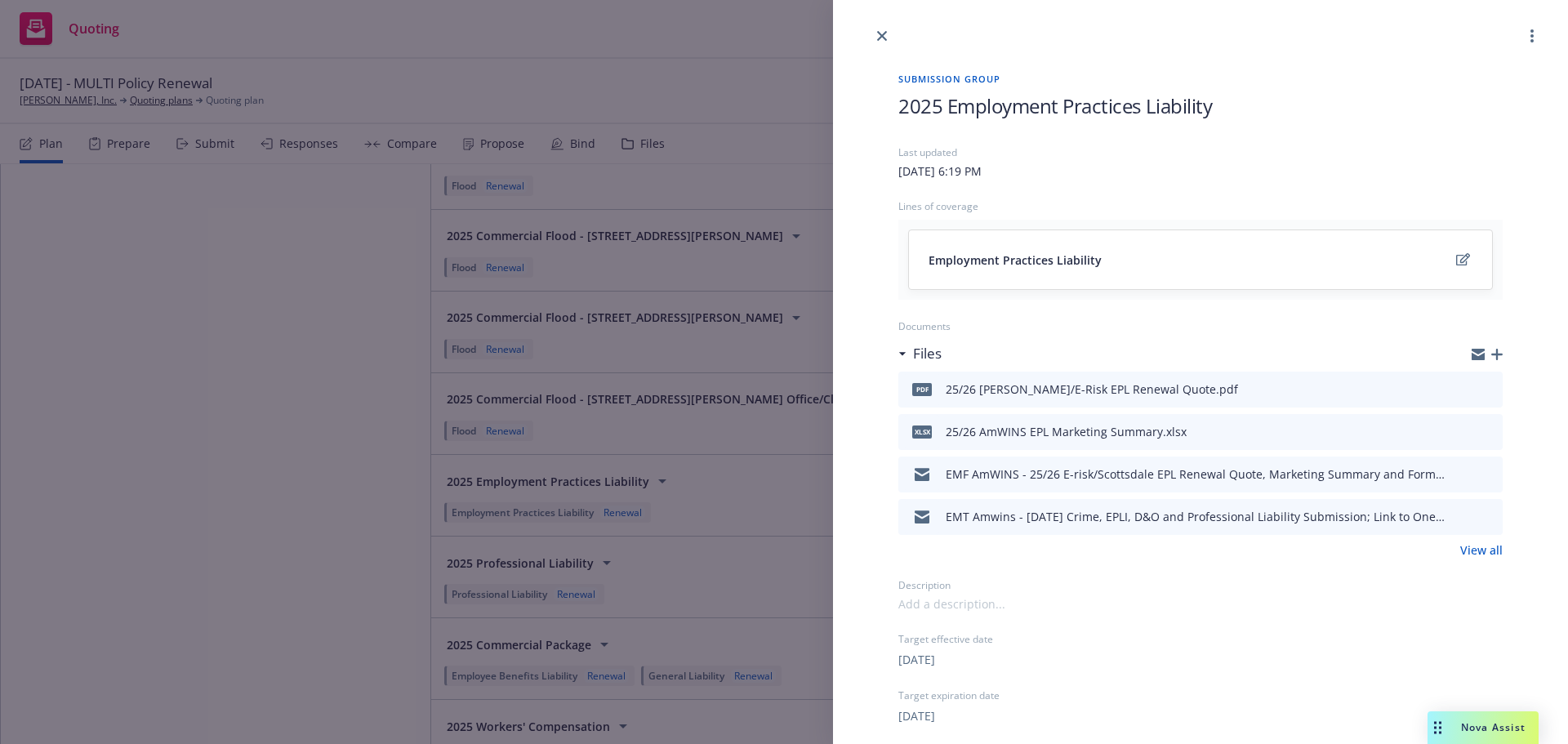
click at [1491, 351] on icon "button" at bounding box center [1496, 354] width 11 height 11
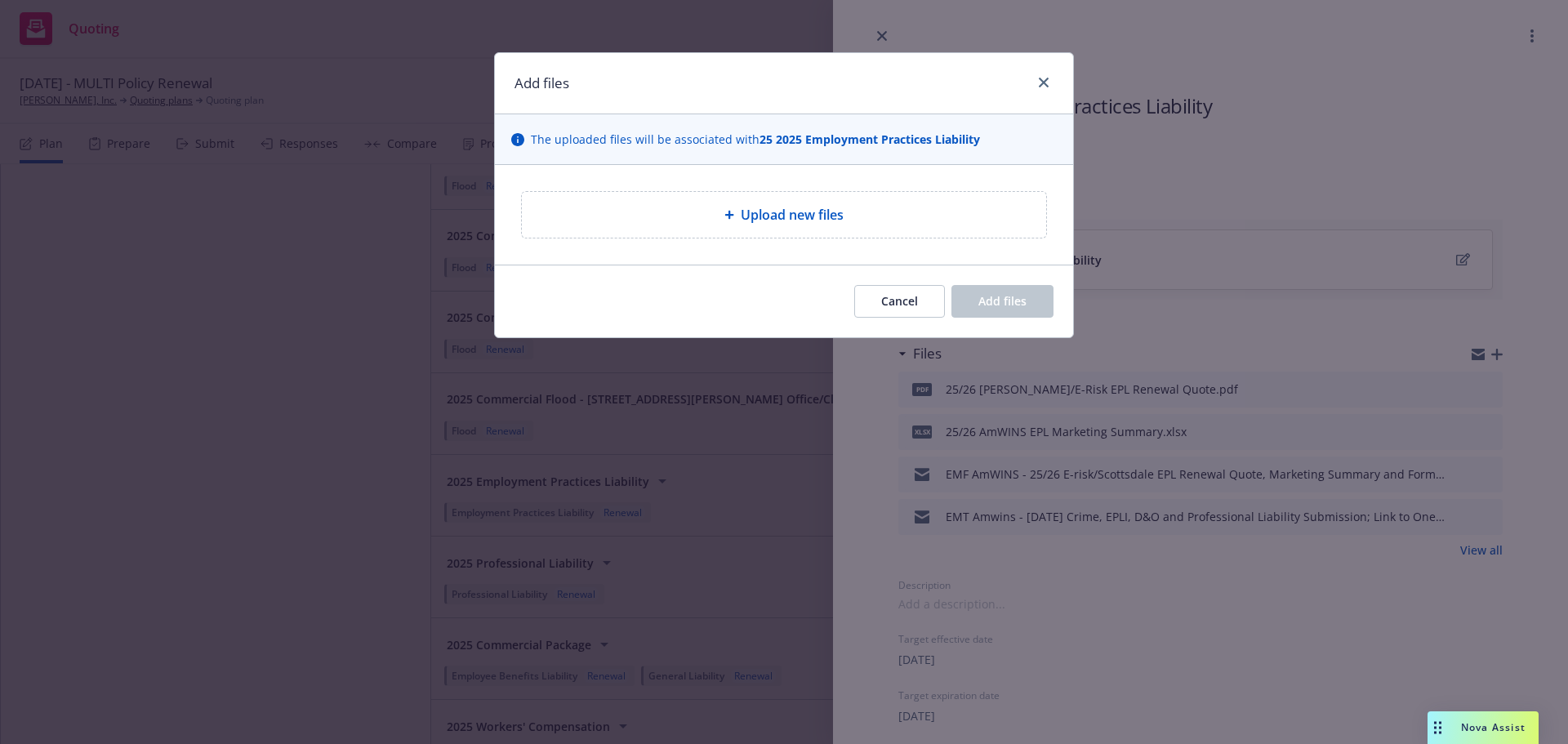
type textarea "x"
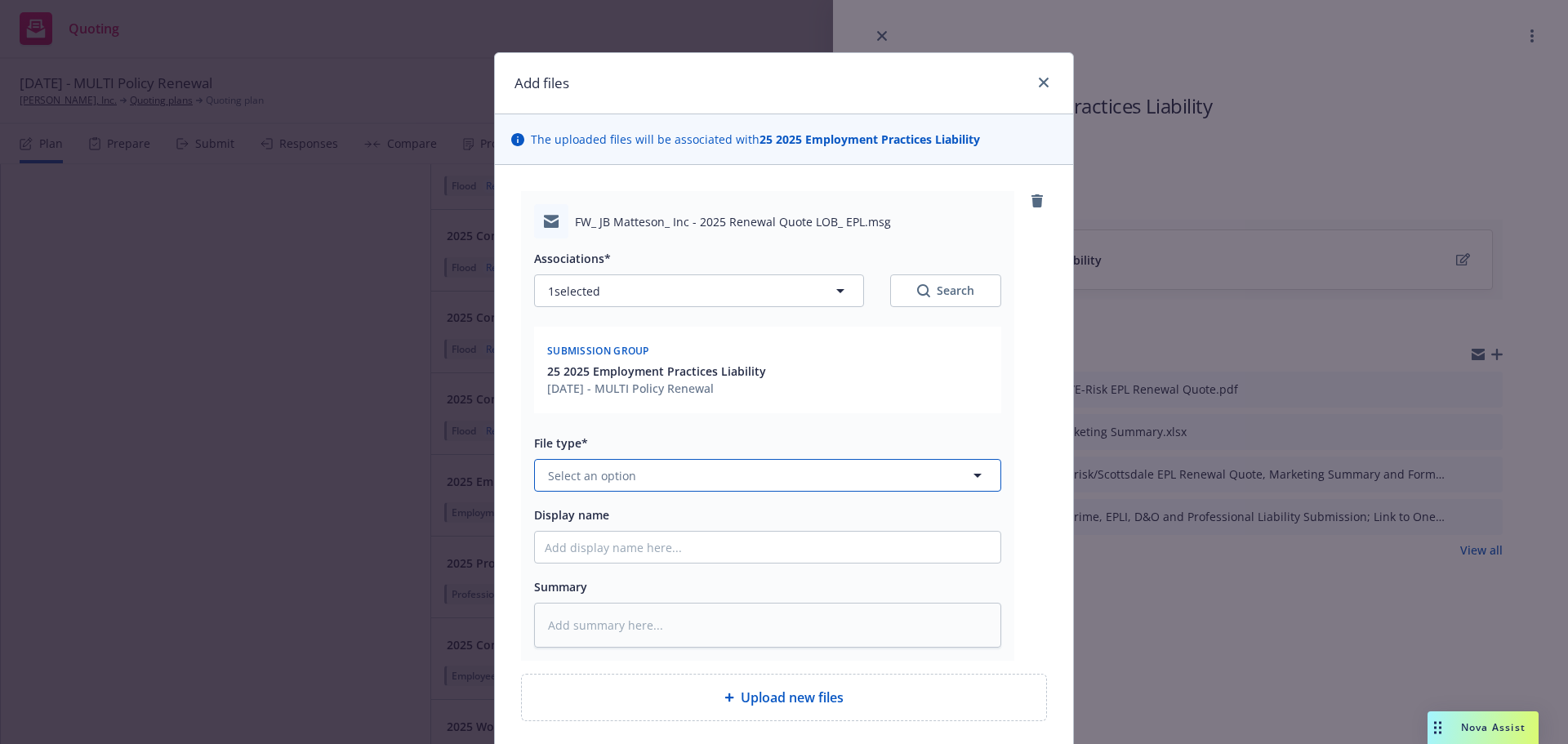
click at [968, 478] on icon "button" at bounding box center [978, 475] width 20 height 20
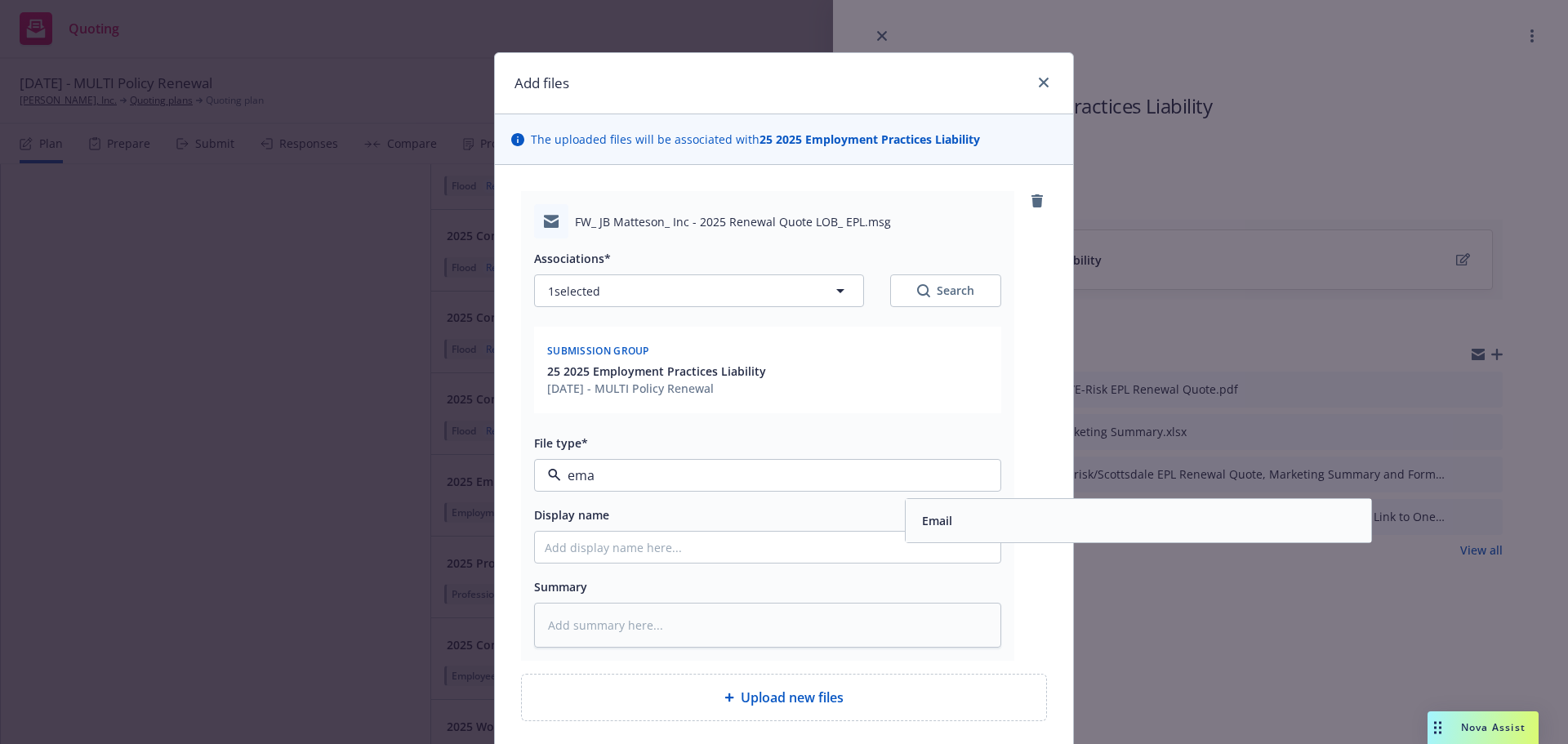
type input "emai"
click at [937, 530] on div "Email" at bounding box center [935, 520] width 40 height 23
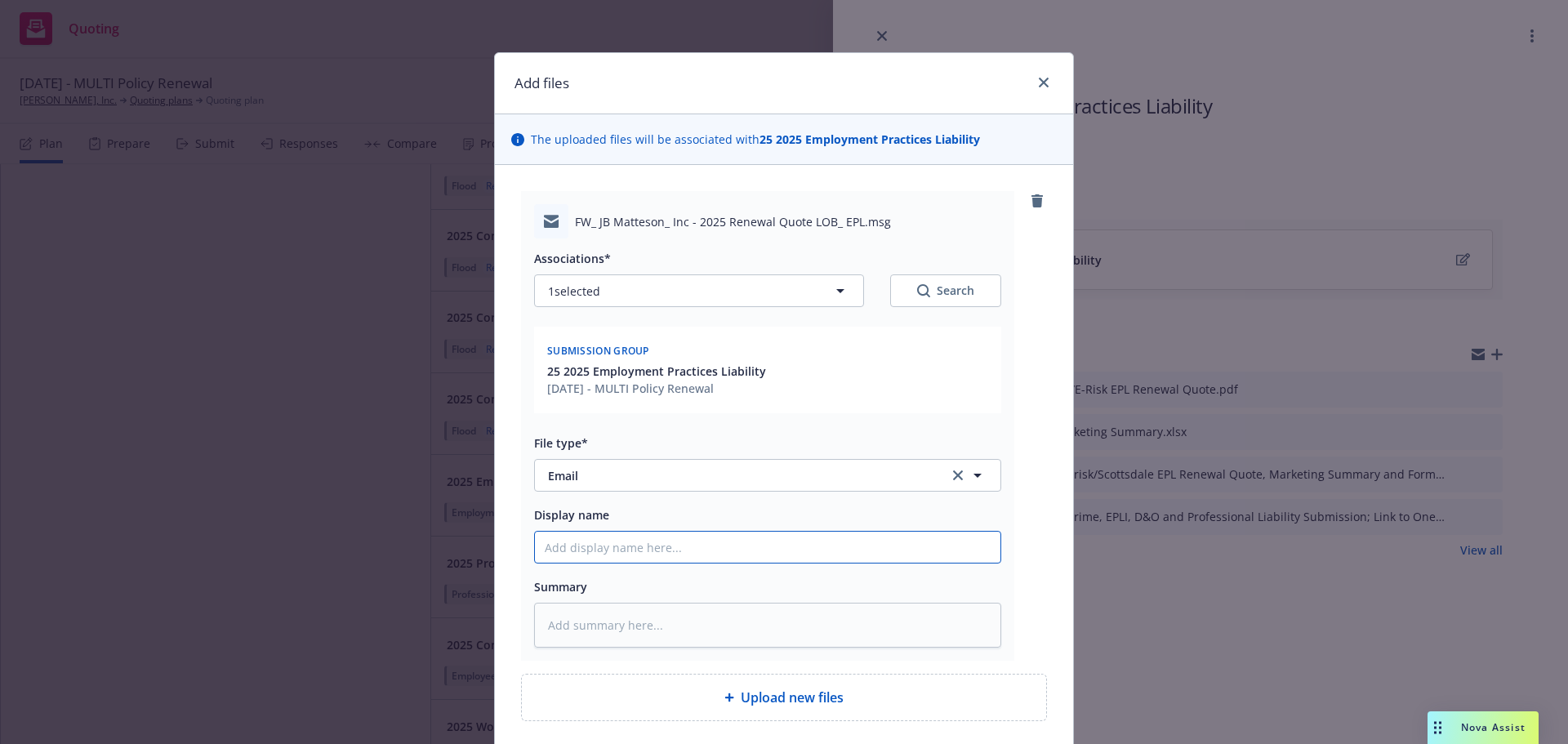
click at [696, 544] on input "Display name" at bounding box center [768, 547] width 465 height 31
type textarea "x"
type input "2"
type textarea "x"
type input "25"
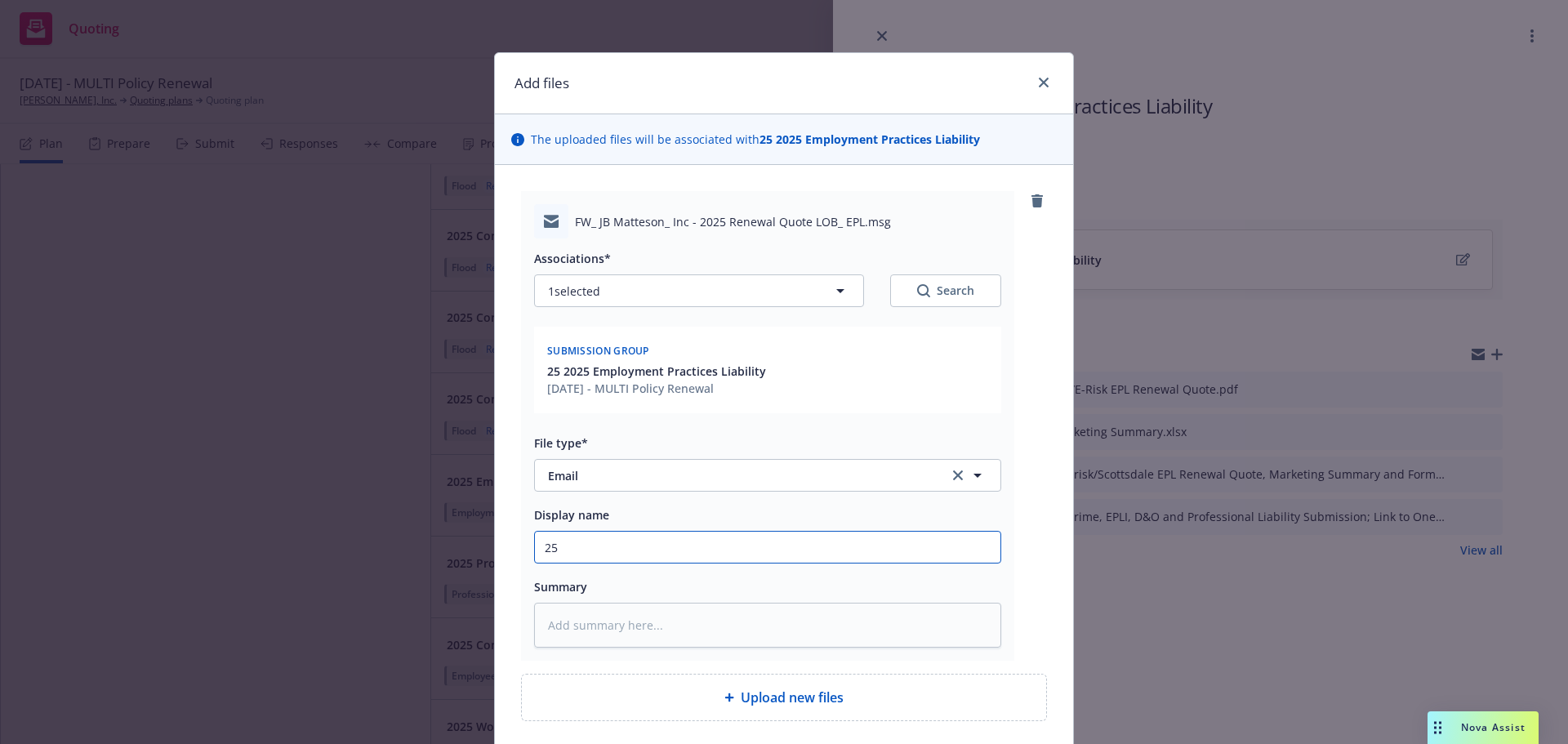
type textarea "x"
type input "25-"
type textarea "x"
type input "25"
type textarea "x"
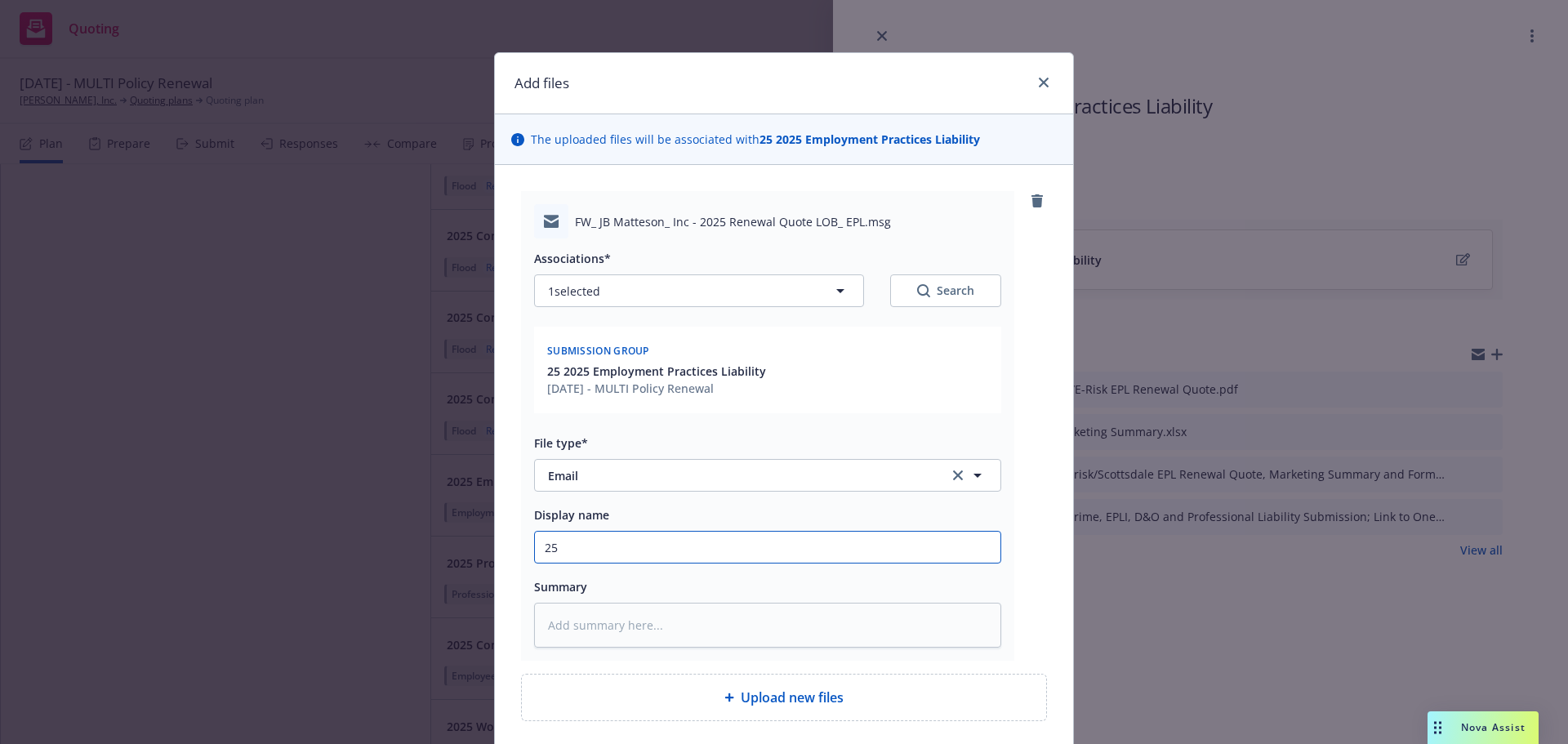
type input "25/"
type textarea "x"
type input "25/2"
type textarea "x"
type input "25/26"
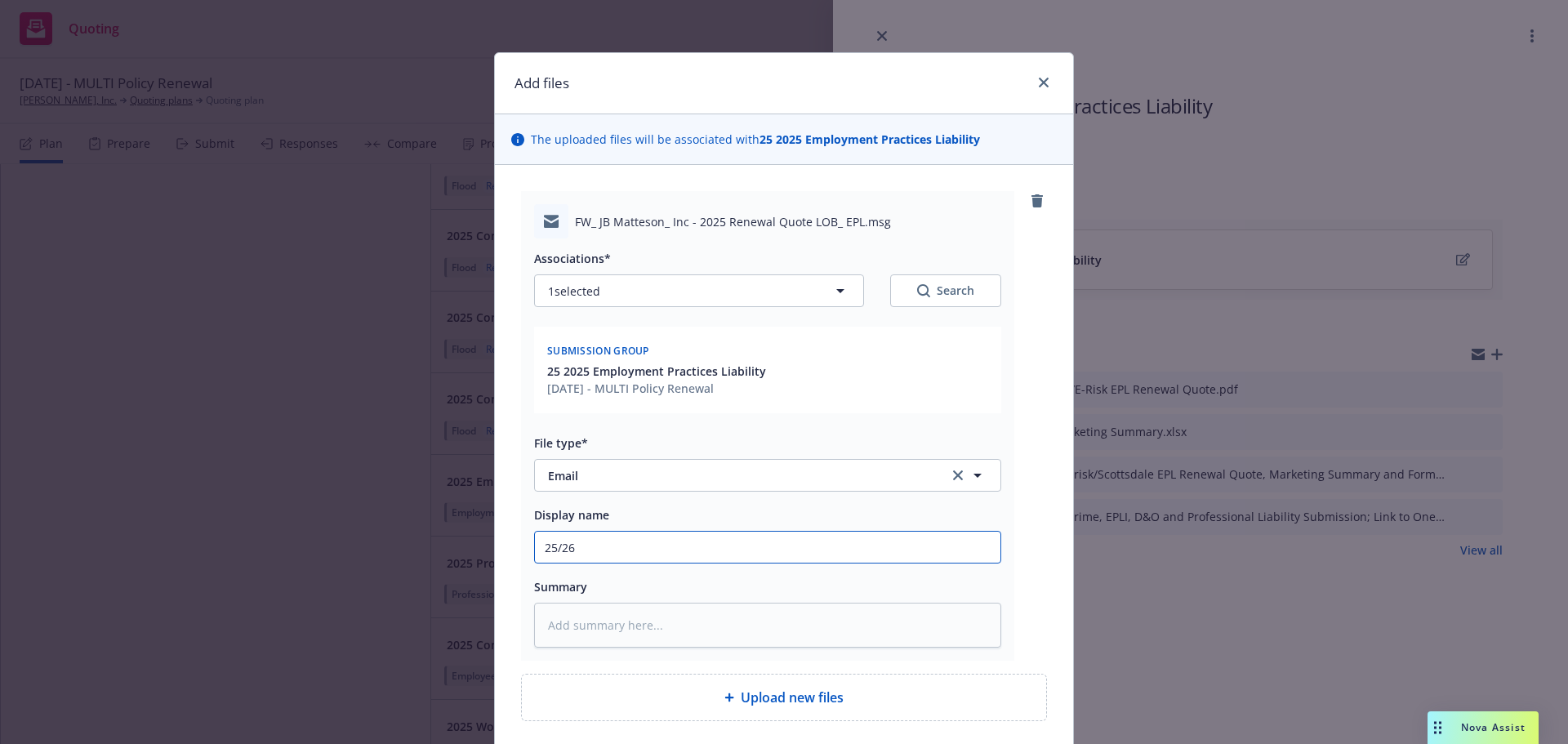
type textarea "x"
type input "25/26"
type textarea "x"
type input "25/26 E"
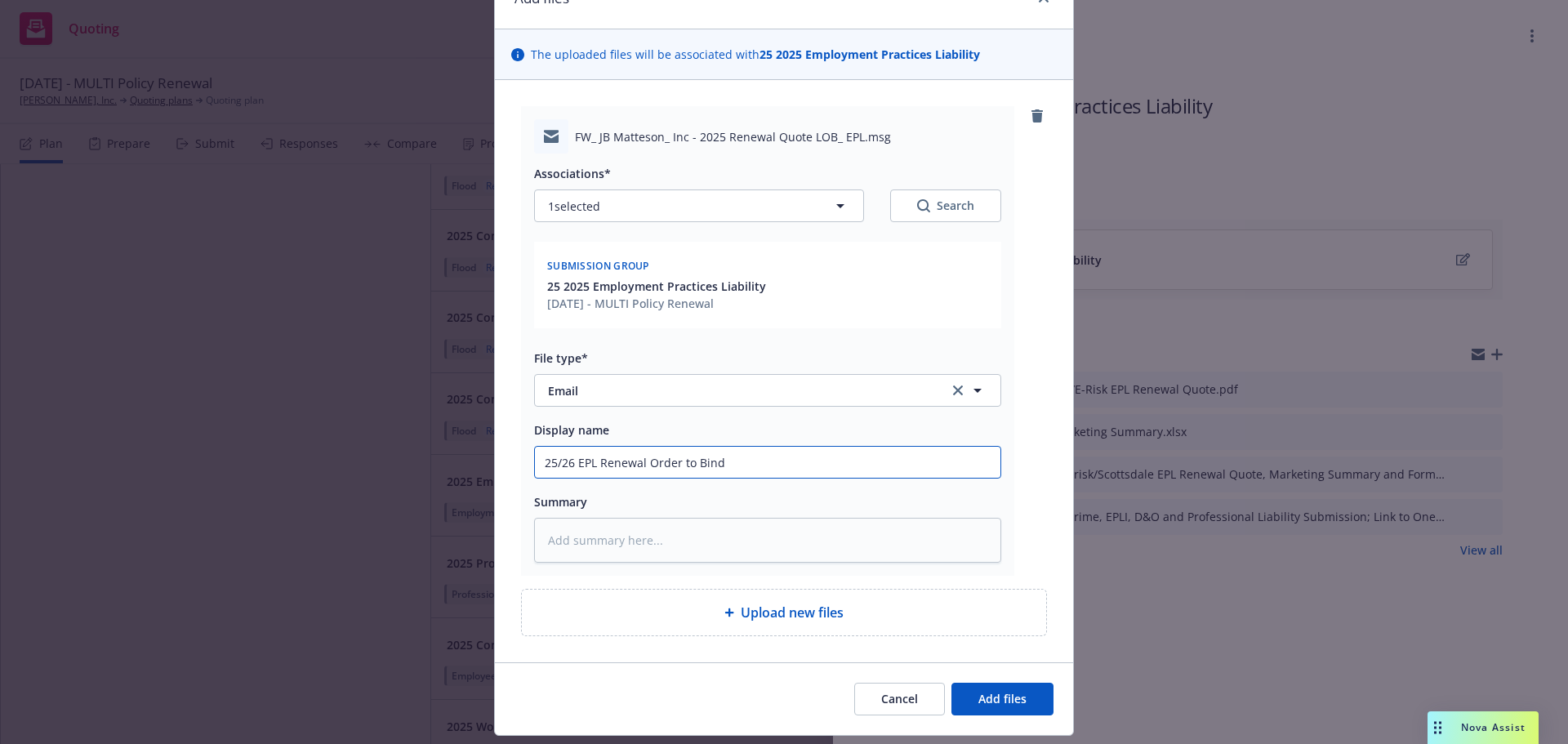
scroll to position [129, 0]
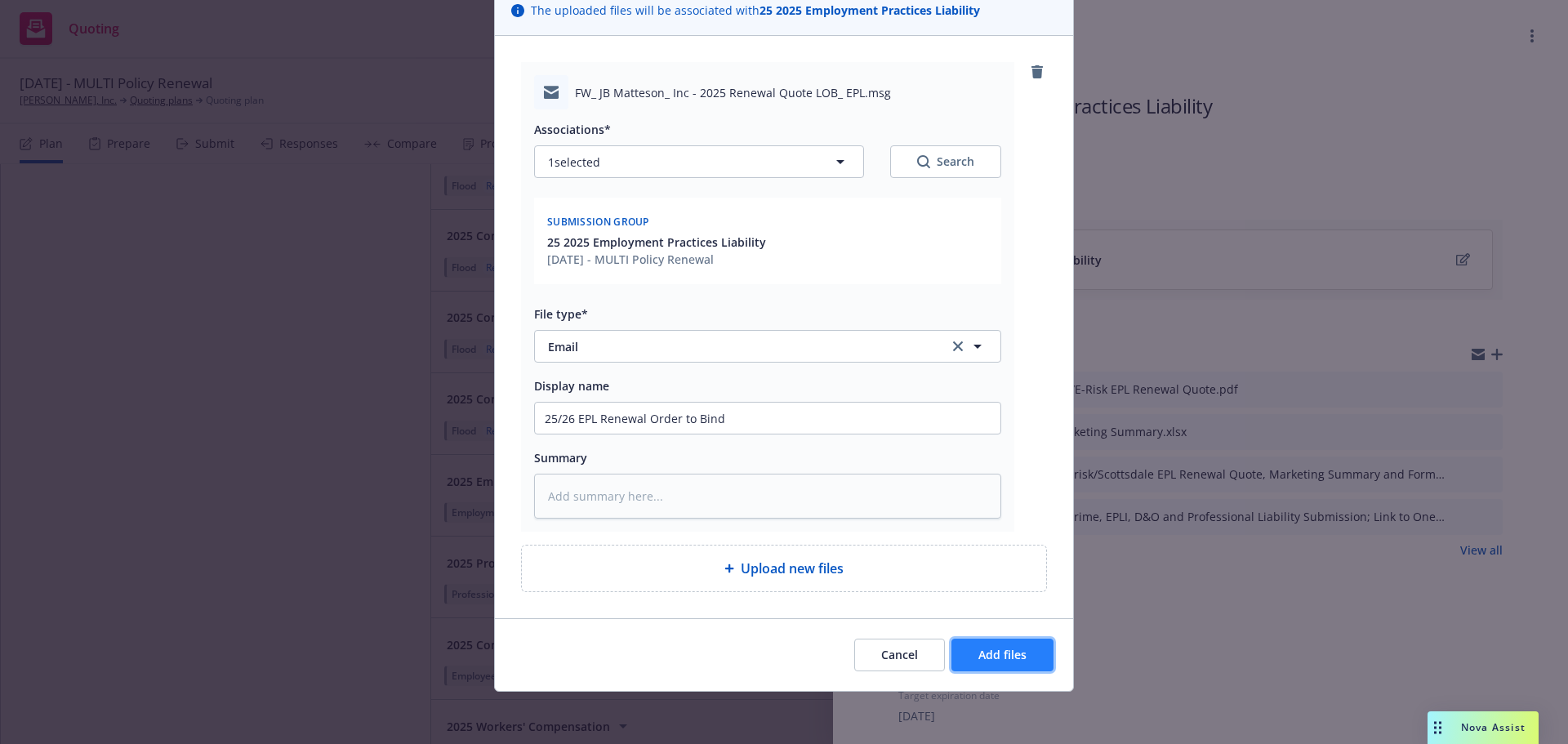
click at [998, 652] on span "Add files" at bounding box center [1002, 655] width 48 height 16
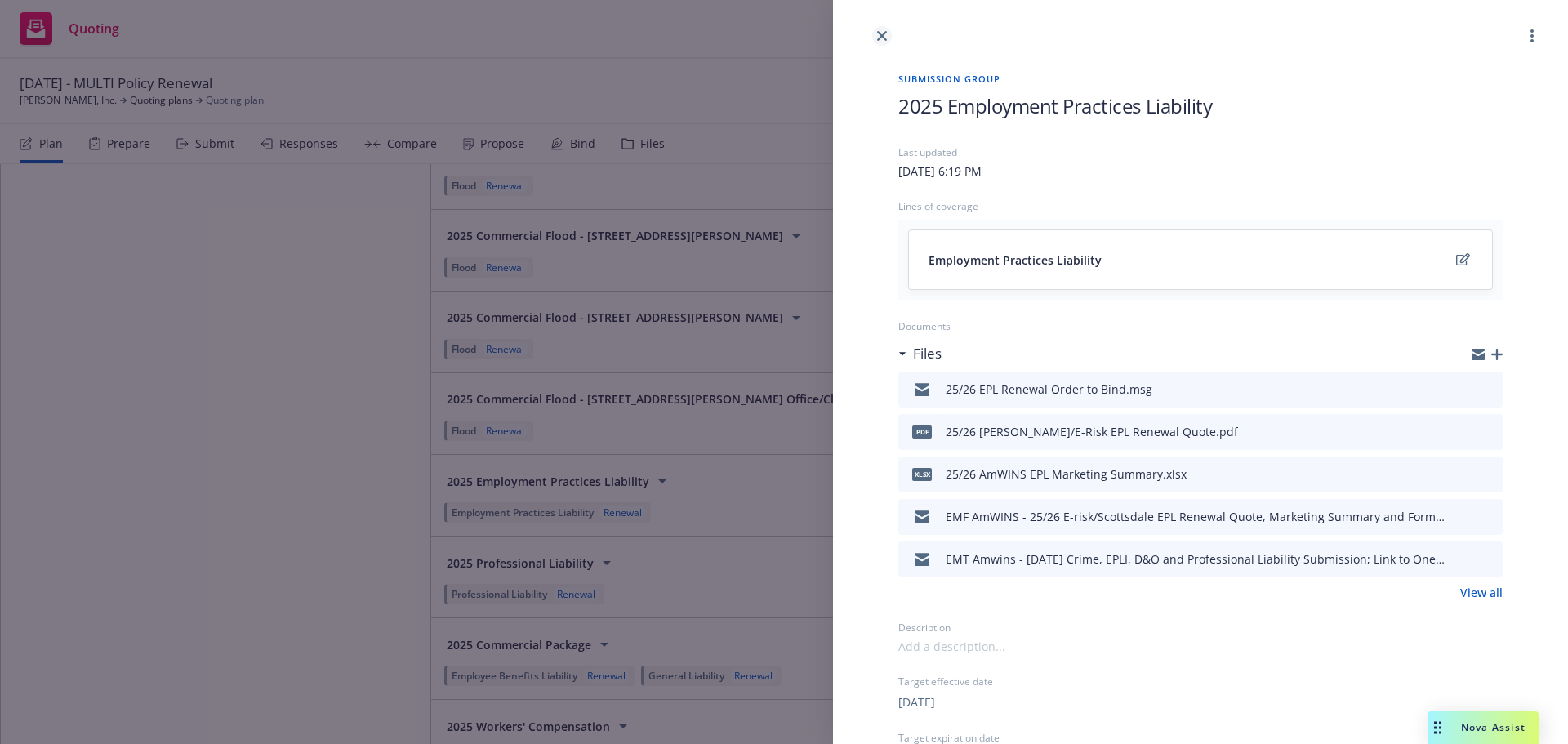
click at [886, 35] on icon "close" at bounding box center [881, 36] width 10 height 10
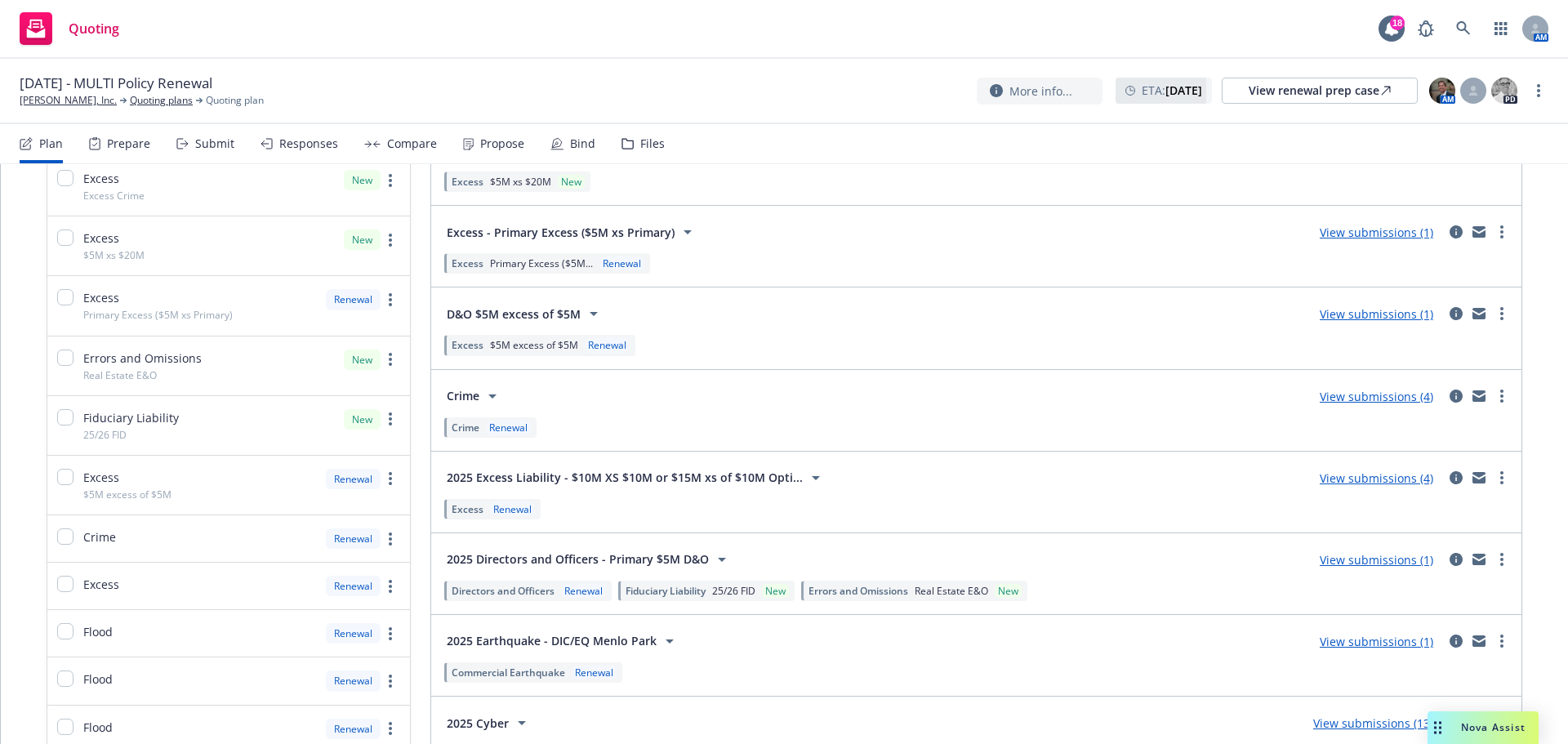
scroll to position [326, 0]
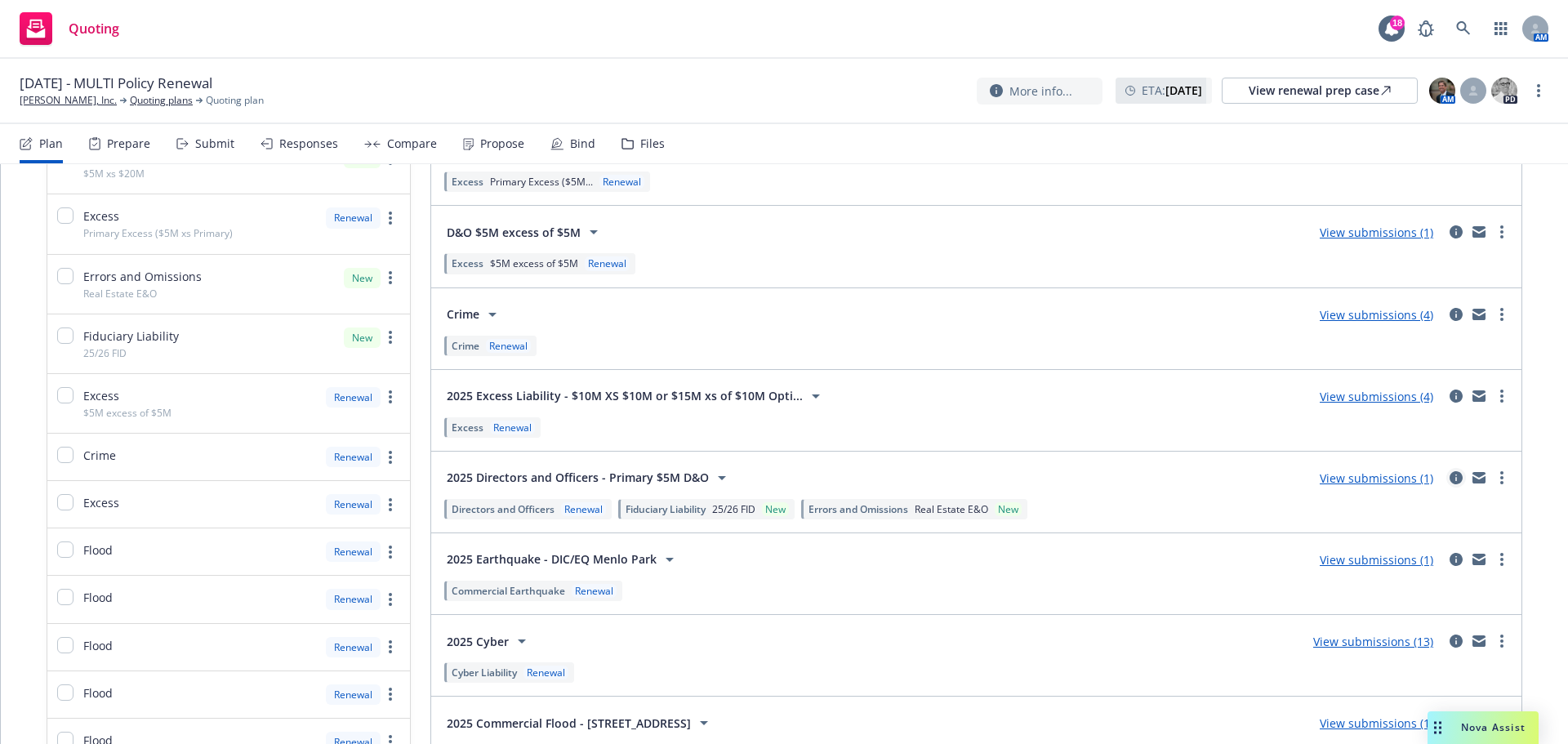
click at [1449, 475] on icon "circleInformation" at bounding box center [1455, 477] width 13 height 13
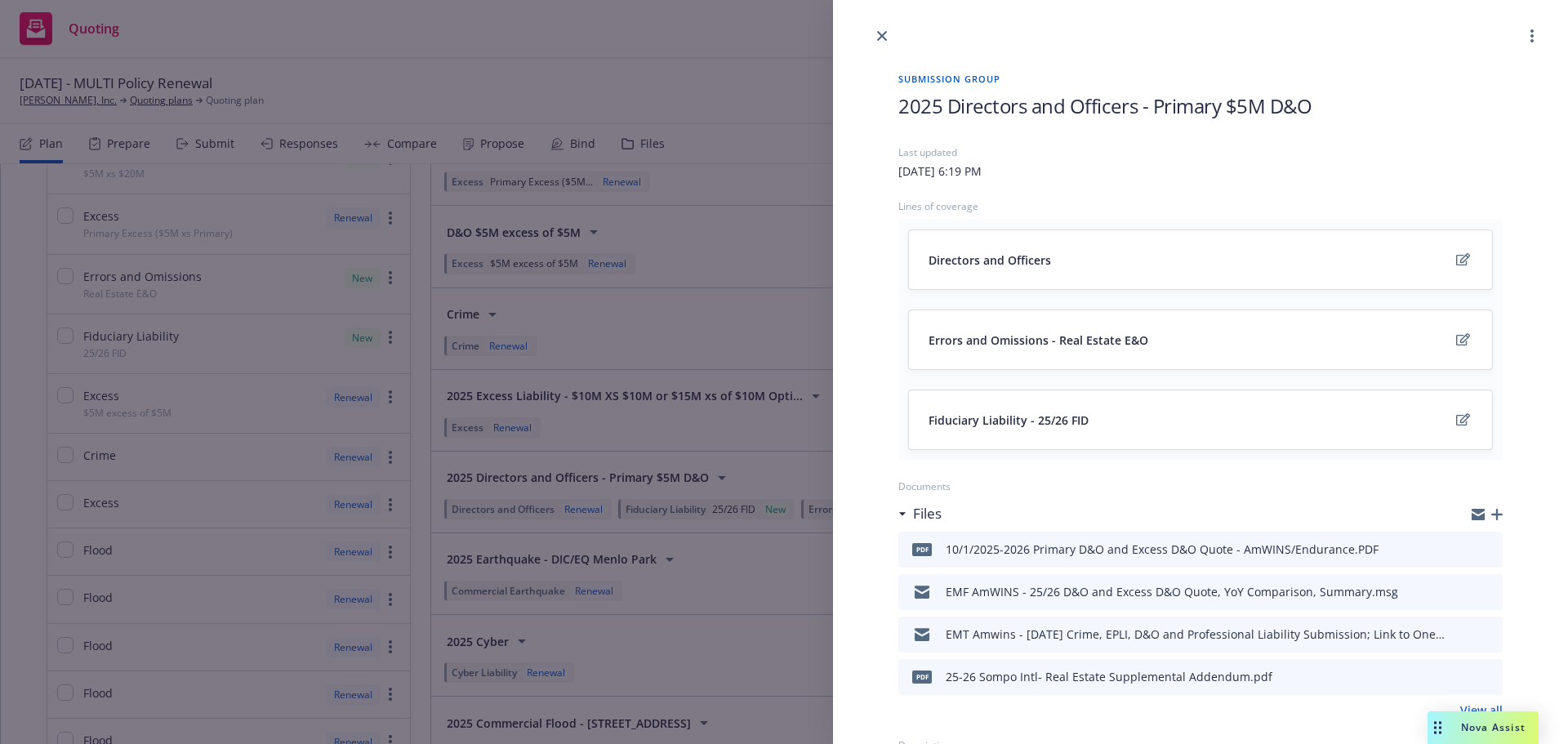
click at [1491, 513] on icon "button" at bounding box center [1496, 514] width 11 height 11
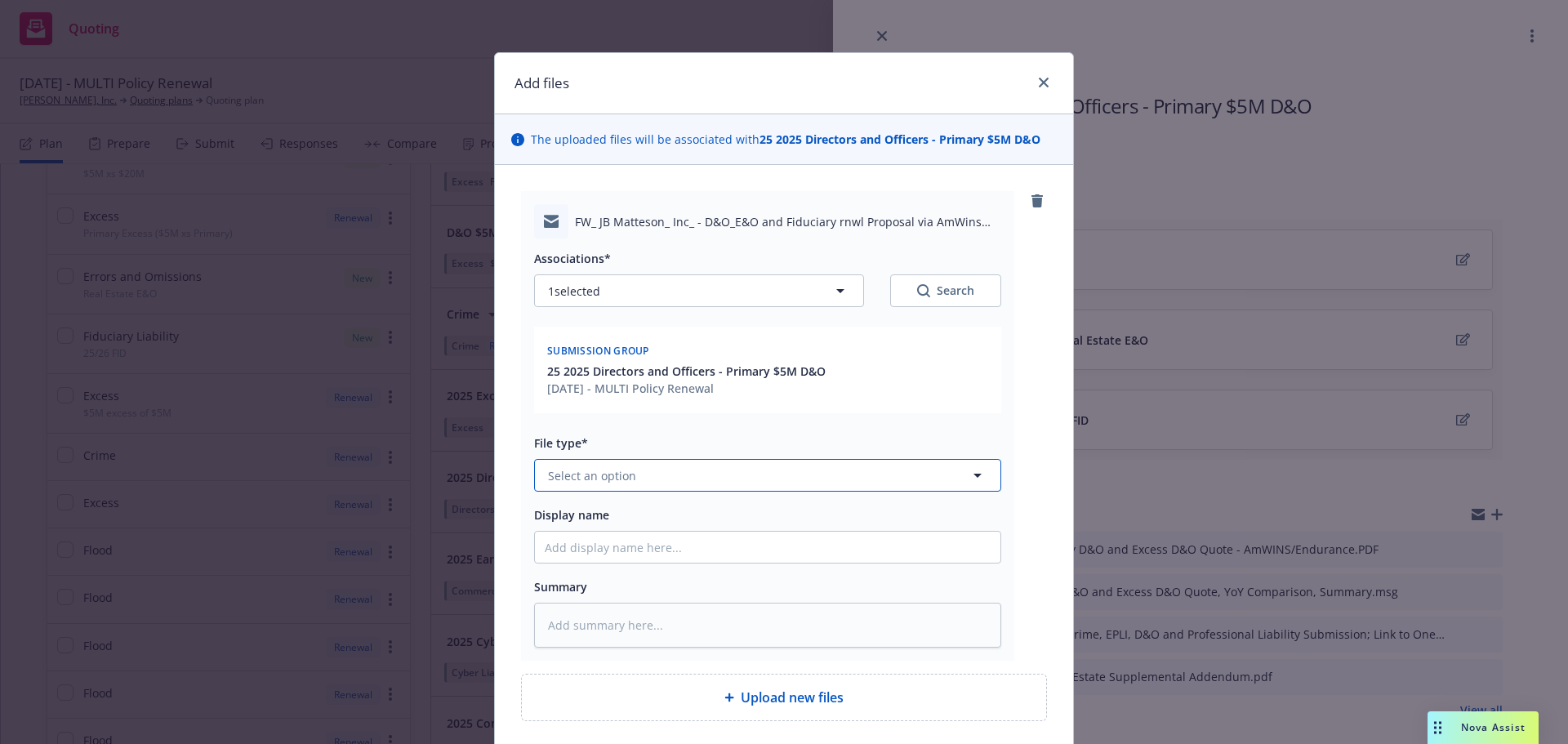
click at [641, 474] on button "Select an option" at bounding box center [768, 476] width 467 height 33
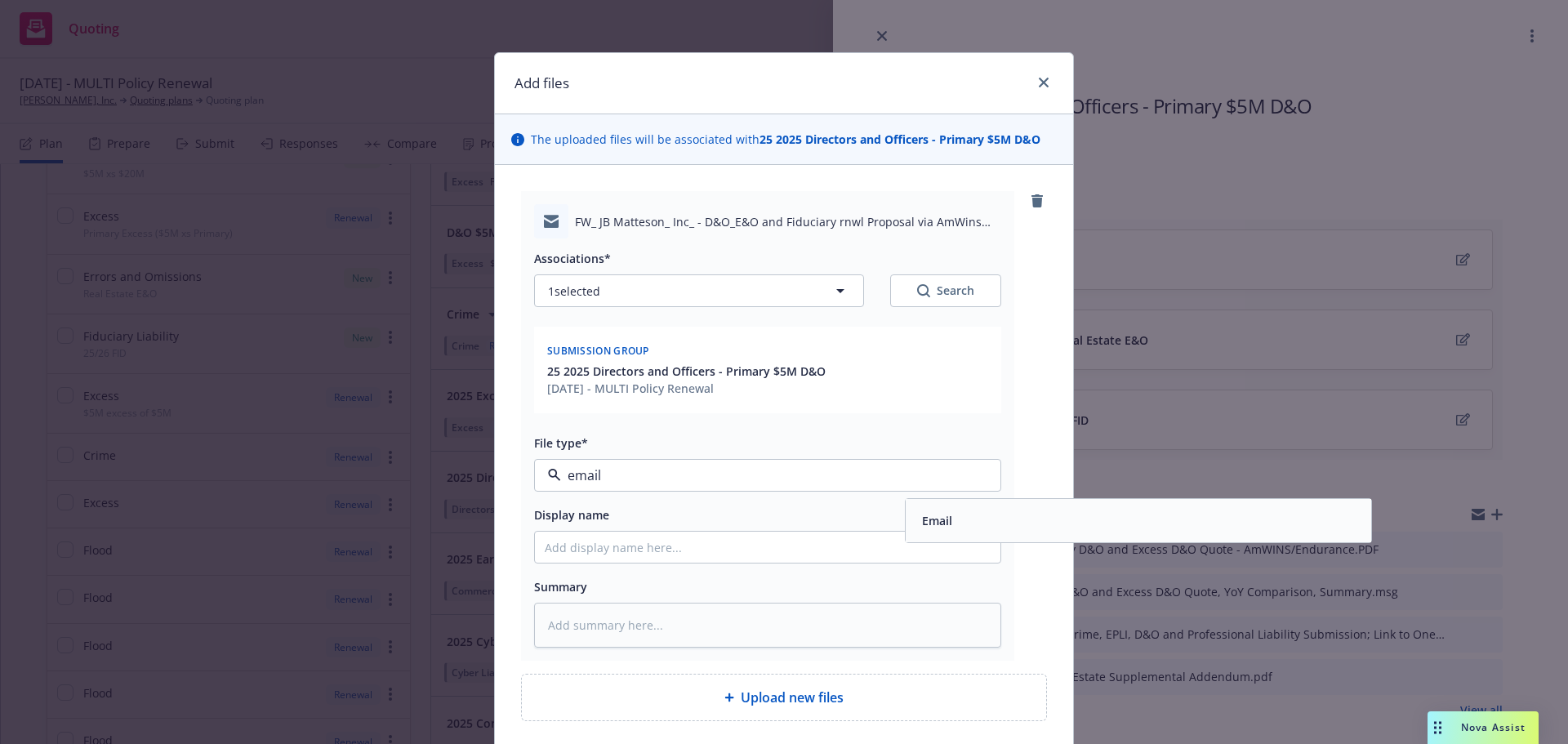
click at [941, 524] on span "Email" at bounding box center [937, 521] width 30 height 17
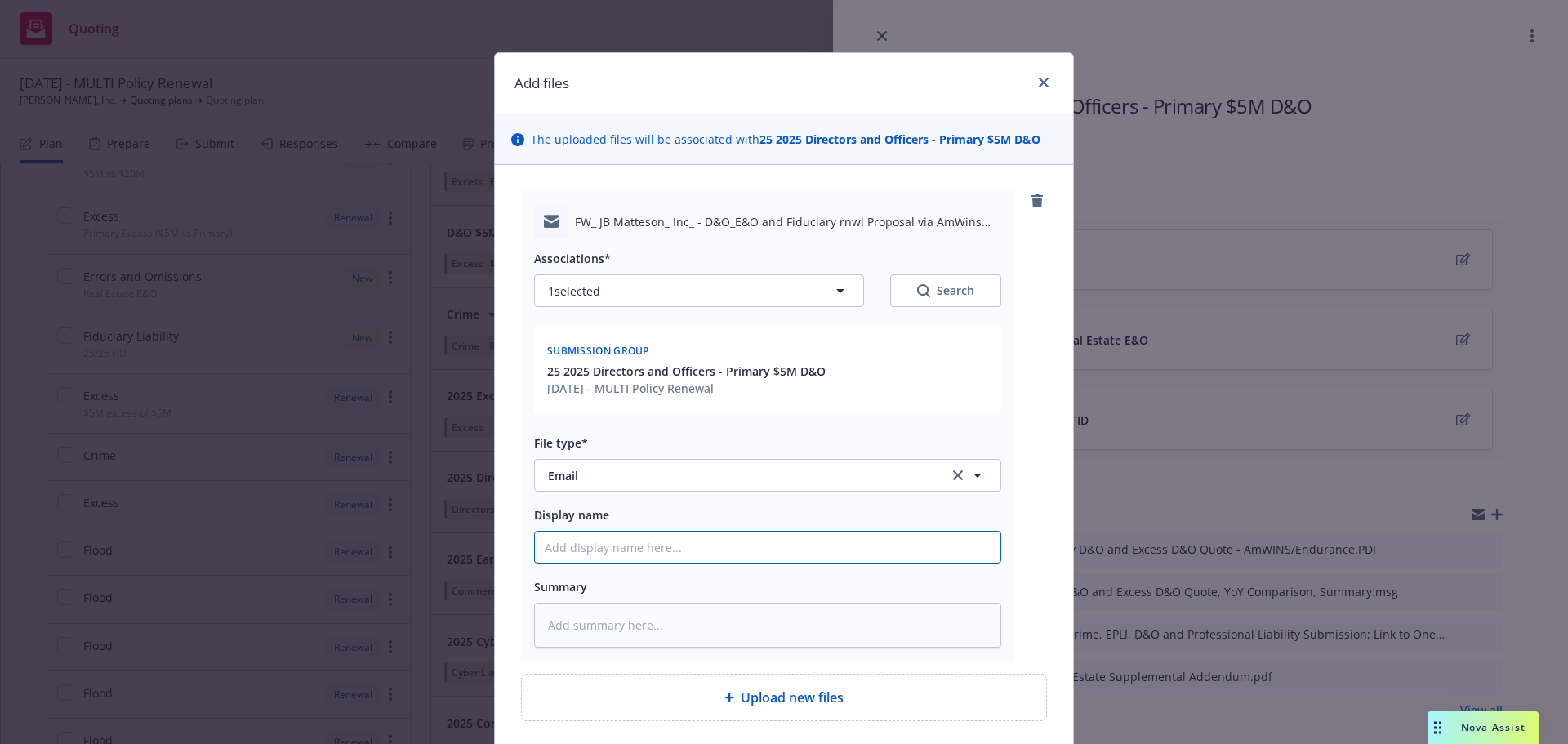
click at [666, 556] on input "Display name" at bounding box center [768, 547] width 465 height 31
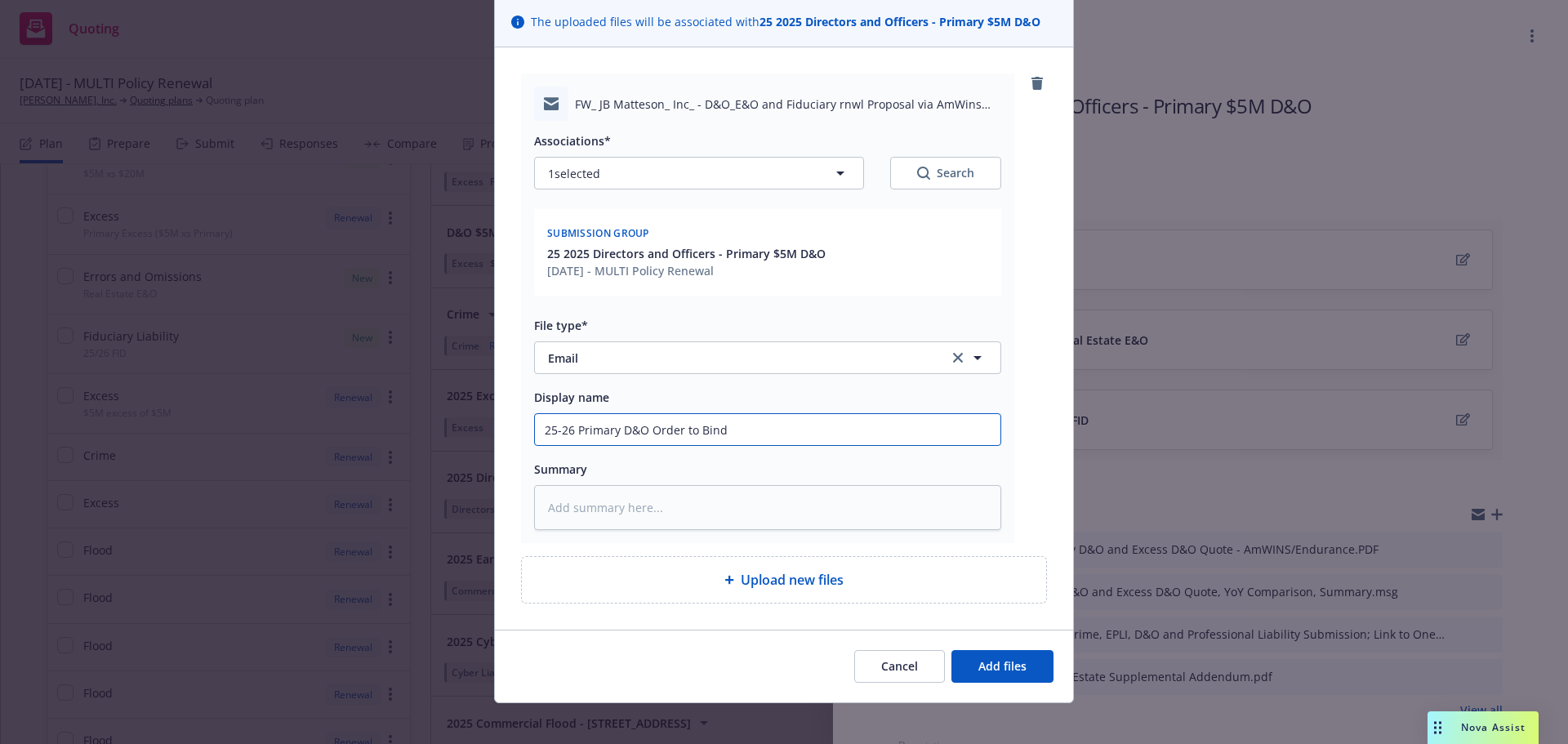
scroll to position [129, 0]
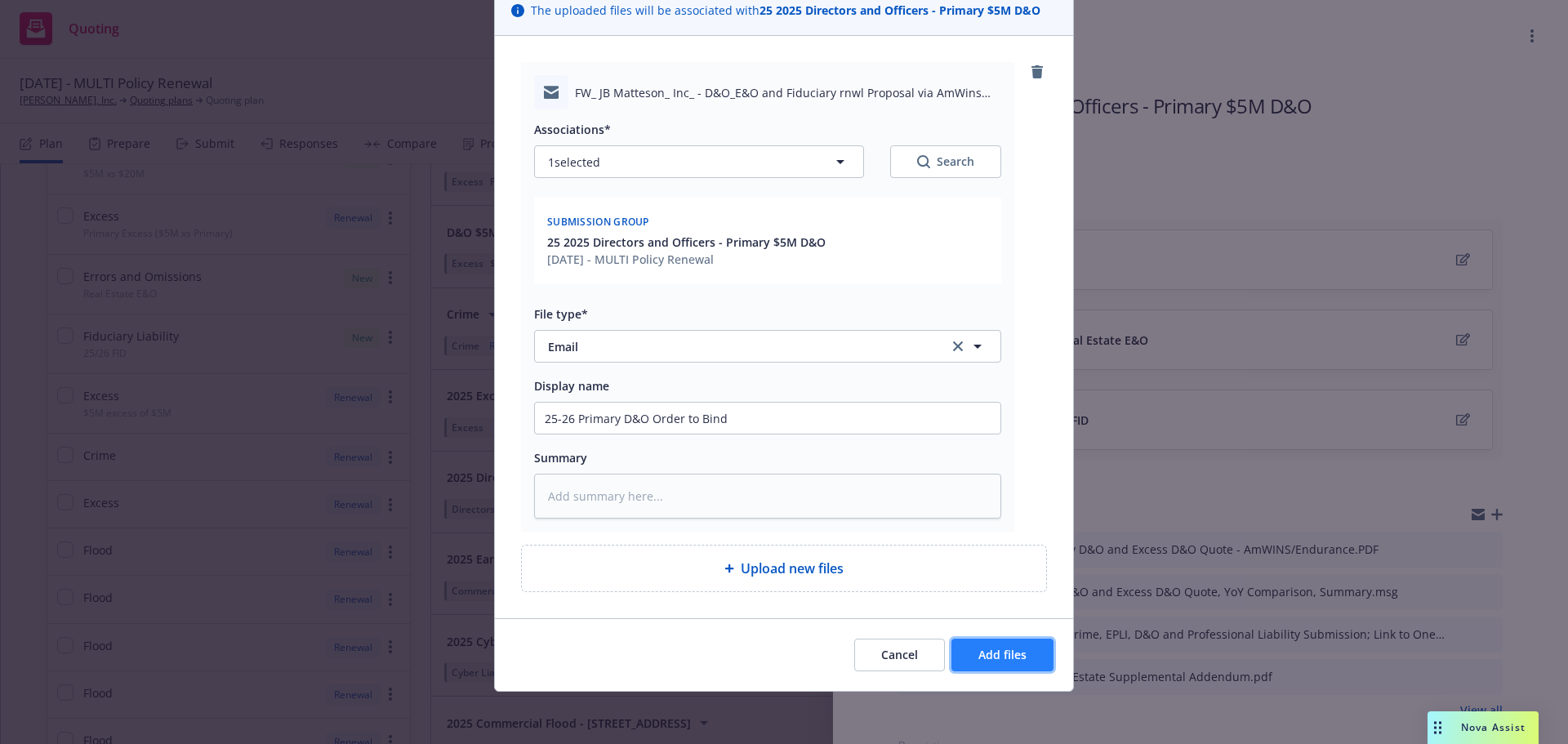
click at [1008, 649] on span "Add files" at bounding box center [1002, 655] width 48 height 16
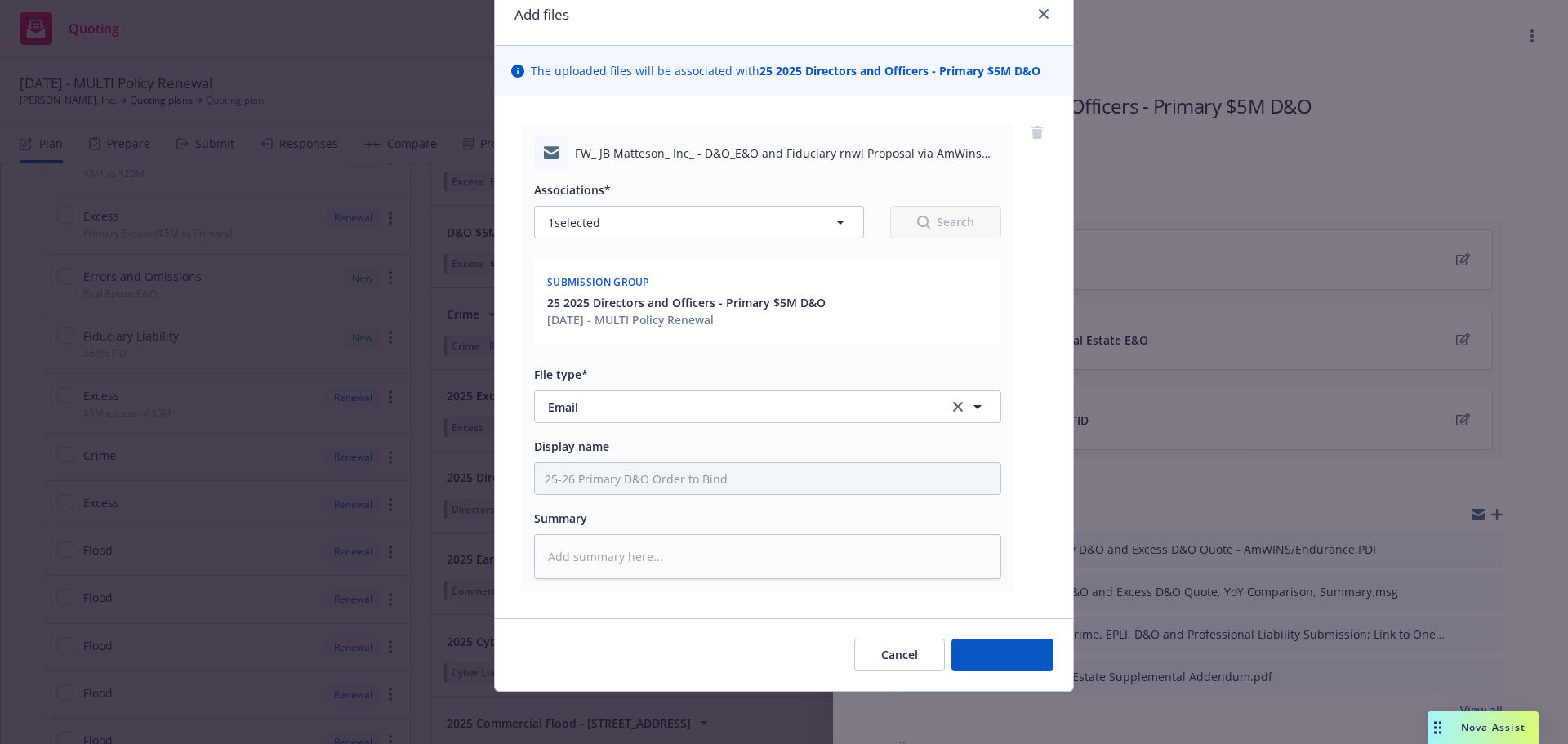
scroll to position [0, 0]
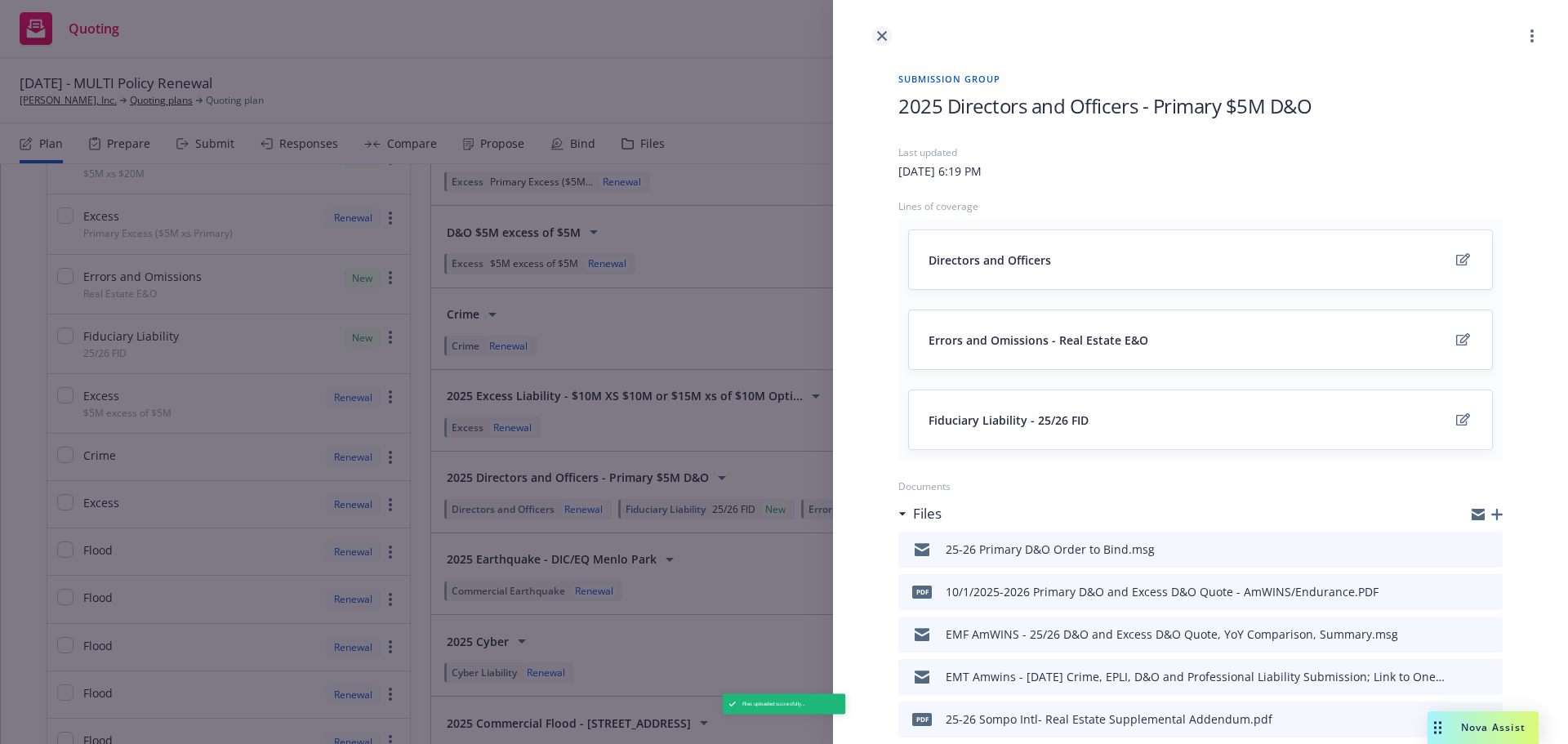
click at [873, 36] on link "close" at bounding box center [881, 36] width 20 height 20
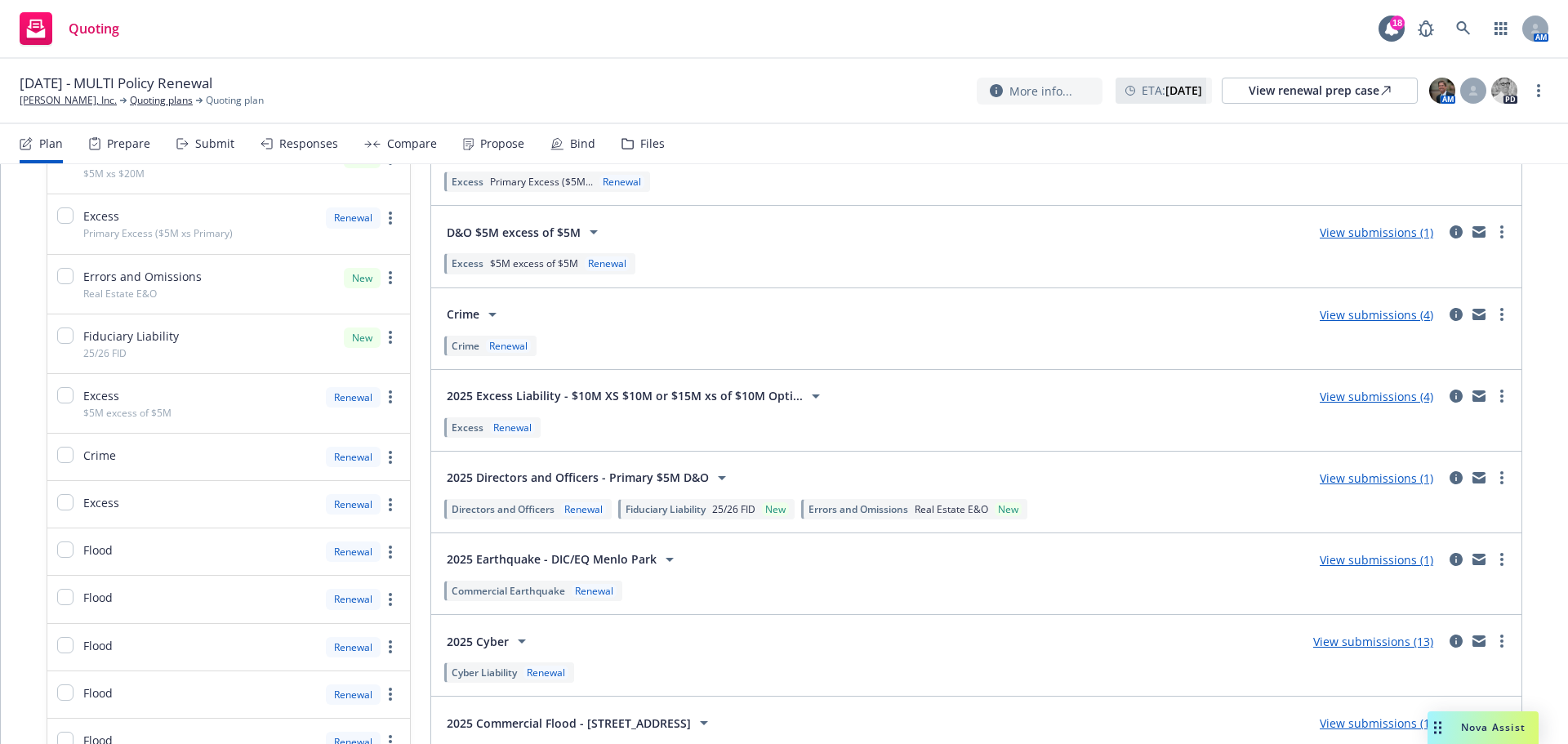
scroll to position [245, 0]
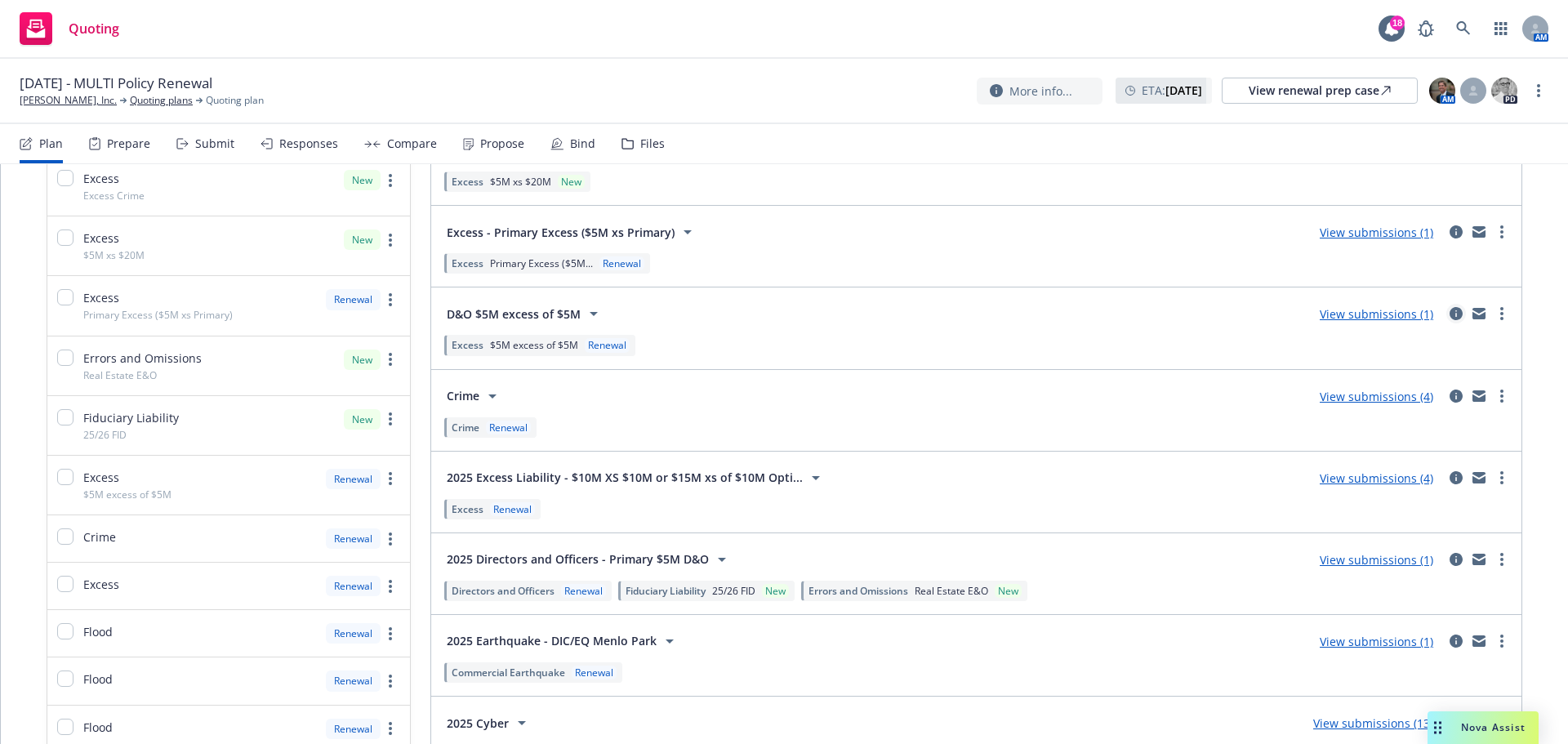
click at [1449, 314] on icon "circleInformation" at bounding box center [1455, 313] width 13 height 13
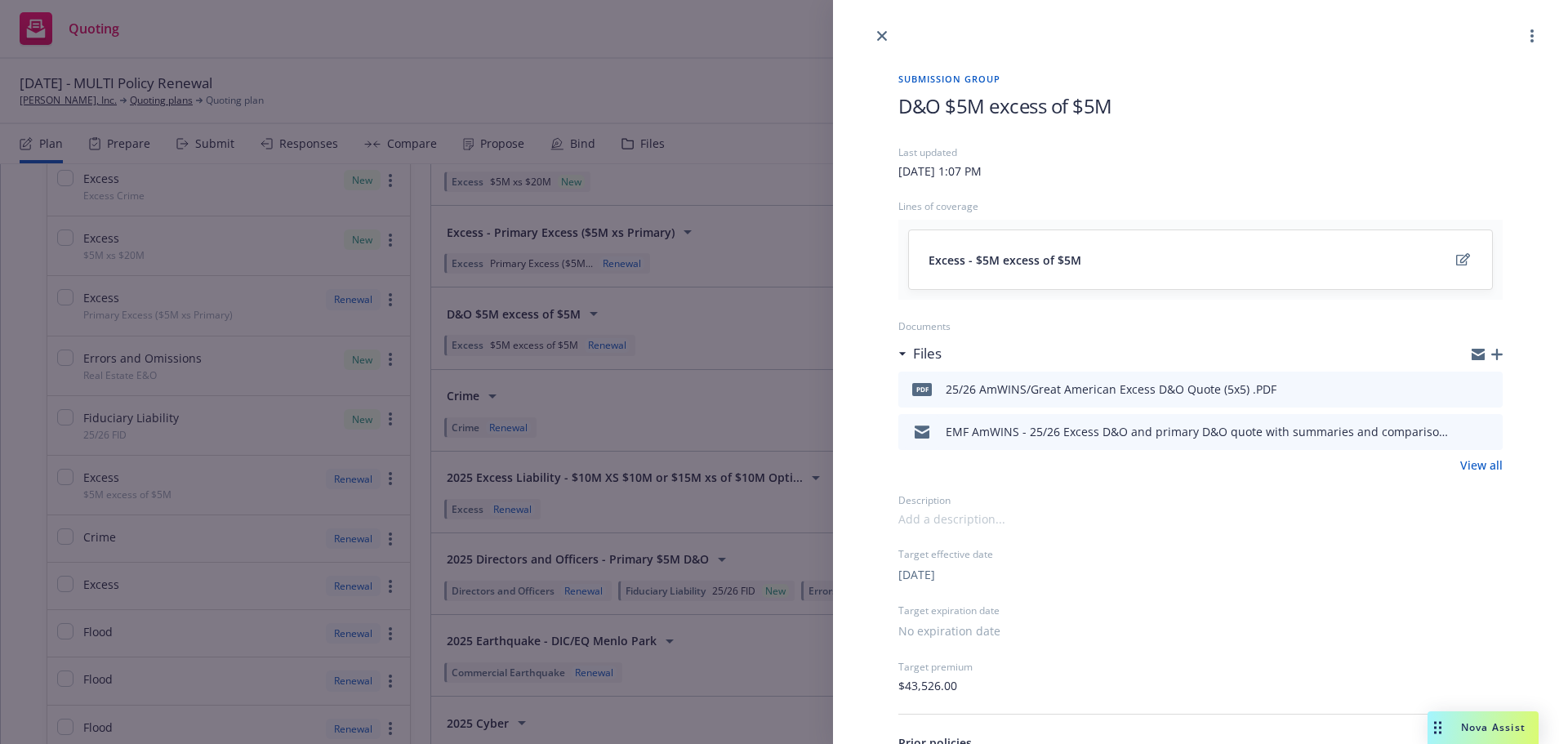
click at [1491, 352] on icon "button" at bounding box center [1496, 354] width 11 height 11
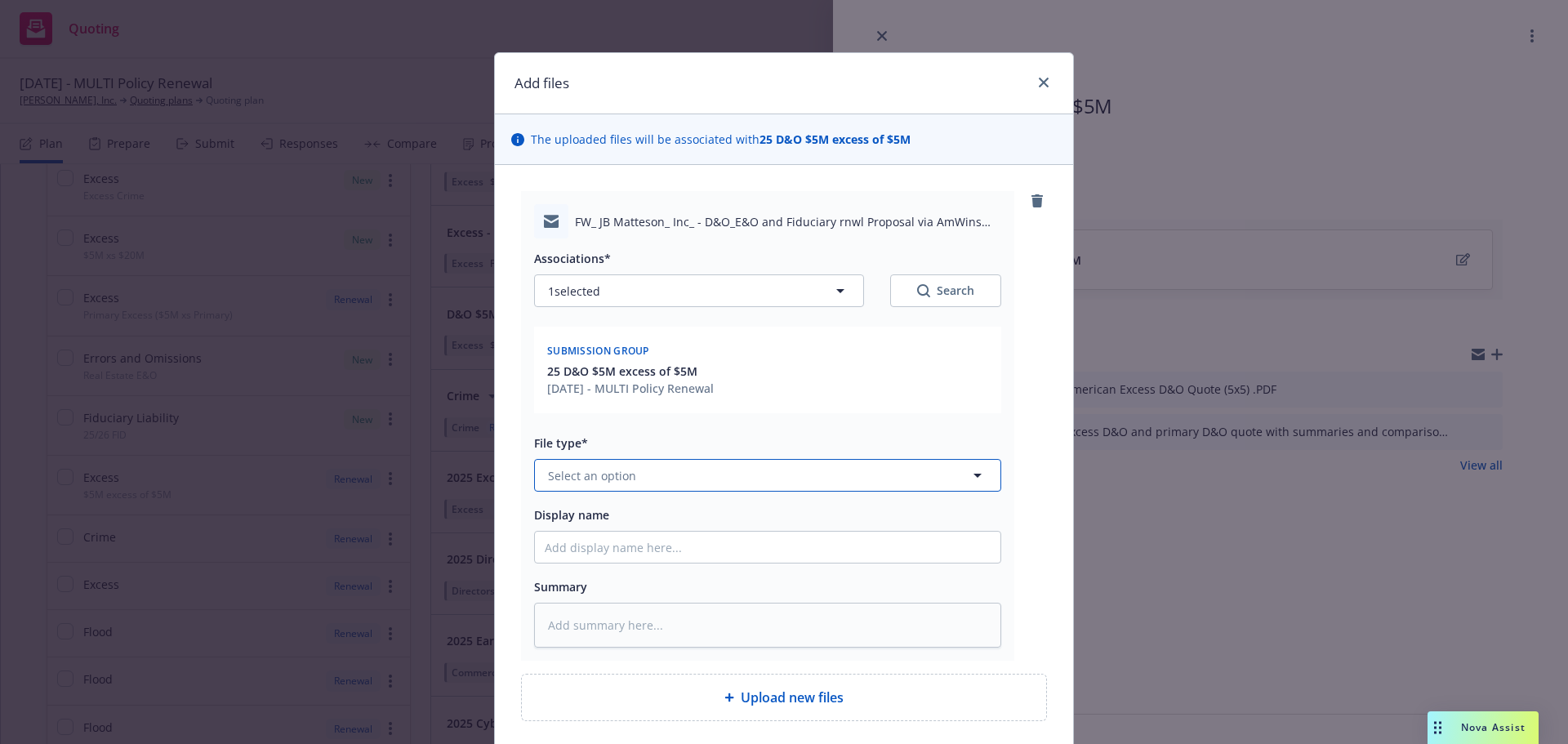
click at [864, 473] on button "Select an option" at bounding box center [768, 476] width 467 height 33
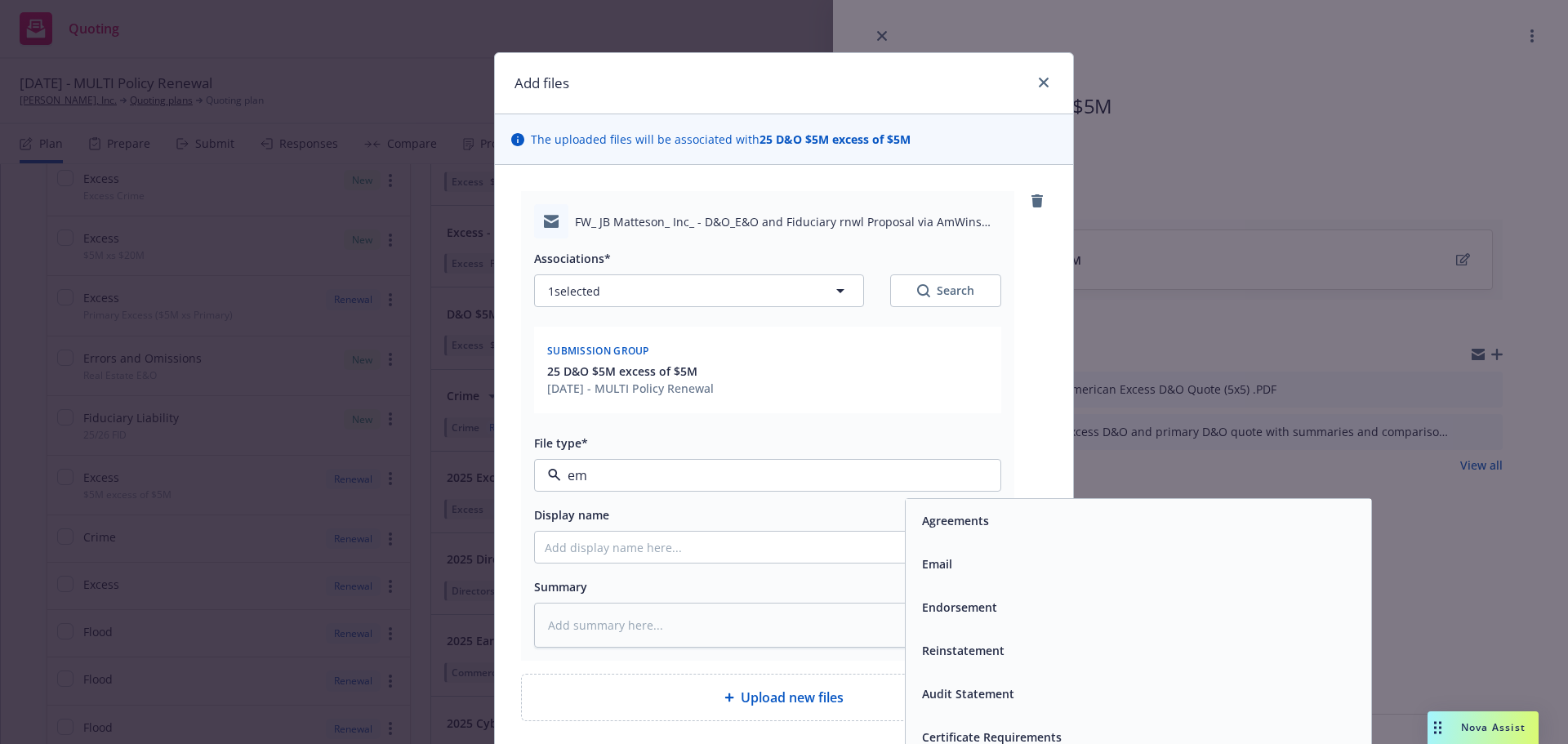
click at [939, 576] on div "Email" at bounding box center [1138, 564] width 465 height 43
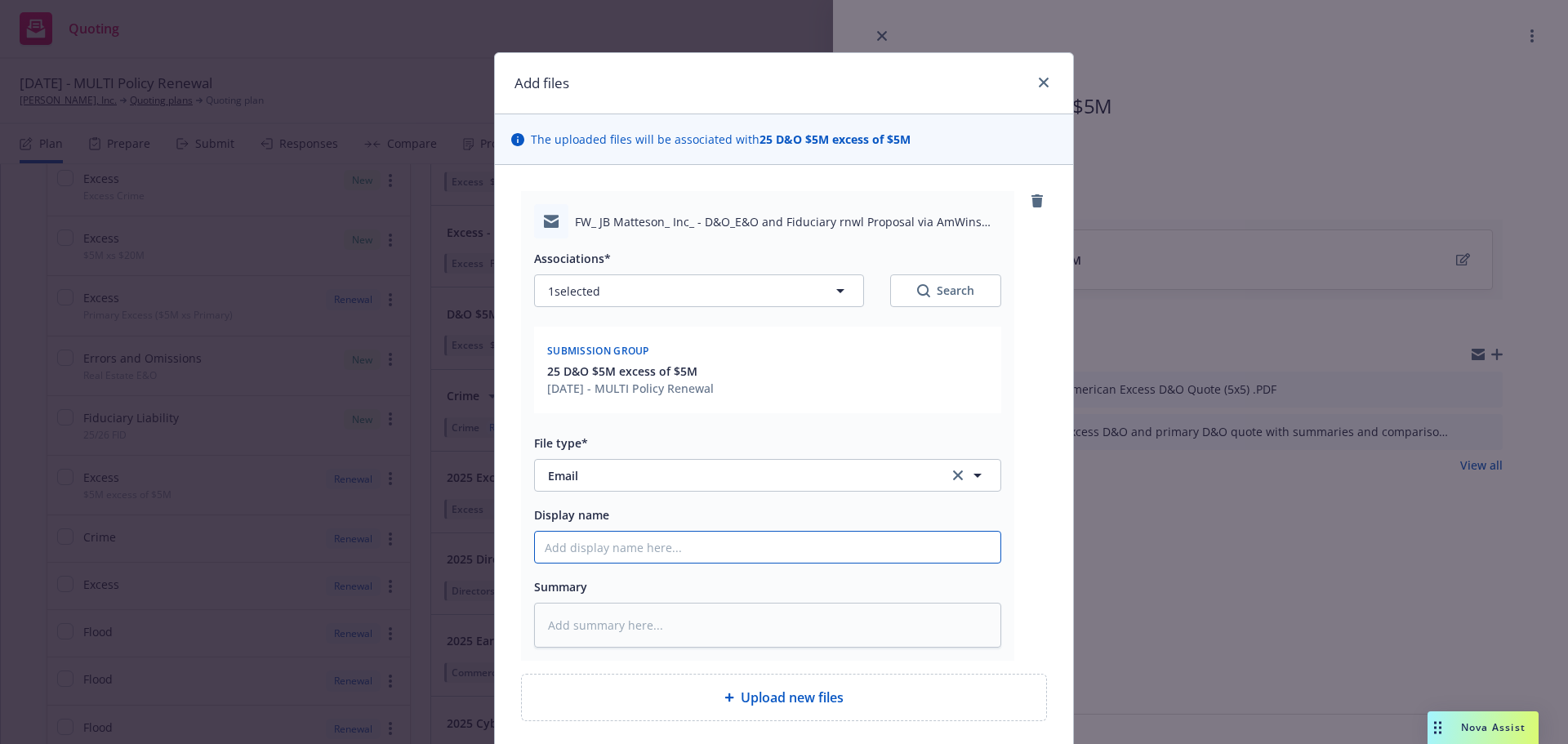
click at [676, 545] on input "Display name" at bounding box center [768, 547] width 465 height 31
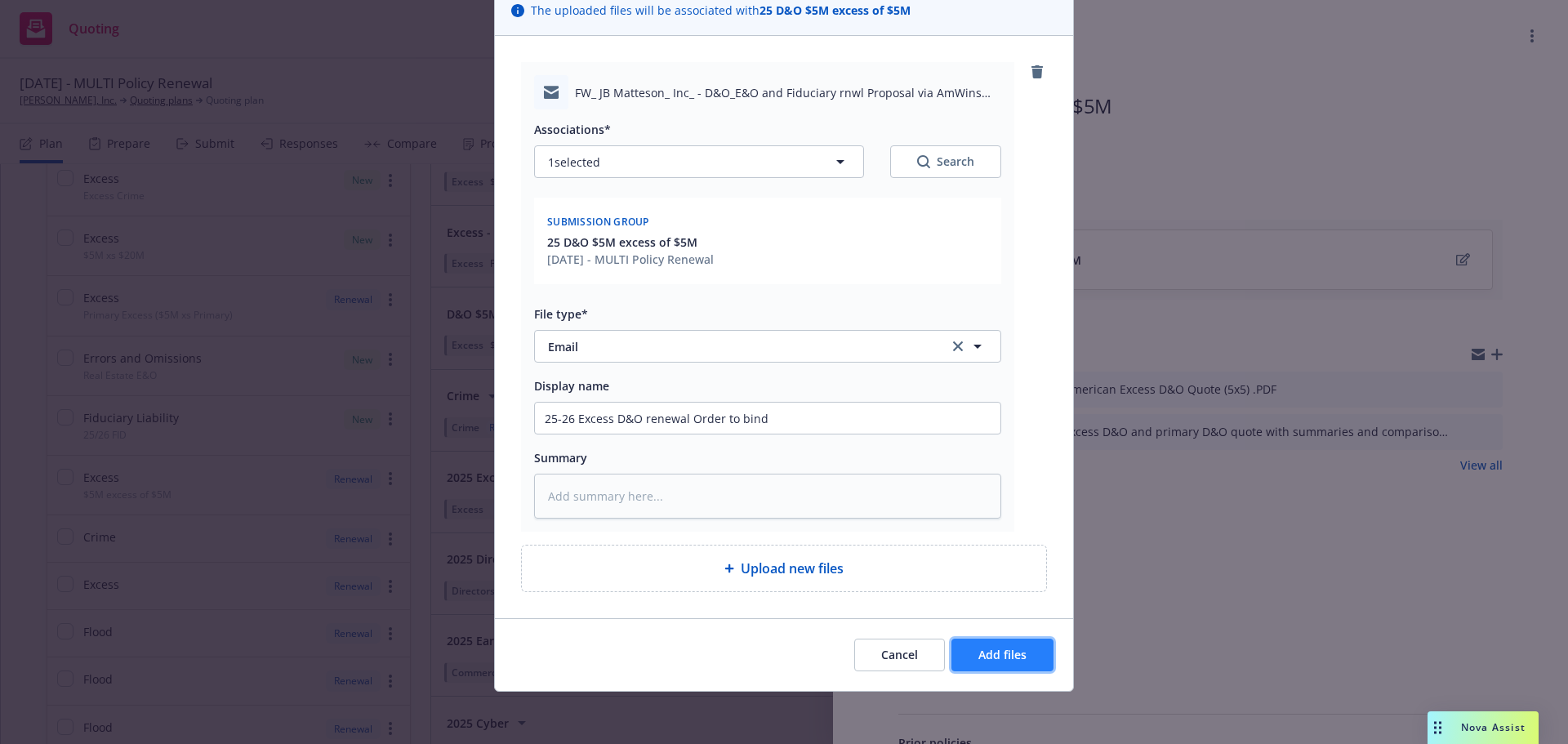
click at [1005, 649] on span "Add files" at bounding box center [1002, 655] width 48 height 16
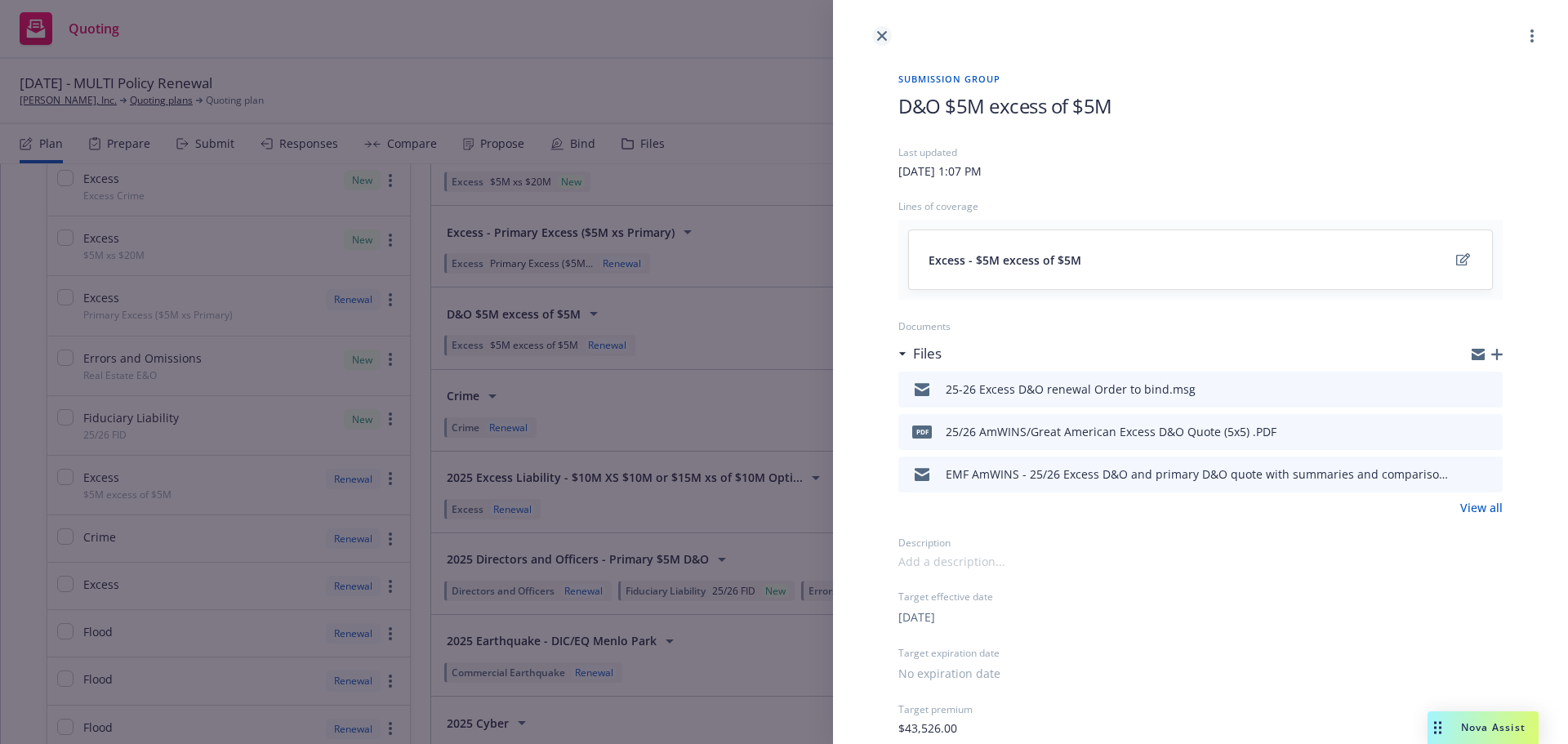
click at [885, 40] on icon "close" at bounding box center [881, 36] width 10 height 10
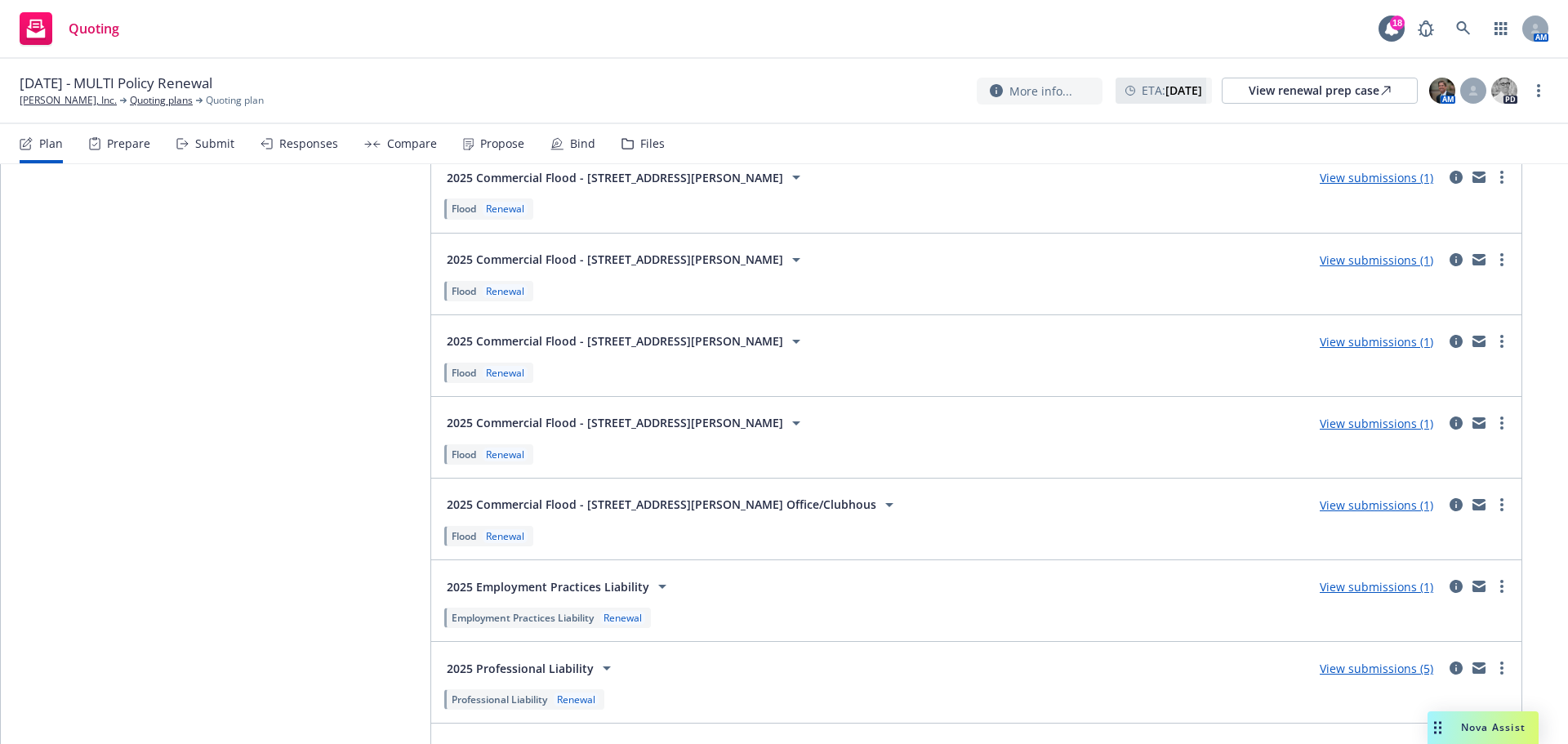
scroll to position [2695, 0]
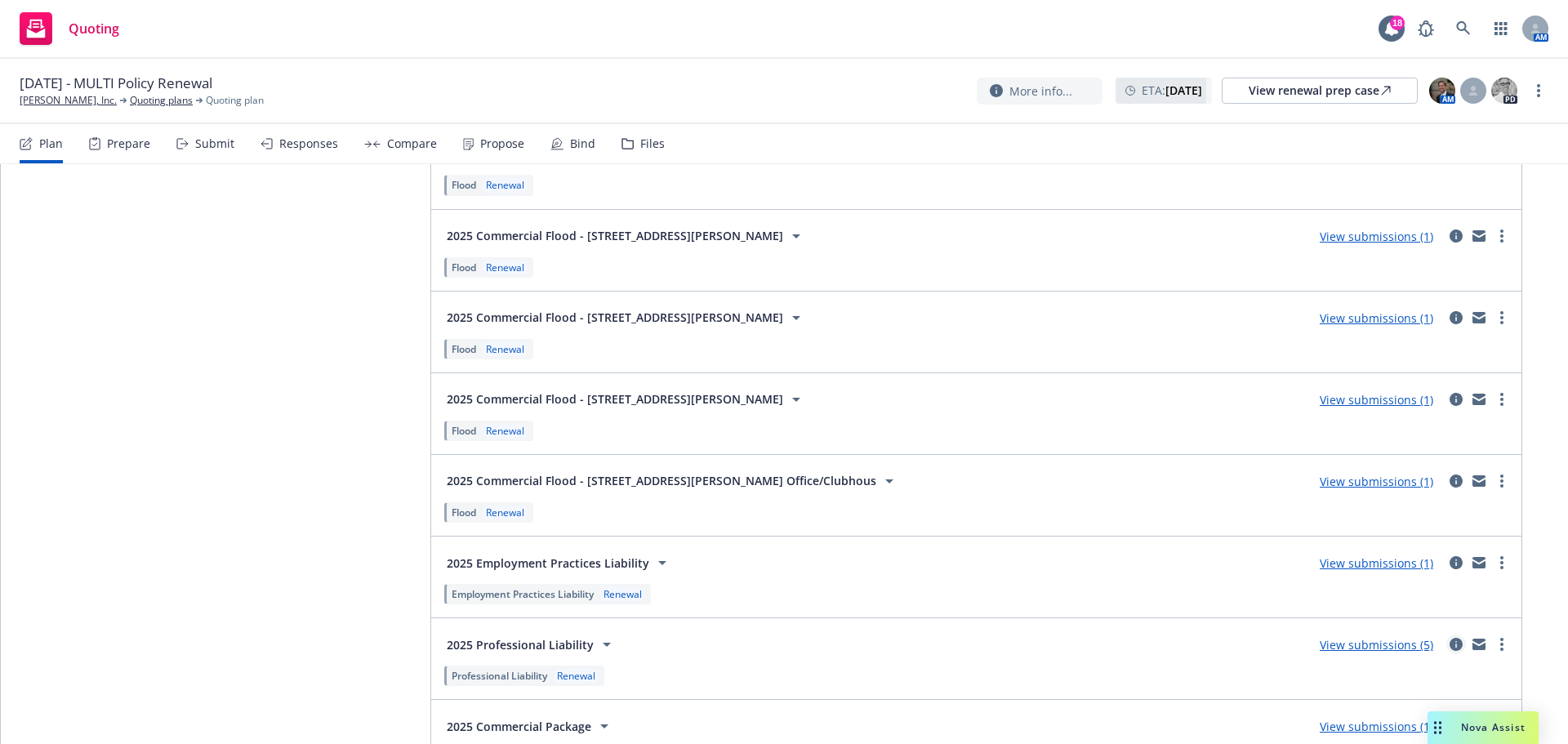
click at [1449, 639] on icon "circleInformation" at bounding box center [1455, 644] width 13 height 13
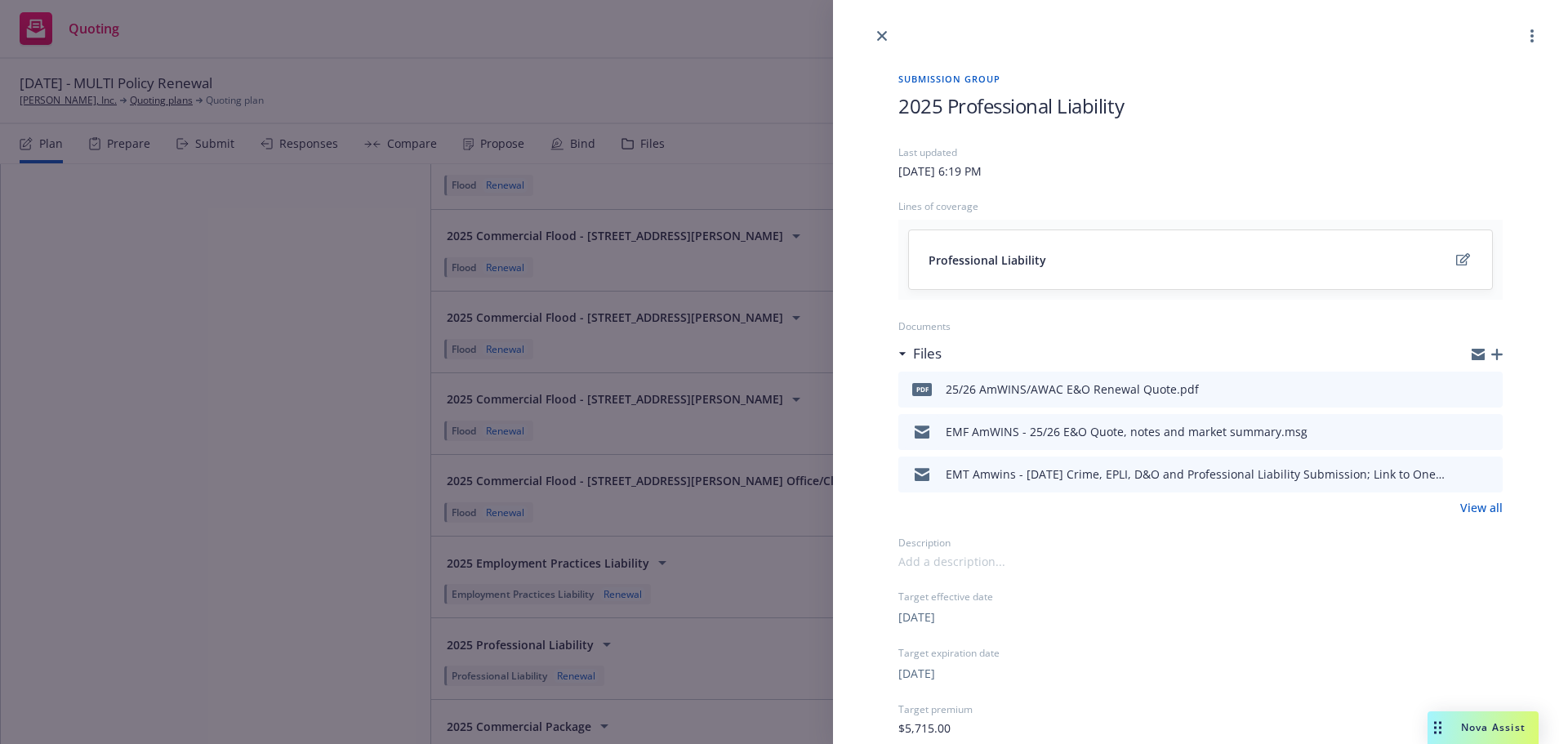
click at [1491, 352] on icon "button" at bounding box center [1496, 354] width 11 height 11
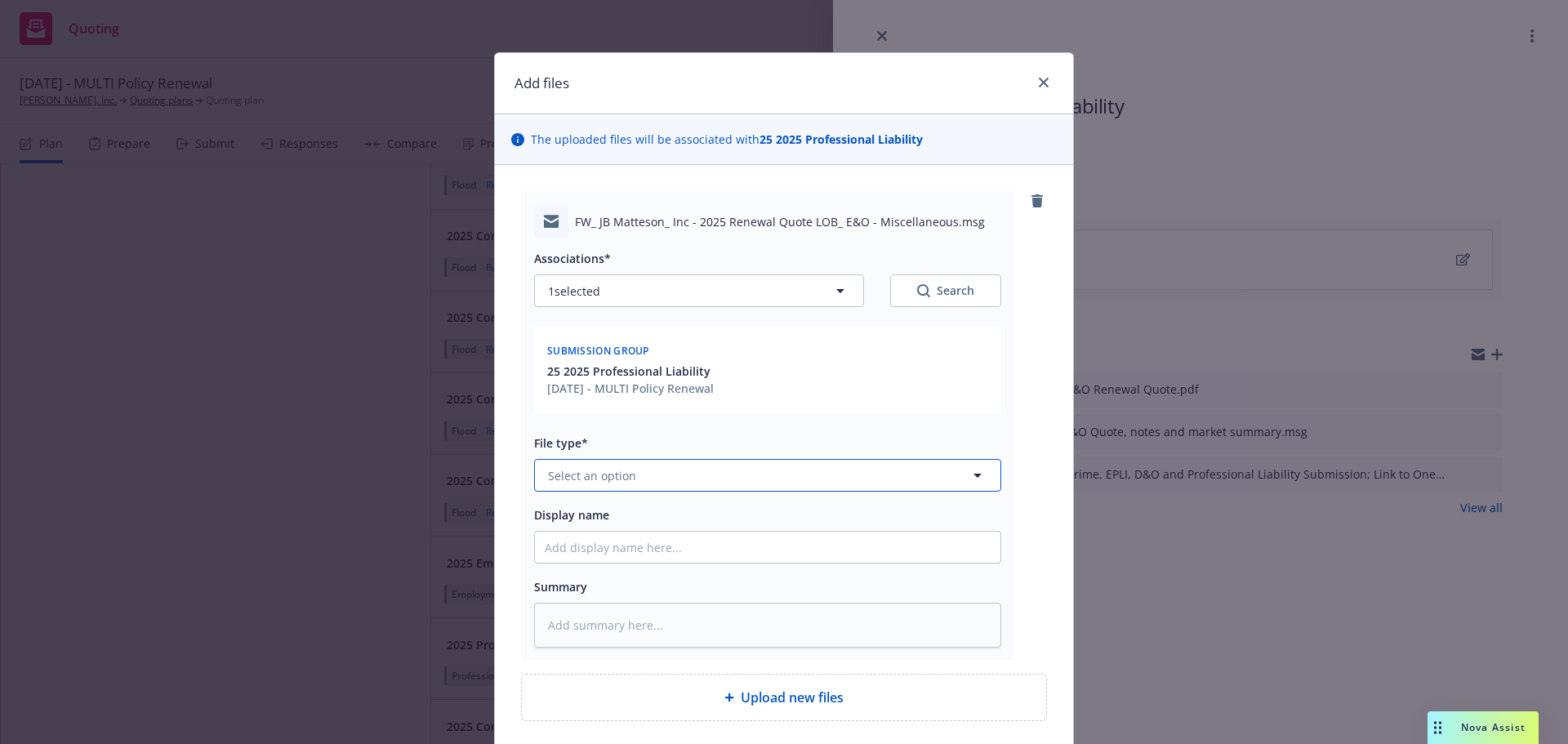
drag, startPoint x: 978, startPoint y: 466, endPoint x: 968, endPoint y: 479, distance: 16.4
click at [968, 479] on icon "button" at bounding box center [978, 475] width 20 height 20
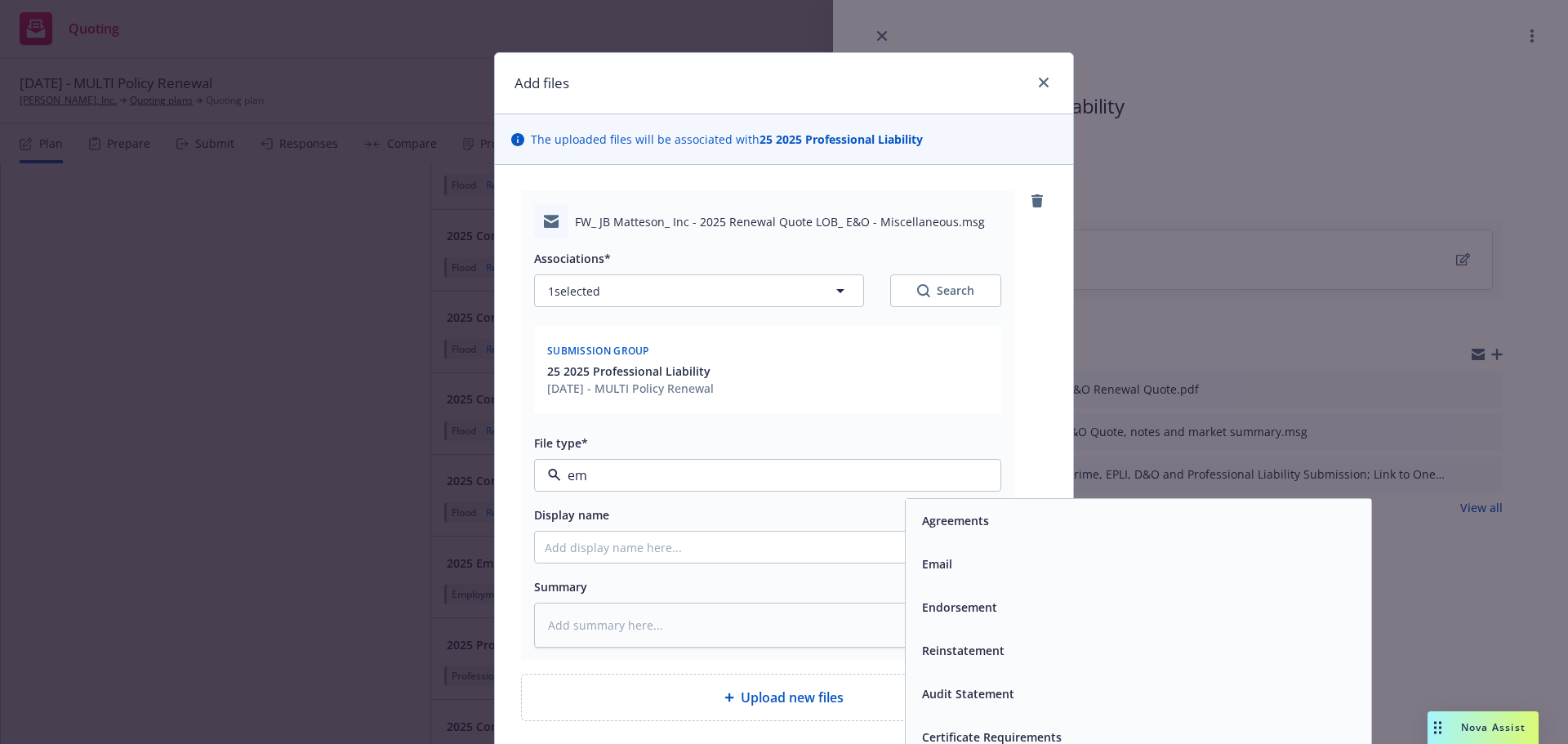
click at [951, 563] on div "Email" at bounding box center [1138, 563] width 446 height 23
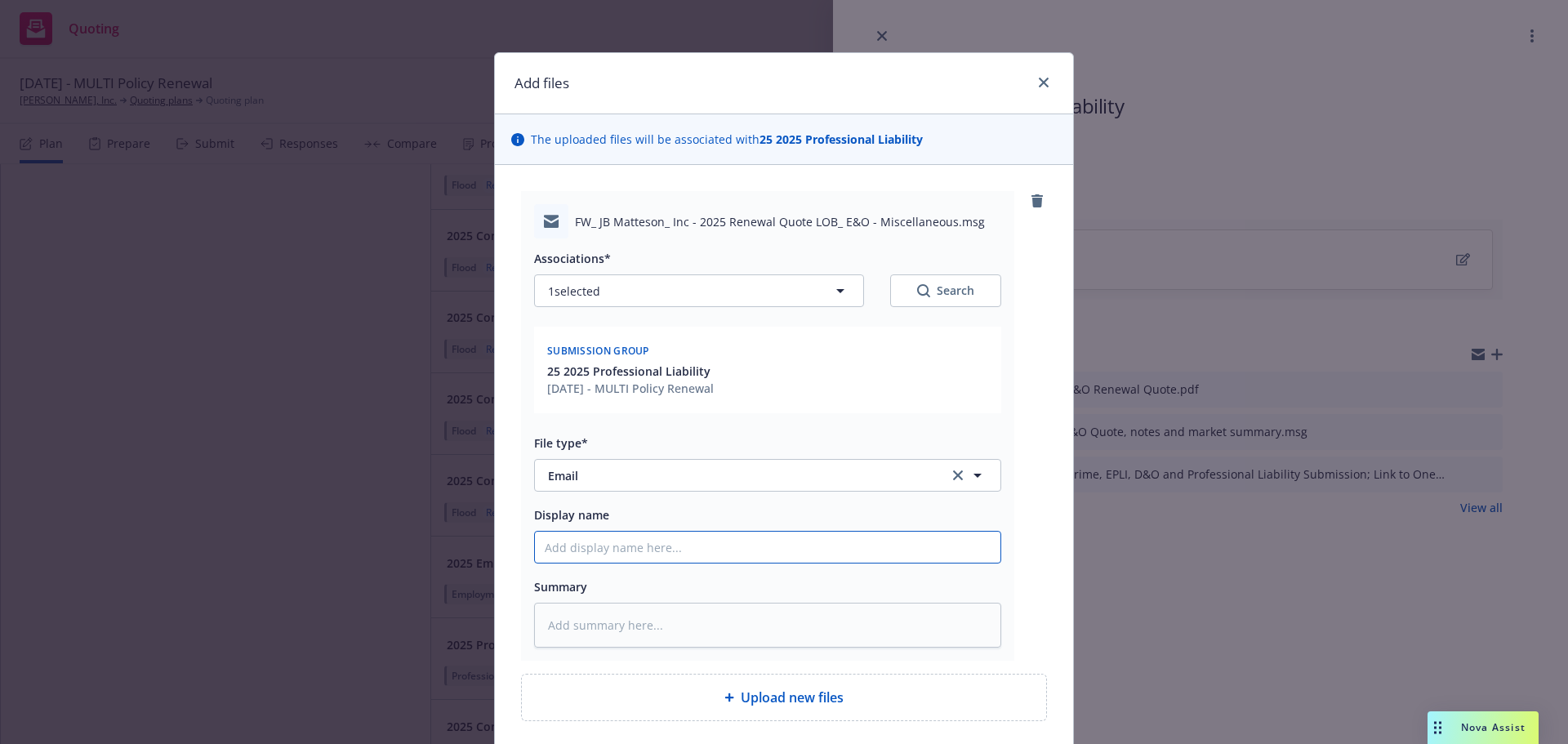
click at [618, 545] on input "Display name" at bounding box center [768, 547] width 465 height 31
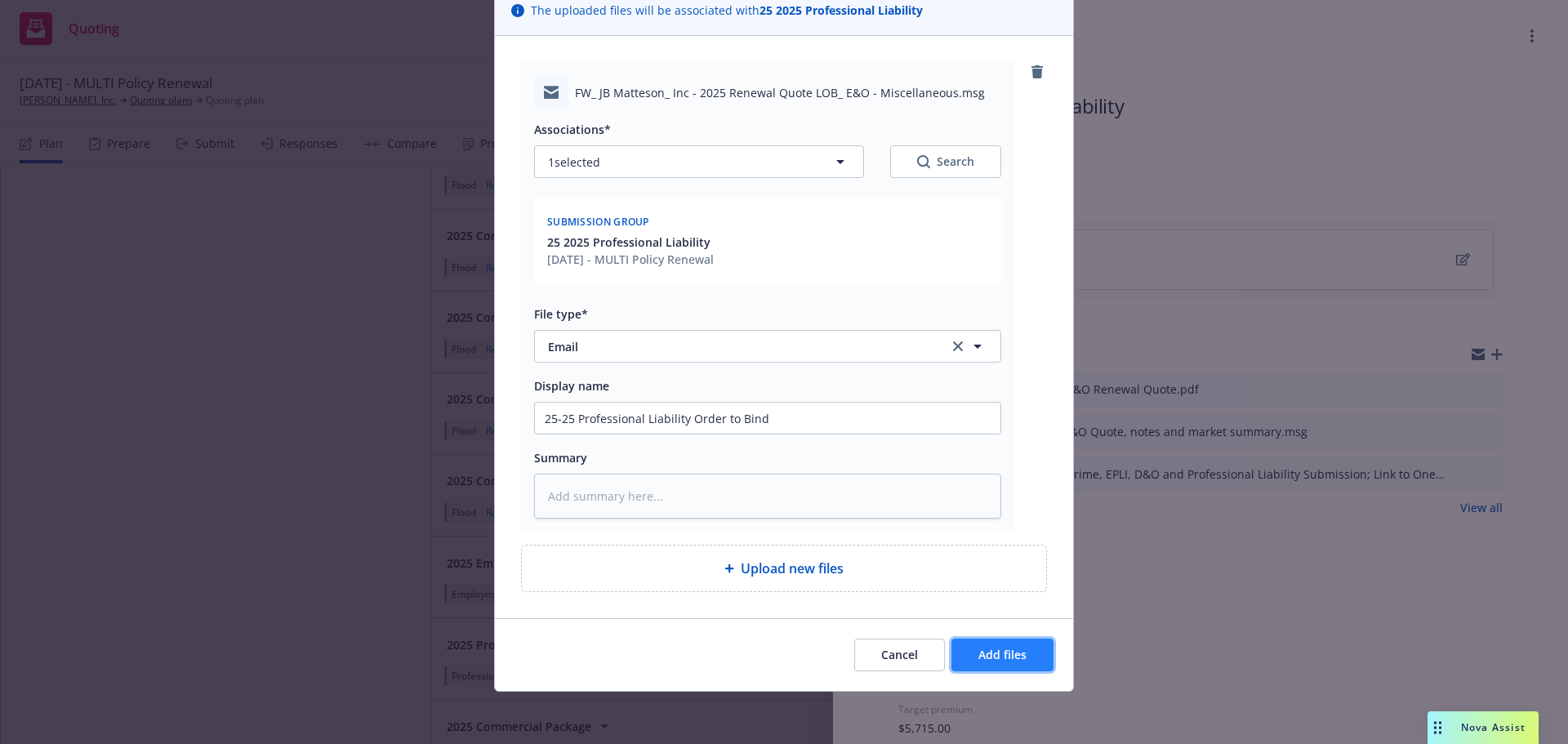
click at [997, 660] on span "Add files" at bounding box center [1002, 655] width 48 height 16
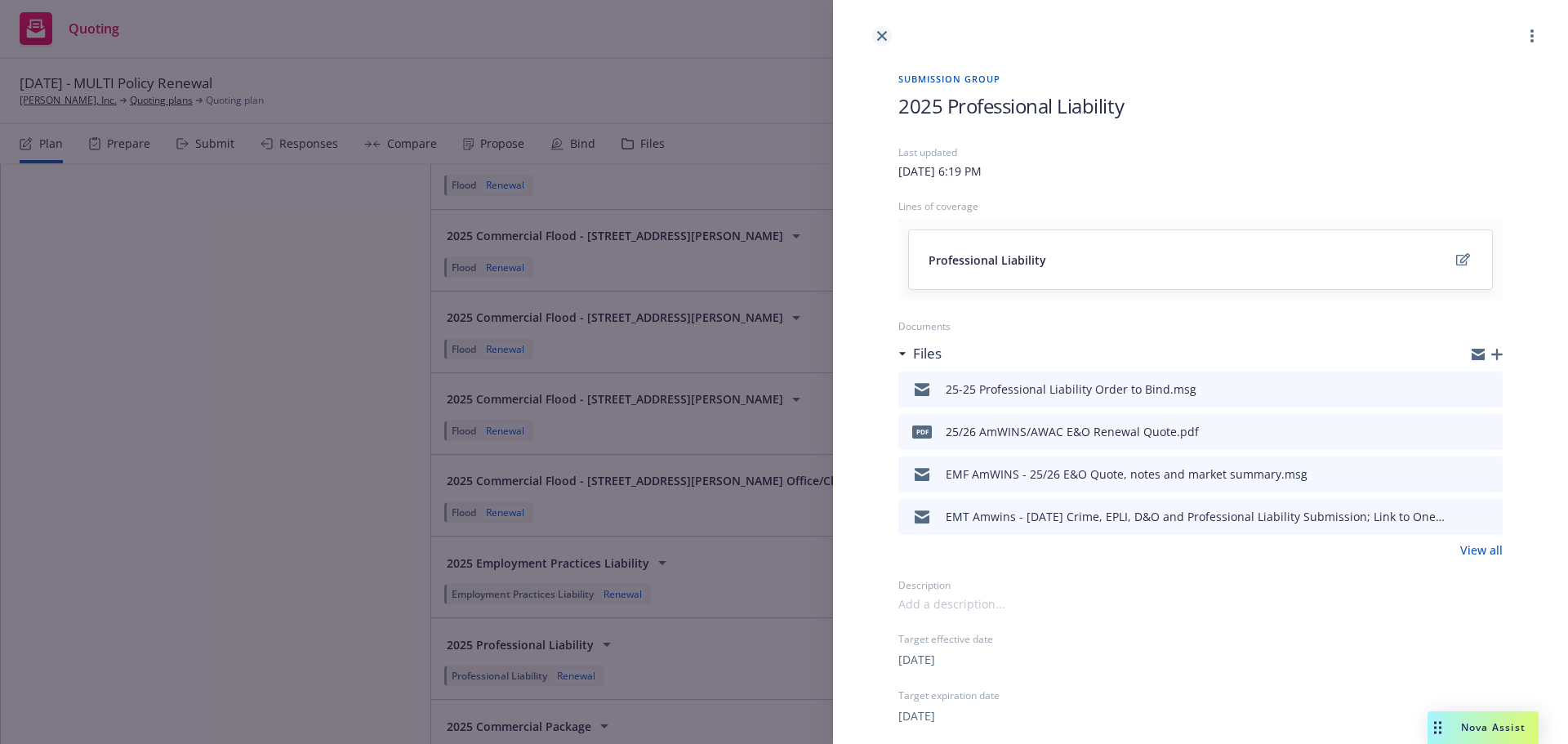
click at [880, 36] on icon "close" at bounding box center [881, 36] width 10 height 10
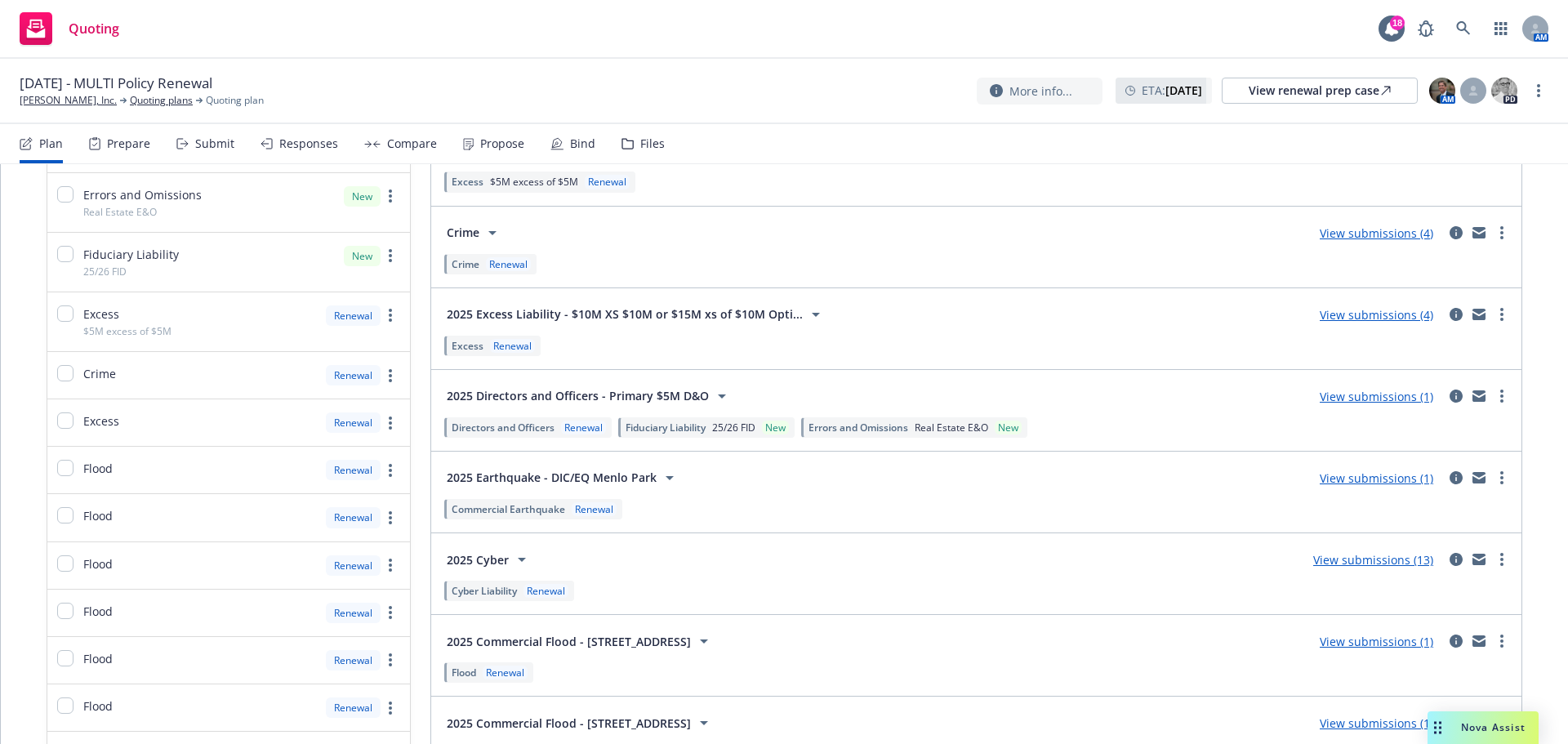
scroll to position [326, 0]
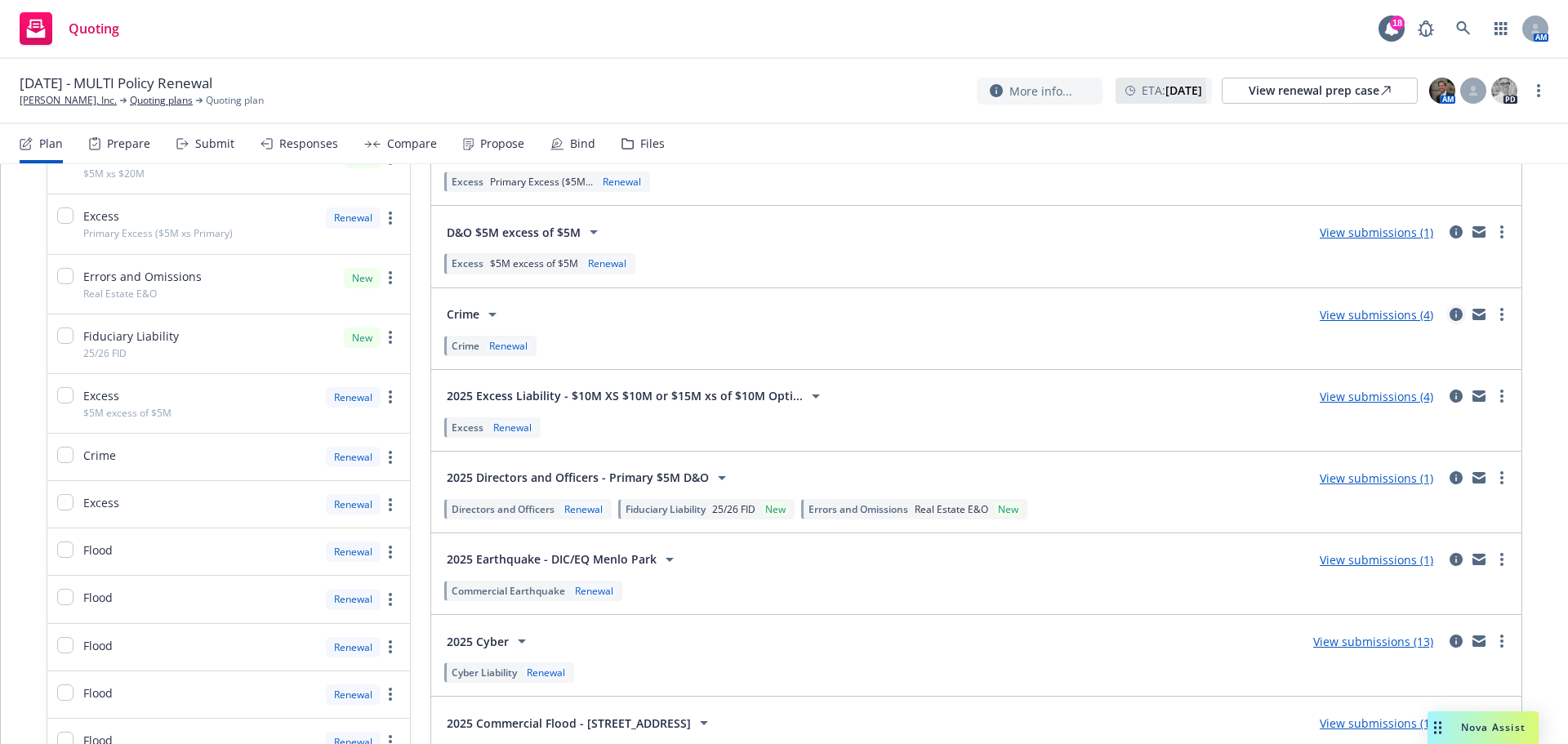
click at [1449, 310] on icon "circleInformation" at bounding box center [1455, 314] width 13 height 13
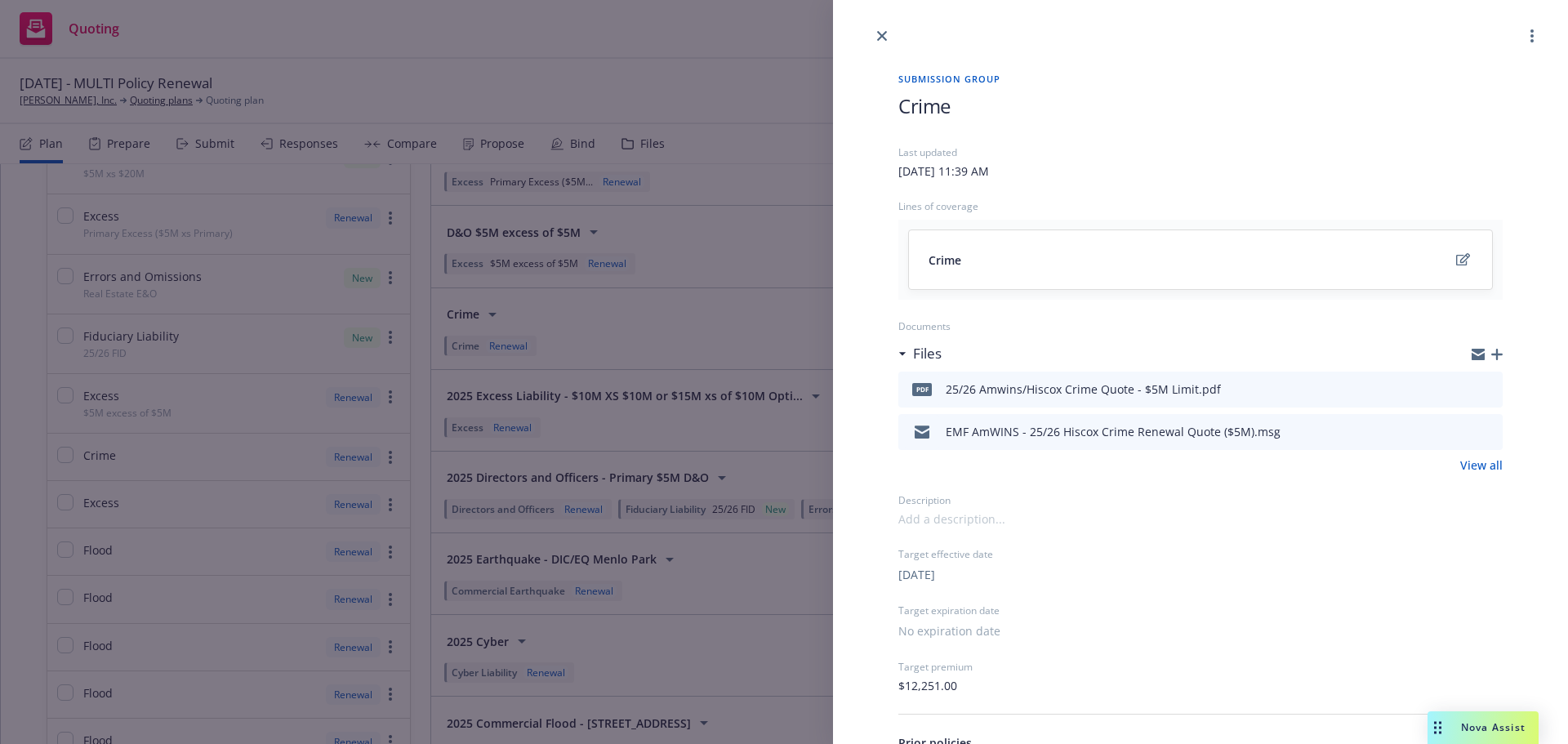
click at [1491, 357] on icon "button" at bounding box center [1496, 354] width 11 height 11
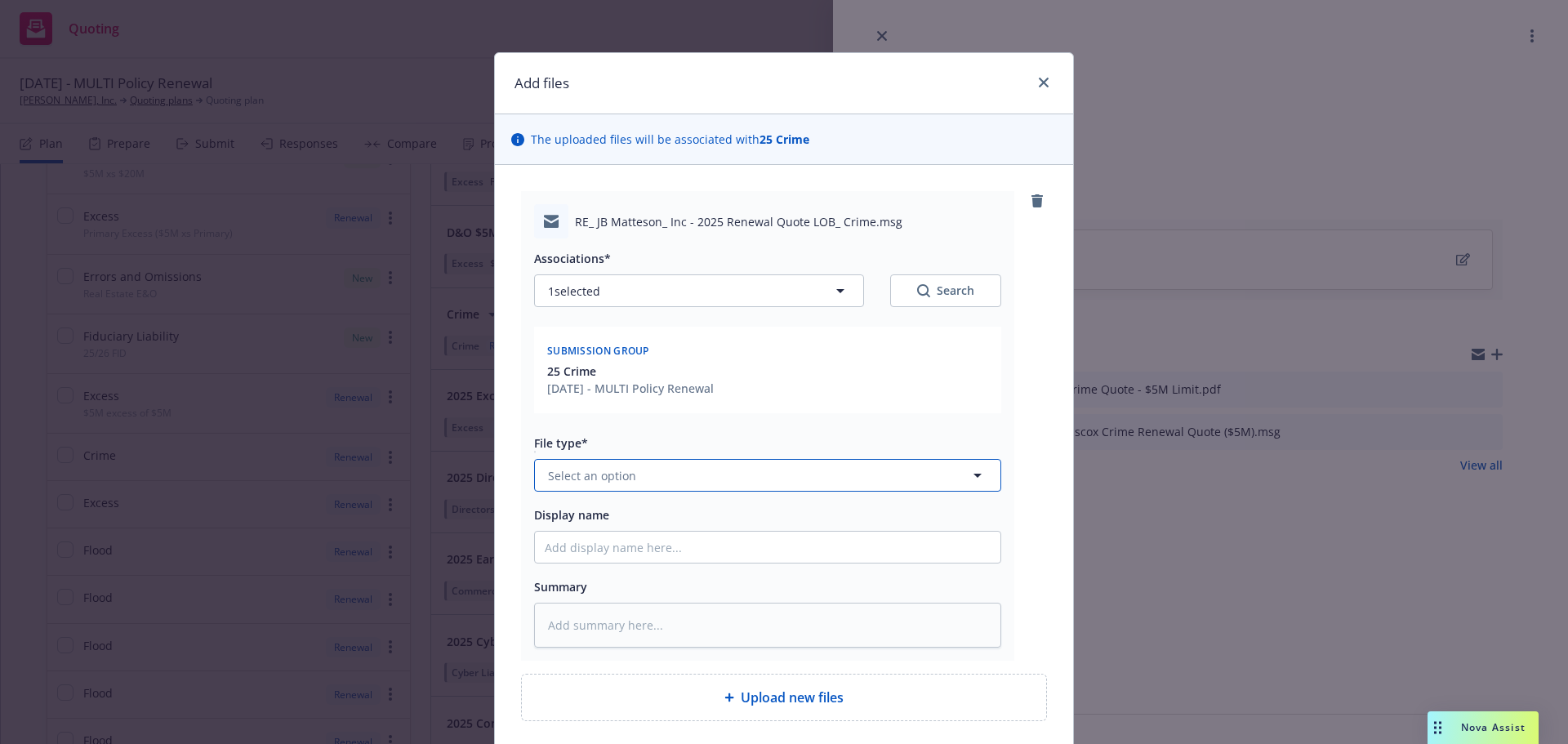
click at [617, 468] on span "Select an option" at bounding box center [592, 476] width 89 height 17
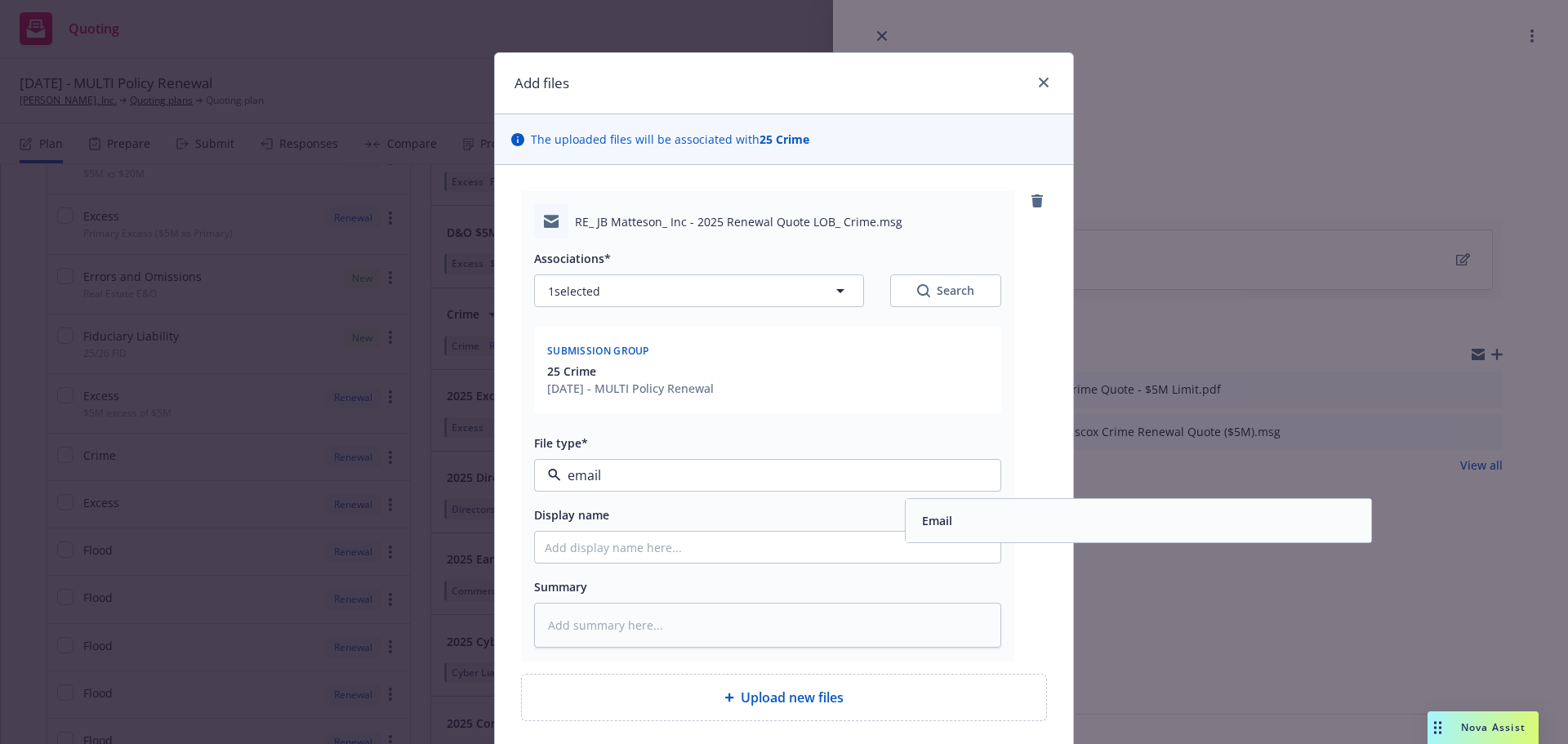
click at [929, 526] on span "Email" at bounding box center [937, 521] width 30 height 17
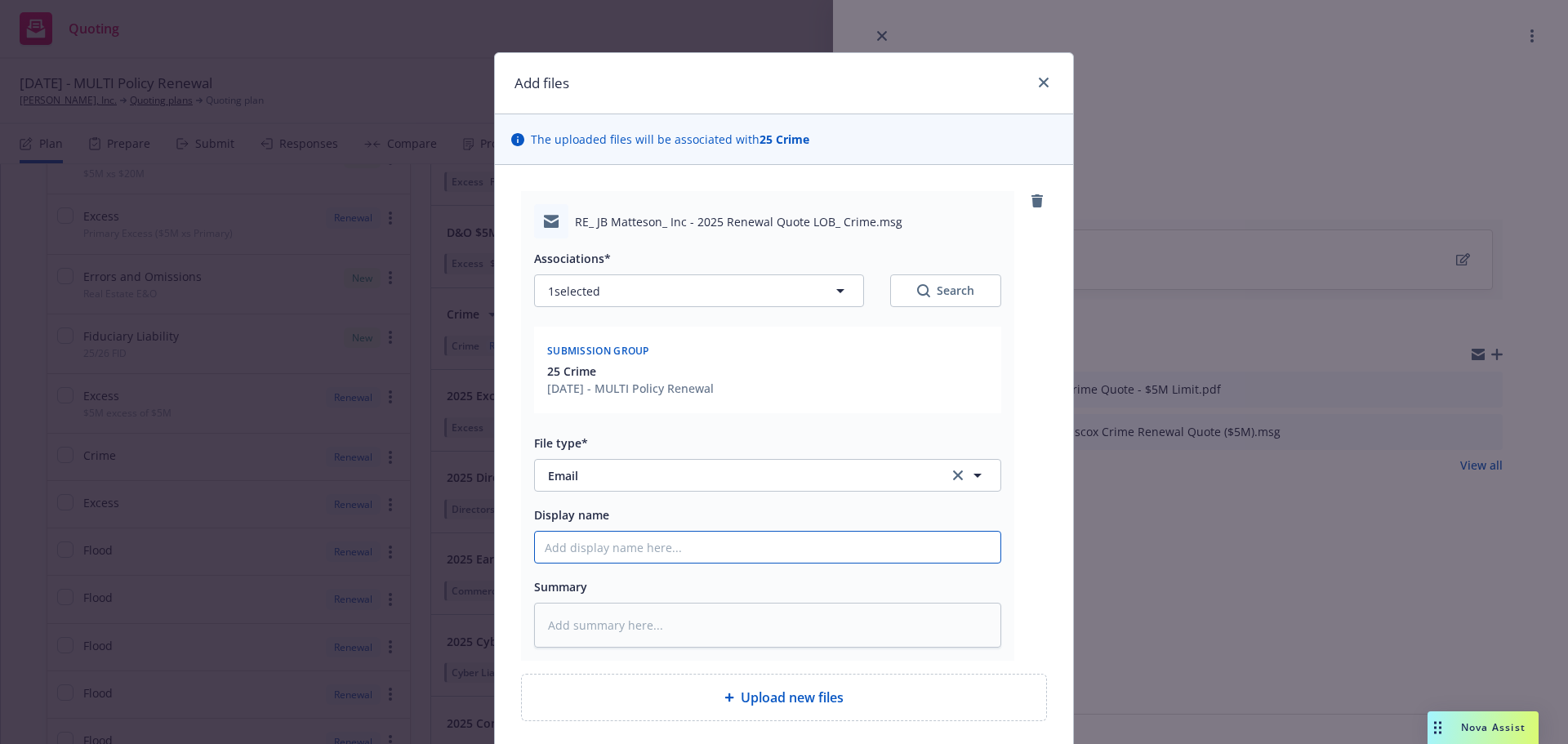
click at [648, 545] on input "Display name" at bounding box center [768, 547] width 465 height 31
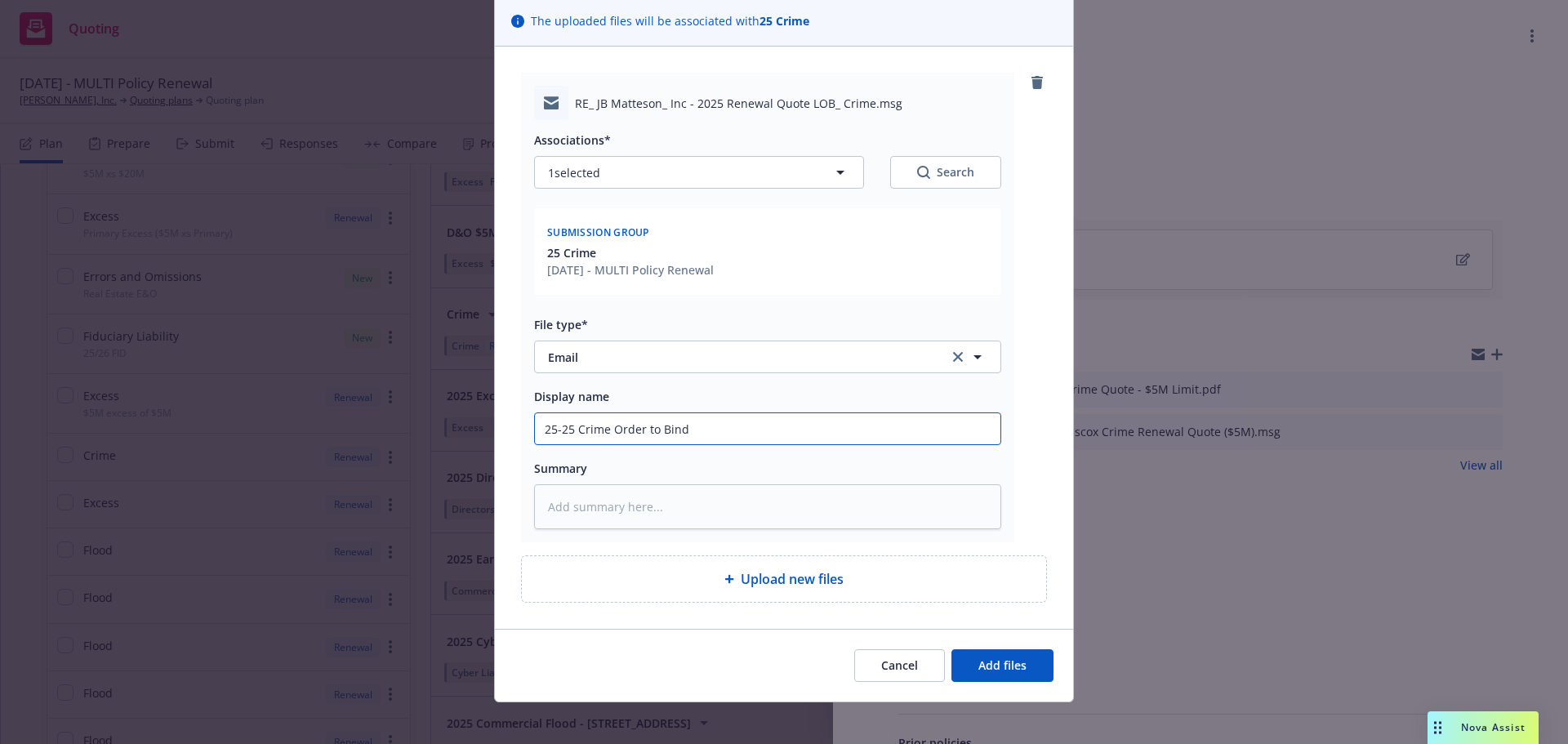
scroll to position [129, 0]
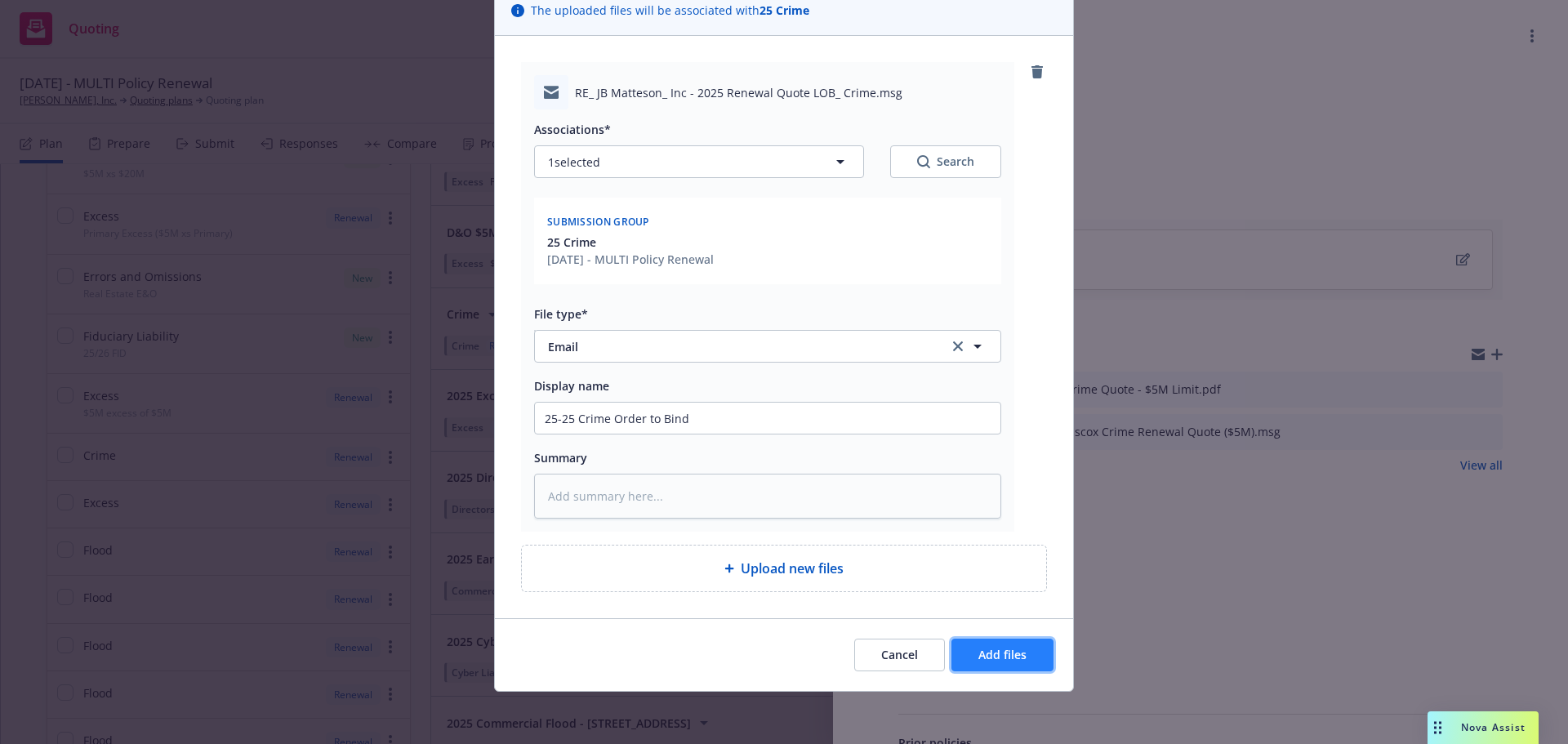
click at [995, 655] on span "Add files" at bounding box center [1002, 655] width 48 height 16
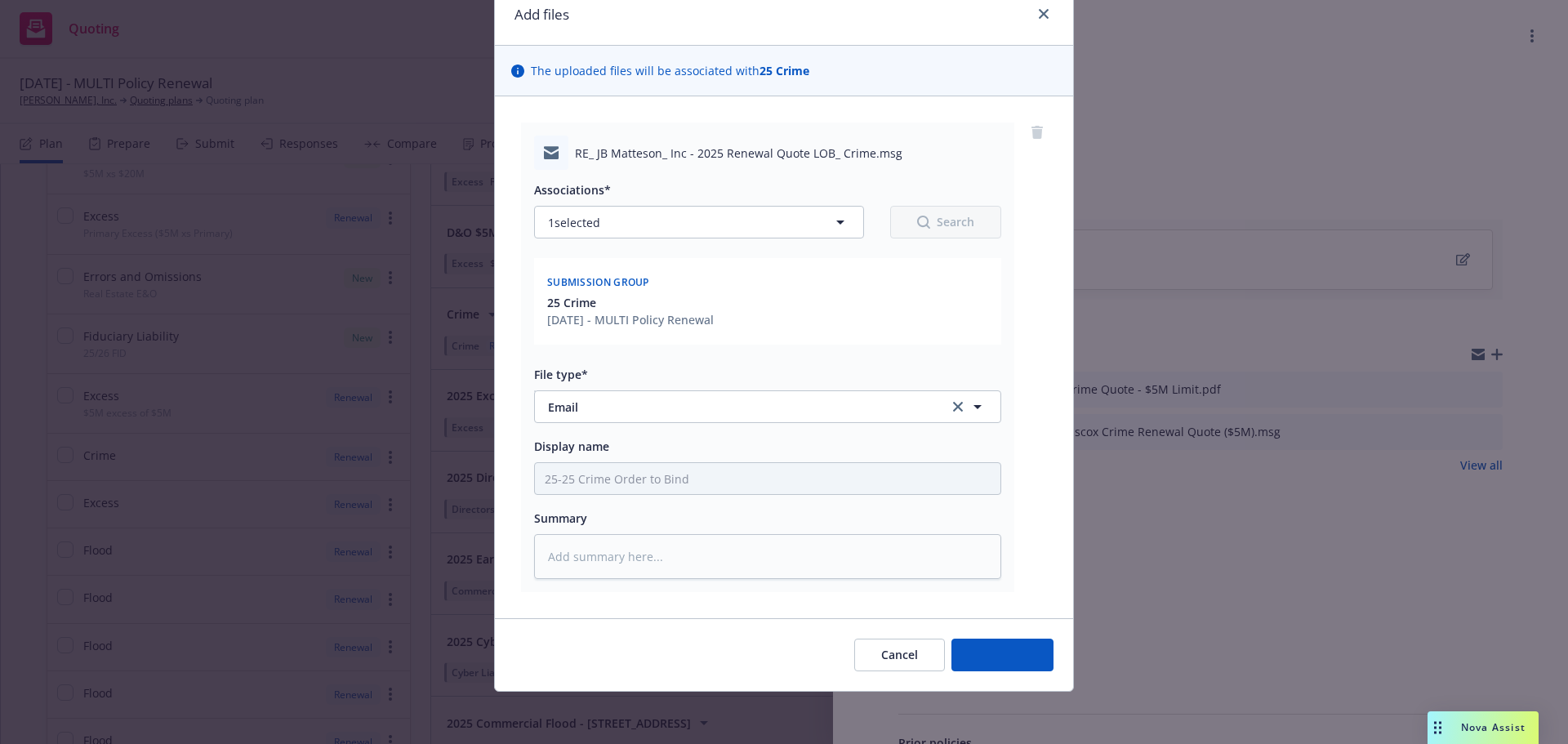
scroll to position [69, 0]
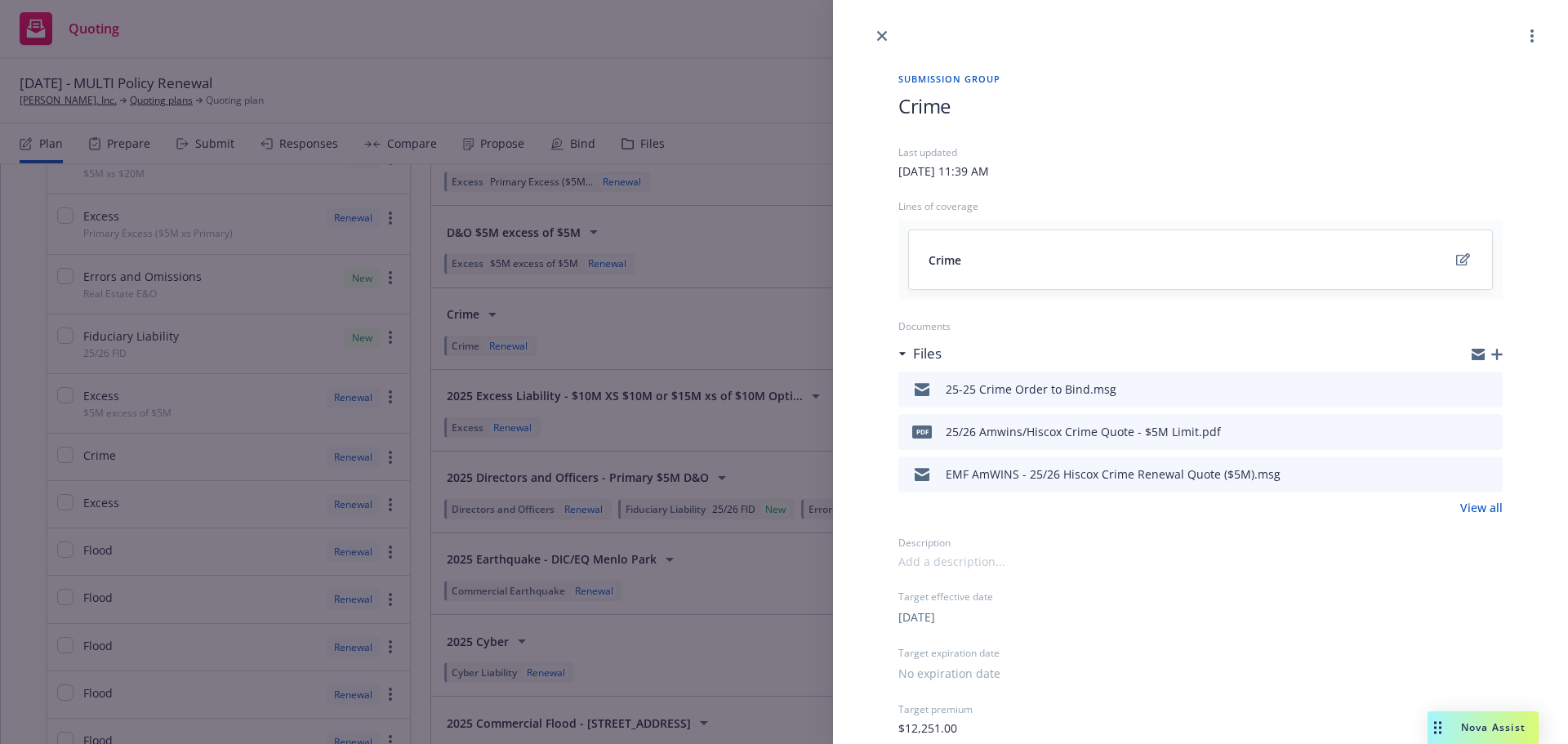
click at [876, 35] on link "close" at bounding box center [881, 36] width 20 height 20
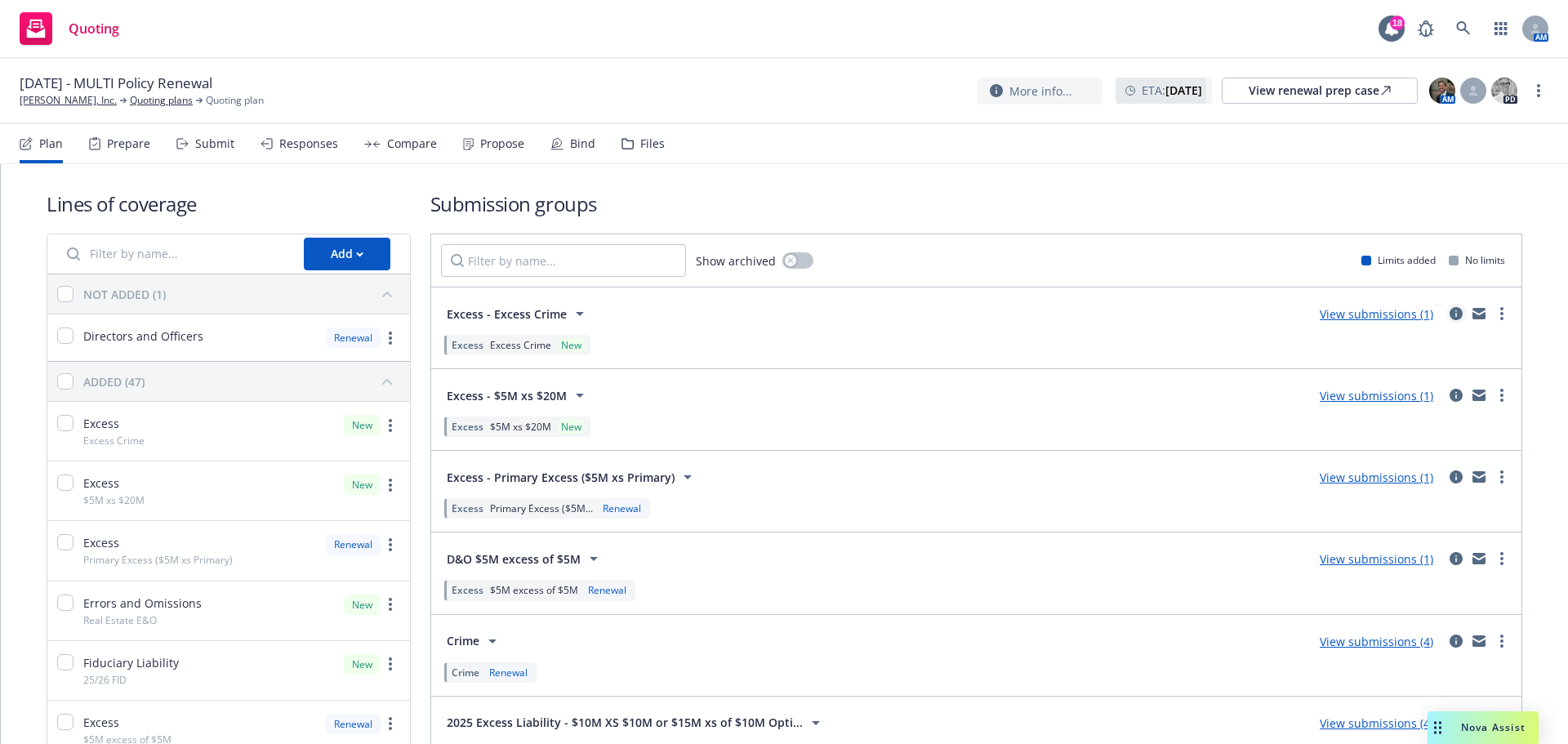
click at [1449, 312] on icon "circleInformation" at bounding box center [1455, 313] width 13 height 13
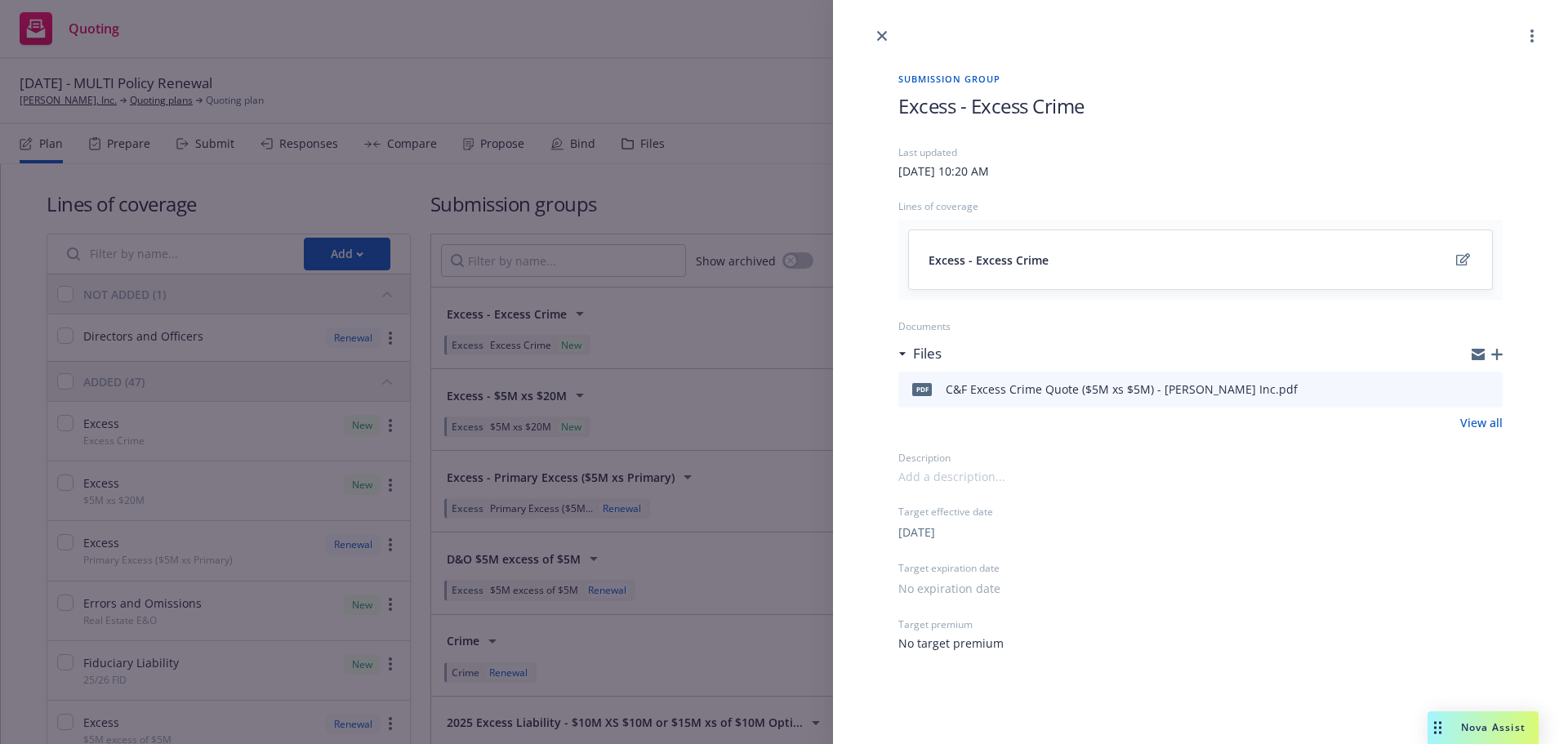
click at [1499, 352] on icon "button" at bounding box center [1496, 354] width 11 height 11
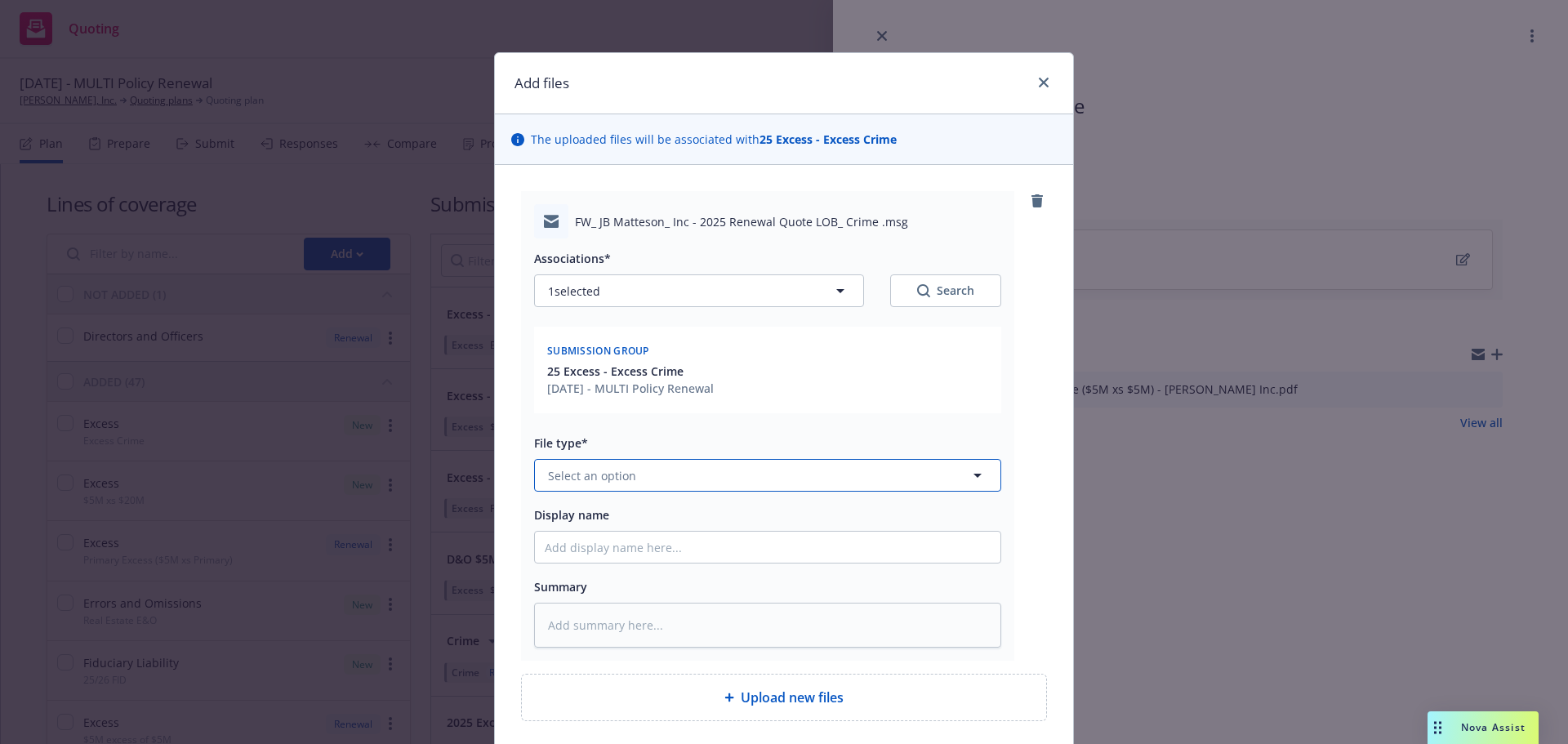
click at [675, 472] on button "Select an option" at bounding box center [768, 476] width 467 height 33
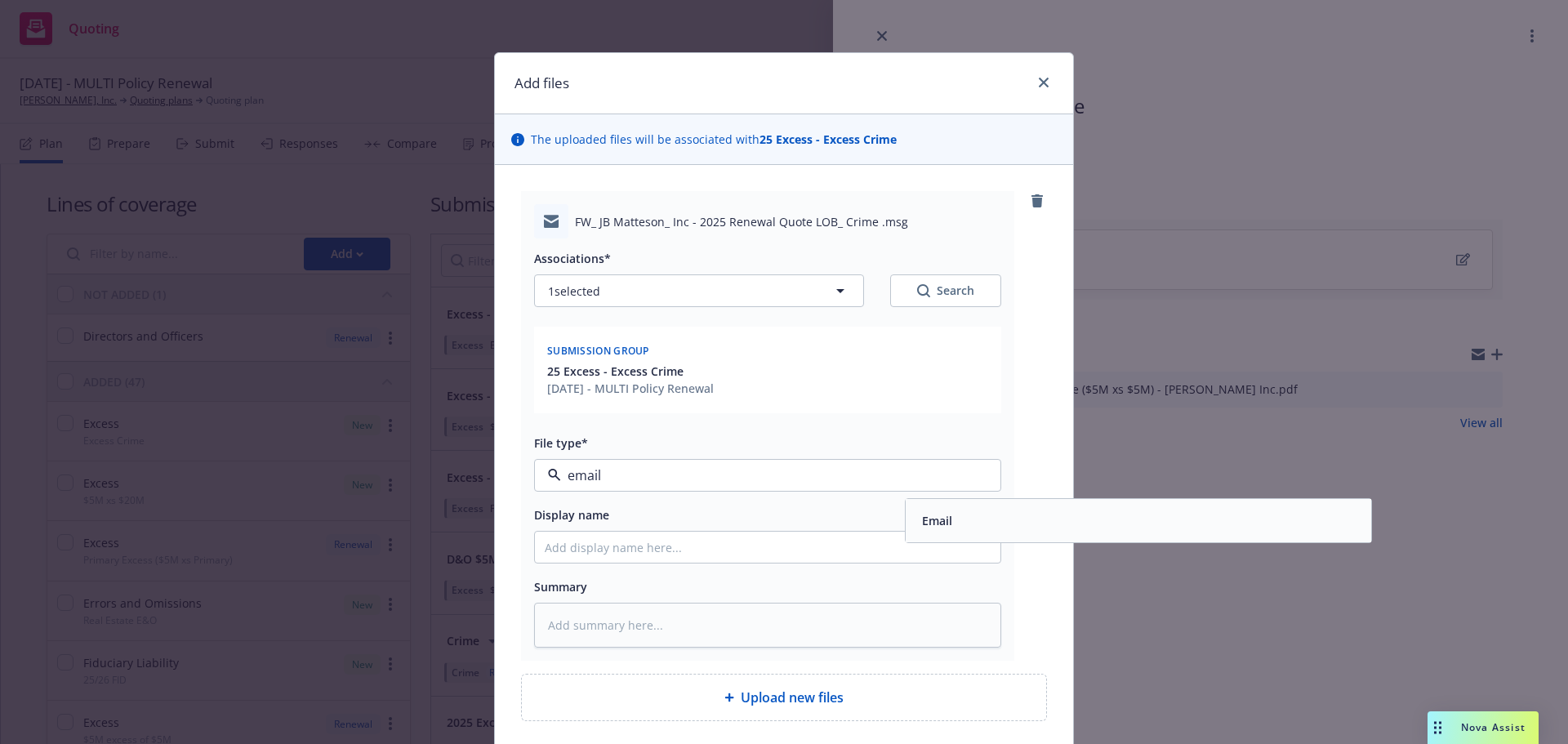
click at [952, 515] on div "Email" at bounding box center [1138, 520] width 446 height 23
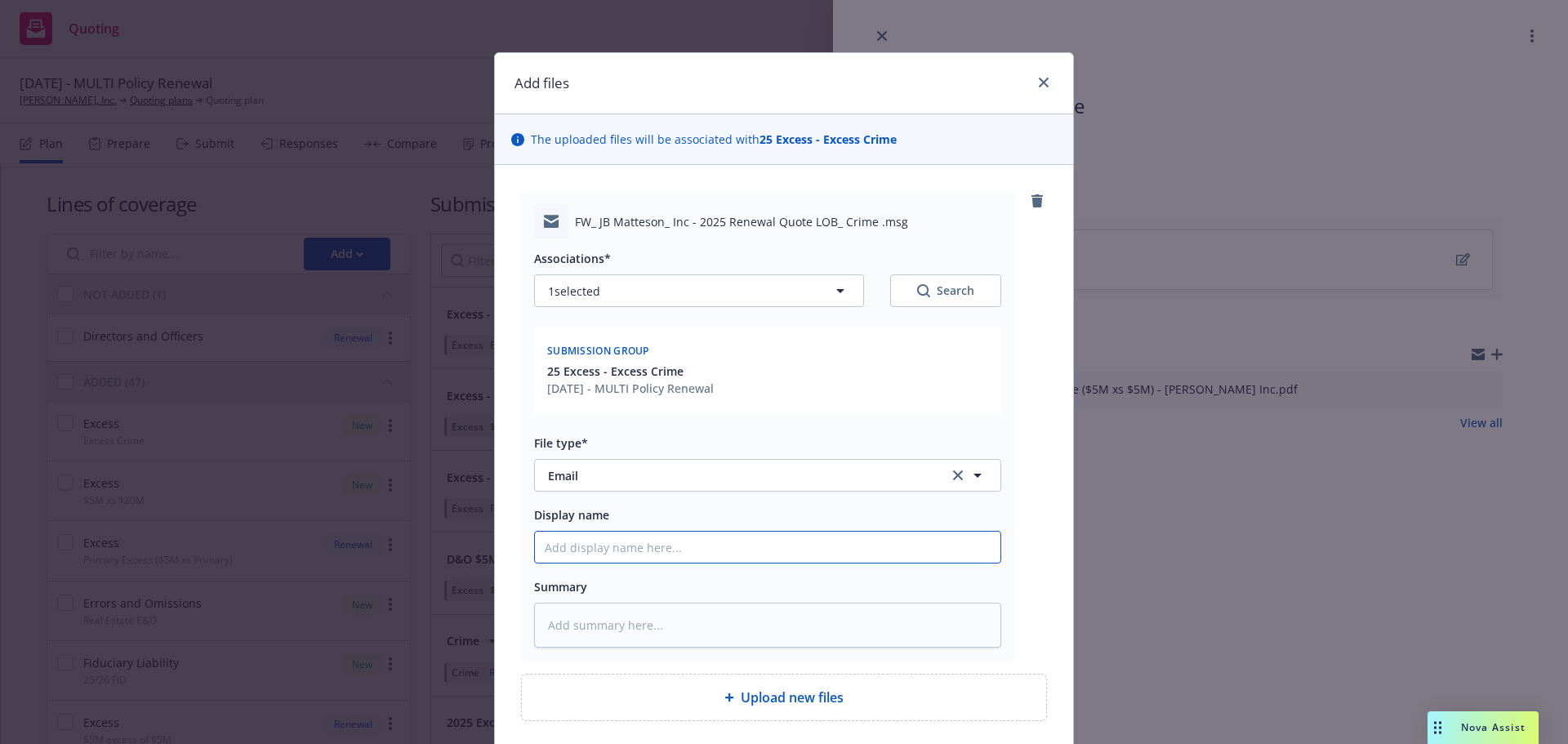
click at [699, 551] on input "Display name" at bounding box center [768, 547] width 465 height 31
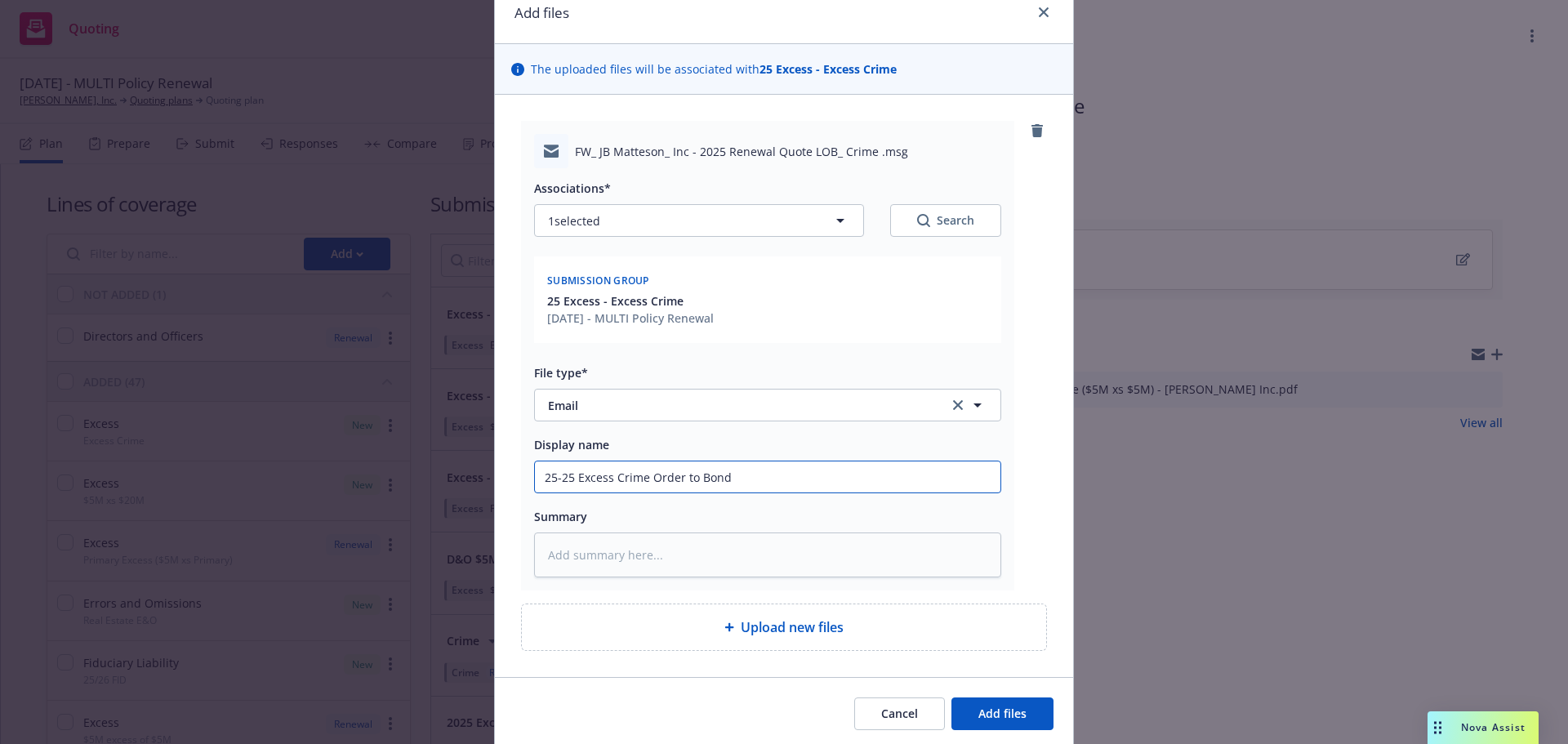
scroll to position [129, 0]
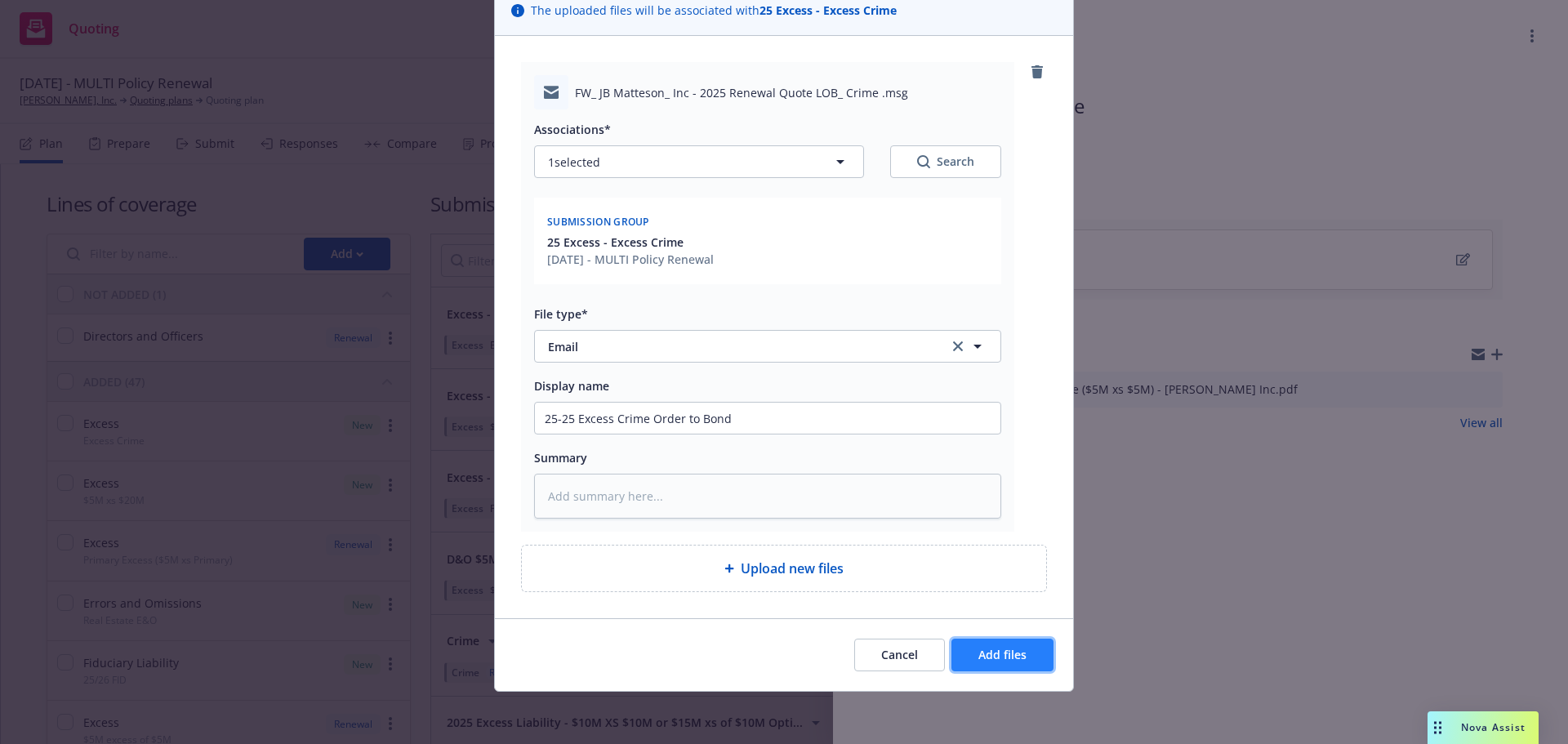
click at [998, 652] on span "Add files" at bounding box center [1002, 655] width 48 height 16
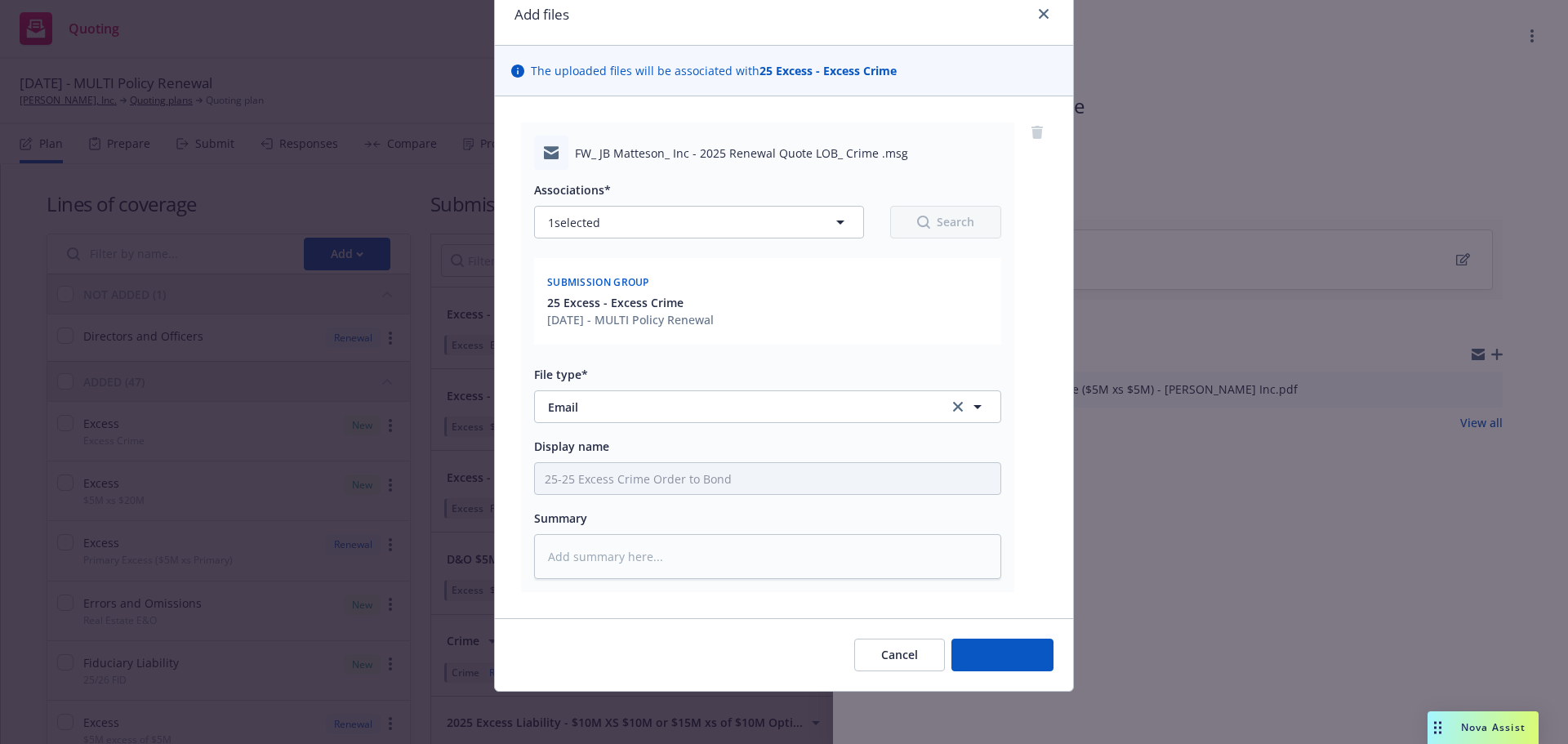
scroll to position [69, 0]
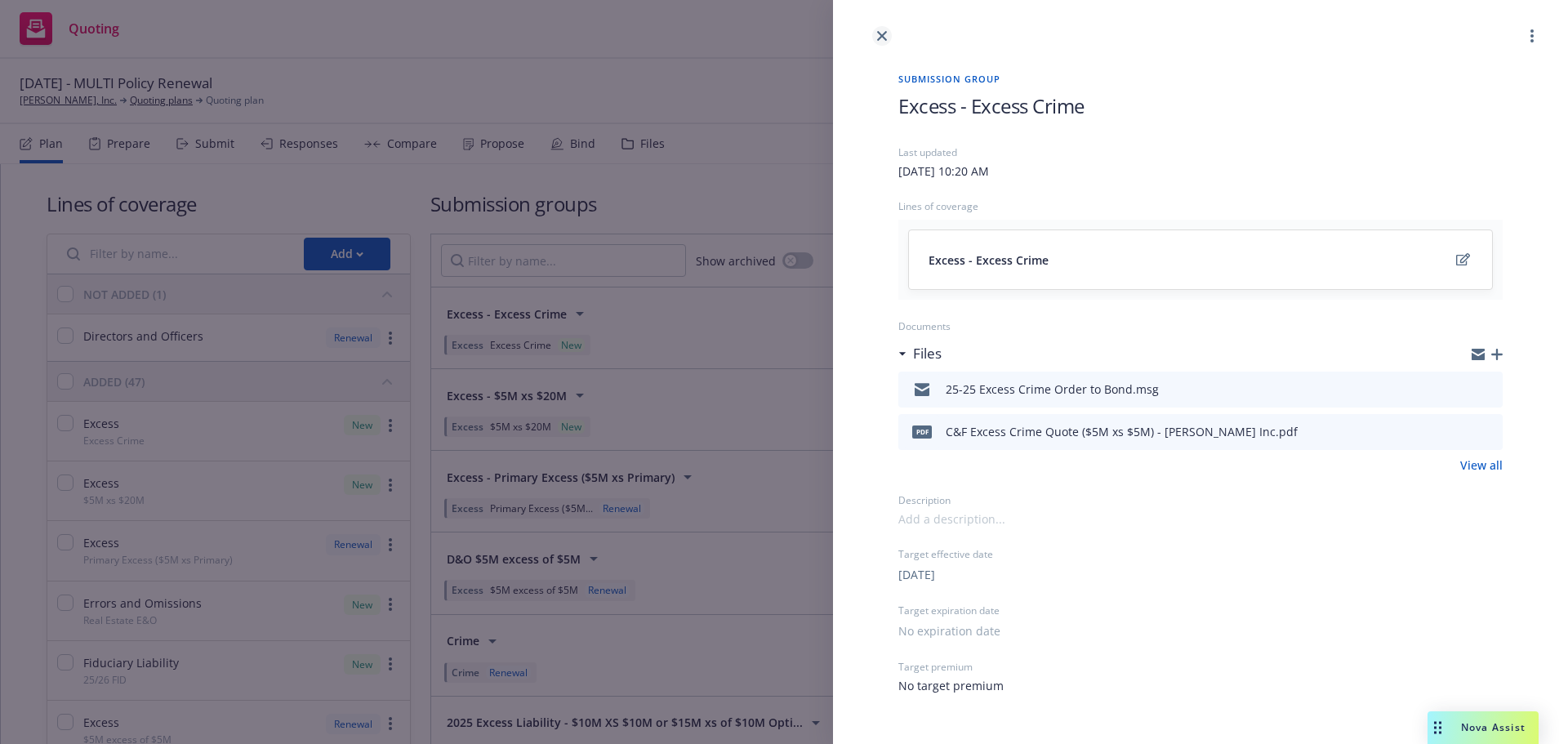
click at [882, 36] on icon "close" at bounding box center [881, 36] width 10 height 10
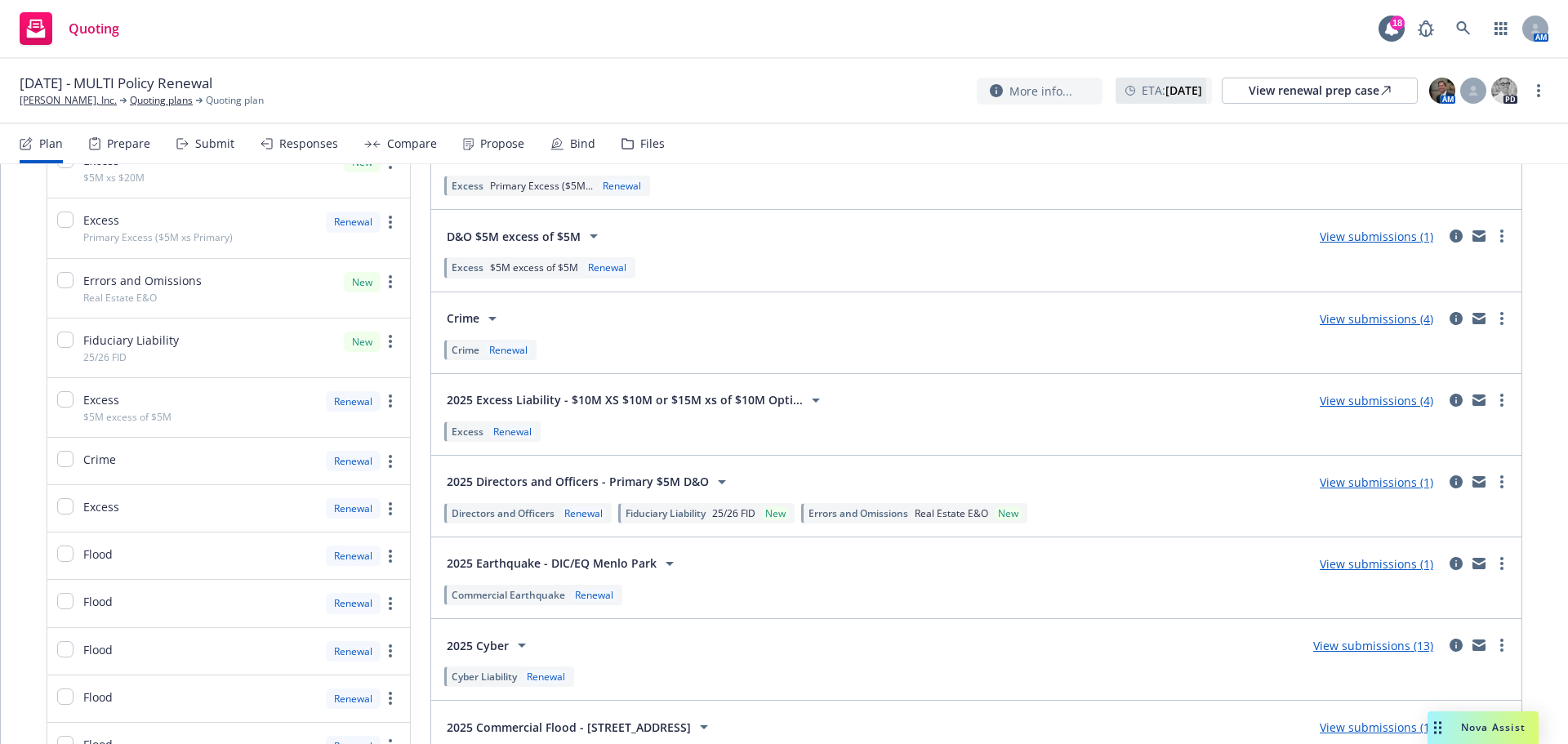
scroll to position [408, 0]
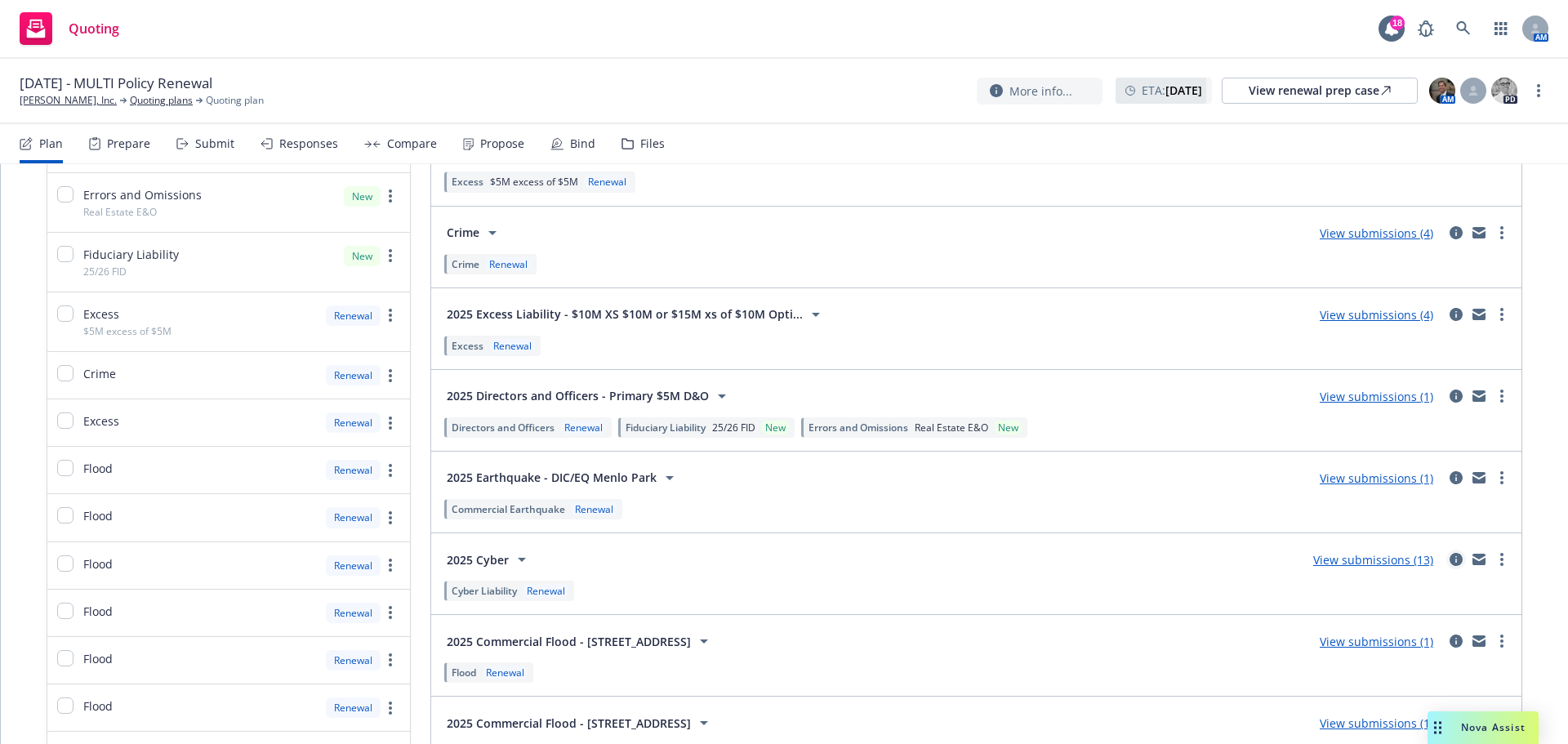
click at [1449, 558] on icon "circleInformation" at bounding box center [1455, 559] width 13 height 13
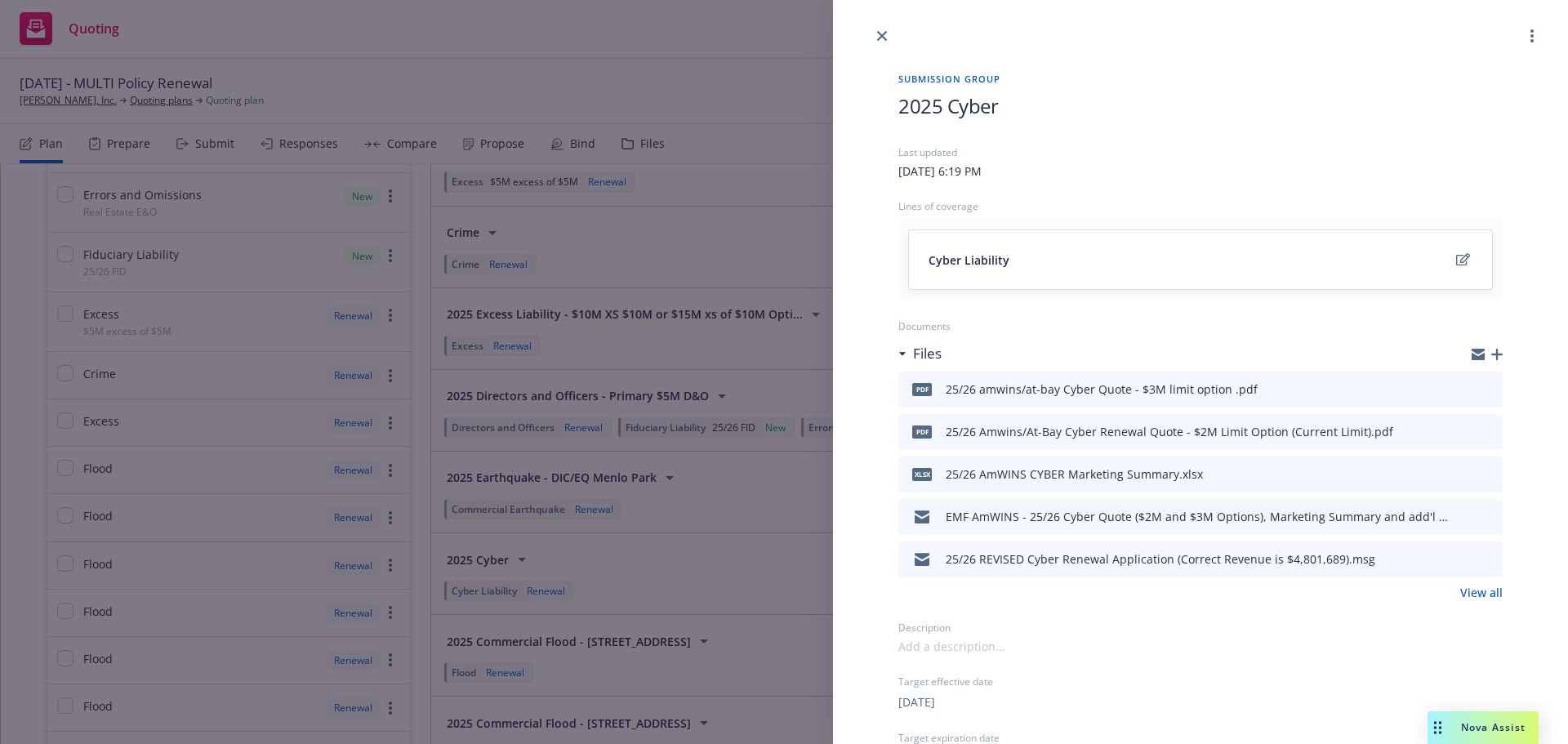
click at [1491, 350] on icon "button" at bounding box center [1496, 354] width 11 height 11
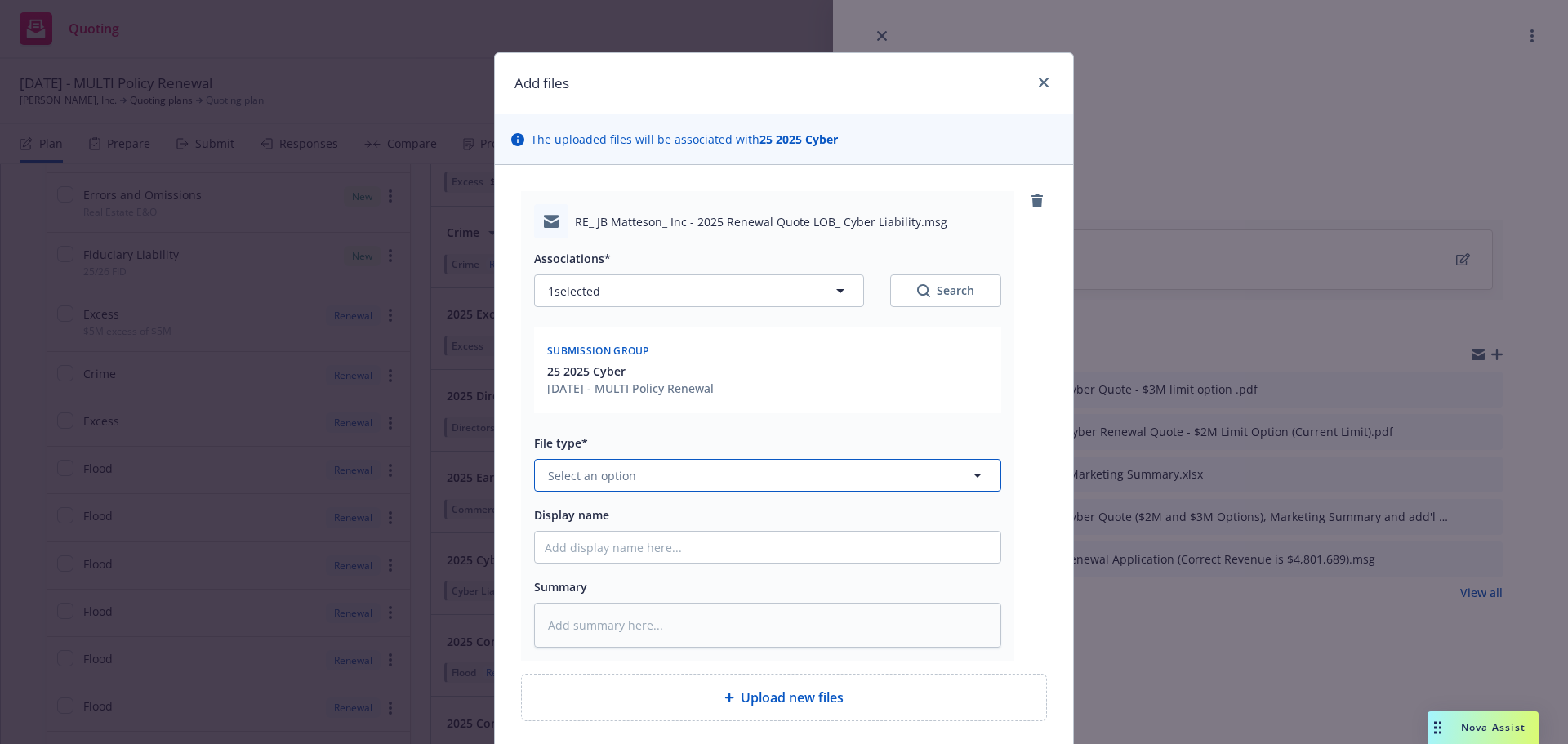
click at [775, 484] on button "Select an option" at bounding box center [768, 476] width 467 height 33
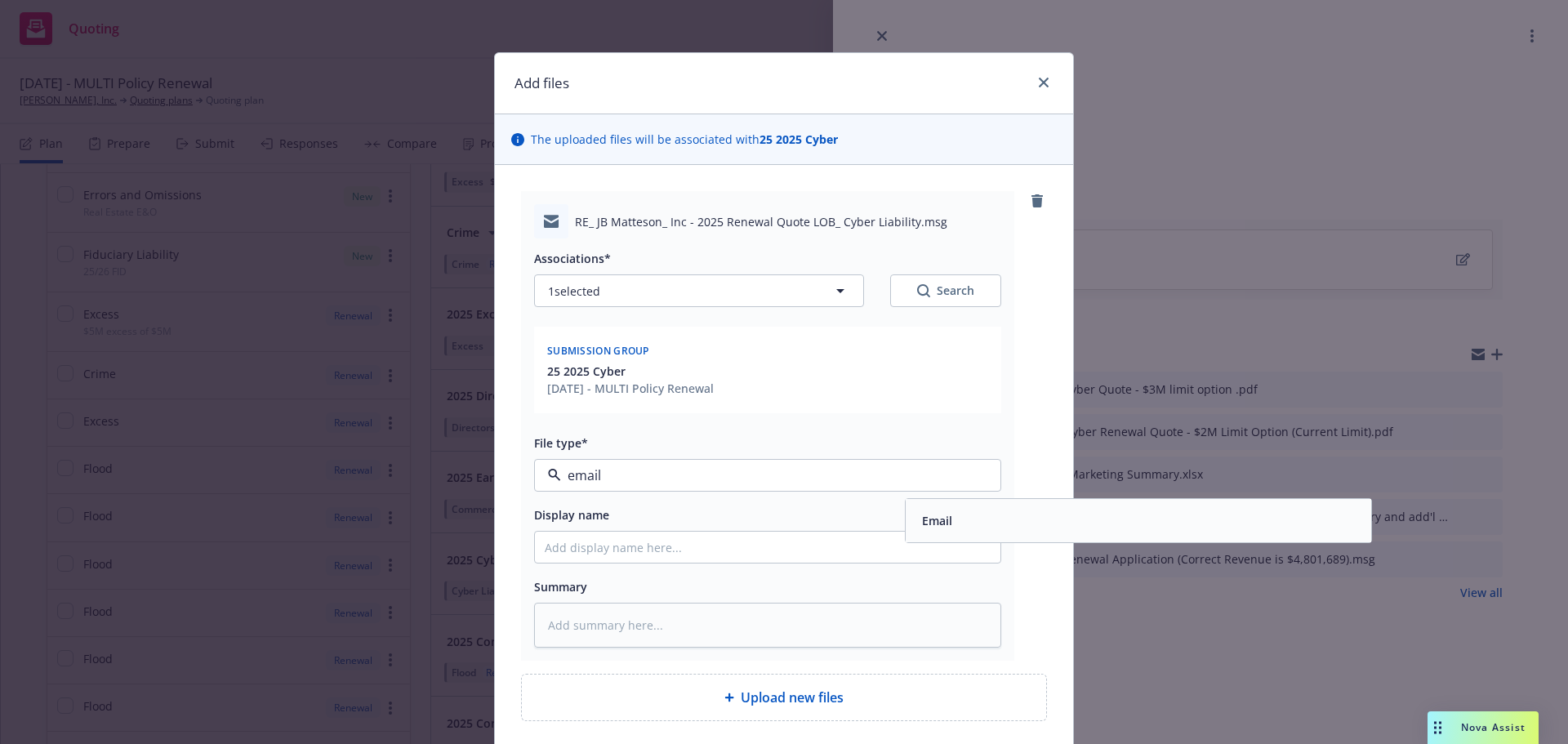
click at [951, 530] on div "Email" at bounding box center [1138, 520] width 446 height 23
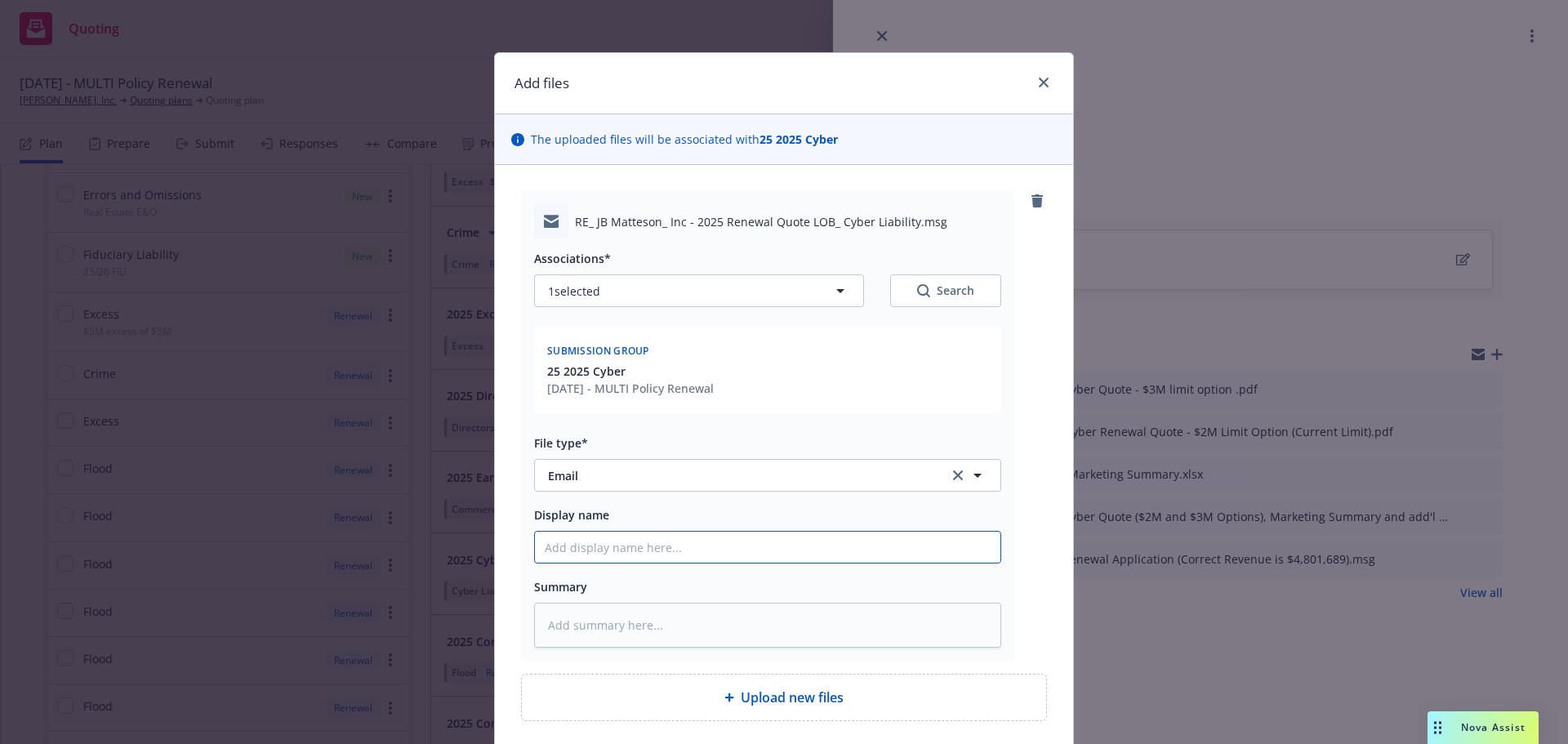
click at [704, 549] on input "Display name" at bounding box center [768, 547] width 465 height 31
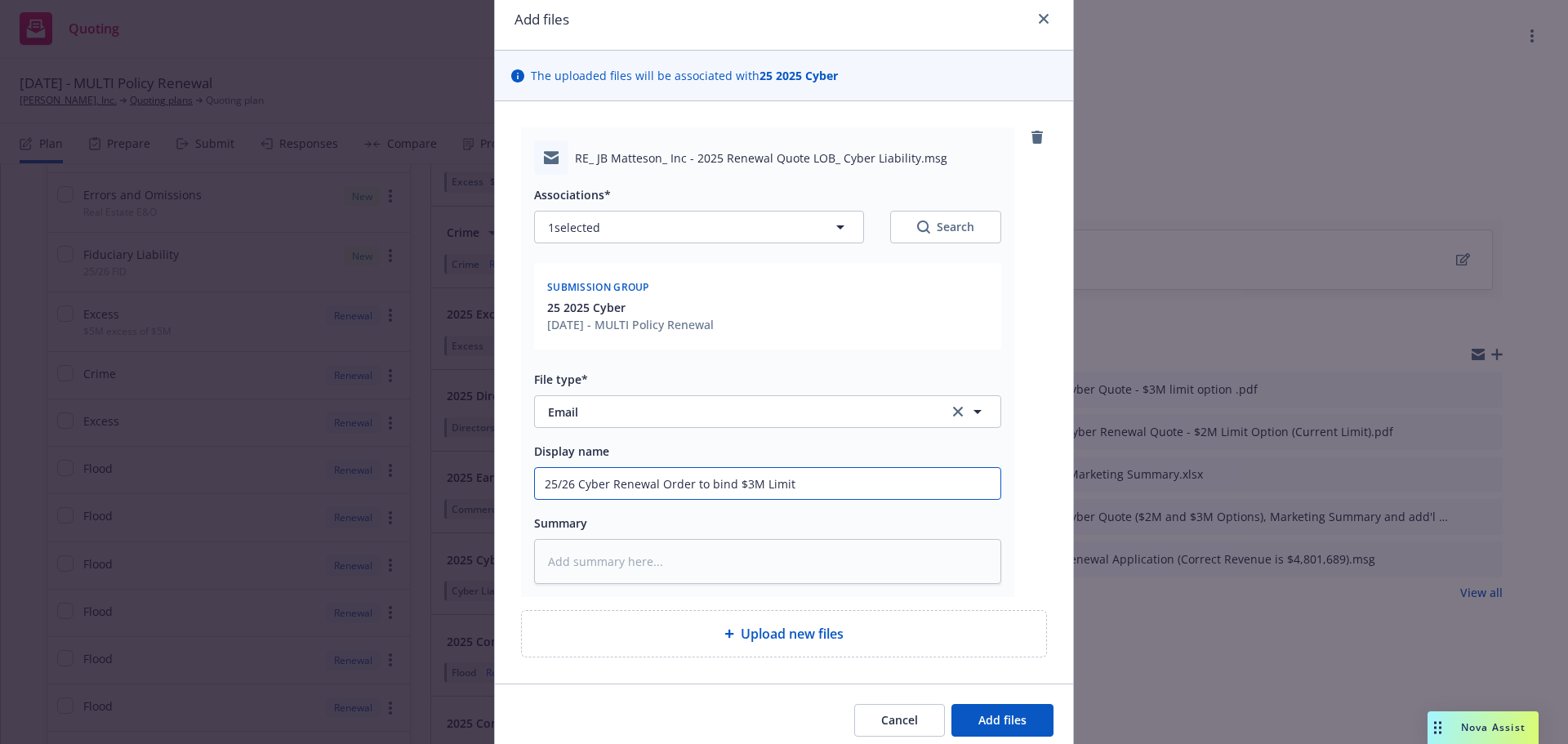
scroll to position [129, 0]
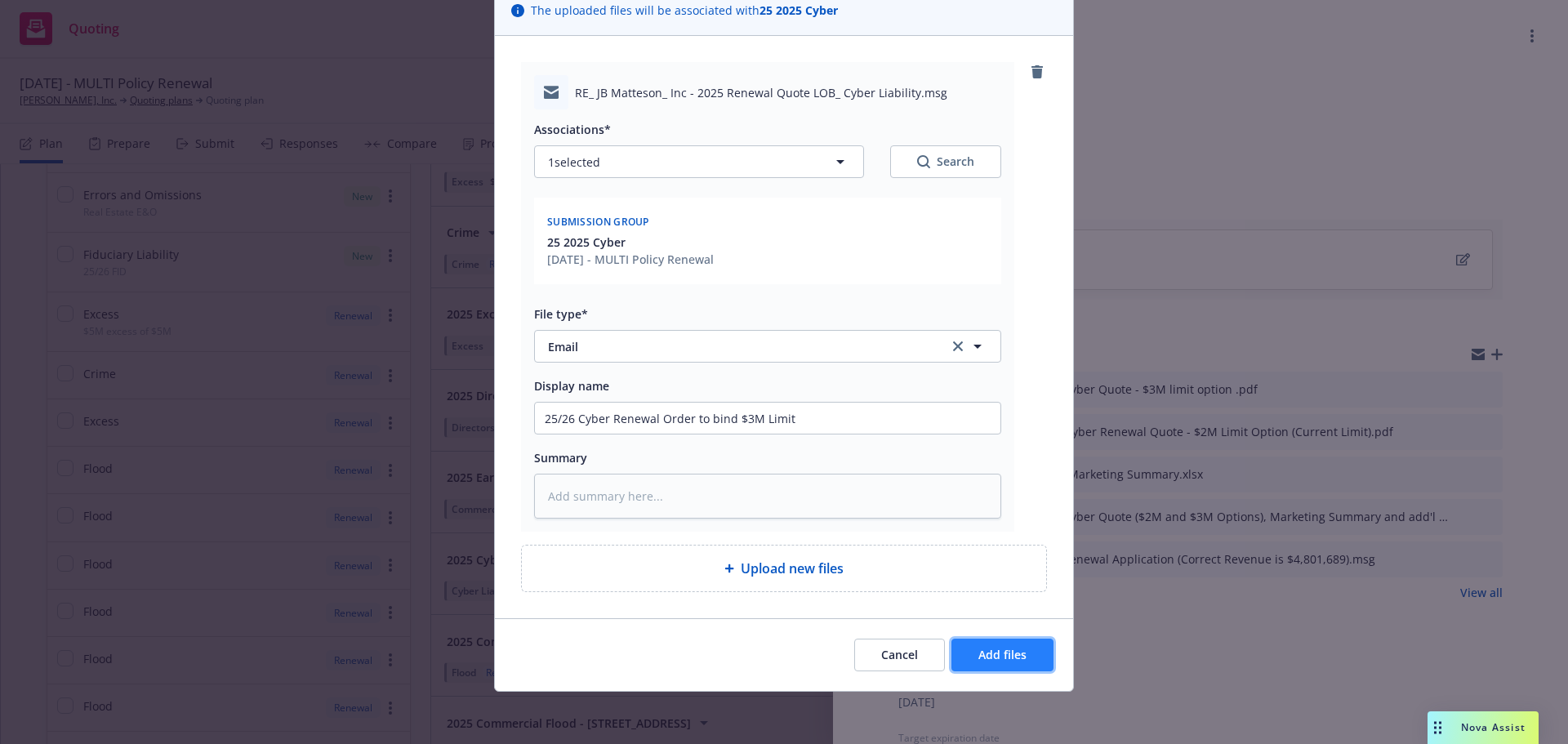
click at [998, 652] on span "Add files" at bounding box center [1002, 655] width 48 height 16
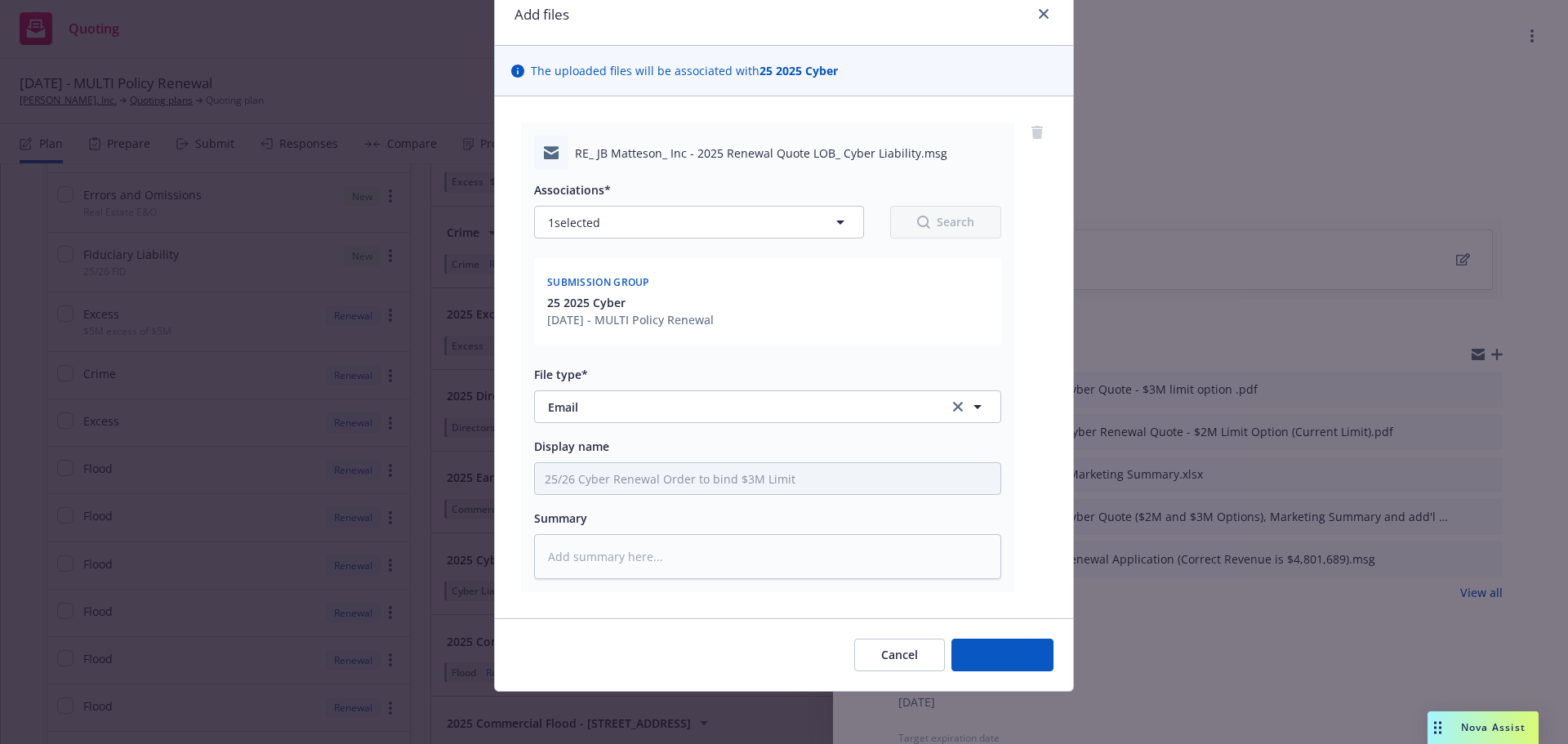
scroll to position [69, 0]
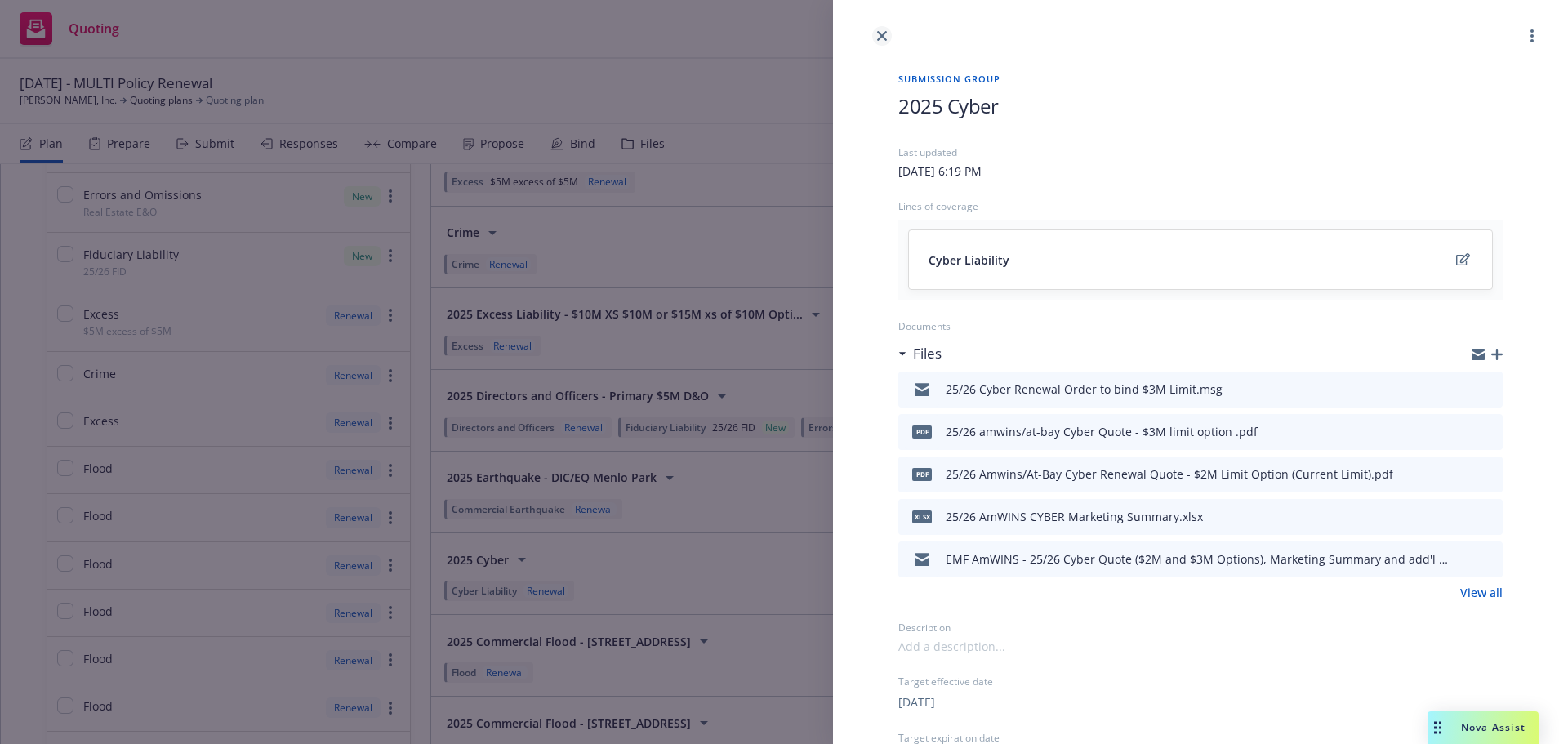
click at [880, 36] on icon "close" at bounding box center [881, 36] width 10 height 10
